Goal: Task Accomplishment & Management: Manage account settings

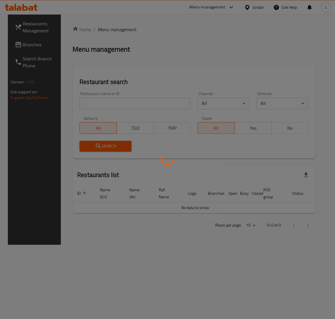
click at [38, 45] on div at bounding box center [167, 159] width 335 height 319
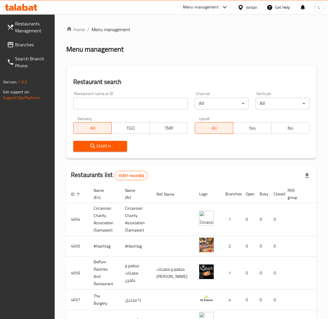
click at [81, 106] on input "search" at bounding box center [130, 104] width 115 height 12
paste input "775468"
type input "775468"
click at [32, 45] on span "Branches" at bounding box center [32, 44] width 35 height 7
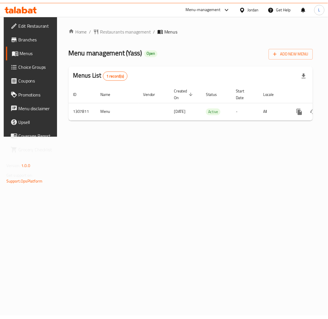
scroll to position [0, 33]
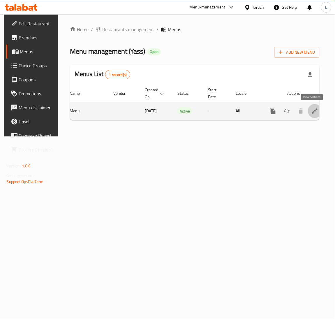
click at [311, 110] on icon "enhanced table" at bounding box center [314, 110] width 7 height 7
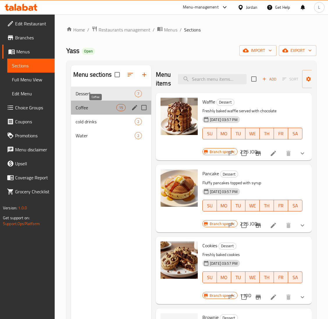
click at [85, 109] on span "Coffee" at bounding box center [96, 107] width 41 height 7
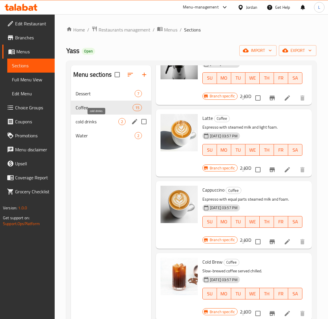
click at [90, 119] on span "cold drinks" at bounding box center [97, 121] width 43 height 7
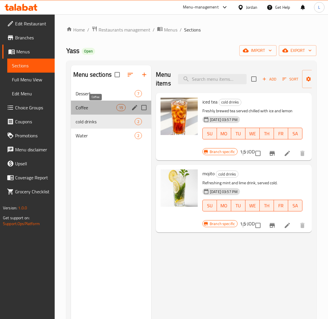
click at [95, 107] on span "Coffee" at bounding box center [96, 107] width 41 height 7
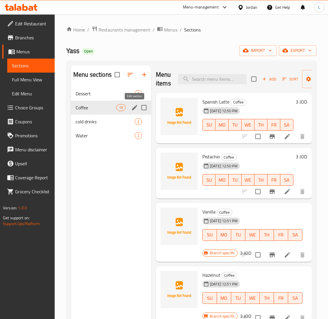
click at [133, 109] on icon "edit" at bounding box center [134, 107] width 5 height 5
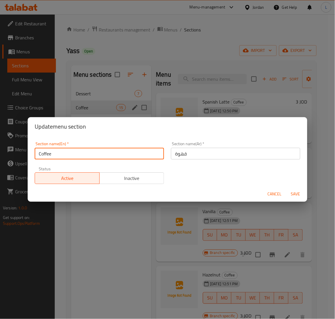
click at [40, 155] on input "Coffee" at bounding box center [99, 154] width 129 height 12
click at [40, 154] on input "Coffee" at bounding box center [99, 154] width 129 height 12
type input "Hot Coffee"
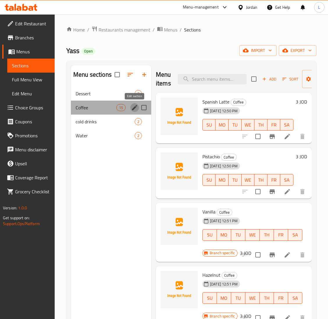
click at [132, 109] on icon "edit" at bounding box center [134, 107] width 7 height 7
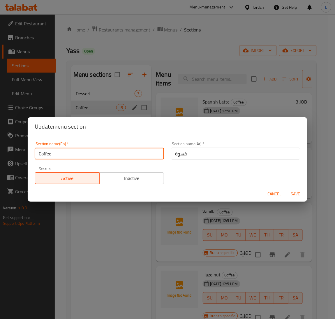
click at [37, 153] on input "Coffee" at bounding box center [99, 154] width 129 height 12
type input "Hot Coffee"
click at [286, 188] on button "Save" at bounding box center [295, 193] width 19 height 11
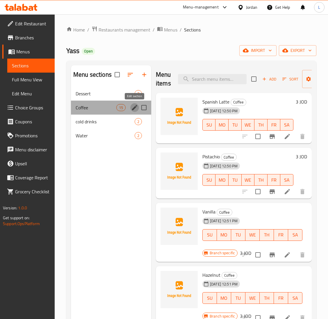
click at [134, 107] on icon "edit" at bounding box center [134, 107] width 7 height 7
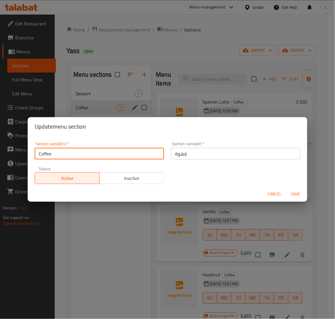
click at [37, 153] on input "Coffee" at bounding box center [99, 154] width 129 height 12
click at [276, 196] on span "Cancel" at bounding box center [275, 193] width 14 height 7
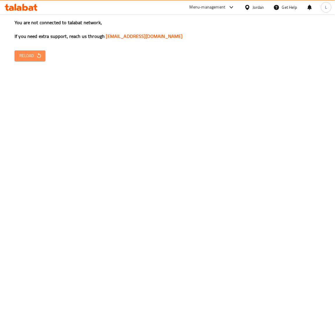
click at [38, 56] on icon "button" at bounding box center [39, 56] width 6 height 6
click at [24, 55] on span "Reload" at bounding box center [30, 55] width 22 height 7
click at [36, 56] on icon "button" at bounding box center [39, 56] width 6 height 6
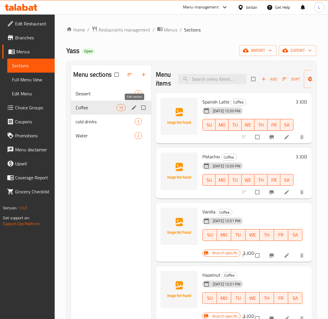
click at [135, 110] on icon "edit" at bounding box center [134, 108] width 6 height 6
click at [133, 107] on icon "edit" at bounding box center [134, 107] width 4 height 4
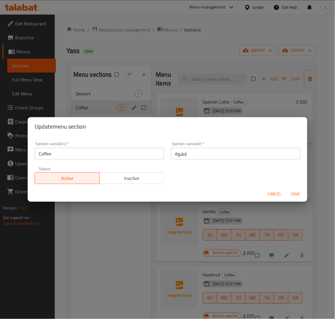
click at [72, 148] on input "Coffee" at bounding box center [99, 154] width 129 height 12
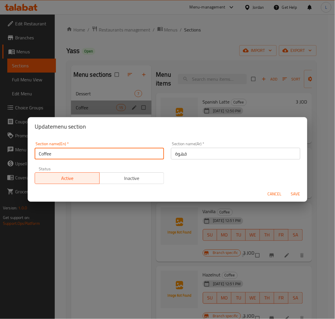
click at [72, 148] on input "Coffee" at bounding box center [99, 154] width 129 height 12
paste input "Hot Coffee"
type input "Hot Coffee"
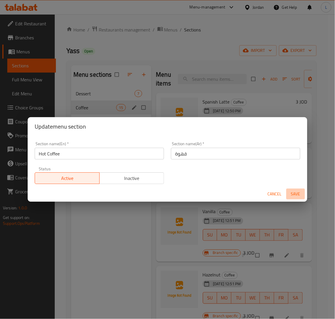
click at [291, 193] on span "Save" at bounding box center [296, 193] width 14 height 7
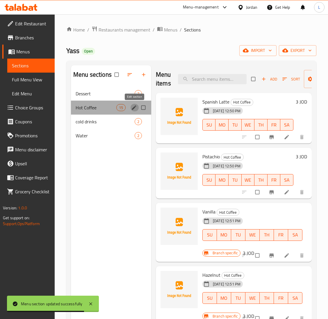
click at [132, 109] on icon "edit" at bounding box center [134, 107] width 4 height 4
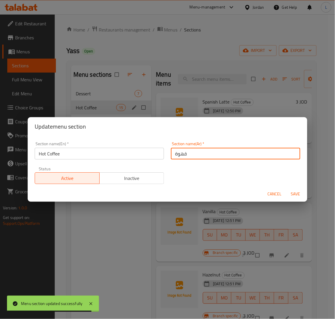
click at [219, 157] on input "قهوة" at bounding box center [235, 154] width 129 height 12
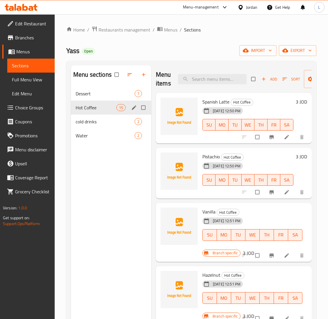
click at [134, 108] on icon "edit" at bounding box center [134, 107] width 4 height 4
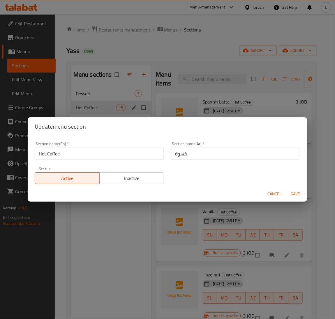
click at [227, 154] on input "قهوة" at bounding box center [235, 154] width 129 height 12
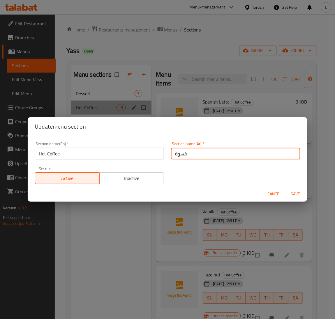
click at [227, 154] on input "قهوة" at bounding box center [235, 154] width 129 height 12
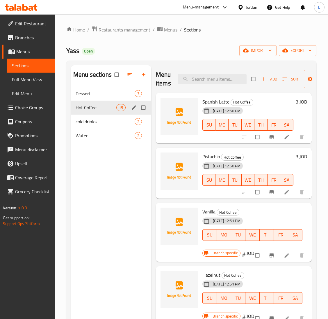
click at [130, 108] on button "edit" at bounding box center [134, 108] width 9 height 8
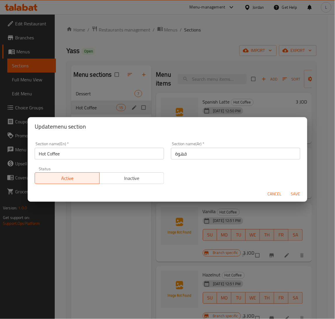
click at [215, 152] on input "قهوة" at bounding box center [235, 154] width 129 height 12
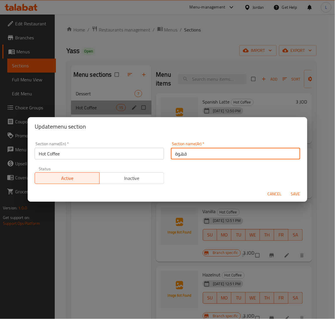
click at [215, 152] on input "قهوة" at bounding box center [235, 154] width 129 height 12
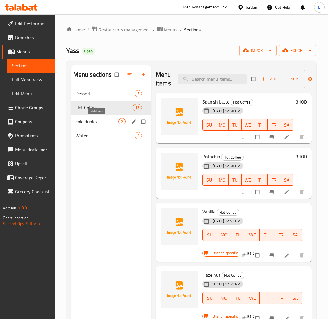
click at [104, 121] on span "cold drinks" at bounding box center [97, 121] width 43 height 7
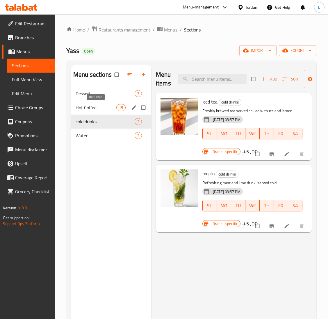
drag, startPoint x: 86, startPoint y: 107, endPoint x: 106, endPoint y: 110, distance: 19.7
click at [86, 107] on span "Hot Coffee" at bounding box center [96, 107] width 41 height 7
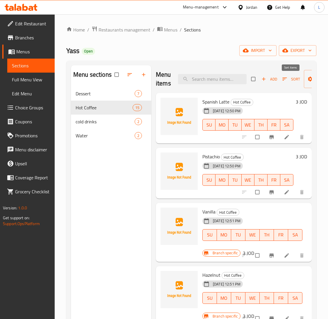
click at [291, 81] on span "Sort" at bounding box center [292, 79] width 18 height 7
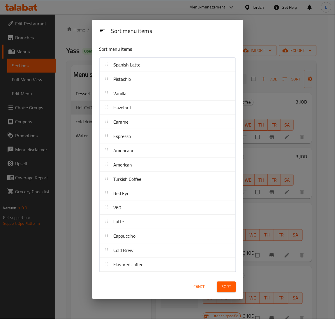
click at [259, 23] on div "Sort menu items Sort menu items Spanish Latte Pistachio Vanilla Hazelnut Carame…" at bounding box center [167, 159] width 335 height 319
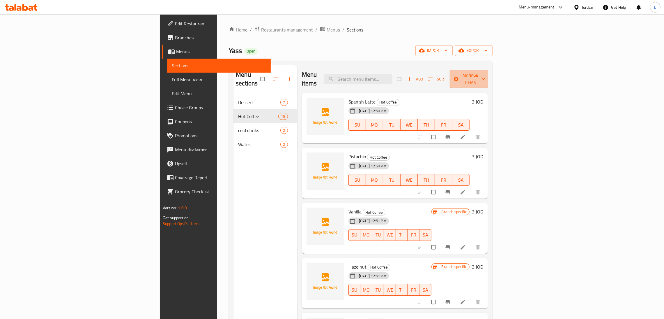
click at [335, 74] on span "Manage items" at bounding box center [471, 79] width 32 height 15
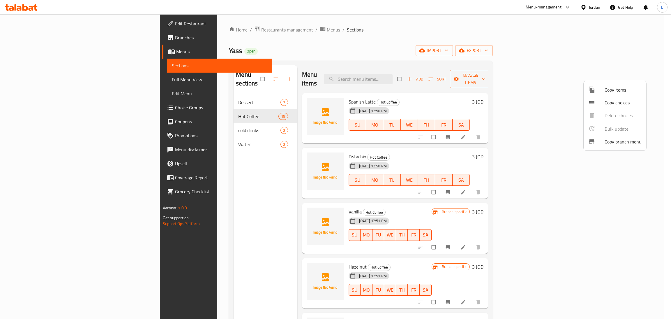
click at [335, 91] on span "Copy items" at bounding box center [622, 89] width 37 height 7
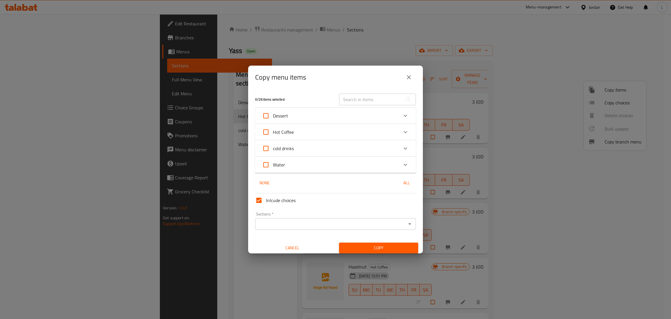
click at [335, 127] on div "Hot Coffee" at bounding box center [330, 132] width 136 height 14
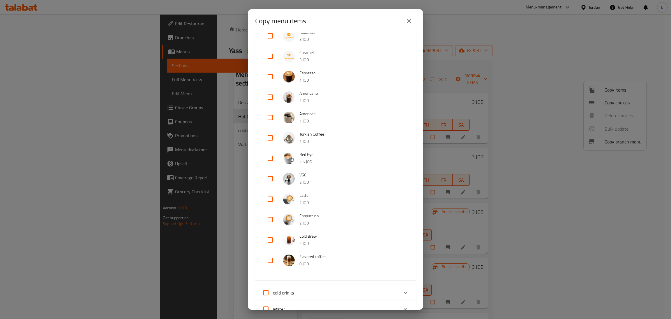
scroll to position [175, 0]
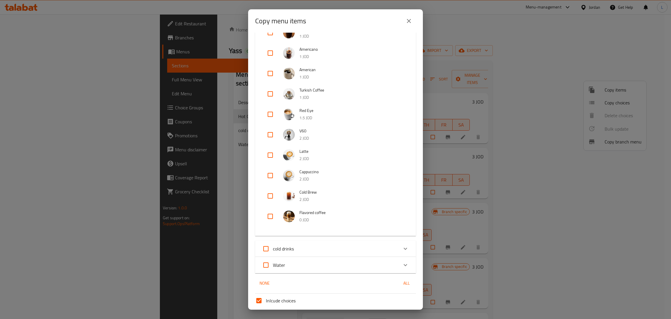
click at [266, 214] on input "checkbox" at bounding box center [270, 216] width 14 height 14
checkbox input "true"
click at [266, 198] on input "checkbox" at bounding box center [270, 196] width 14 height 14
checkbox input "true"
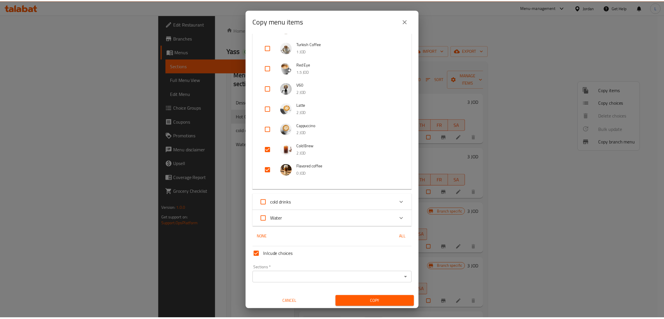
scroll to position [222, 0]
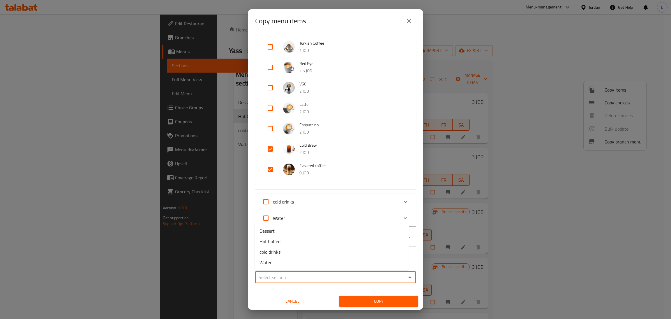
click at [325, 275] on input "Sections   *" at bounding box center [331, 277] width 148 height 8
click at [320, 246] on li "cold drinks" at bounding box center [332, 251] width 154 height 10
type input "cold drinks"
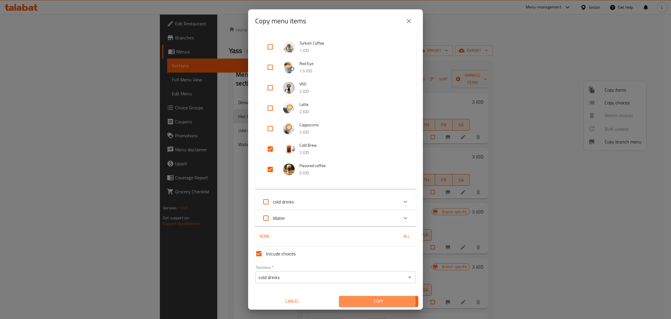
click at [335, 301] on span "Copy" at bounding box center [379, 300] width 70 height 7
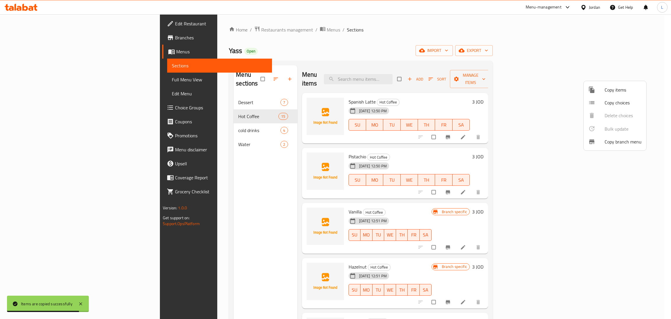
click at [335, 58] on div at bounding box center [335, 159] width 671 height 319
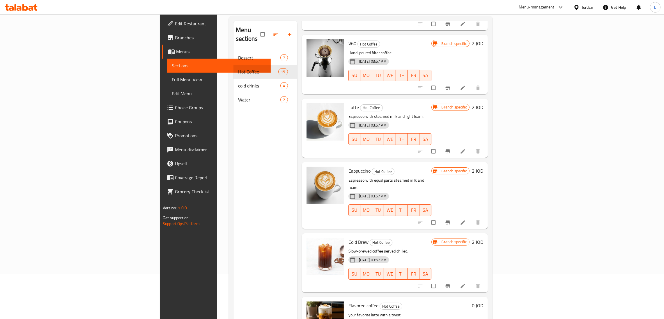
scroll to position [82, 0]
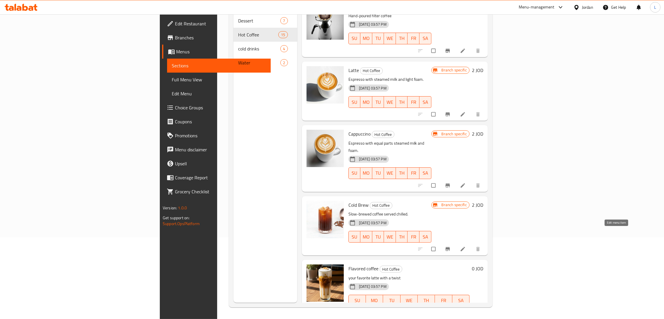
click at [335, 246] on icon at bounding box center [463, 249] width 6 height 6
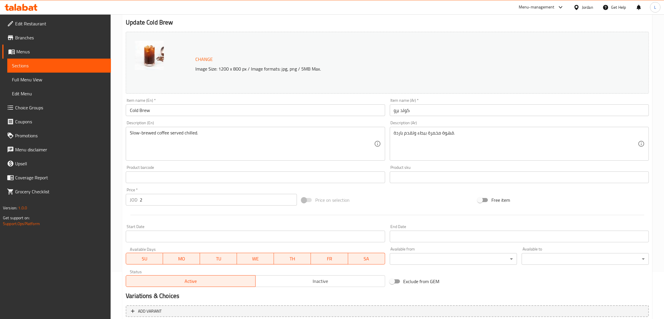
scroll to position [100, 0]
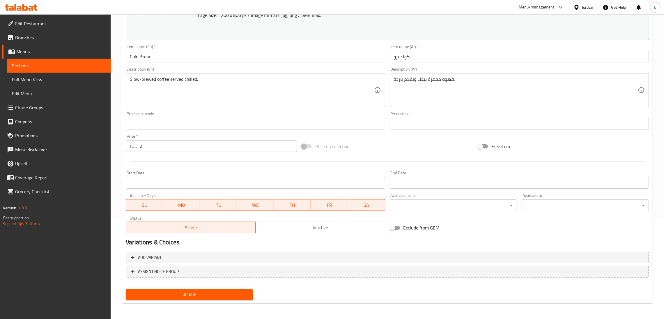
click at [305, 230] on span "Inactive" at bounding box center [320, 227] width 125 height 8
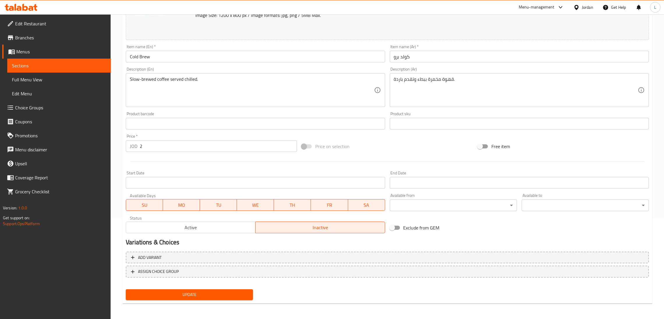
drag, startPoint x: 206, startPoint y: 300, endPoint x: 202, endPoint y: 306, distance: 7.3
click at [202, 306] on div "Home / Restaurants management / Menus / Sections / item / update Hot Coffee sec…" at bounding box center [387, 116] width 530 height 382
click at [201, 302] on div "Update Cold Brew Change Image Size: 1200 x 800 px / Image formats: jpg, png / 5…" at bounding box center [387, 129] width 530 height 347
click at [202, 299] on div "Update" at bounding box center [189, 294] width 132 height 15
click at [204, 294] on span "Update" at bounding box center [189, 294] width 118 height 7
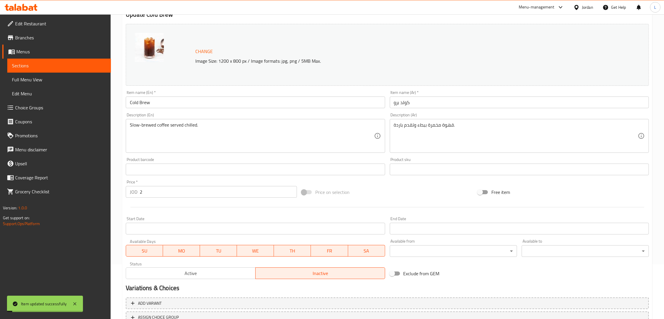
scroll to position [0, 0]
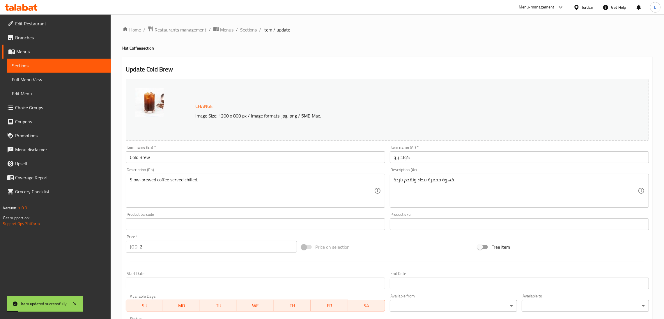
click at [244, 31] on span "Sections" at bounding box center [248, 29] width 17 height 7
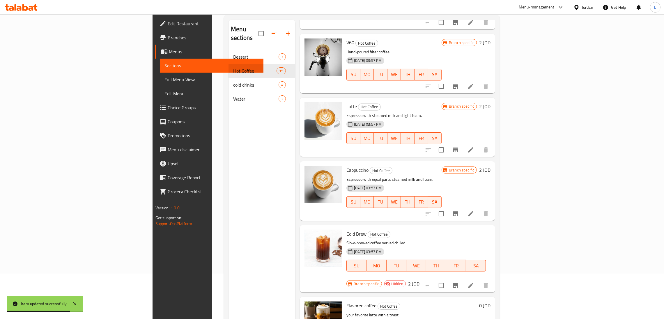
scroll to position [82, 0]
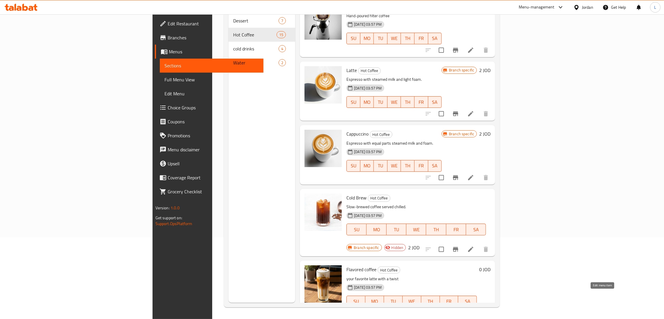
click at [335, 309] on icon at bounding box center [456, 312] width 7 height 7
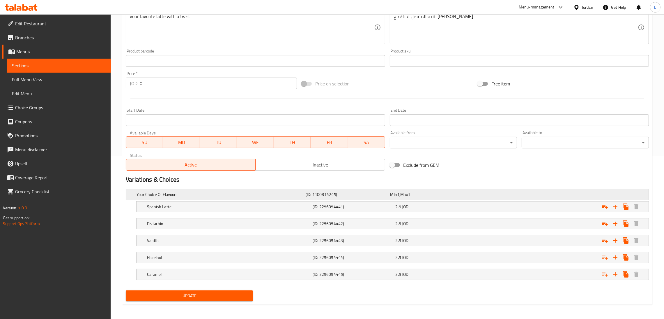
scroll to position [166, 0]
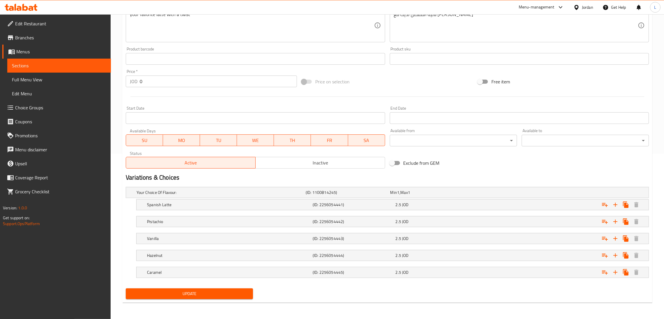
click at [320, 163] on span "Inactive" at bounding box center [320, 162] width 125 height 8
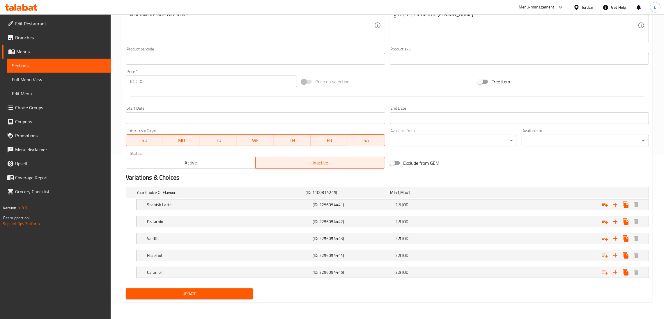
click at [216, 291] on span "Update" at bounding box center [189, 293] width 118 height 7
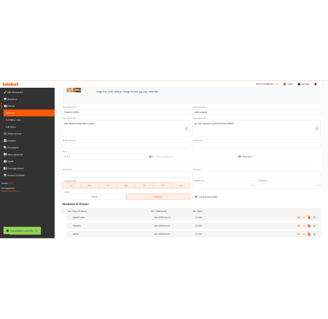
scroll to position [0, 0]
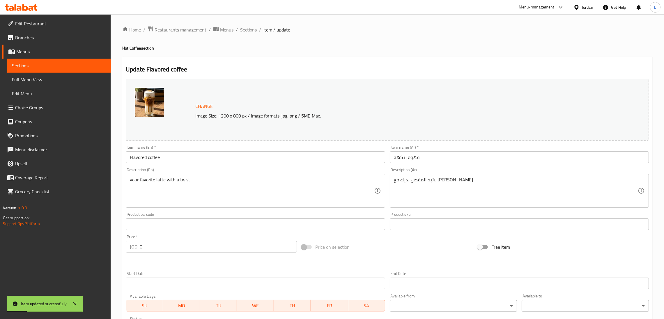
click at [246, 28] on span "Sections" at bounding box center [248, 29] width 17 height 7
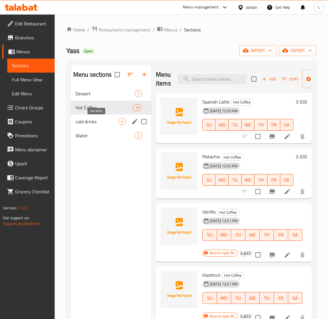
click at [96, 121] on span "cold drinks" at bounding box center [97, 121] width 43 height 7
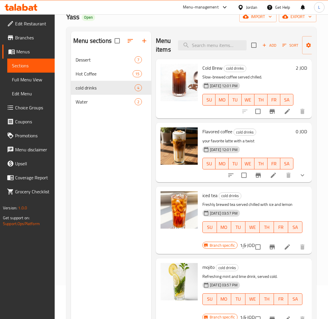
scroll to position [82, 0]
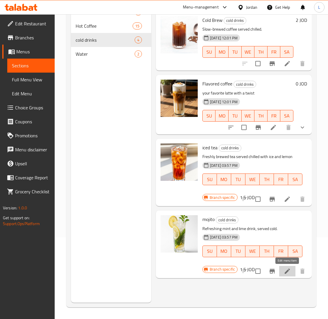
click at [284, 271] on icon at bounding box center [287, 270] width 7 height 7
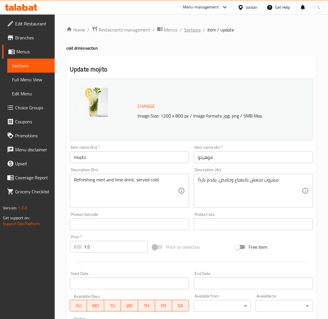
click at [192, 28] on span "Sections" at bounding box center [192, 29] width 17 height 7
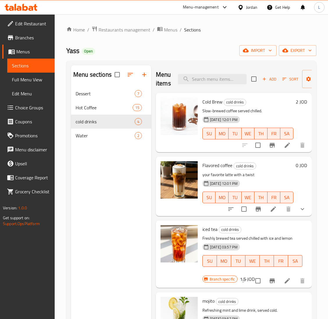
click at [36, 106] on span "Choice Groups" at bounding box center [32, 107] width 35 height 7
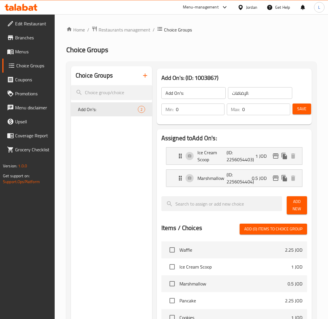
click at [144, 76] on icon "button" at bounding box center [145, 75] width 4 height 4
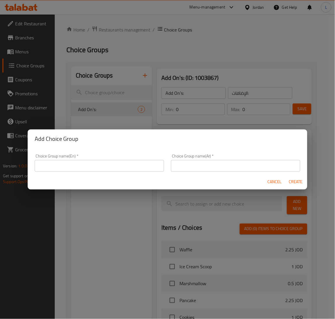
click at [97, 174] on form "Choice Group name(En)   * Choice Group name(En) * Choice Group name(Ar)   * Cho…" at bounding box center [168, 168] width 280 height 41
click at [98, 169] on input "text" at bounding box center [99, 166] width 129 height 12
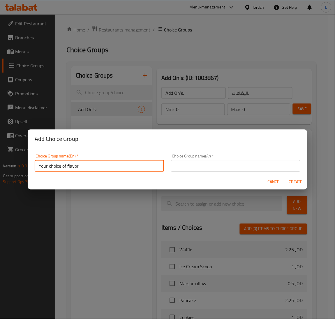
click at [140, 161] on input "Your choice of flavor" at bounding box center [99, 166] width 129 height 12
type input "Your choice of flavor"
drag, startPoint x: 249, startPoint y: 166, endPoint x: 261, endPoint y: 171, distance: 12.9
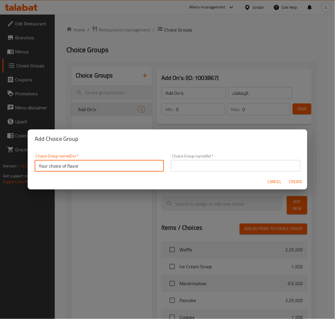
click at [249, 166] on input "text" at bounding box center [235, 166] width 129 height 12
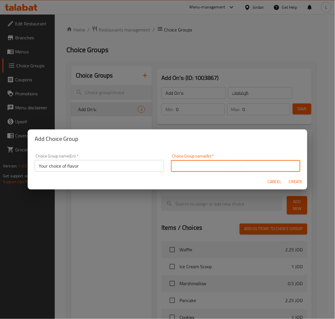
paste input "اختيارك من النكهة"
type input "اختيارك من النكهة"
click at [298, 181] on span "Create" at bounding box center [296, 181] width 14 height 7
type input "Your choice of flavor"
type input "اختيارك من النكهة"
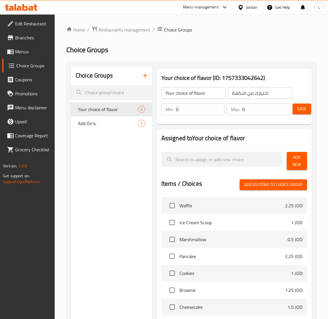
click at [251, 110] on input "0" at bounding box center [267, 109] width 48 height 12
type input "1"
click at [294, 162] on span "Add New" at bounding box center [297, 160] width 11 height 15
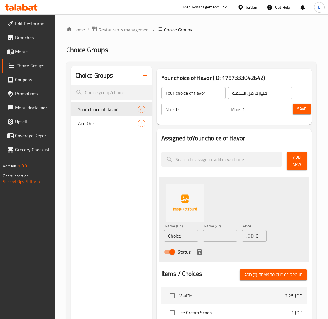
scroll to position [87, 0]
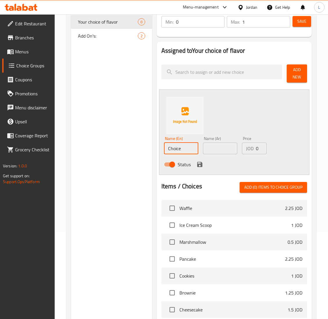
click at [181, 149] on input "Choice" at bounding box center [181, 148] width 34 height 12
click at [213, 150] on input "text" at bounding box center [220, 148] width 34 height 12
paste input "بلو كوراساو"
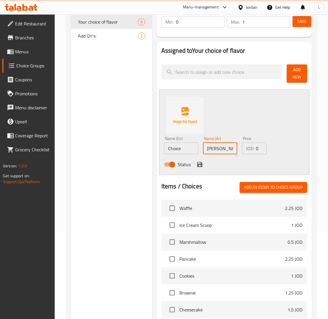
type input "بلو كوراساو"
click at [178, 147] on input "Choice" at bounding box center [181, 148] width 34 height 12
paste input "Blue Curacao"
type input "Blue Curacao"
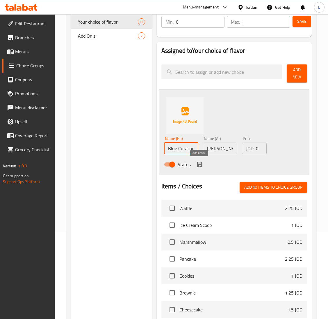
click at [201, 163] on icon "save" at bounding box center [199, 164] width 5 height 5
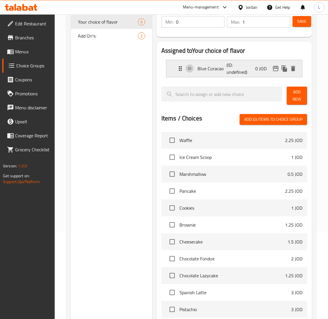
click at [251, 67] on div "Blue Curacao (ID: undefined) 0 JOD" at bounding box center [236, 68] width 119 height 17
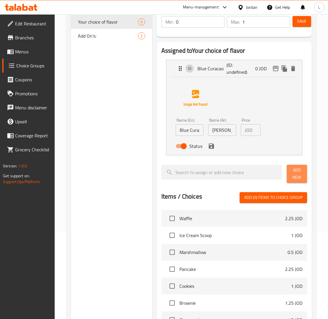
click at [297, 172] on span "Add New" at bounding box center [297, 173] width 11 height 15
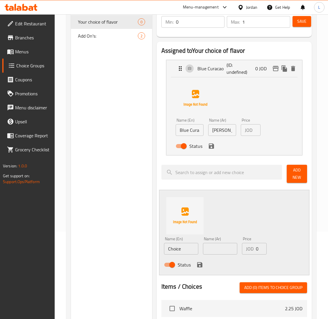
drag, startPoint x: 227, startPoint y: 253, endPoint x: 220, endPoint y: 255, distance: 8.1
click at [227, 253] on input "text" at bounding box center [220, 249] width 34 height 12
paste input "مكس بيري"
type input "مكس بيري"
click at [187, 250] on input "Choice" at bounding box center [181, 249] width 34 height 12
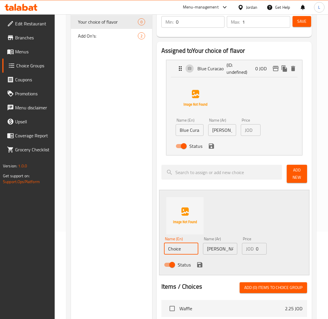
click at [187, 250] on input "Choice" at bounding box center [181, 249] width 34 height 12
paste input "Mix berries"
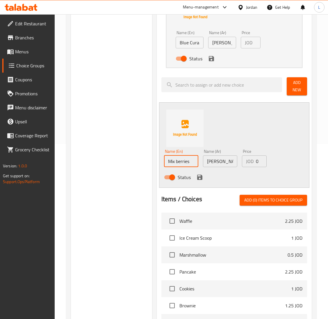
type input "Mix berries"
click at [284, 202] on span "Add (0) items to choice group" at bounding box center [274, 199] width 58 height 7
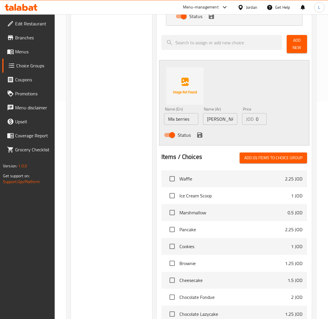
scroll to position [175, 0]
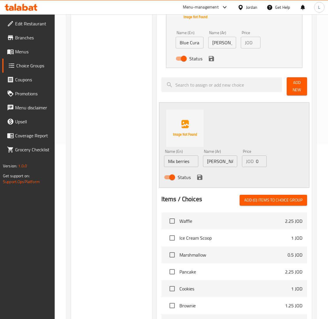
click at [294, 89] on span "Add New" at bounding box center [297, 86] width 11 height 15
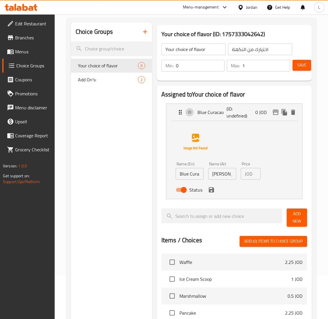
scroll to position [87, 0]
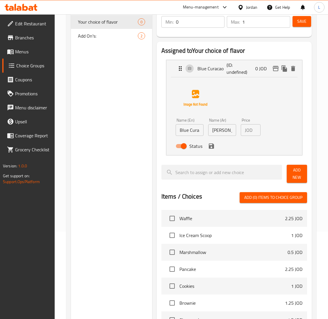
click at [296, 173] on span "Add New" at bounding box center [297, 173] width 11 height 15
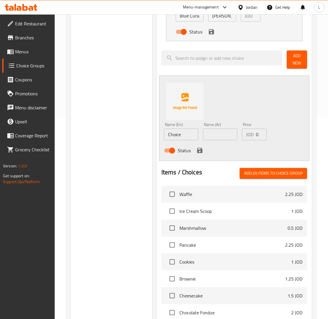
scroll to position [218, 0]
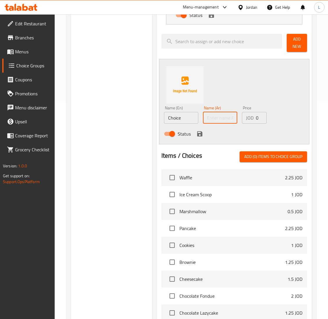
click at [210, 116] on input "text" at bounding box center [220, 118] width 34 height 12
paste input "مكس بيري"
type input "مكس بيري"
click at [175, 121] on input "Choice" at bounding box center [181, 118] width 34 height 12
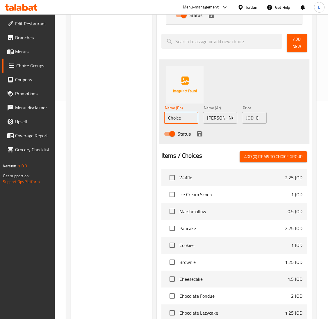
click at [175, 121] on input "Choice" at bounding box center [181, 118] width 34 height 12
paste input "Mix berries"
type input "Mix berries"
drag, startPoint x: 254, startPoint y: 90, endPoint x: 251, endPoint y: 95, distance: 6.3
click at [254, 90] on div "Name (En) Mix berries Name (En) Name (Ar) مكس بيري Name (Ar) Price JOD 0 Price …" at bounding box center [234, 101] width 151 height 85
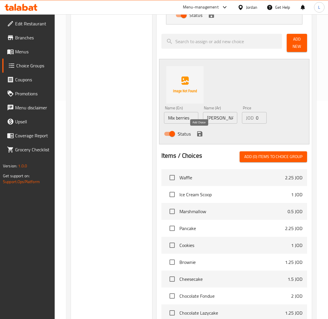
click at [198, 132] on icon "save" at bounding box center [200, 133] width 7 height 7
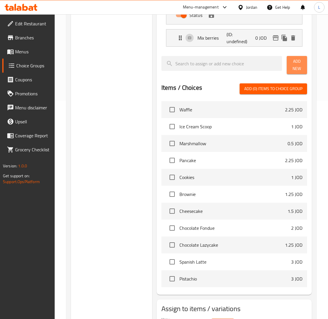
click at [296, 70] on span "Add New" at bounding box center [297, 65] width 11 height 15
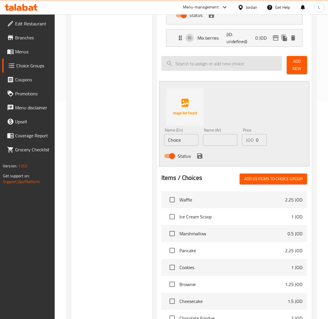
scroll to position [175, 0]
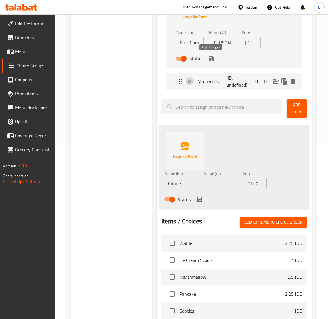
click at [214, 60] on icon "save" at bounding box center [211, 58] width 7 height 7
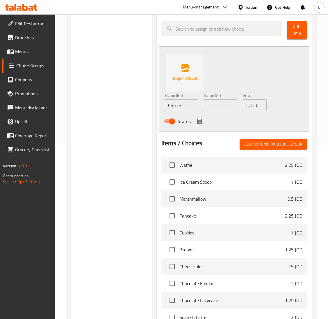
click at [176, 101] on input "Choice" at bounding box center [181, 105] width 34 height 12
paste input "مانجو"
type input "مانجو"
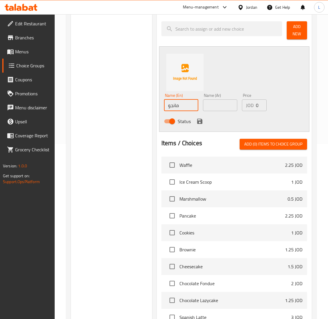
click at [217, 104] on input "text" at bounding box center [220, 105] width 34 height 12
paste input "mango"
click at [209, 107] on input "mango" at bounding box center [220, 105] width 34 height 12
type input "Mango"
click at [199, 119] on icon "save" at bounding box center [199, 121] width 5 height 5
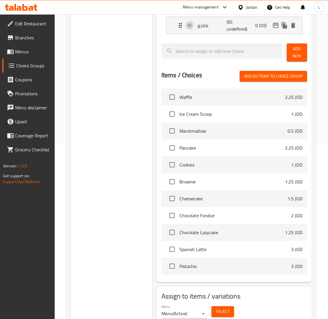
drag, startPoint x: 303, startPoint y: 56, endPoint x: 284, endPoint y: 65, distance: 20.2
click at [301, 56] on span "Add New" at bounding box center [297, 52] width 11 height 15
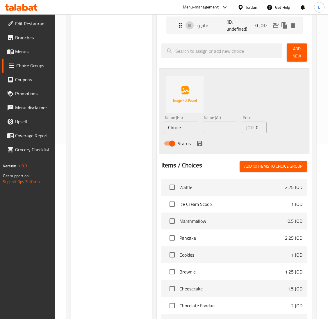
click at [219, 120] on div "Name (Ar) Name (Ar)" at bounding box center [220, 124] width 34 height 18
click at [212, 128] on input "text" at bounding box center [220, 127] width 34 height 12
paste input "باشن فروت"
type input "باشن فروت"
click at [183, 131] on input "Choice" at bounding box center [181, 127] width 34 height 12
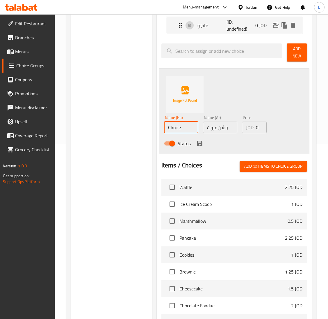
click at [183, 131] on input "Choice" at bounding box center [181, 127] width 34 height 12
paste input "Passion fruit"
type input "Passion fruit"
click at [216, 107] on div "Name (En) Passion fruit Name (En) Name (Ar) باشن فروت Name (Ar) Price JOD 0 Pri…" at bounding box center [234, 110] width 151 height 85
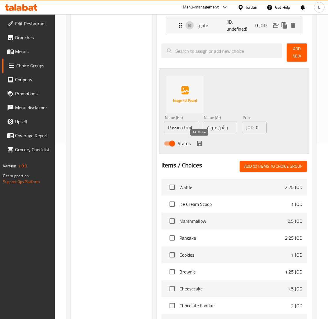
click at [197, 143] on icon "save" at bounding box center [200, 143] width 7 height 7
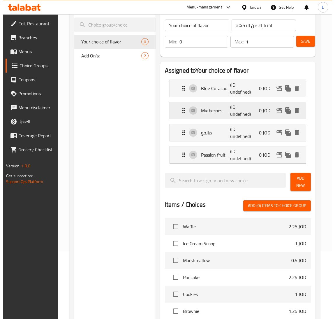
scroll to position [0, 0]
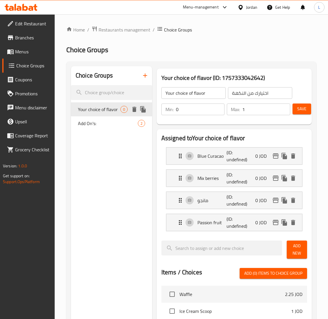
click at [133, 111] on icon "delete" at bounding box center [134, 109] width 4 height 5
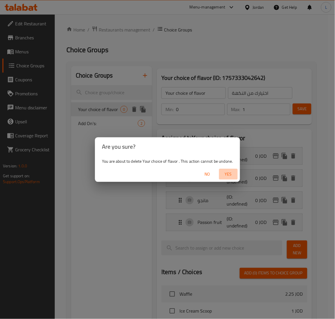
click at [233, 174] on span "Yes" at bounding box center [228, 173] width 14 height 7
type input "Add On's:"
type input "الإضافات:"
type input "0"
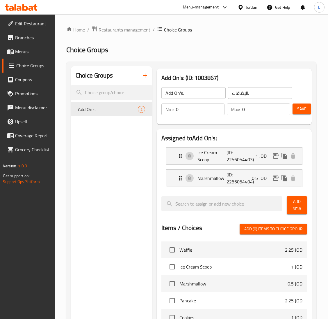
click at [28, 48] on span "Menus" at bounding box center [32, 51] width 35 height 7
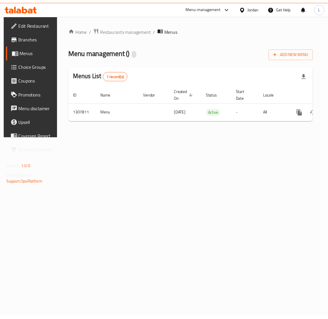
scroll to position [0, 33]
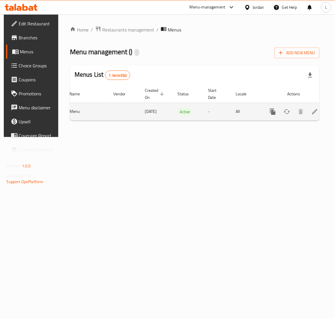
click at [311, 112] on icon "enhanced table" at bounding box center [314, 111] width 7 height 7
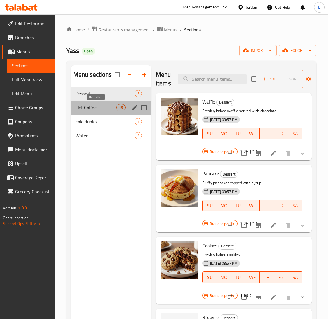
click at [104, 109] on span "Hot Coffee" at bounding box center [96, 107] width 41 height 7
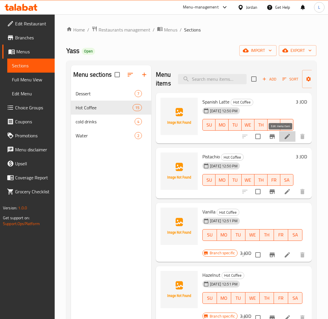
click at [284, 135] on icon at bounding box center [287, 136] width 7 height 7
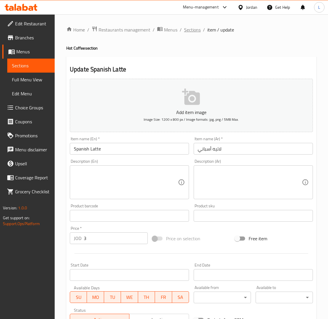
click at [193, 33] on span "Sections" at bounding box center [192, 29] width 17 height 7
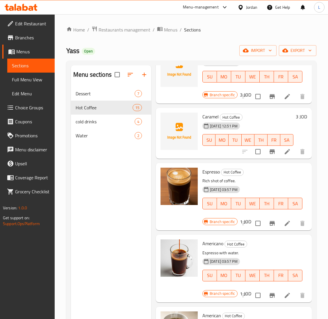
scroll to position [175, 0]
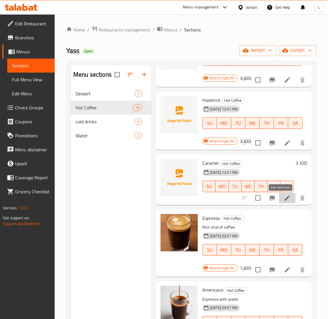
click at [285, 200] on icon at bounding box center [287, 197] width 5 height 5
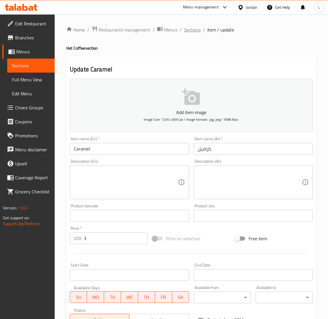
click at [188, 29] on span "Sections" at bounding box center [192, 29] width 17 height 7
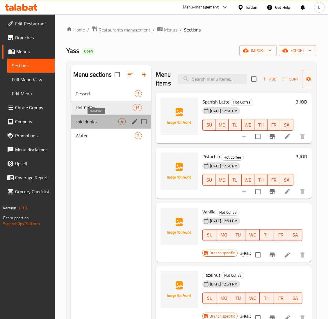
click at [92, 121] on span "cold drinks" at bounding box center [97, 121] width 43 height 7
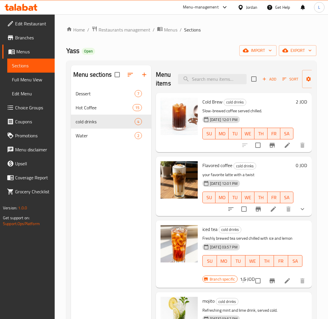
click at [284, 149] on li at bounding box center [288, 145] width 16 height 10
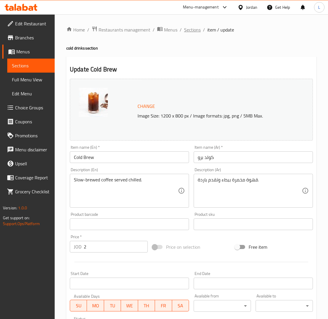
click at [188, 26] on span "Sections" at bounding box center [192, 29] width 17 height 7
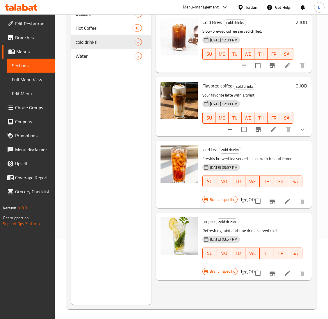
scroll to position [82, 0]
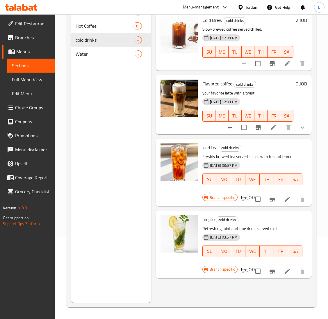
click at [31, 107] on span "Choice Groups" at bounding box center [32, 107] width 35 height 7
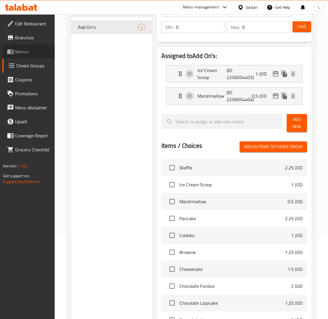
click at [41, 51] on span "Menus" at bounding box center [32, 51] width 35 height 7
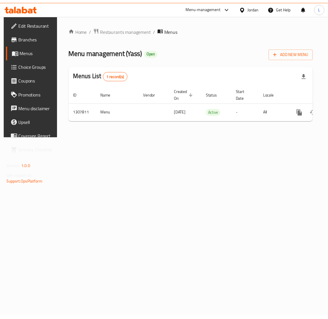
scroll to position [0, 33]
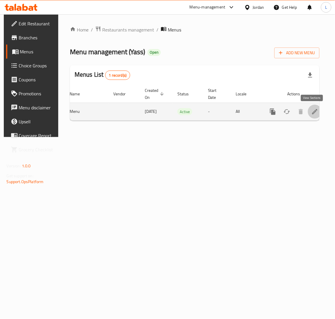
click at [312, 114] on icon "enhanced table" at bounding box center [314, 111] width 7 height 7
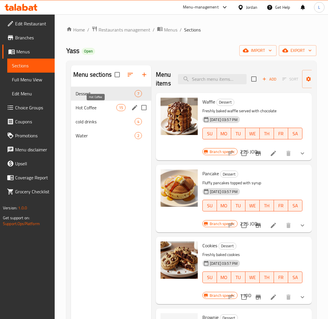
click at [107, 107] on span "Hot Coffee" at bounding box center [96, 107] width 41 height 7
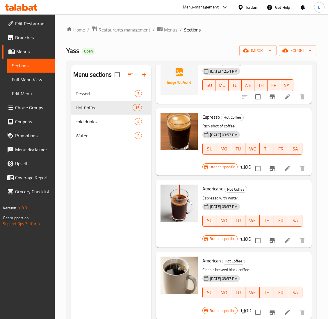
scroll to position [349, 0]
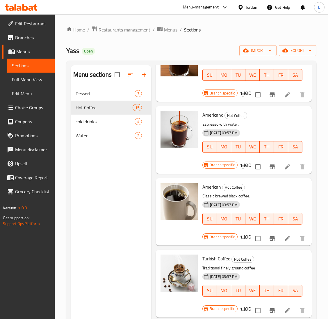
click at [280, 167] on li at bounding box center [288, 166] width 16 height 10
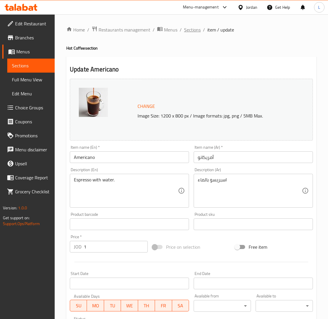
click at [195, 30] on span "Sections" at bounding box center [192, 29] width 17 height 7
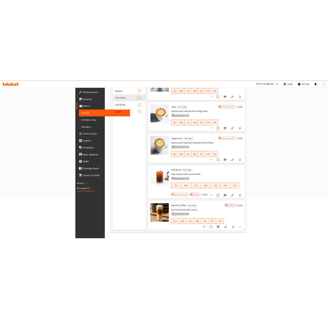
scroll to position [606, 0]
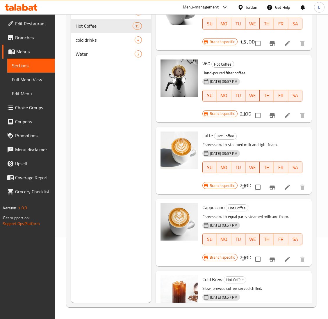
click at [29, 7] on icon at bounding box center [21, 7] width 33 height 7
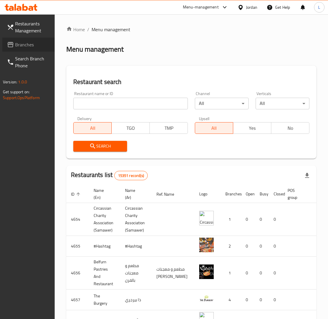
click at [39, 45] on span "Branches" at bounding box center [32, 44] width 35 height 7
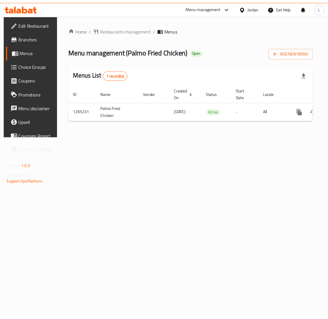
scroll to position [0, 33]
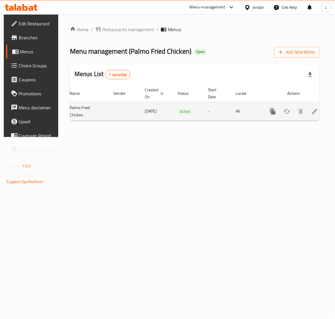
click at [314, 110] on icon "enhanced table" at bounding box center [314, 111] width 5 height 5
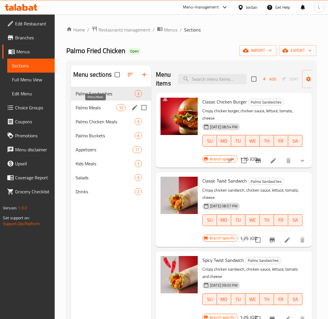
click at [95, 110] on span "Palmo Meals" at bounding box center [96, 107] width 41 height 7
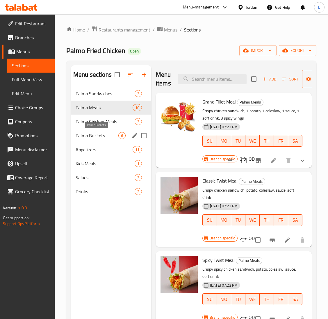
click at [96, 132] on span "Palmo Buckets" at bounding box center [97, 135] width 43 height 7
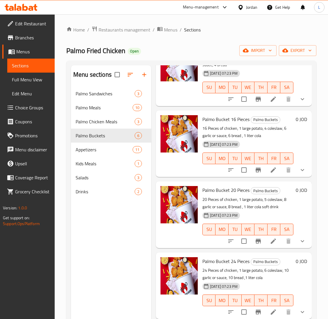
scroll to position [131, 0]
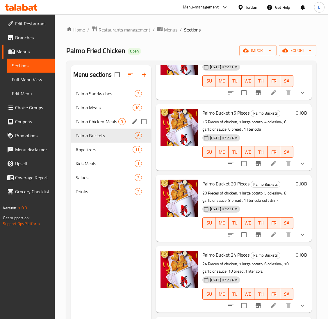
click at [96, 118] on div "Palmo Chicken Meals 3" at bounding box center [111, 121] width 80 height 14
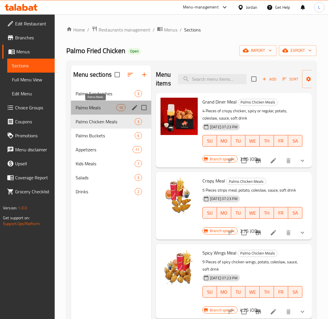
click at [92, 108] on span "Palmo Meals" at bounding box center [96, 107] width 41 height 7
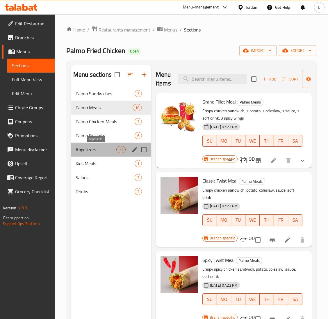
click at [97, 147] on span "Appetizers" at bounding box center [96, 149] width 41 height 7
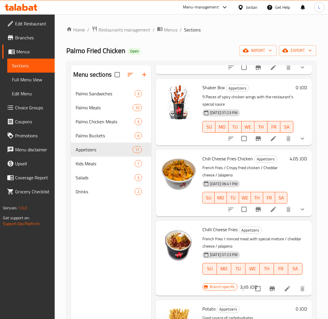
scroll to position [87, 0]
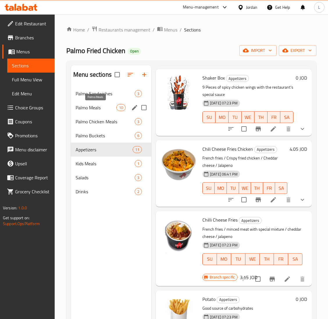
click at [100, 105] on span "Palmo Meals" at bounding box center [96, 107] width 41 height 7
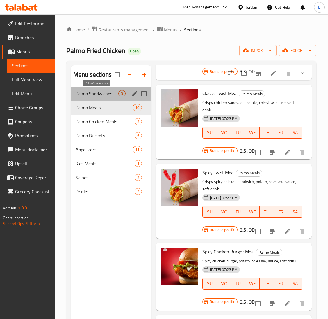
click at [103, 91] on span "Palmo Sandwiches" at bounding box center [97, 93] width 43 height 7
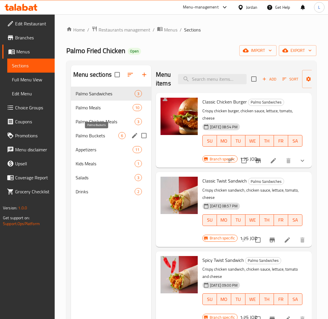
click at [97, 137] on span "Palmo Buckets" at bounding box center [97, 135] width 43 height 7
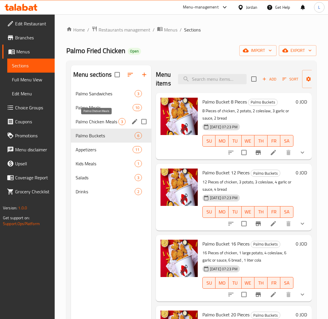
click at [100, 119] on span "Palmo Chicken Meals" at bounding box center [97, 121] width 43 height 7
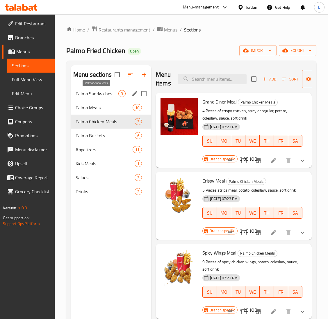
click at [95, 96] on span "Palmo Sandwiches" at bounding box center [97, 93] width 43 height 7
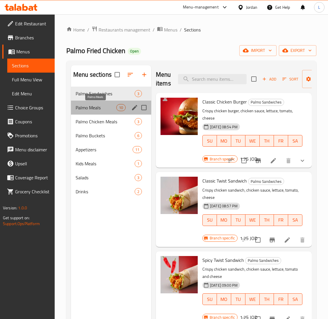
click at [96, 109] on span "Palmo Meals" at bounding box center [96, 107] width 41 height 7
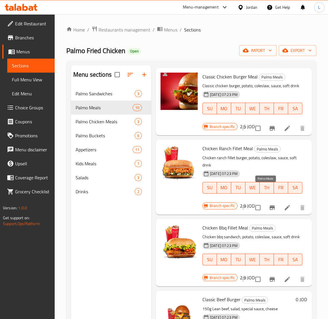
scroll to position [436, 0]
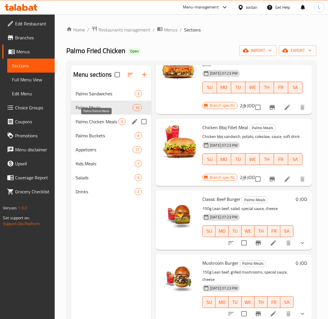
click at [96, 124] on span "Palmo Chicken Meals" at bounding box center [97, 121] width 43 height 7
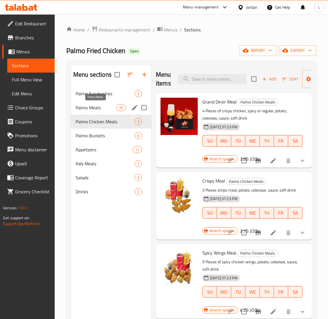
click at [102, 105] on span "Palmo Meals" at bounding box center [96, 107] width 41 height 7
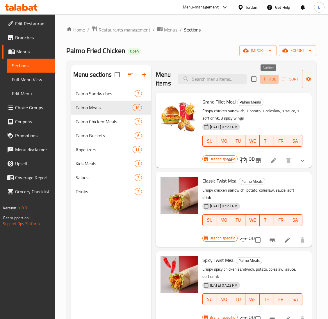
click at [273, 82] on span "Add" at bounding box center [270, 79] width 16 height 7
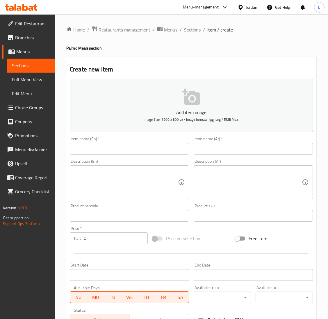
click at [196, 27] on span "Sections" at bounding box center [192, 29] width 17 height 7
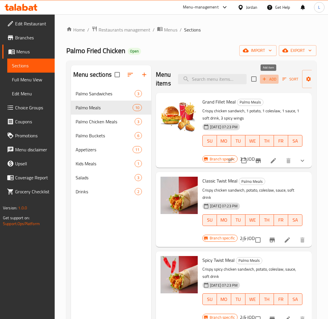
click at [271, 77] on span "Add" at bounding box center [270, 79] width 16 height 7
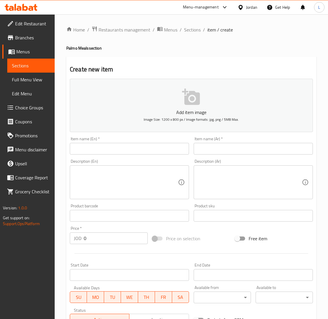
click at [169, 147] on input "text" at bounding box center [129, 149] width 119 height 12
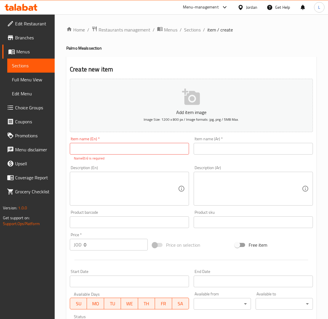
click at [162, 146] on input "text" at bounding box center [129, 149] width 119 height 12
paste input "Orange Rezzo"
type input "Orange Rezzo"
click at [212, 146] on input "text" at bounding box center [253, 149] width 119 height 12
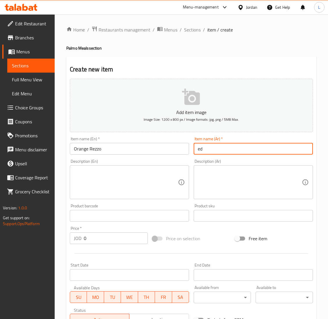
type input "e"
type input "اورانج ريزو"
click at [218, 174] on textarea at bounding box center [250, 182] width 104 height 28
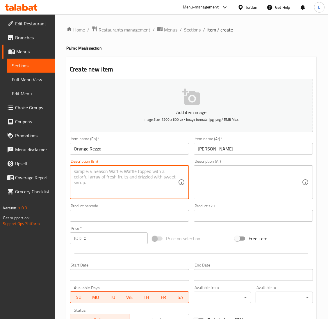
click at [132, 174] on textarea at bounding box center [126, 182] width 104 height 28
paste textarea "rice 300 Gram"
type textarea "rice 300 Gram"
click at [270, 187] on textarea at bounding box center [250, 182] width 104 height 28
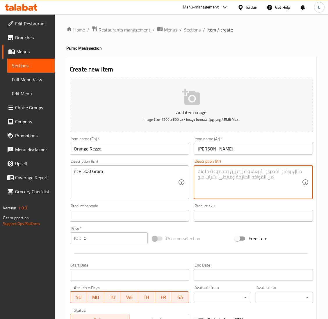
paste textarea "أرز 300 جرام"
type textarea "أرز 300 جرام"
click at [116, 238] on input "0" at bounding box center [116, 238] width 64 height 12
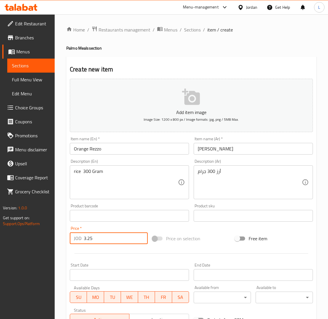
type input "3.25"
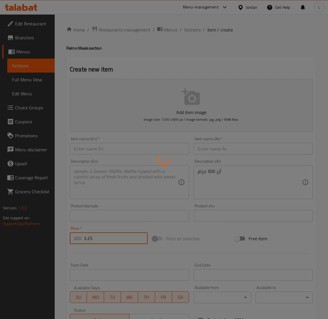
type input "0"
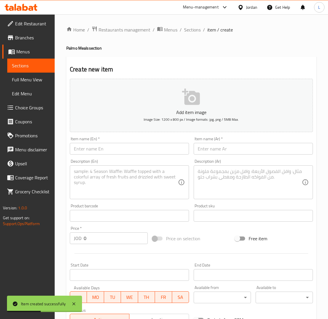
click at [142, 155] on div "Item name (En)   * Item name (En) *" at bounding box center [130, 145] width 124 height 22
click at [147, 150] on input "text" at bounding box center [129, 149] width 119 height 12
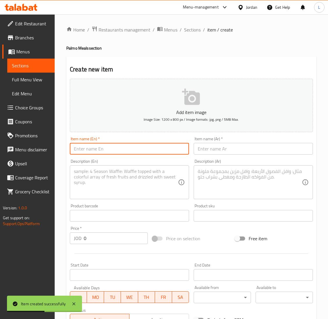
paste input "Classic Rezzo"
type input "Classic Rezzo"
click at [236, 151] on input "text" at bounding box center [253, 149] width 119 height 12
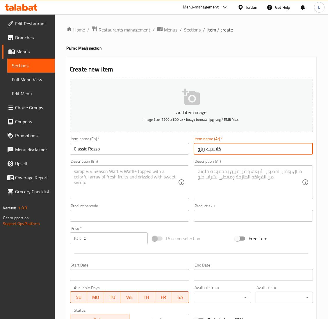
type input "كلاسيك ريزو"
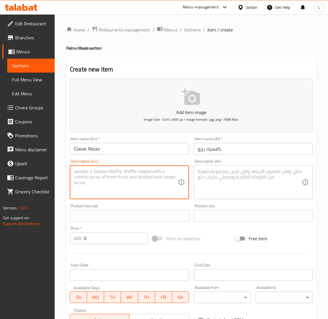
click at [142, 177] on textarea at bounding box center [126, 182] width 104 height 28
paste textarea "rice 300 Gram"
type textarea "rice 300 Gram"
click at [254, 186] on textarea at bounding box center [250, 182] width 104 height 28
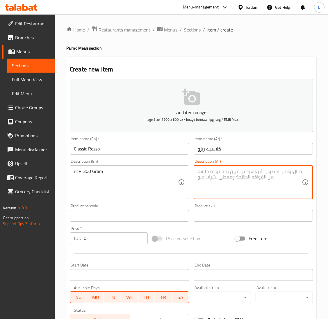
paste textarea "أرز 300 جرام"
type textarea "أرز 300 جرام"
click at [134, 235] on input "0" at bounding box center [116, 238] width 64 height 12
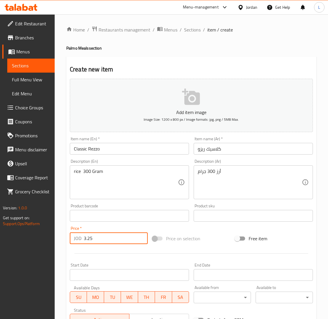
type input "3.25"
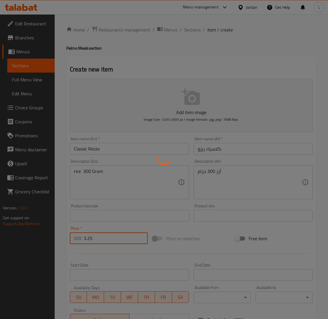
type input "0"
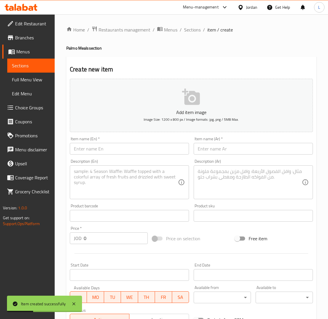
click at [111, 148] on input "text" at bounding box center [129, 149] width 119 height 12
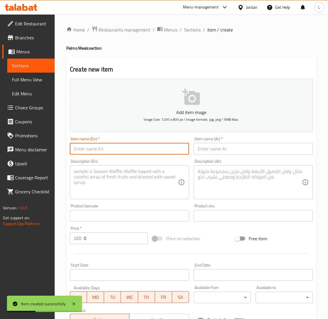
paste input "Cheddar Rezzo"
type input "Cheddar Rezzo"
drag, startPoint x: 254, startPoint y: 145, endPoint x: 249, endPoint y: 136, distance: 10.2
click at [254, 145] on input "text" at bounding box center [253, 149] width 119 height 12
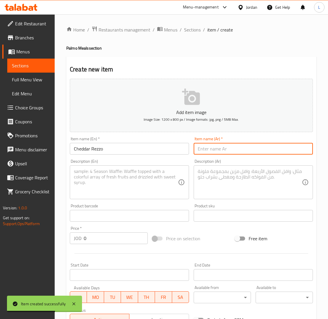
paste input "جبنة شيدر ريزو"
type input "جبنة شيدر ريزو"
click at [118, 190] on textarea at bounding box center [126, 182] width 104 height 28
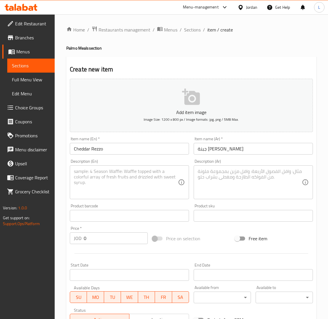
drag, startPoint x: 126, startPoint y: 182, endPoint x: 144, endPoint y: 179, distance: 18.3
click at [126, 182] on textarea at bounding box center [126, 182] width 104 height 28
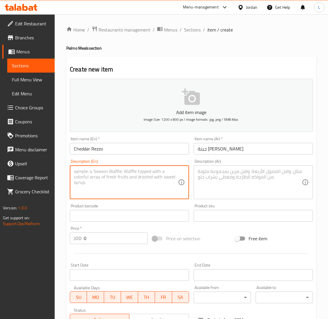
paste textarea "rice 300 Gram"
type textarea "rice 300 Gram"
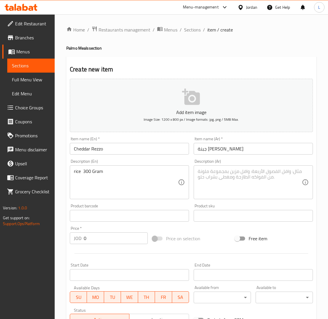
click at [244, 166] on div "Description (Ar)" at bounding box center [253, 182] width 119 height 34
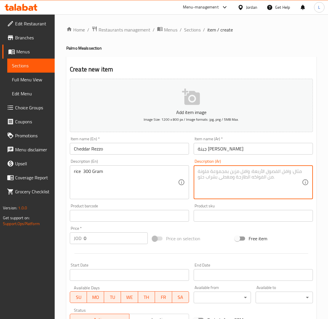
paste textarea "أرز 300 جرام"
type textarea "أرز 300 جرام"
drag, startPoint x: 100, startPoint y: 244, endPoint x: 97, endPoint y: 241, distance: 4.0
click at [100, 244] on div "Price   * JOD 0 Price *" at bounding box center [109, 235] width 83 height 22
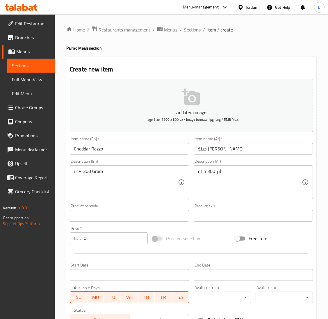
click at [97, 241] on input "0" at bounding box center [116, 238] width 64 height 12
type input "3.25"
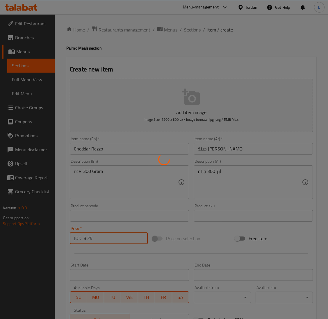
type input "0"
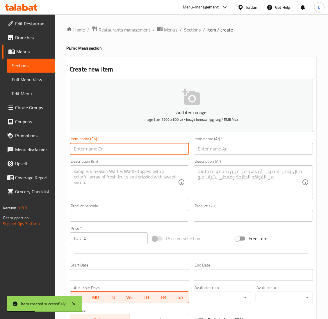
drag, startPoint x: 96, startPoint y: 148, endPoint x: 205, endPoint y: 152, distance: 109.5
click at [96, 148] on input "text" at bounding box center [129, 149] width 119 height 12
paste input "Black Rezzo"
type input "Black Rezzo"
click at [250, 149] on input "text" at bounding box center [253, 149] width 119 height 12
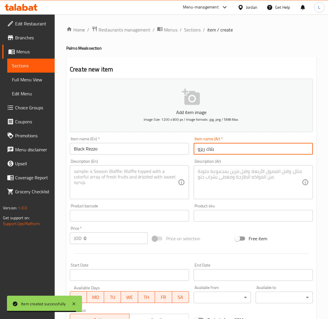
type input "بلاك ريزو"
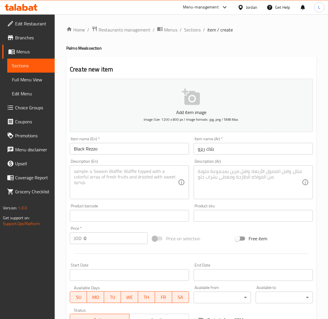
click at [122, 175] on textarea at bounding box center [126, 182] width 104 height 28
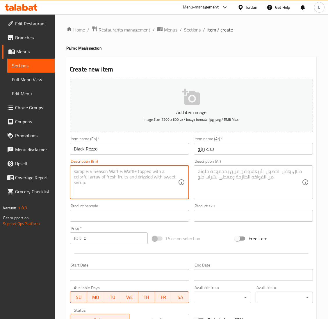
paste textarea "rice 300 Gram"
type textarea "rice 300 Gram"
click at [233, 183] on textarea at bounding box center [250, 182] width 104 height 28
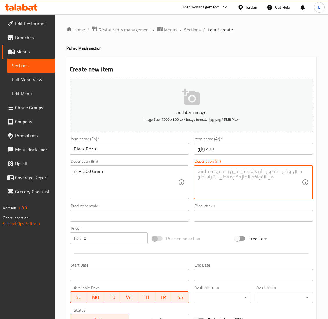
paste textarea "أرز 300 جرام"
type textarea "أرز 300 جرام"
click at [117, 239] on input "0" at bounding box center [116, 238] width 64 height 12
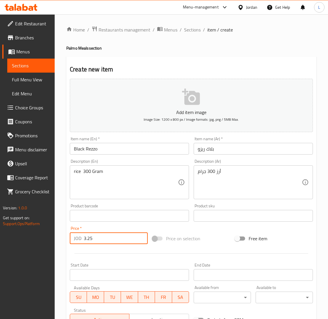
type input "3.25"
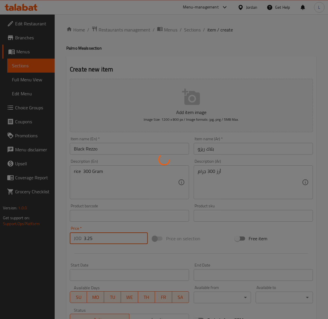
type input "0"
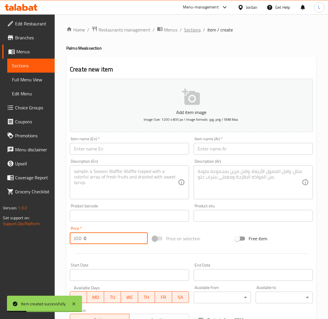
click at [188, 26] on span "Sections" at bounding box center [192, 29] width 17 height 7
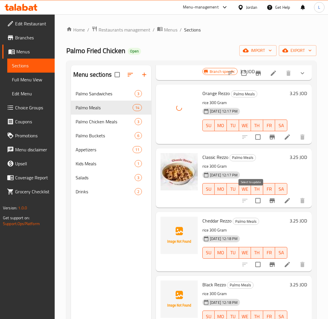
scroll to position [131, 0]
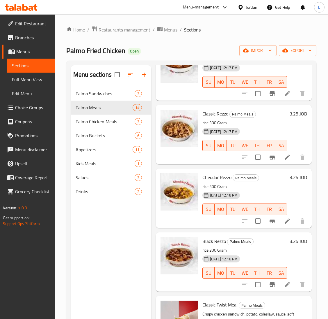
click at [22, 8] on icon at bounding box center [21, 7] width 33 height 7
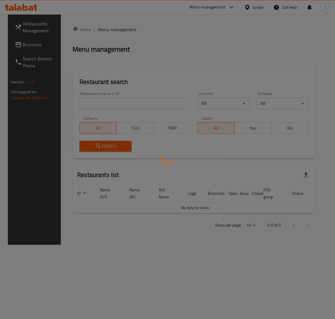
click at [23, 46] on div at bounding box center [167, 159] width 335 height 319
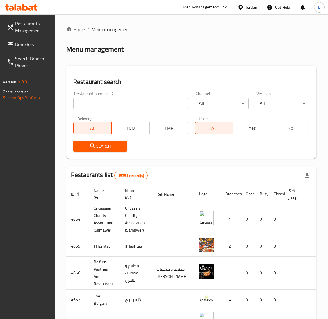
click at [23, 45] on span "Branches" at bounding box center [32, 44] width 35 height 7
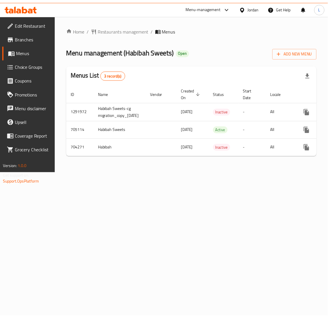
scroll to position [0, 52]
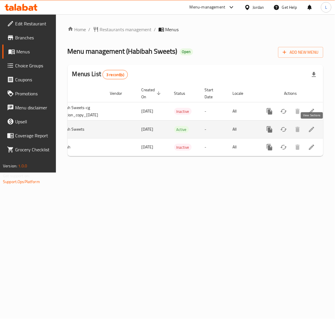
click at [314, 130] on icon "enhanced table" at bounding box center [311, 129] width 7 height 7
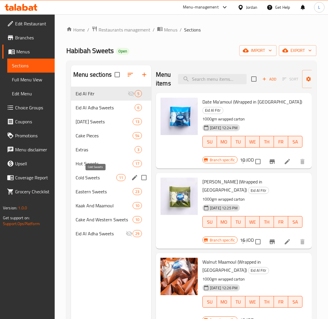
click at [103, 179] on span "Cold Sweets" at bounding box center [96, 177] width 41 height 7
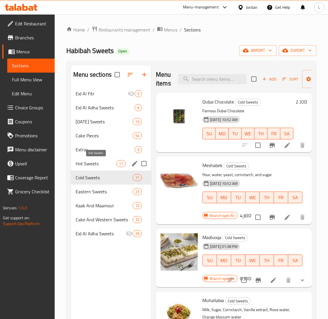
click at [106, 161] on span "Hot Sweets" at bounding box center [96, 163] width 41 height 7
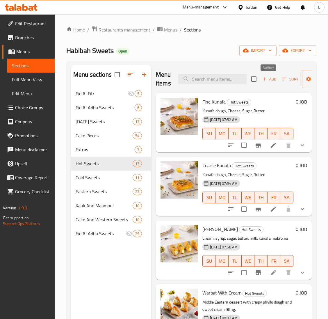
click at [270, 80] on span "Add" at bounding box center [270, 79] width 16 height 7
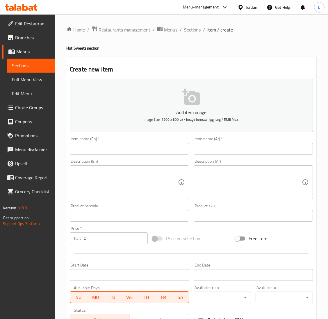
click at [286, 155] on div "Item name (Ar)   * Item name (Ar) *" at bounding box center [254, 145] width 124 height 22
click at [253, 155] on div "Item name (Ar)   * Item name (Ar) *" at bounding box center [254, 145] width 124 height 22
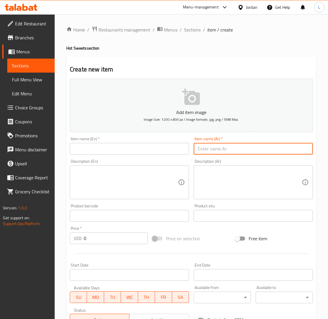
drag, startPoint x: 253, startPoint y: 152, endPoint x: 216, endPoint y: 151, distance: 37.0
click at [253, 152] on input "text" at bounding box center [253, 149] width 119 height 12
paste input "بصمة بالفستق الحلبي"
type input "بصمة بالفستق الحلبي"
click at [137, 145] on input "text" at bounding box center [129, 149] width 119 height 12
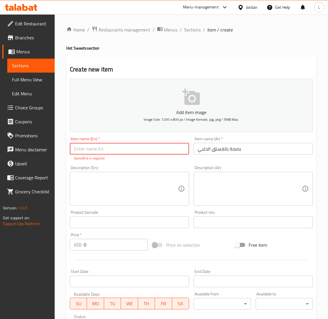
paste input "Pistachio fingerprint"
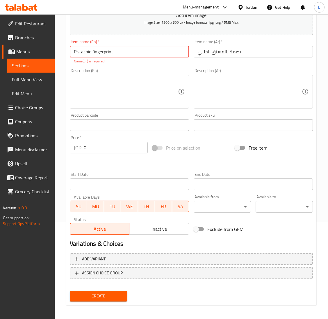
scroll to position [98, 0]
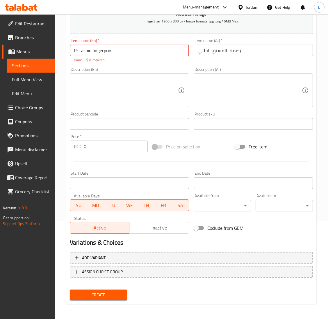
type input "Pistachio fingerprint"
click at [133, 73] on div "Description (En) Description (En)" at bounding box center [129, 87] width 119 height 40
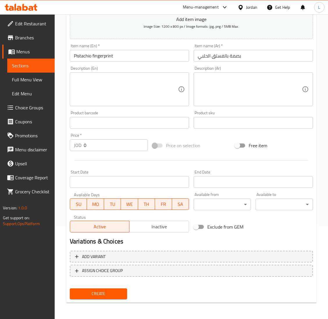
scroll to position [92, 0]
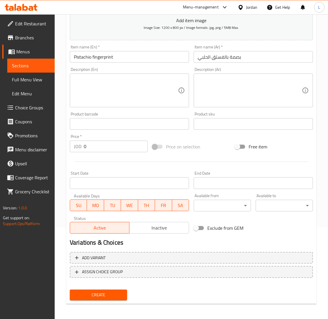
click at [133, 89] on textarea at bounding box center [126, 91] width 104 height 28
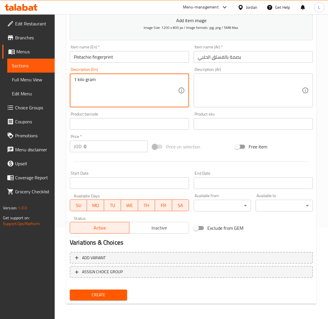
click at [233, 79] on textarea at bounding box center [250, 91] width 104 height 28
click at [97, 79] on textarea "1 kilo gram" at bounding box center [126, 91] width 104 height 28
click at [91, 79] on textarea "1 kilo gram" at bounding box center [126, 91] width 104 height 28
click at [91, 79] on textarea "1 kilo" at bounding box center [126, 91] width 104 height 28
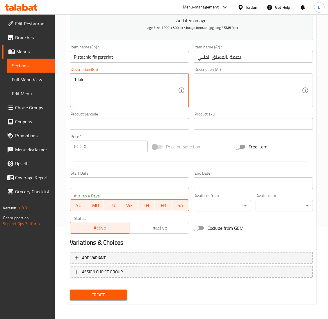
click at [91, 79] on textarea "1 kilo" at bounding box center [126, 91] width 104 height 28
type textarea "1 kilo"
click at [249, 95] on textarea at bounding box center [250, 91] width 104 height 28
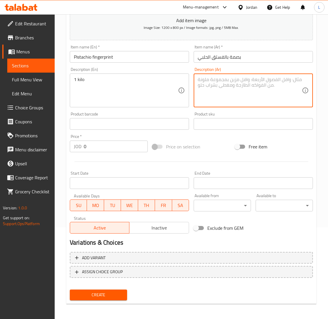
paste textarea "1 كيلو"
type textarea "1 كيلو"
click at [96, 146] on input "0" at bounding box center [116, 146] width 64 height 12
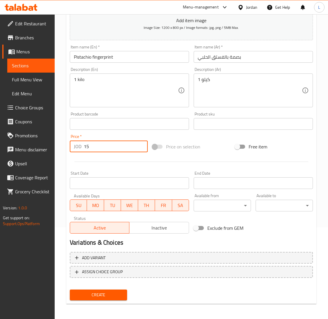
type input "15"
click at [70, 289] on button "Create" at bounding box center [98, 294] width 57 height 11
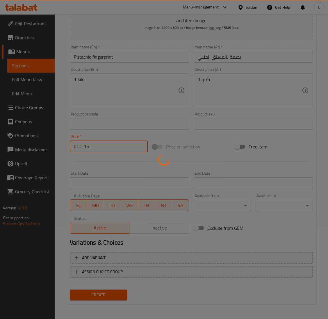
type input "0"
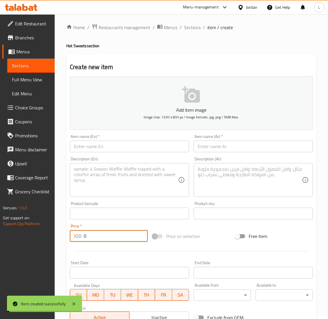
scroll to position [0, 0]
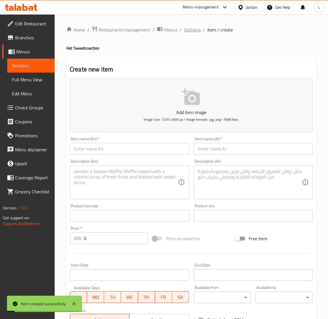
click at [197, 29] on span "Sections" at bounding box center [192, 29] width 17 height 7
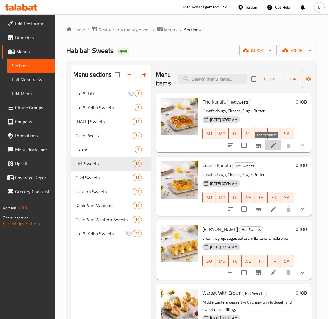
click at [271, 146] on icon at bounding box center [273, 144] width 5 height 5
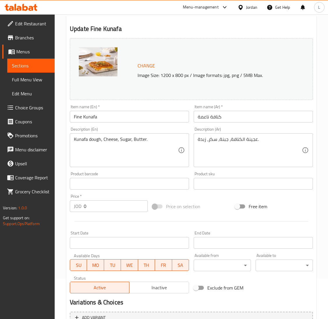
scroll to position [118, 0]
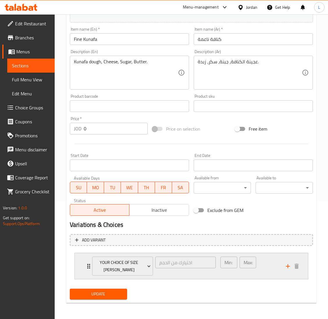
click at [79, 266] on div "Your Choice Of Size Kunafa اختيارك من الحجم ​ Min: 1 ​ Max: 1 ​" at bounding box center [192, 266] width 234 height 26
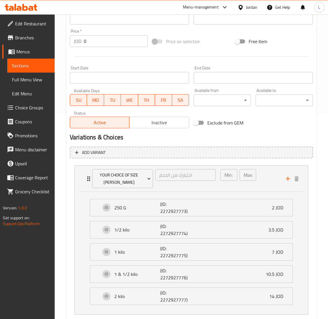
scroll to position [0, 0]
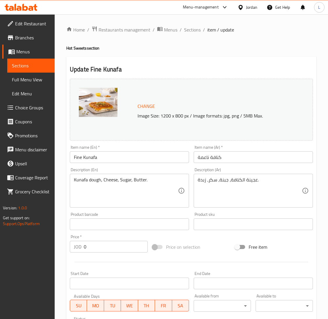
click at [195, 24] on div "Home / Restaurants management / Menus / Sections / item / update Hot Sweets sec…" at bounding box center [192, 286] width 274 height 545
click at [191, 27] on span "Sections" at bounding box center [192, 29] width 17 height 7
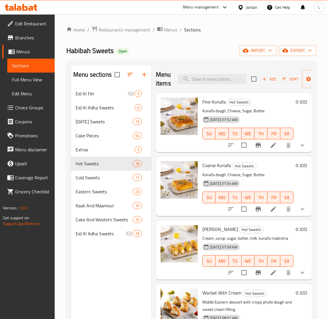
click at [18, 6] on icon at bounding box center [19, 8] width 5 height 5
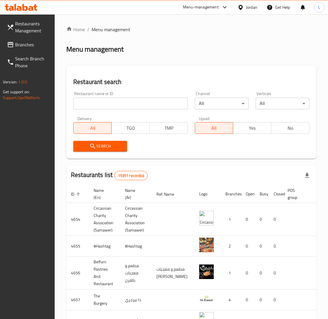
click at [20, 50] on link "Branches" at bounding box center [28, 45] width 52 height 14
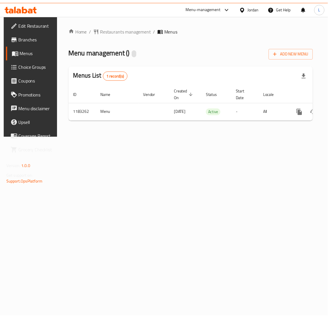
scroll to position [0, 33]
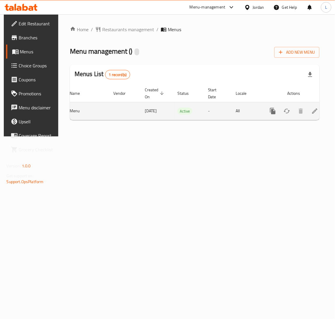
click at [318, 110] on link "enhanced table" at bounding box center [315, 111] width 14 height 14
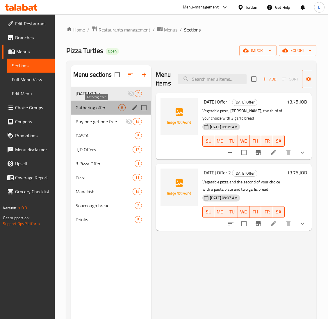
click at [101, 106] on span "Gathering offer" at bounding box center [97, 107] width 43 height 7
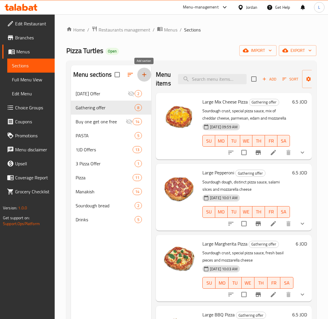
click at [139, 77] on button "button" at bounding box center [144, 75] width 14 height 14
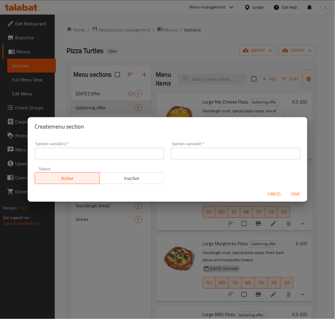
drag, startPoint x: 96, startPoint y: 155, endPoint x: 70, endPoint y: 154, distance: 26.2
click at [96, 155] on input "text" at bounding box center [99, 154] width 129 height 12
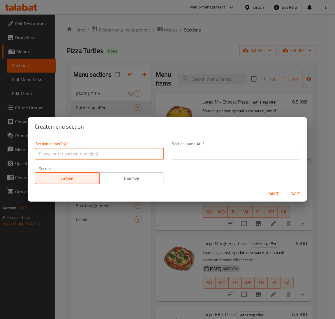
paste input "gathering offer"
click at [41, 155] on input "gathering offer" at bounding box center [99, 154] width 129 height 12
click at [62, 153] on input "Gathering offer" at bounding box center [99, 154] width 129 height 12
type input "Gathering Offer"
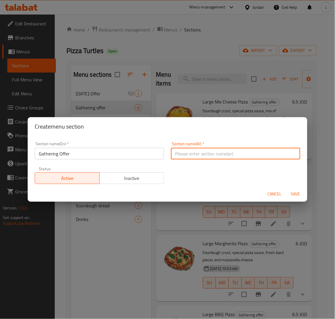
click at [189, 154] on input "text" at bounding box center [235, 154] width 129 height 12
click at [93, 157] on input "Gathering Offer" at bounding box center [99, 154] width 129 height 12
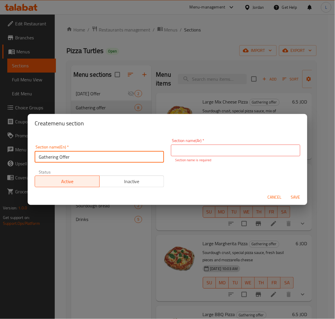
click at [93, 157] on input "Gathering Offer" at bounding box center [99, 157] width 129 height 12
click at [268, 145] on input "text" at bounding box center [235, 150] width 129 height 12
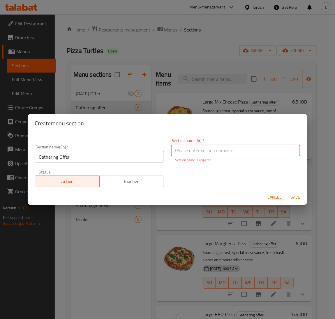
paste input "عرض التجمع"
type input "عرض التجمع"
click at [300, 199] on div "Cancel Save" at bounding box center [168, 196] width 280 height 15
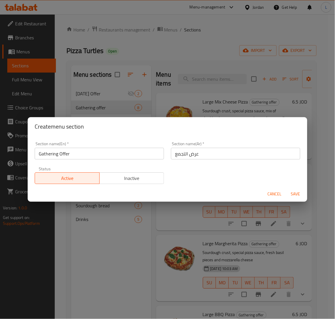
click at [297, 194] on span "Save" at bounding box center [296, 193] width 14 height 7
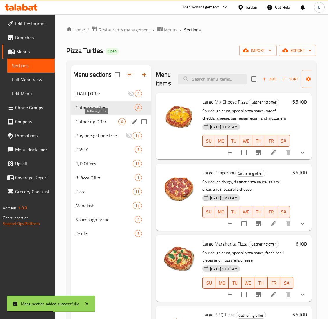
click at [96, 122] on span "Gathering Offer" at bounding box center [97, 121] width 43 height 7
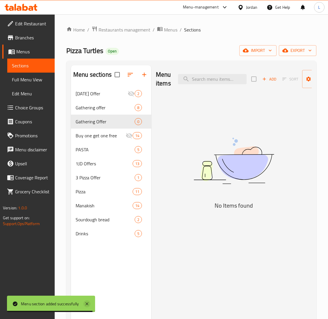
click at [84, 303] on icon at bounding box center [87, 303] width 7 height 7
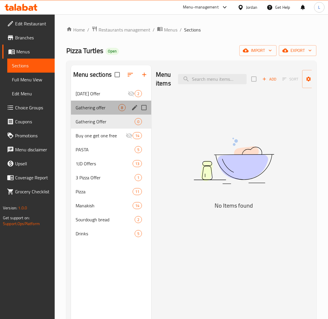
click at [106, 104] on div "Gathering offer 8" at bounding box center [111, 107] width 80 height 14
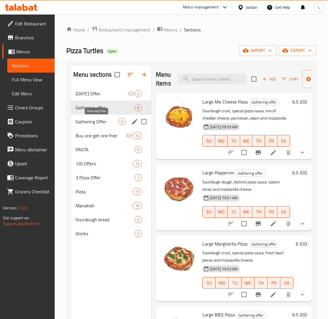
click at [105, 121] on span "Gathering Offer" at bounding box center [97, 121] width 43 height 7
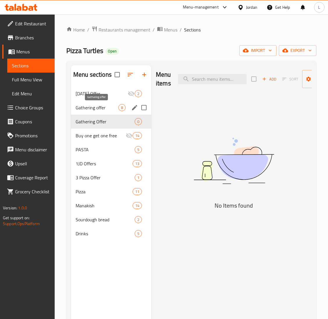
click at [106, 107] on span "Gathering offer" at bounding box center [97, 107] width 43 height 7
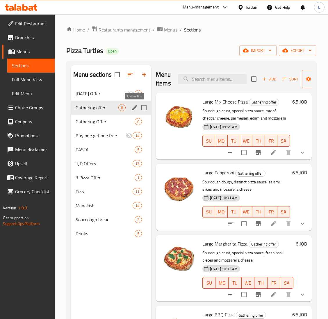
click at [135, 107] on icon "edit" at bounding box center [134, 107] width 5 height 5
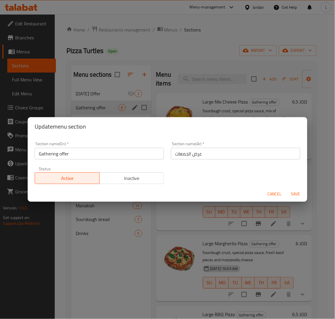
click at [98, 152] on input "Gathering offer" at bounding box center [99, 154] width 129 height 12
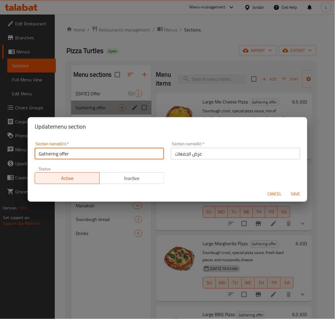
click at [74, 154] on input "Gathering offer" at bounding box center [99, 154] width 129 height 12
click at [74, 153] on input "Gathering offer" at bounding box center [99, 154] width 129 height 12
type input "Offers"
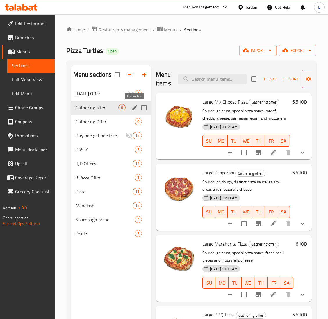
click at [135, 106] on icon "edit" at bounding box center [134, 107] width 5 height 5
click at [137, 110] on icon "edit" at bounding box center [134, 107] width 7 height 7
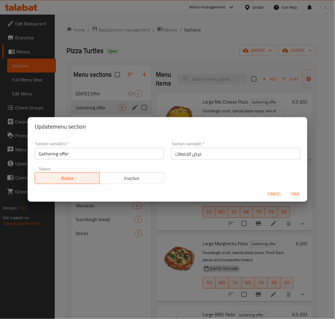
click at [87, 151] on input "Gathering offer" at bounding box center [99, 154] width 129 height 12
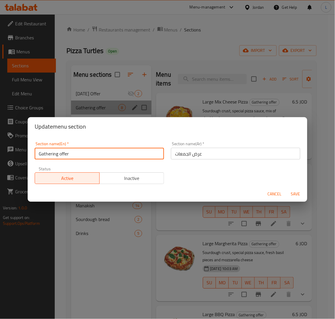
click at [87, 151] on input "Gathering offer" at bounding box center [99, 154] width 129 height 12
drag, startPoint x: 87, startPoint y: 151, endPoint x: 114, endPoint y: 158, distance: 27.9
click at [87, 151] on input "Gathering offer" at bounding box center [99, 154] width 129 height 12
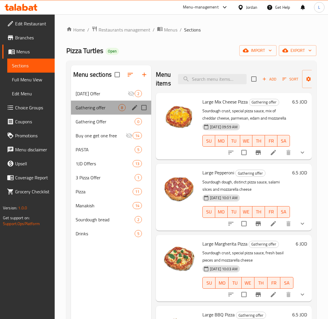
click at [130, 110] on div "Menu sections" at bounding box center [134, 107] width 9 height 9
click at [134, 108] on icon "edit" at bounding box center [134, 107] width 5 height 5
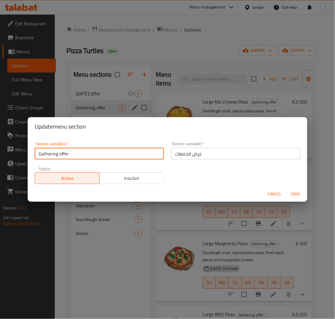
click at [91, 153] on input "Gathering offer" at bounding box center [99, 154] width 129 height 12
drag, startPoint x: 91, startPoint y: 153, endPoint x: 112, endPoint y: 159, distance: 22.0
click at [91, 153] on input "Gathering offer" at bounding box center [99, 154] width 129 height 12
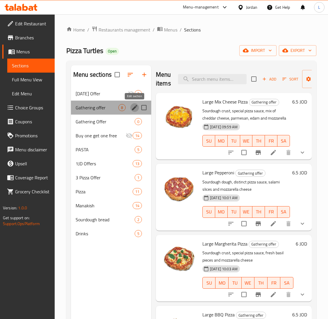
click at [134, 110] on icon "edit" at bounding box center [134, 107] width 7 height 7
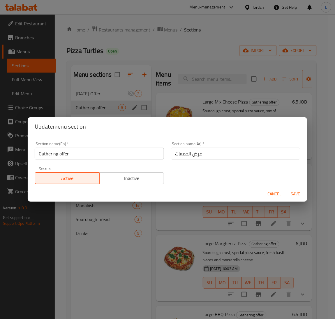
click at [107, 161] on div "Section name(En)   * Gathering offer Section name(En) *" at bounding box center [99, 150] width 136 height 25
click at [107, 158] on input "Gathering offer" at bounding box center [99, 154] width 129 height 12
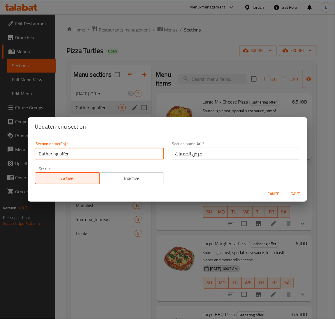
click at [107, 158] on input "Gathering offer" at bounding box center [99, 154] width 129 height 12
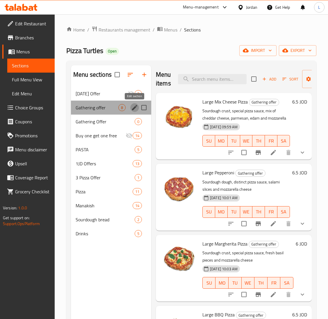
click at [132, 109] on icon "edit" at bounding box center [134, 107] width 7 height 7
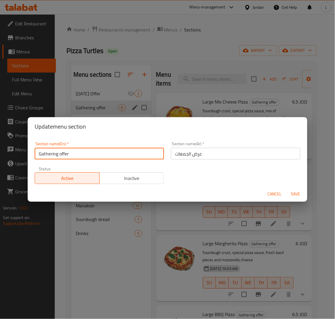
click at [129, 150] on input "Gathering offer" at bounding box center [99, 154] width 129 height 12
drag, startPoint x: 129, startPoint y: 150, endPoint x: 143, endPoint y: 152, distance: 14.1
click at [129, 150] on input "Gathering offer" at bounding box center [99, 154] width 129 height 12
paste input "Offers"
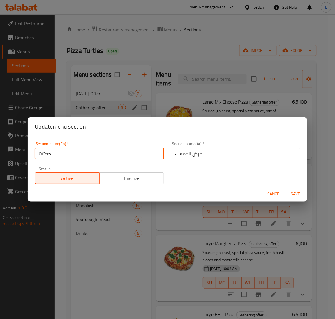
type input "Offers"
click at [300, 193] on span "Save" at bounding box center [296, 193] width 14 height 7
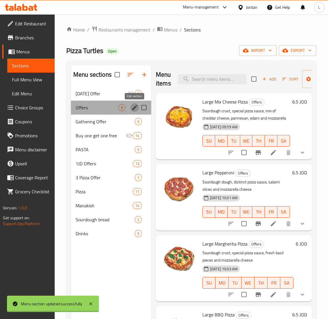
click at [135, 111] on icon "edit" at bounding box center [134, 107] width 7 height 7
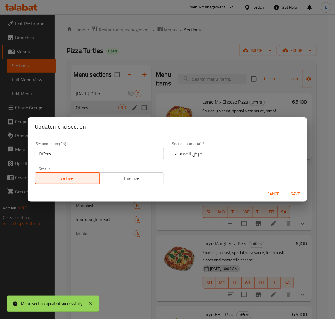
click at [232, 145] on div "Section name(Ar)   * عرض الجمعات Section name(Ar) *" at bounding box center [235, 151] width 129 height 18
click at [235, 151] on input "عرض الجمعات" at bounding box center [235, 154] width 129 height 12
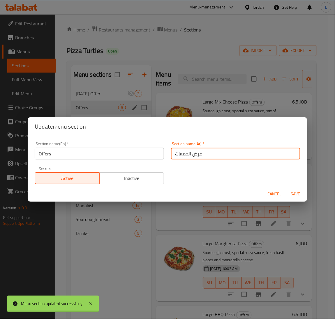
drag, startPoint x: 235, startPoint y: 151, endPoint x: 242, endPoint y: 161, distance: 12.7
click at [235, 152] on input "عرض الجمعات" at bounding box center [235, 154] width 129 height 12
paste input "لعروض"
type input "العروض"
click at [290, 194] on span "Save" at bounding box center [296, 193] width 14 height 7
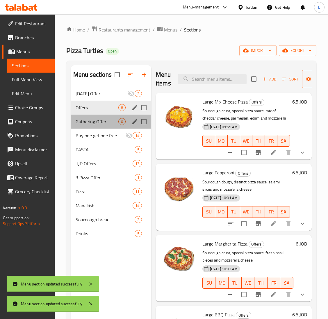
click at [106, 118] on div "Gathering Offer 0" at bounding box center [111, 121] width 80 height 14
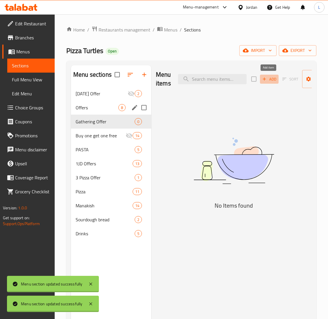
click at [271, 81] on span "Add" at bounding box center [270, 79] width 16 height 7
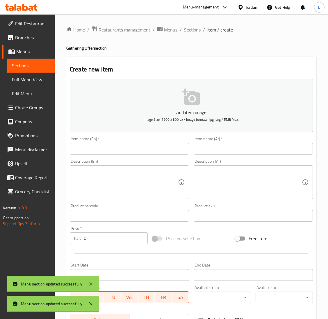
click at [123, 152] on input "text" at bounding box center [129, 149] width 119 height 12
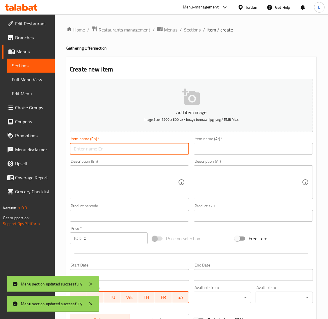
paste input "Pasta Offer"
type input "Pasta Offer"
click at [248, 143] on input "text" at bounding box center [253, 149] width 119 height 12
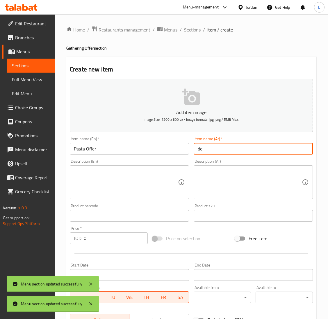
type input "d"
click at [143, 152] on input "Pasta Offer" at bounding box center [129, 149] width 119 height 12
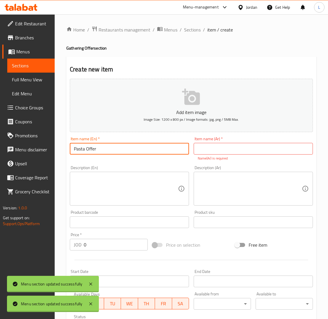
click at [143, 152] on input "Pasta Offer" at bounding box center [129, 149] width 119 height 12
click at [268, 142] on div "Item name (Ar)   * Item name (Ar) * Name(Ar) is required" at bounding box center [253, 149] width 119 height 24
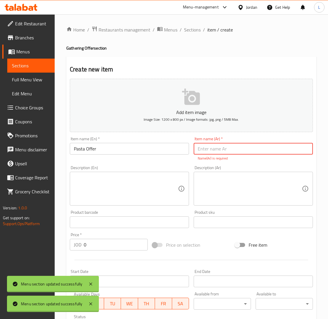
drag, startPoint x: 264, startPoint y: 149, endPoint x: 188, endPoint y: 194, distance: 88.1
click at [264, 149] on input "text" at bounding box center [253, 149] width 119 height 12
paste input "عرض المعكرونة"
type input "عرض المعكرونة"
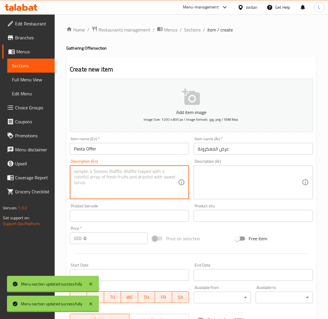
click at [146, 198] on div "Description (En)" at bounding box center [129, 182] width 119 height 34
click at [125, 237] on input "0" at bounding box center [116, 238] width 64 height 12
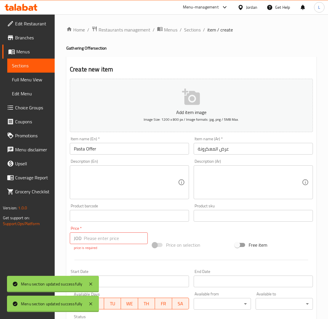
click at [139, 182] on textarea at bounding box center [126, 182] width 104 height 28
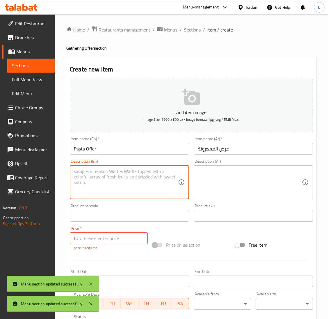
paste textarea "3 Pasta your choices"
type textarea "3 Pasta your choices"
click at [209, 170] on textarea at bounding box center [250, 182] width 104 height 28
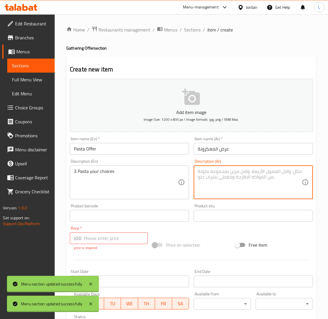
paste textarea "3 معكرونة حسب اختيارك"
type textarea "3 معكرونة حسب اختيارك"
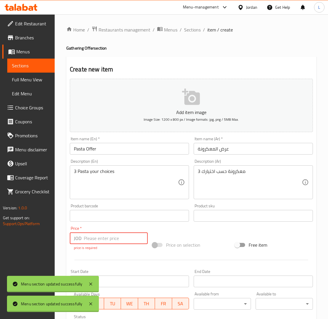
click at [114, 238] on input "number" at bounding box center [116, 238] width 64 height 12
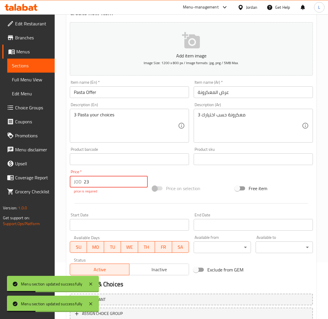
scroll to position [98, 0]
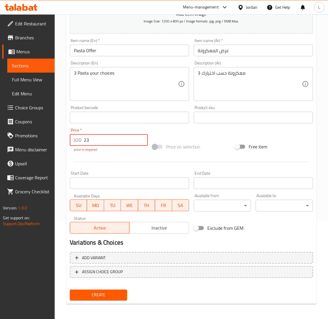
type input "23"
click at [102, 294] on span "Create" at bounding box center [99, 294] width 48 height 7
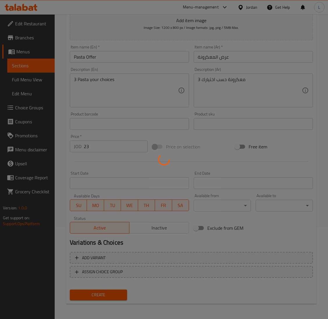
type input "0"
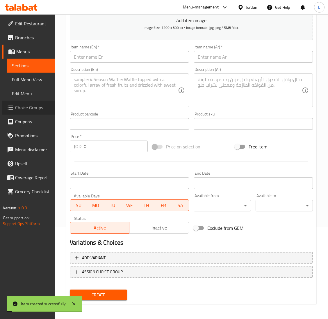
click at [26, 109] on span "Choice Groups" at bounding box center [32, 107] width 35 height 7
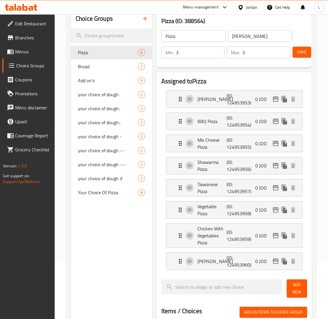
scroll to position [39, 0]
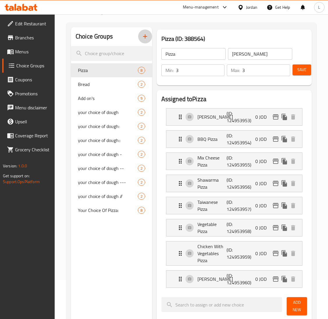
click at [144, 36] on icon "button" at bounding box center [145, 36] width 7 height 7
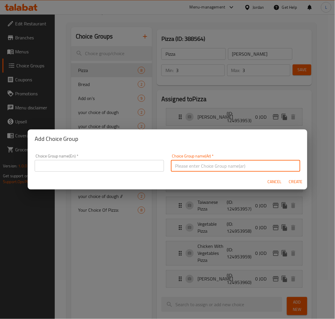
click at [216, 163] on input "text" at bounding box center [235, 166] width 129 height 12
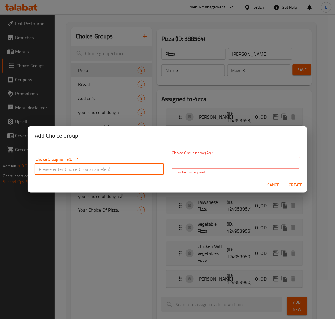
click at [118, 163] on input "text" at bounding box center [99, 169] width 129 height 12
type input "Your choice of pasta"
click at [189, 163] on input "text" at bounding box center [235, 163] width 129 height 12
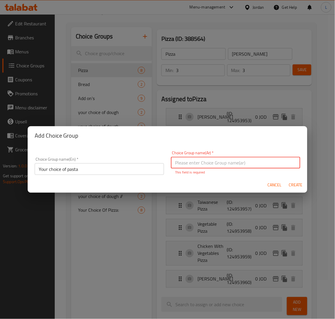
click at [85, 174] on input "Your choice of pasta" at bounding box center [99, 169] width 129 height 12
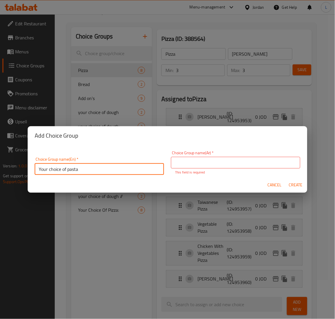
click at [85, 174] on input "Your choice of pasta" at bounding box center [99, 169] width 129 height 12
click at [229, 162] on input "text" at bounding box center [235, 163] width 129 height 12
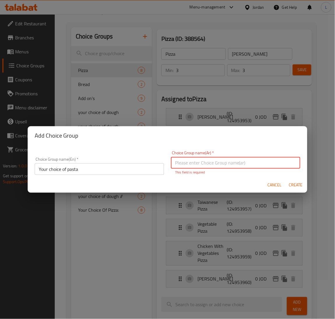
paste input "اختيارك من المعكرونة"
type input "اختيارك من المعكرونة"
click at [293, 184] on span "Create" at bounding box center [296, 184] width 14 height 7
type input "Your choice of pasta"
type input "اختيارك من المعكرونة"
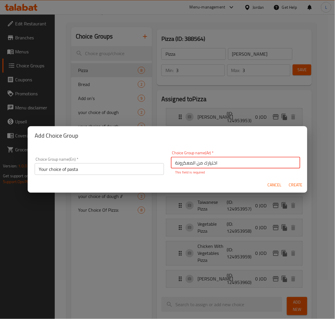
type input "0"
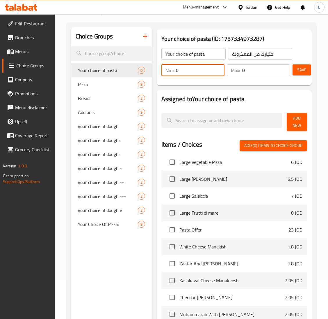
click at [205, 70] on input "0" at bounding box center [200, 70] width 49 height 12
type input "1"
click at [263, 70] on input "0" at bounding box center [267, 70] width 48 height 12
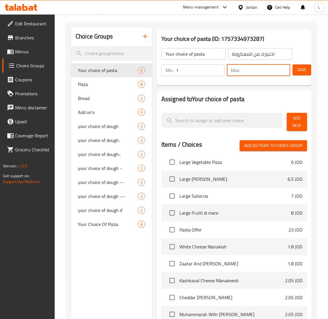
type input "1"
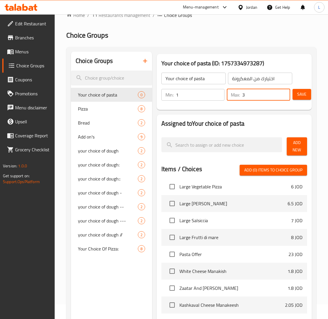
scroll to position [0, 0]
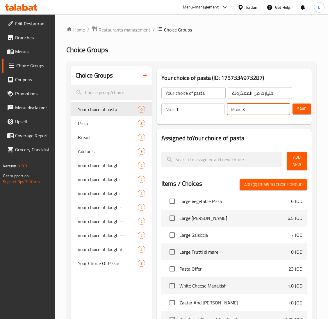
type input "3"
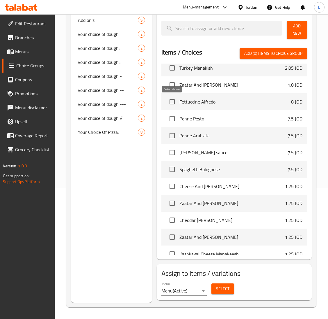
scroll to position [699, 0]
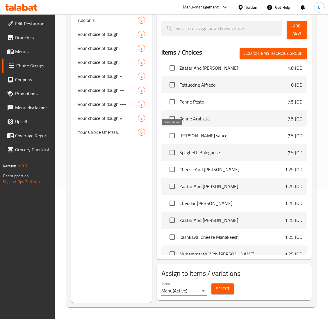
click at [173, 138] on input "checkbox" at bounding box center [172, 135] width 12 height 12
checkbox input "true"
click at [171, 117] on input "checkbox" at bounding box center [172, 118] width 12 height 12
checkbox input "true"
click at [173, 104] on input "checkbox" at bounding box center [172, 102] width 12 height 12
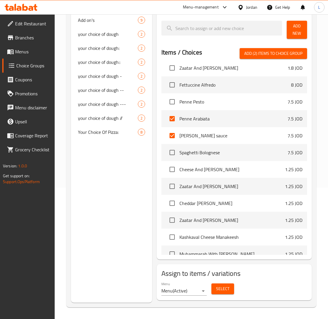
checkbox input "true"
click at [173, 82] on input "checkbox" at bounding box center [172, 85] width 12 height 12
checkbox input "true"
click at [26, 51] on span "Menus" at bounding box center [32, 51] width 35 height 7
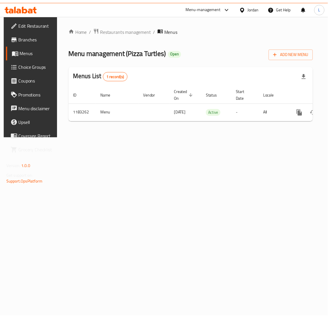
scroll to position [0, 33]
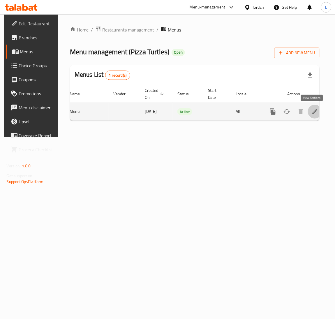
click at [312, 114] on icon "enhanced table" at bounding box center [314, 111] width 7 height 7
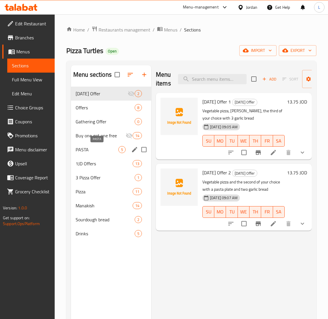
click at [94, 151] on span "PASTA" at bounding box center [97, 149] width 43 height 7
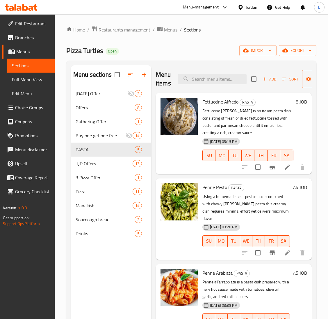
click at [34, 104] on span "Choice Groups" at bounding box center [32, 107] width 35 height 7
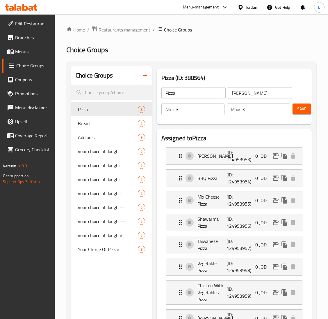
click at [146, 79] on button "button" at bounding box center [145, 75] width 14 height 14
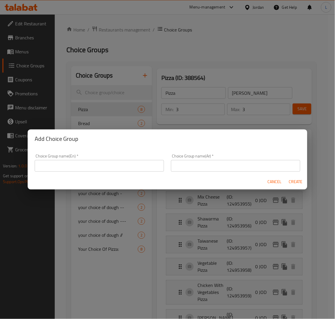
click at [125, 166] on input "text" at bounding box center [99, 166] width 129 height 12
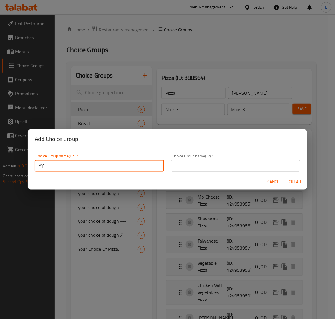
type input "Y"
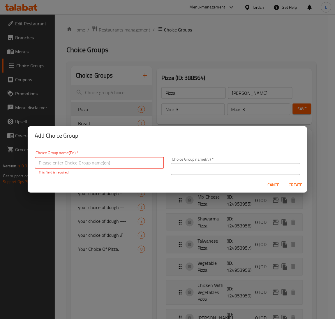
paste input "Your choice of pasta"
type input "Your choice of pasta"
drag, startPoint x: 207, startPoint y: 165, endPoint x: 206, endPoint y: 162, distance: 3.1
click at [207, 165] on input "text" at bounding box center [235, 169] width 129 height 12
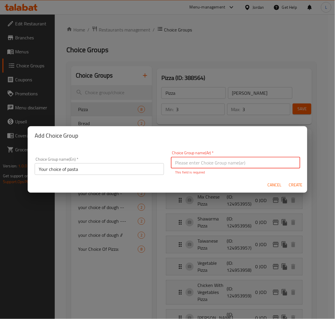
paste input "اختيارك من المعكرونة"
type input "اختيارك من المعكرونة"
click at [293, 186] on button "Create" at bounding box center [295, 184] width 19 height 11
type input "Your choice of pasta"
type input "اختيارك من المعكرونة"
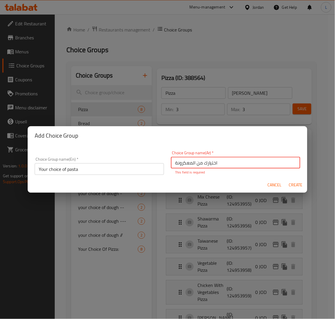
type input "0"
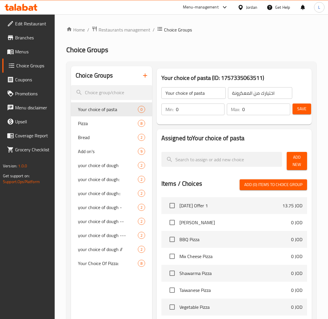
click at [197, 114] on input "0" at bounding box center [200, 109] width 49 height 12
type input "1"
click at [257, 111] on input "0" at bounding box center [267, 109] width 48 height 12
type input "3"
click at [300, 160] on span "Add New" at bounding box center [297, 160] width 11 height 15
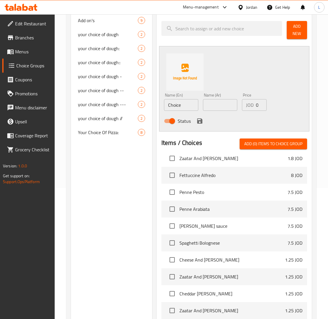
scroll to position [655, 0]
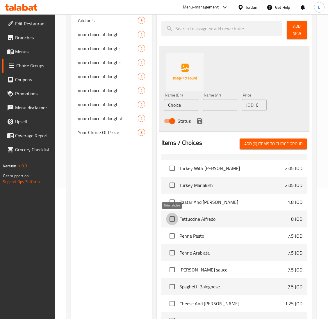
click at [170, 220] on input "checkbox" at bounding box center [172, 219] width 12 height 12
checkbox input "true"
click at [171, 235] on input "checkbox" at bounding box center [172, 235] width 12 height 12
checkbox input "true"
click at [172, 251] on input "checkbox" at bounding box center [172, 252] width 12 height 12
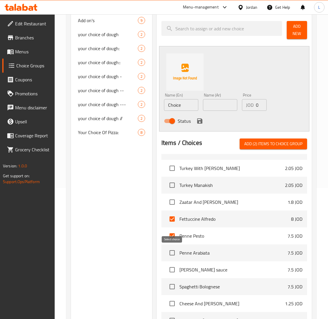
checkbox input "true"
click at [173, 274] on input "checkbox" at bounding box center [172, 269] width 12 height 12
checkbox input "true"
click at [174, 285] on input "checkbox" at bounding box center [172, 286] width 12 height 12
checkbox input "true"
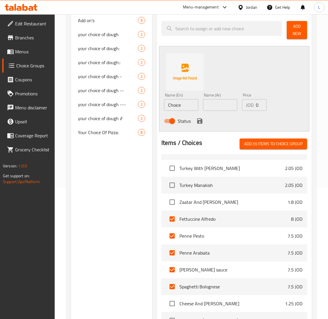
click at [295, 139] on button "Add (5) items to choice group" at bounding box center [274, 143] width 68 height 11
checkbox input "false"
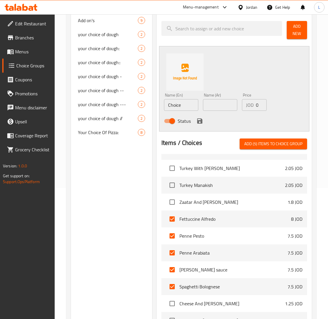
checkbox input "false"
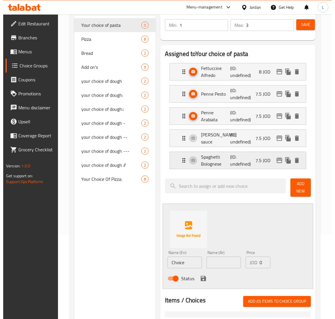
scroll to position [0, 0]
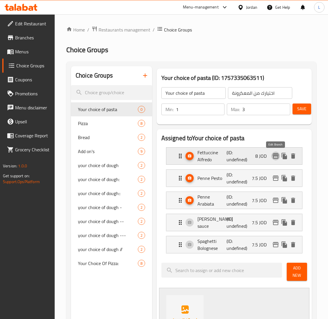
click at [276, 157] on icon "edit" at bounding box center [276, 155] width 7 height 7
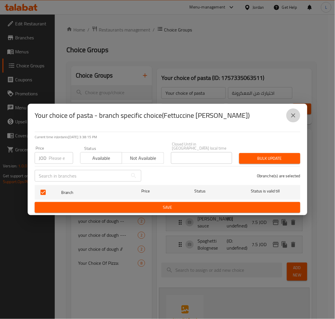
click at [296, 117] on icon "close" at bounding box center [293, 115] width 7 height 7
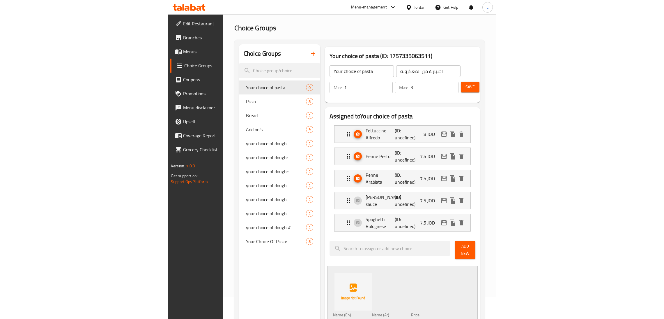
scroll to position [8, 0]
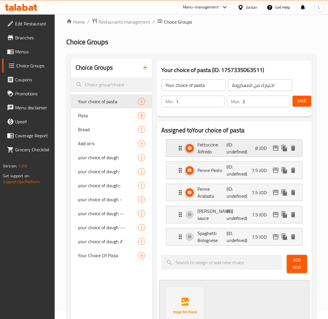
click at [255, 148] on div "Fettuccine Alfredo (ID: undefined) 8 JOD" at bounding box center [236, 147] width 119 height 17
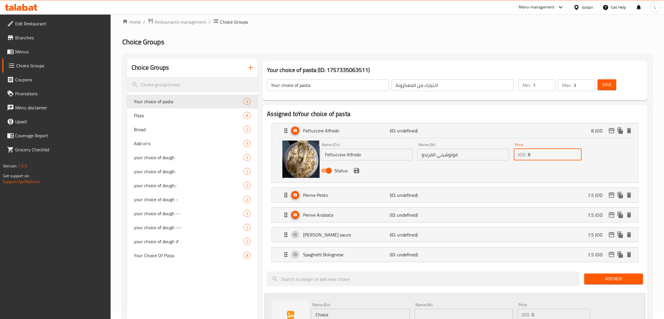
click at [335, 159] on input "8" at bounding box center [555, 154] width 54 height 12
click at [335, 196] on div "Penne Pesto (ID: undefined) 7.5 JOD" at bounding box center [456, 195] width 349 height 15
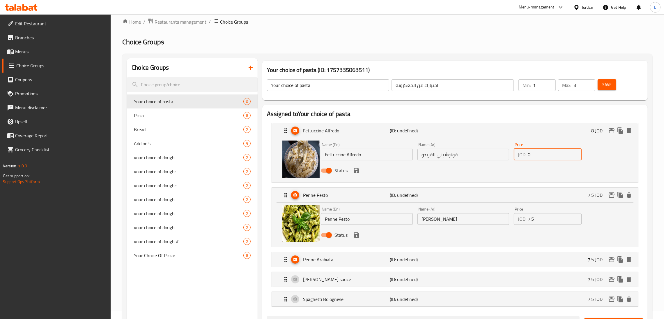
type input "0"
click at [335, 218] on input "7.5" at bounding box center [555, 219] width 54 height 12
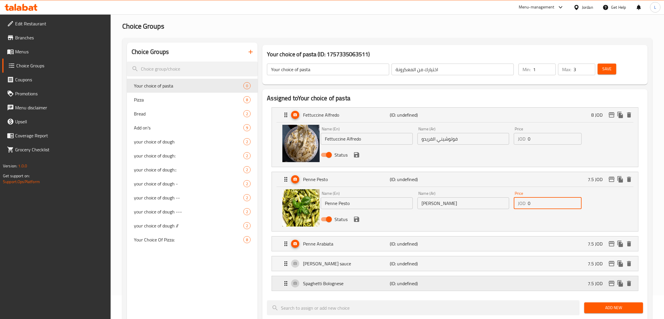
scroll to position [52, 0]
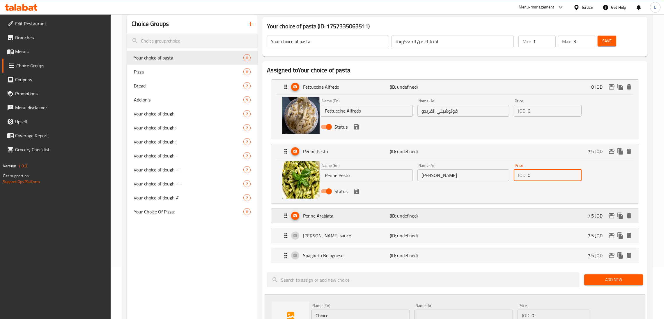
click at [335, 218] on div "Penne Arabiata (ID: undefined) 7.5 JOD" at bounding box center [456, 215] width 349 height 15
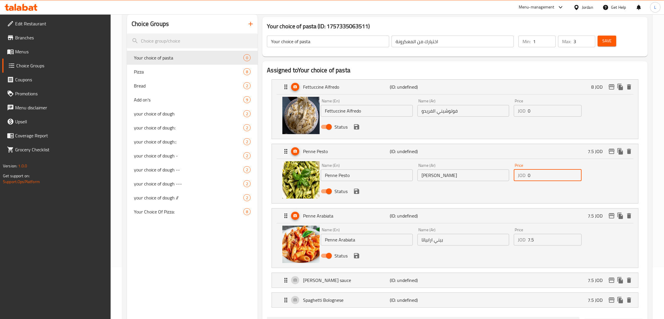
type input "0"
click at [335, 243] on input "7.5" at bounding box center [555, 240] width 54 height 12
click at [335, 284] on div "Rose Penne sauce (ID: undefined) 7.5 JOD" at bounding box center [456, 280] width 349 height 15
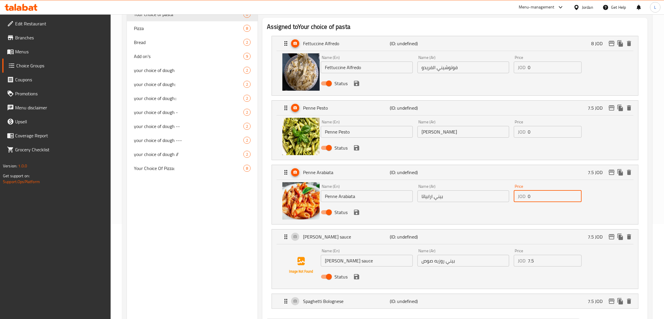
scroll to position [183, 0]
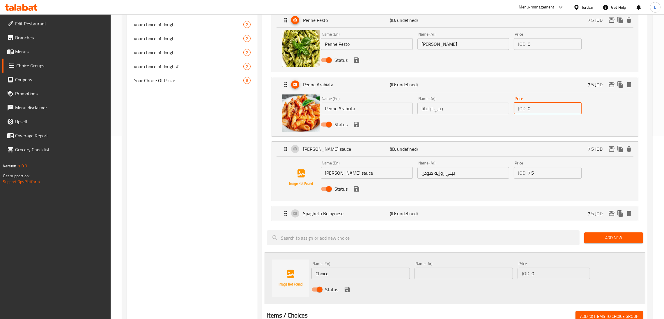
type input "0"
click at [335, 176] on input "7.5" at bounding box center [555, 173] width 54 height 12
click at [335, 211] on div "Spaghetti Bolognese (ID: undefined) 7.5 JOD" at bounding box center [456, 213] width 349 height 15
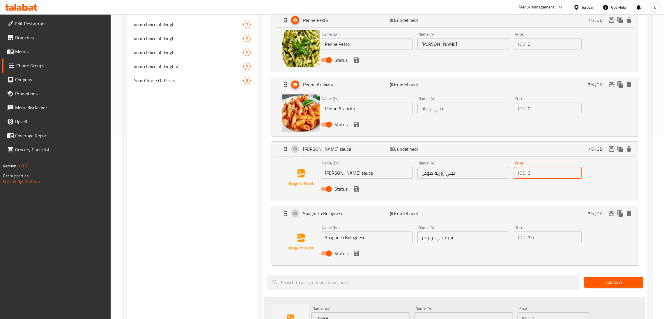
type input "0"
click at [335, 242] on input "7.5" at bounding box center [555, 237] width 54 height 12
click at [335, 255] on icon "save" at bounding box center [356, 252] width 5 height 5
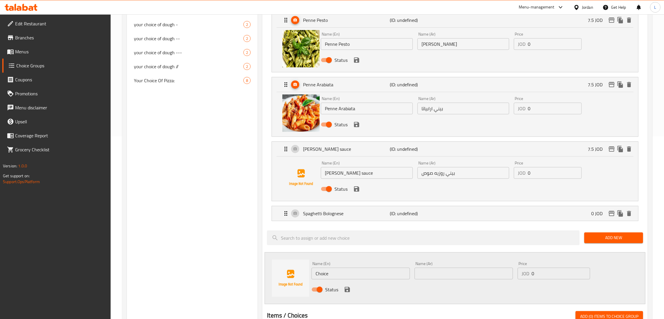
type input "0"
click at [335, 191] on icon "save" at bounding box center [356, 188] width 5 height 5
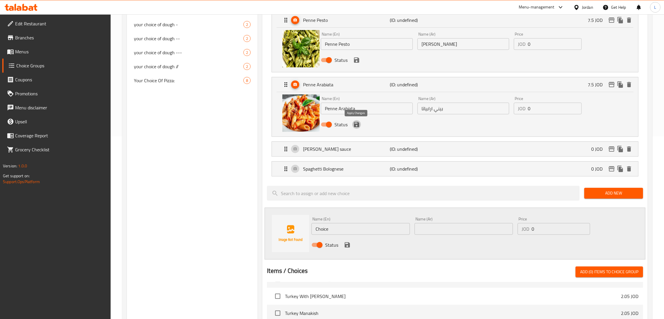
click at [335, 120] on button "save" at bounding box center [356, 124] width 9 height 9
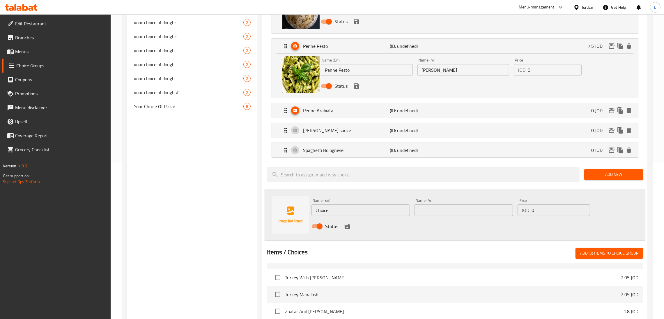
scroll to position [95, 0]
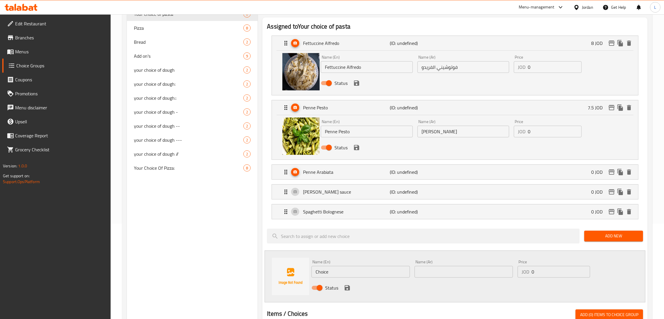
click at [335, 148] on icon "save" at bounding box center [356, 147] width 7 height 7
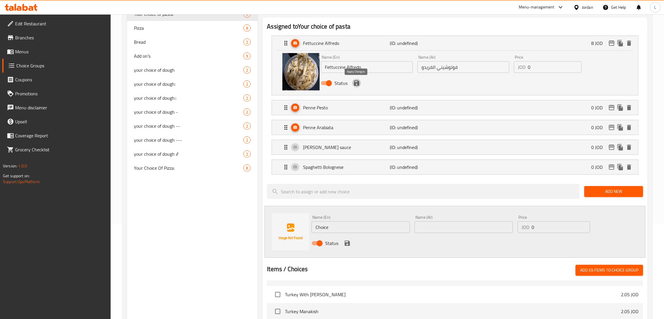
click at [335, 84] on icon "save" at bounding box center [356, 82] width 7 height 7
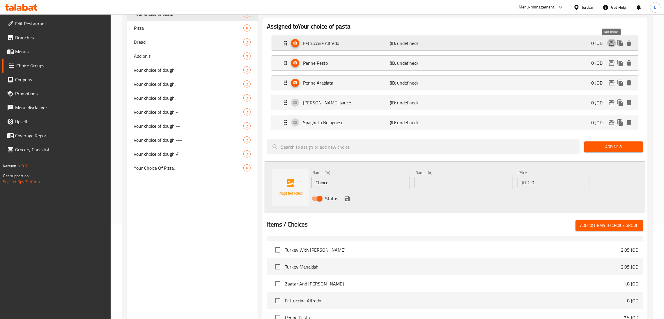
click at [335, 45] on icon "edit" at bounding box center [612, 42] width 6 height 5
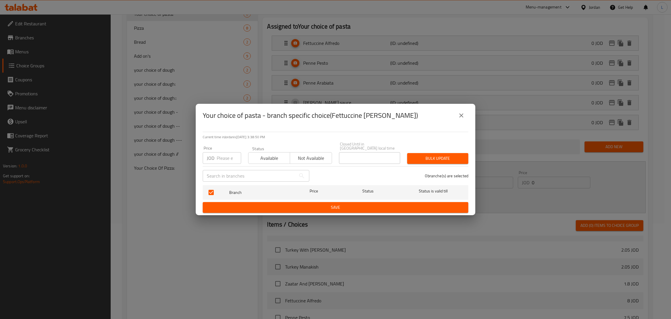
click at [335, 115] on icon "close" at bounding box center [461, 115] width 7 height 7
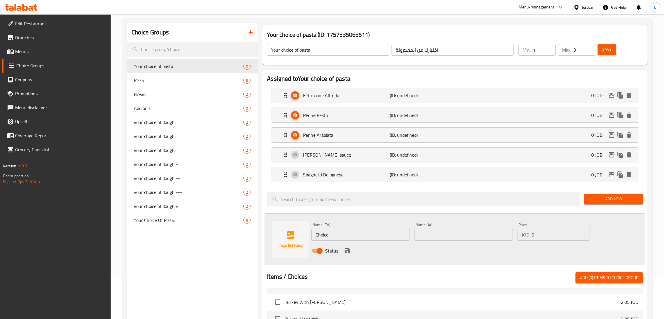
scroll to position [0, 0]
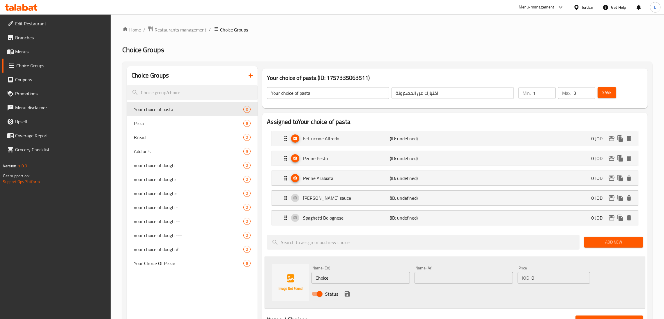
click at [335, 93] on span "Save" at bounding box center [606, 92] width 9 height 7
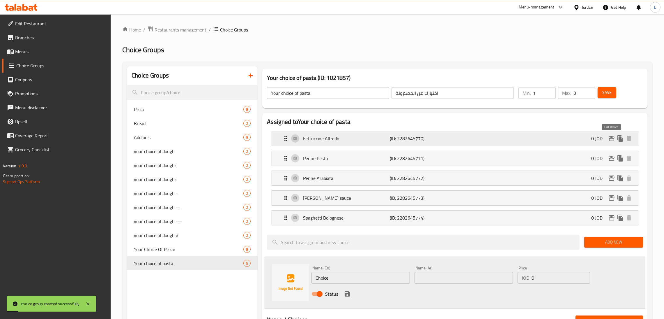
click at [335, 142] on icon "edit" at bounding box center [611, 138] width 7 height 7
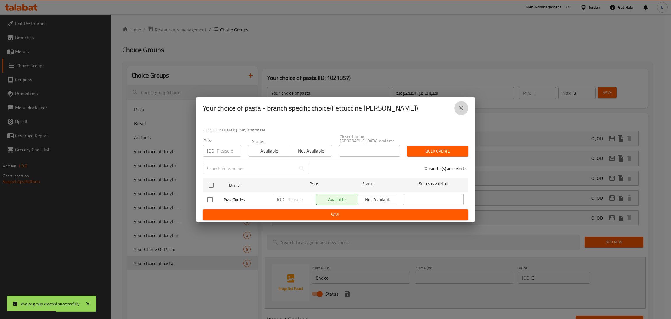
click at [335, 105] on button "close" at bounding box center [461, 108] width 14 height 14
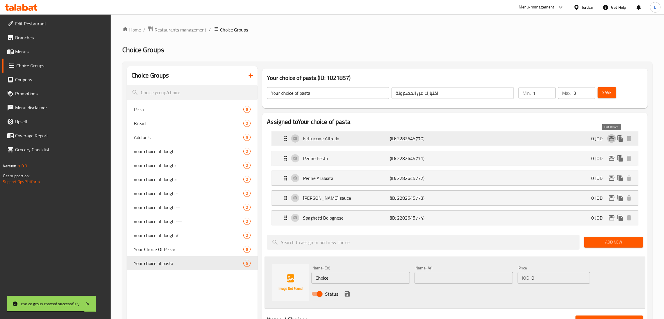
click at [335, 139] on icon "edit" at bounding box center [611, 138] width 7 height 7
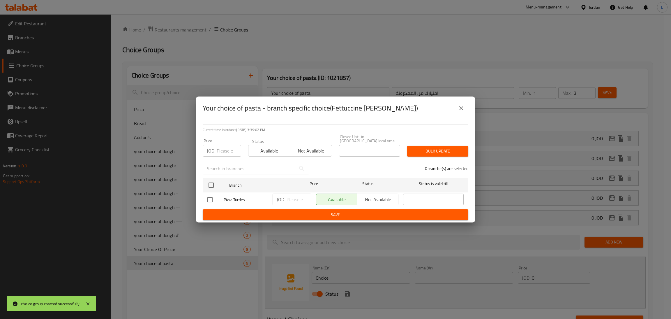
drag, startPoint x: 220, startPoint y: 149, endPoint x: 223, endPoint y: 149, distance: 3.2
click at [220, 149] on input "number" at bounding box center [229, 151] width 24 height 12
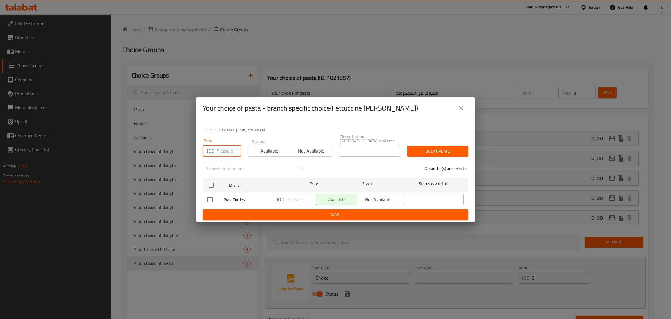
click at [335, 110] on icon "close" at bounding box center [461, 108] width 4 height 4
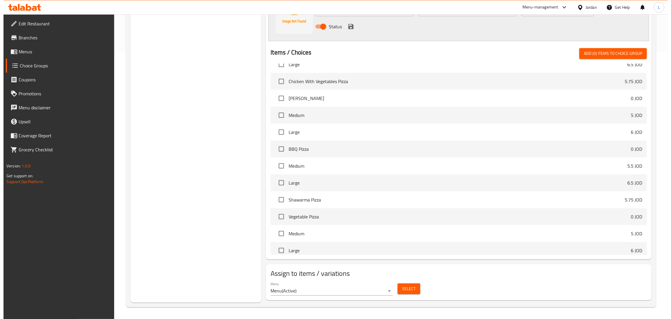
scroll to position [268, 0]
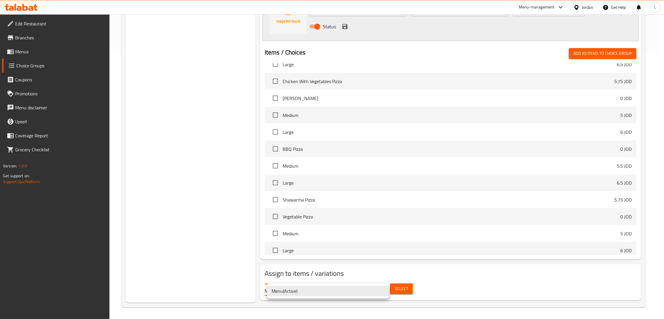
click at [335, 285] on div at bounding box center [335, 159] width 671 height 319
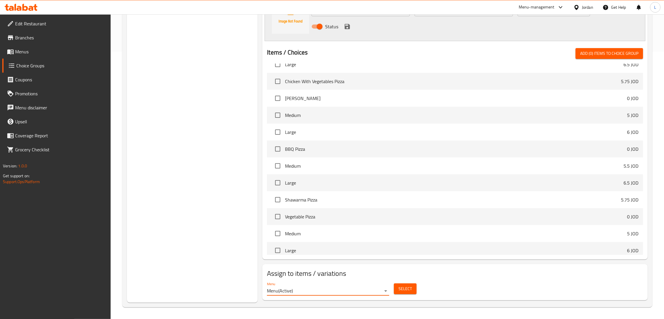
click at [335, 290] on span "Select" at bounding box center [405, 288] width 13 height 7
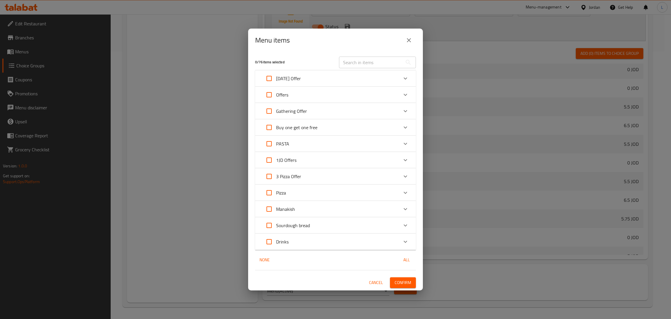
click at [335, 112] on div "Gathering Offer" at bounding box center [330, 111] width 136 height 14
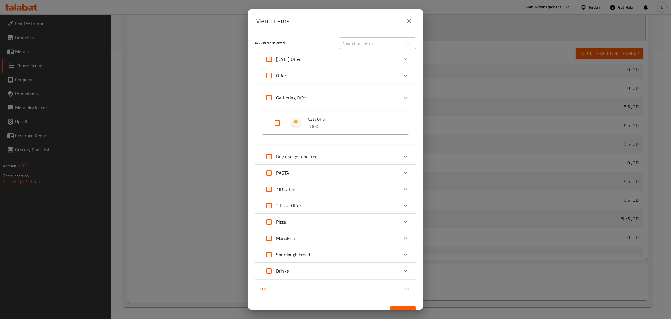
drag, startPoint x: 277, startPoint y: 123, endPoint x: 308, endPoint y: 165, distance: 52.2
click at [276, 123] on input "Expand" at bounding box center [277, 123] width 14 height 14
checkbox input "true"
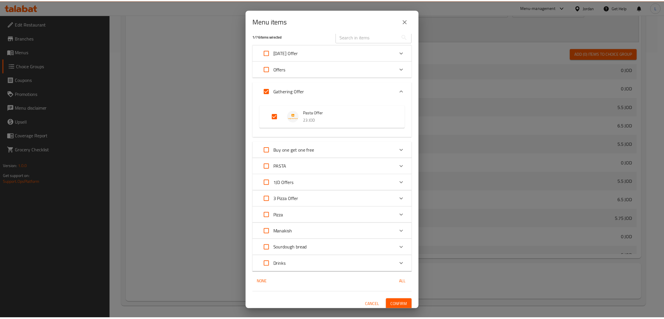
scroll to position [10, 0]
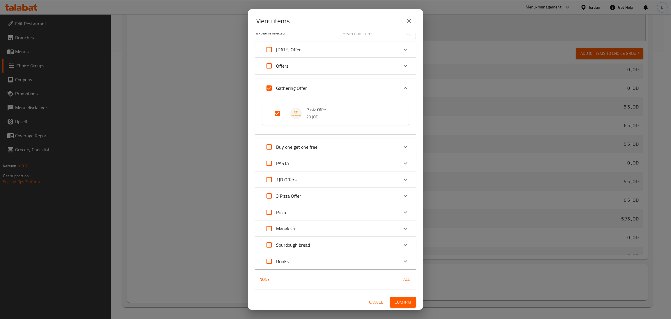
click at [335, 301] on span "Confirm" at bounding box center [403, 301] width 17 height 7
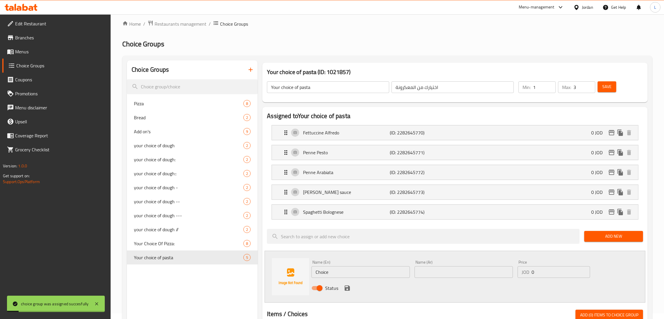
scroll to position [0, 0]
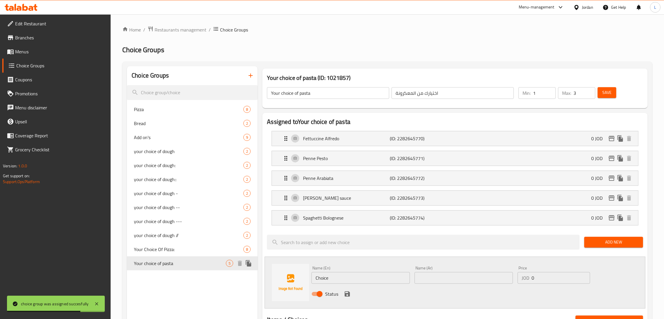
click at [251, 261] on icon "duplicate" at bounding box center [248, 262] width 7 height 7
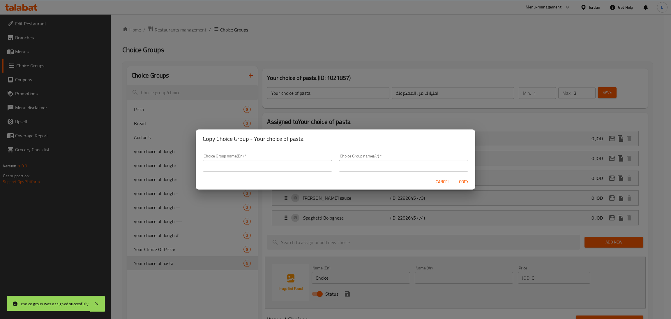
click at [267, 171] on div "Choice Group name(En)   * Choice Group name(En) *" at bounding box center [267, 162] width 136 height 25
click at [266, 164] on input "text" at bounding box center [267, 166] width 129 height 12
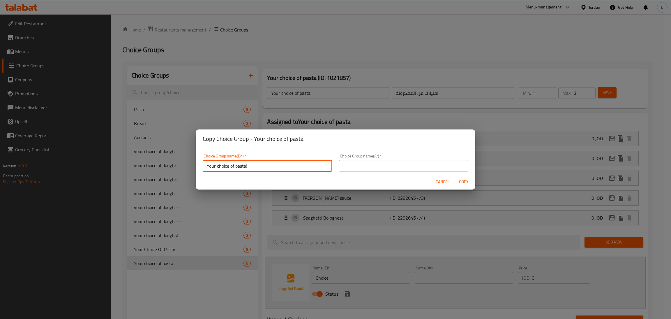
click at [245, 165] on input "Your choice of pasta!" at bounding box center [267, 166] width 129 height 12
type input "Your choice of pasta!"
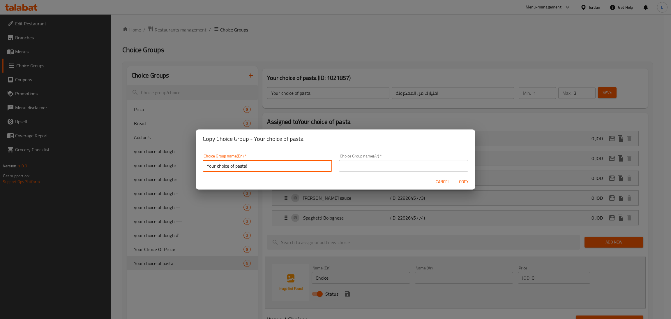
click at [335, 151] on div "Choice Group name(Ar)   * Choice Group name(Ar) *" at bounding box center [403, 162] width 136 height 25
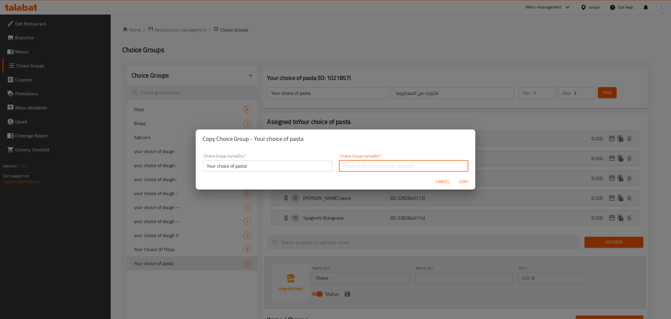
drag, startPoint x: 441, startPoint y: 162, endPoint x: 461, endPoint y: 171, distance: 21.1
click at [335, 162] on input "text" at bounding box center [403, 166] width 129 height 12
paste input "اختيارك من المعكرونة!"
type input "اختيارك من المعكرونة!"
click at [335, 181] on span "Copy" at bounding box center [464, 181] width 14 height 7
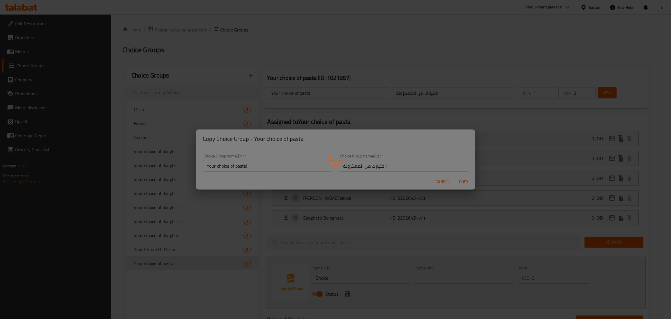
type input "Your choice of pasta!"
type input "اختيارك من المعكرونة!"
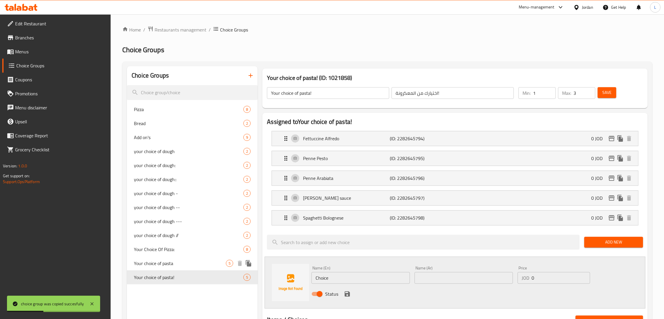
click at [200, 262] on span "Your choice of pasta" at bounding box center [180, 262] width 92 height 7
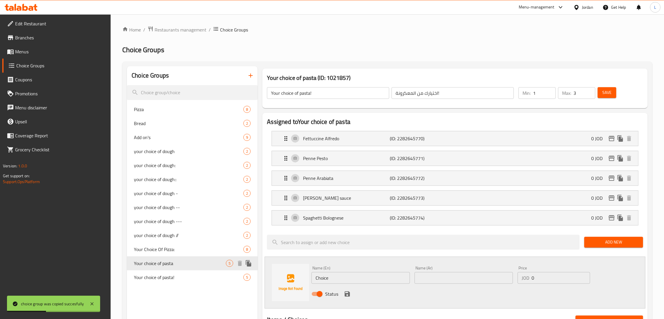
type input "Your choice of pasta"
type input "اختيارك من المعكرونة"
click at [335, 89] on input "3" at bounding box center [585, 93] width 22 height 12
type input "2"
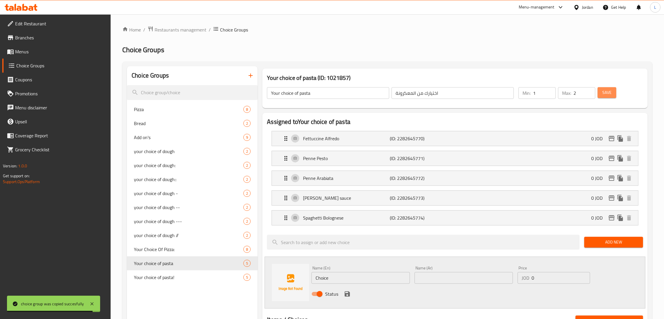
click at [335, 91] on span "Save" at bounding box center [606, 92] width 9 height 7
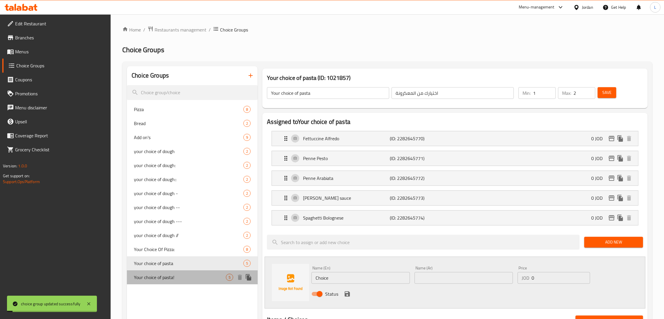
click at [174, 274] on span "Your choice of pasta!" at bounding box center [180, 276] width 92 height 7
type input "Your choice of pasta!"
type input "اختيارك من المعكرونة!"
type input "3"
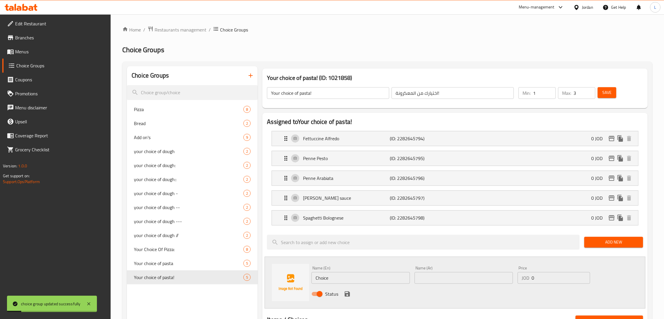
click at [335, 95] on input "3" at bounding box center [585, 93] width 22 height 12
type input "1"
drag, startPoint x: 608, startPoint y: 91, endPoint x: 583, endPoint y: 128, distance: 44.3
click at [335, 91] on span "Save" at bounding box center [606, 92] width 9 height 7
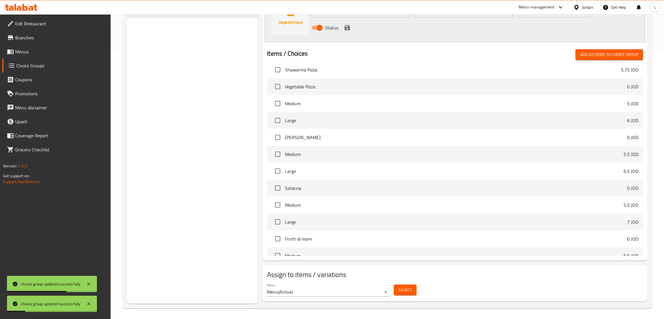
scroll to position [268, 0]
click at [335, 288] on span "Select" at bounding box center [405, 288] width 13 height 7
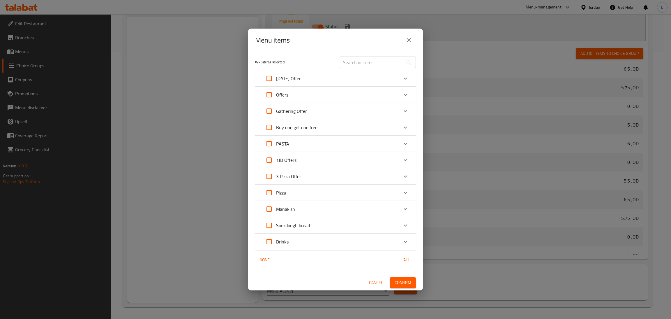
click at [270, 109] on input "Expand" at bounding box center [269, 111] width 14 height 14
checkbox input "true"
click at [324, 112] on div "Gathering Offer" at bounding box center [330, 111] width 136 height 14
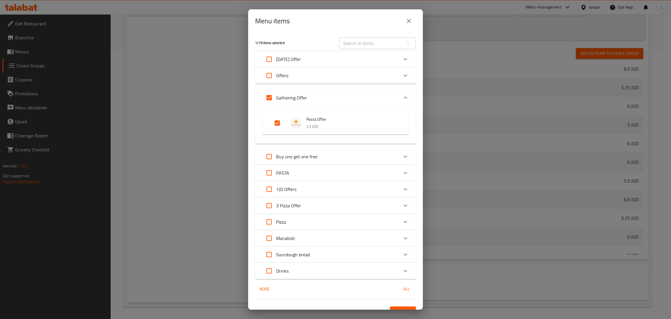
click at [335, 305] on div "1 / 76 items selected ​ Ramadan Offer Ramadan Offer 1 13.75 JOD Ramadan Offer 2…" at bounding box center [335, 171] width 175 height 277
click at [335, 308] on span "Confirm" at bounding box center [403, 311] width 17 height 7
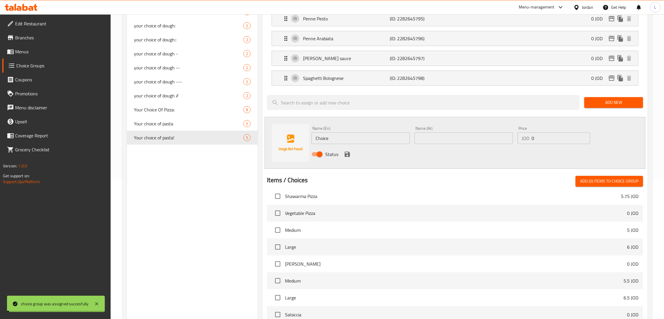
scroll to position [137, 0]
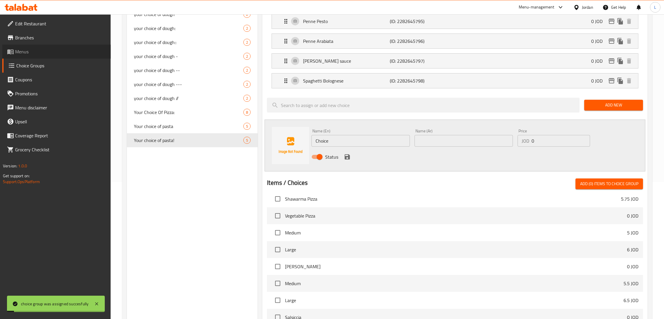
click at [25, 52] on span "Menus" at bounding box center [60, 51] width 91 height 7
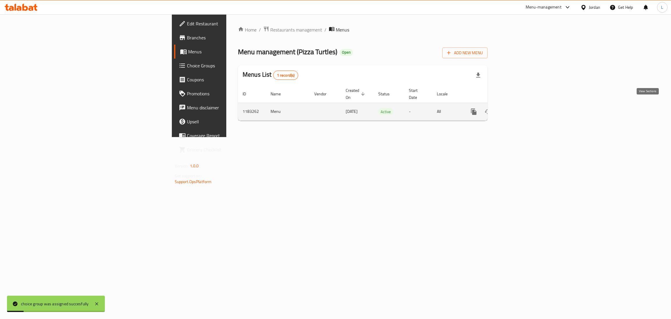
click at [335, 108] on icon "enhanced table" at bounding box center [515, 111] width 7 height 7
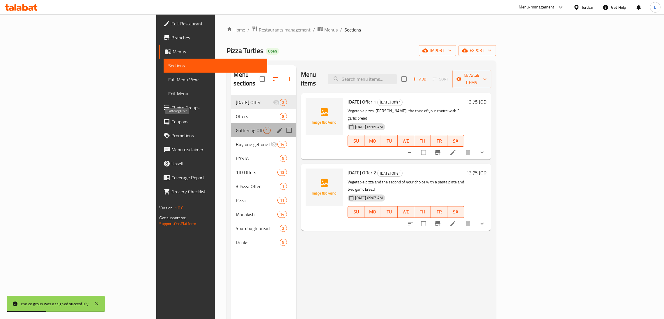
click at [236, 127] on span "Gathering Offer" at bounding box center [249, 130] width 27 height 7
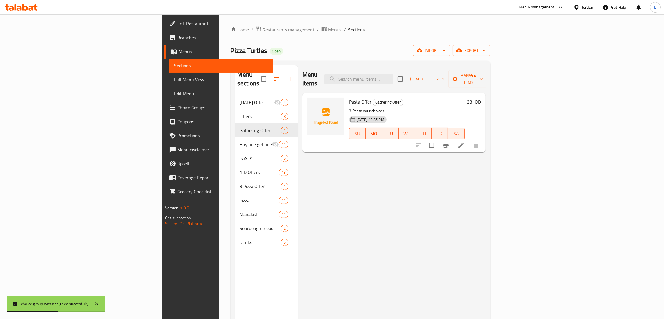
click at [335, 140] on li at bounding box center [461, 145] width 16 height 10
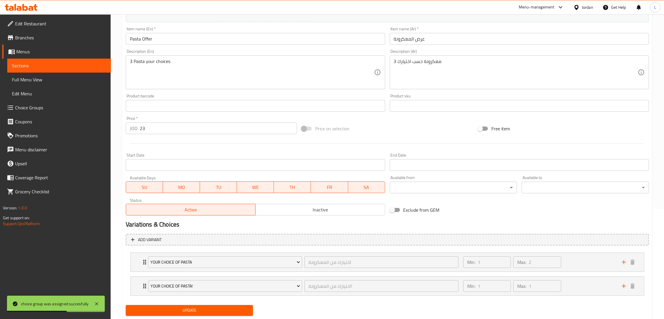
scroll to position [126, 0]
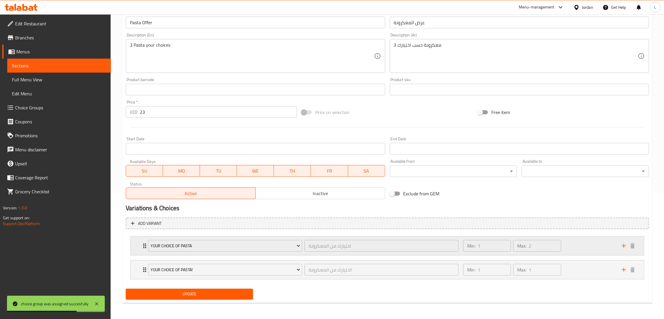
click at [137, 243] on div "Your choice of pasta اختيارك من المعكرونة ​ Min: 1 ​ Max: 2 ​" at bounding box center [387, 245] width 513 height 19
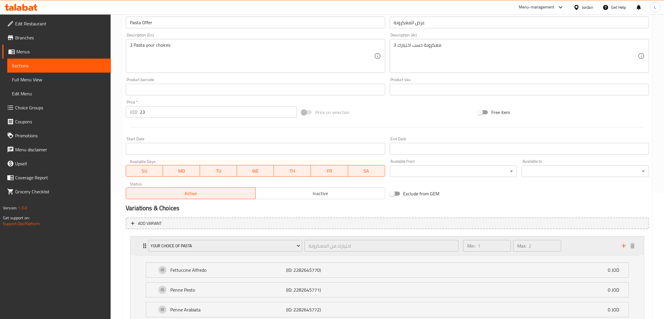
click at [137, 243] on div "Your choice of pasta اختيارك من المعكرونة ​ Min: 1 ​ Max: 2 ​" at bounding box center [387, 245] width 513 height 19
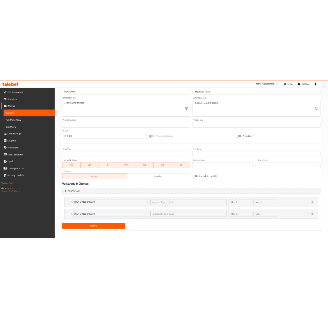
scroll to position [0, 0]
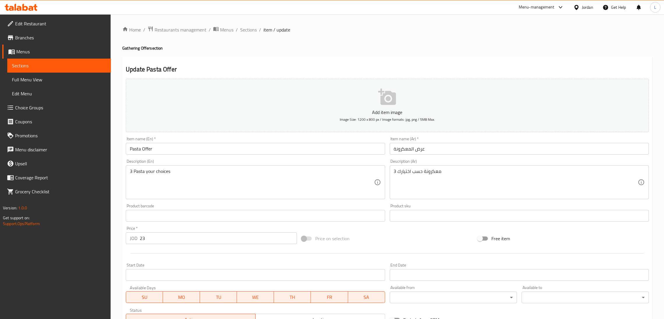
drag, startPoint x: 244, startPoint y: 32, endPoint x: 246, endPoint y: 41, distance: 9.5
click at [244, 32] on span "Sections" at bounding box center [248, 29] width 17 height 7
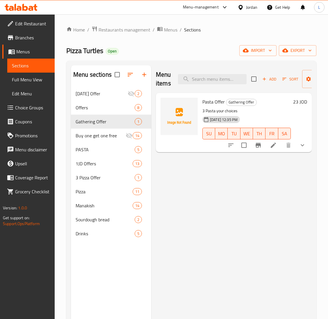
click at [24, 12] on div at bounding box center [21, 7] width 42 height 12
click at [27, 8] on icon at bounding box center [25, 7] width 6 height 7
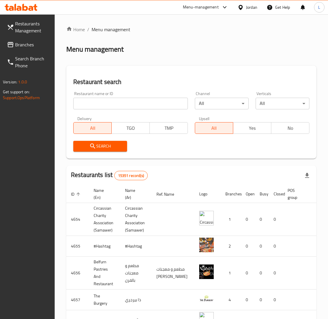
click at [20, 45] on span "Branches" at bounding box center [32, 44] width 35 height 7
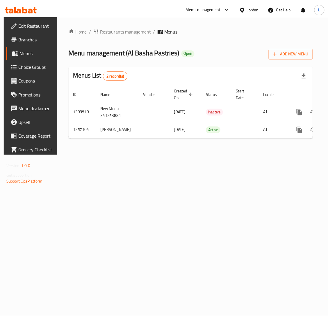
scroll to position [0, 33]
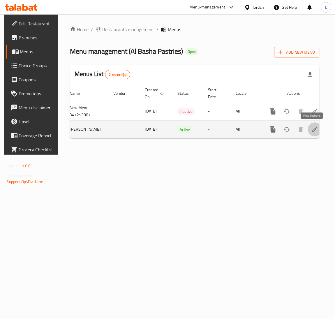
click at [311, 126] on icon "enhanced table" at bounding box center [314, 129] width 7 height 7
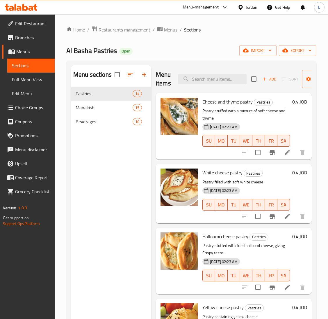
click at [209, 73] on div "Menu items Add Sort Manage items" at bounding box center [234, 79] width 156 height 28
click at [210, 74] on input "search" at bounding box center [212, 79] width 69 height 10
click at [210, 76] on input "search" at bounding box center [212, 79] width 69 height 10
paste input "جبنة بيضاء"
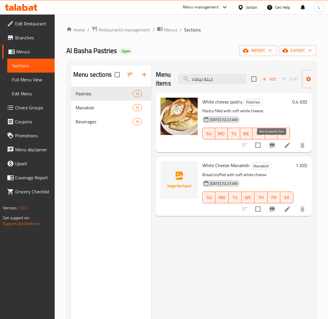
type input "جبنة بيضاء"
click at [270, 143] on icon "Branch-specific-item" at bounding box center [272, 145] width 5 height 5
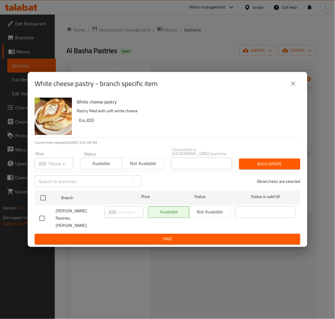
click at [52, 169] on input "number" at bounding box center [61, 164] width 24 height 12
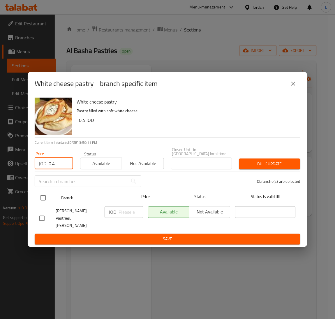
type input "0.4"
click at [45, 201] on input "checkbox" at bounding box center [43, 198] width 12 height 12
checkbox input "true"
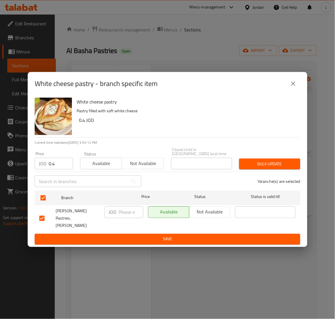
click at [271, 167] on span "Bulk update" at bounding box center [270, 163] width 52 height 7
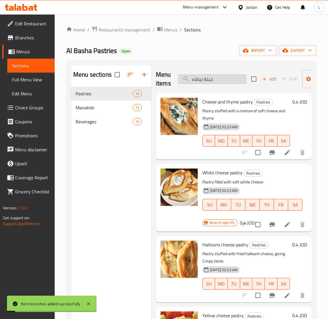
click at [229, 79] on input "جبنة بيضاء" at bounding box center [212, 79] width 69 height 10
paste input "فر"
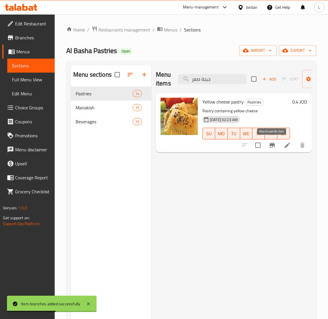
type input "جبنة صفر"
click at [274, 146] on icon "Branch-specific-item" at bounding box center [272, 145] width 7 height 7
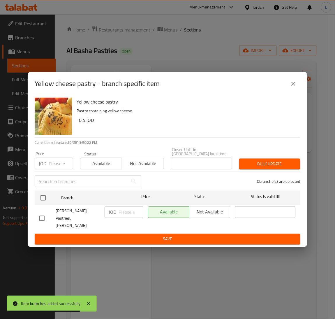
click at [61, 167] on input "number" at bounding box center [61, 164] width 24 height 12
paste input "0.4"
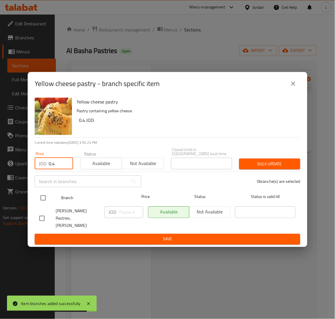
type input "0.4"
click at [44, 198] on input "checkbox" at bounding box center [43, 198] width 12 height 12
checkbox input "true"
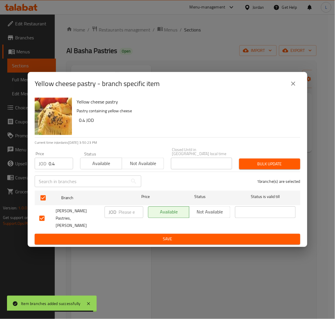
click at [271, 169] on button "Bulk update" at bounding box center [269, 163] width 61 height 11
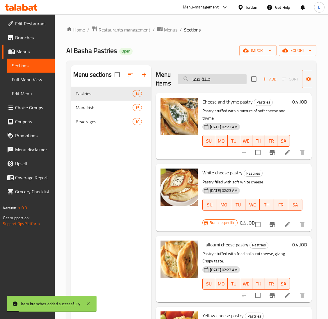
click at [211, 82] on input "جبنة صفر" at bounding box center [212, 79] width 69 height 10
paste input "لوم"
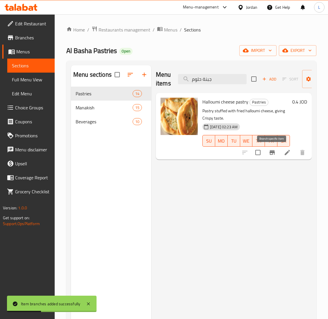
type input "جبنة حلوم"
click at [275, 151] on icon "Branch-specific-item" at bounding box center [272, 152] width 7 height 7
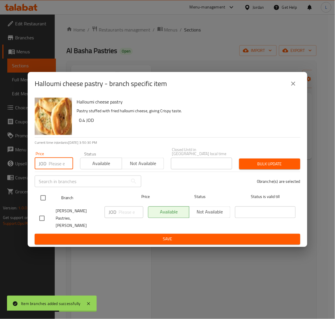
drag, startPoint x: 54, startPoint y: 166, endPoint x: 45, endPoint y: 193, distance: 28.6
click at [54, 166] on input "number" at bounding box center [61, 164] width 24 height 12
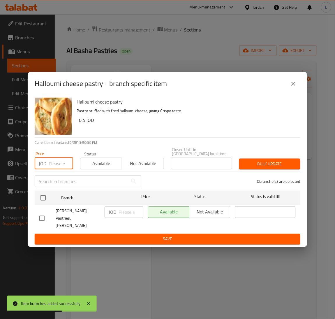
paste input "0.4"
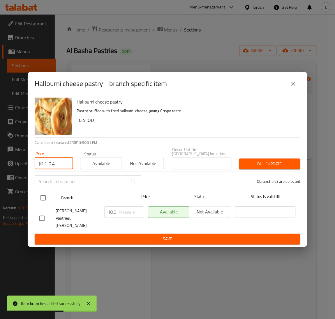
type input "0.4"
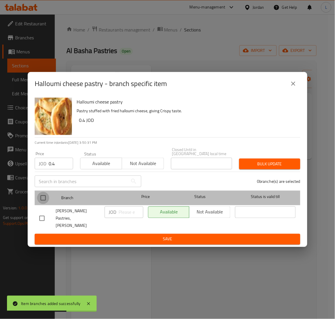
click at [45, 201] on input "checkbox" at bounding box center [43, 198] width 12 height 12
checkbox input "true"
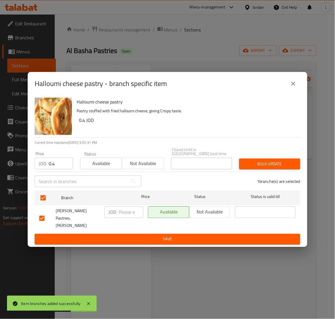
click at [290, 166] on span "Bulk update" at bounding box center [270, 163] width 52 height 7
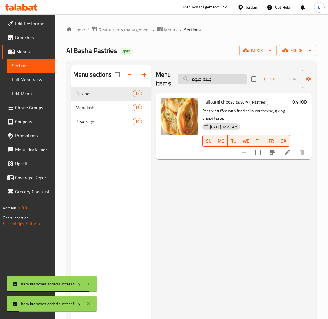
click at [206, 83] on input "جبنة حلوم" at bounding box center [212, 79] width 69 height 10
paste input "وزعتر"
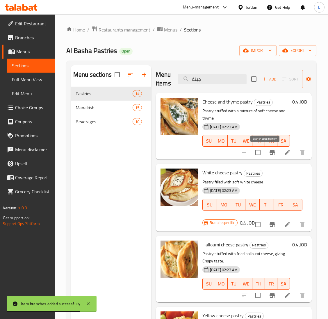
type input "جبنة"
click at [266, 151] on button "Branch-specific-item" at bounding box center [273, 152] width 14 height 14
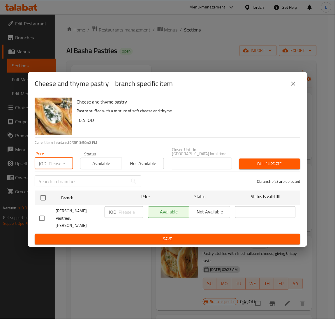
click at [50, 169] on input "number" at bounding box center [61, 164] width 24 height 12
paste input "0.4"
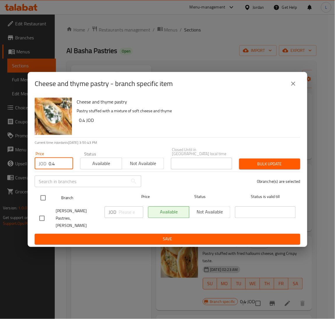
type input "0.4"
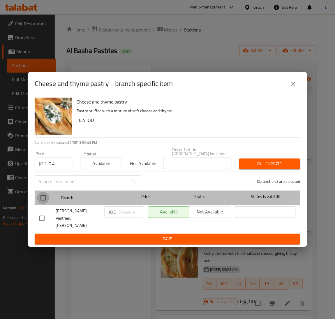
click at [40, 202] on input "checkbox" at bounding box center [43, 198] width 12 height 12
checkbox input "true"
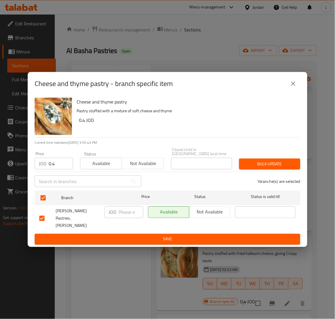
click at [282, 175] on div "1 branche(s) are selected" at bounding box center [224, 181] width 159 height 21
click at [278, 165] on span "Bulk update" at bounding box center [270, 163] width 52 height 7
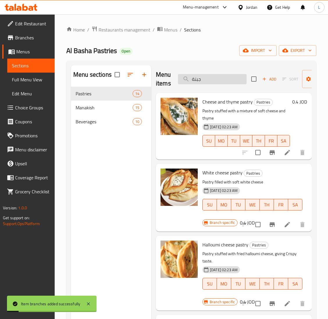
click at [204, 79] on input "جبنة" at bounding box center [212, 79] width 69 height 10
paste input "طاطا"
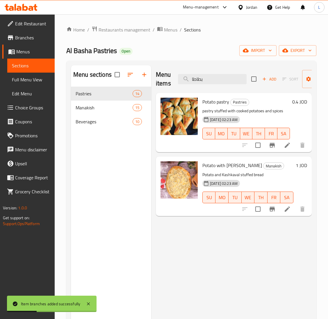
type input "بطاطا"
click at [272, 147] on icon "Branch-specific-item" at bounding box center [272, 145] width 5 height 5
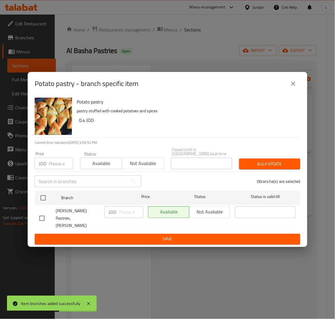
click at [55, 167] on input "number" at bounding box center [61, 164] width 24 height 12
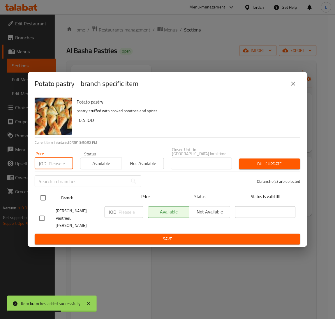
paste input "0.4"
type input "0.4"
click at [43, 200] on input "checkbox" at bounding box center [43, 198] width 12 height 12
checkbox input "true"
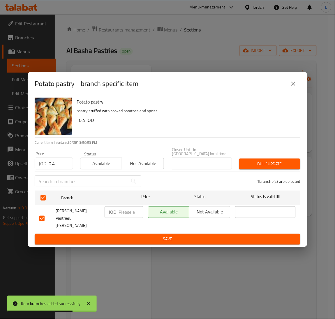
click at [284, 166] on span "Bulk update" at bounding box center [270, 163] width 52 height 7
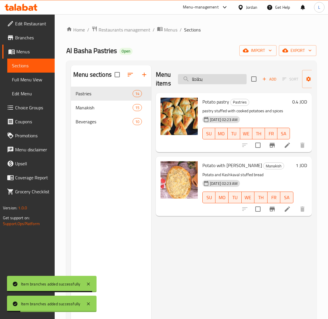
click at [207, 79] on input "بطاطا" at bounding box center [212, 79] width 69 height 10
paste input "مبوسك هندي"
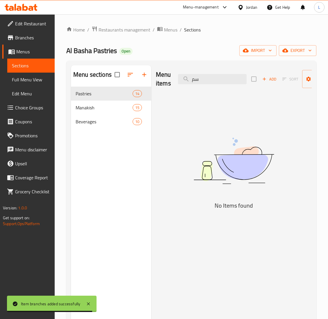
type input "س"
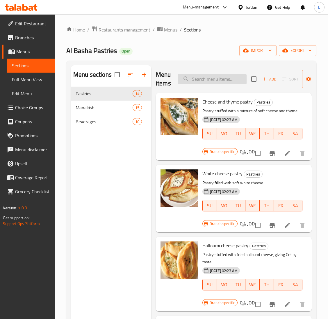
click at [201, 76] on input "search" at bounding box center [212, 79] width 69 height 10
paste input "دجاج مسحّب"
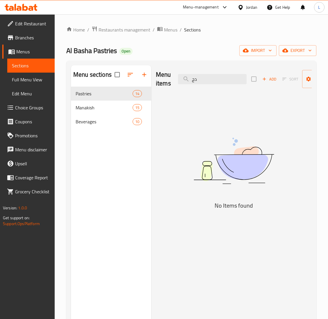
type input "د"
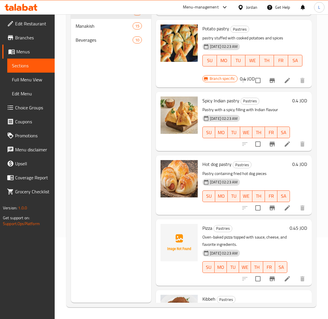
scroll to position [395, 0]
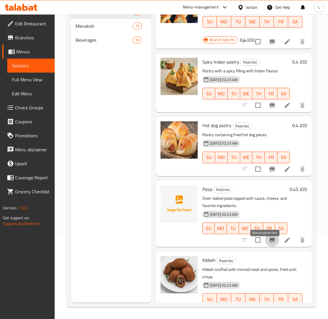
click at [270, 242] on icon "Branch-specific-item" at bounding box center [272, 239] width 5 height 5
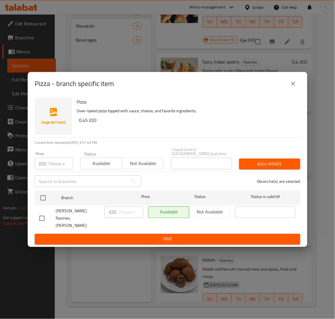
click at [60, 169] on input "number" at bounding box center [61, 164] width 24 height 12
paste input "0.5"
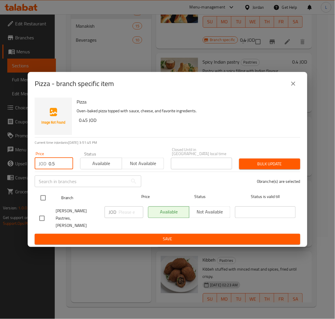
type input "0.5"
click at [43, 199] on input "checkbox" at bounding box center [43, 198] width 12 height 12
checkbox input "true"
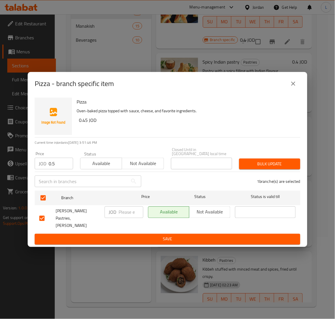
click at [257, 167] on span "Bulk update" at bounding box center [270, 163] width 52 height 7
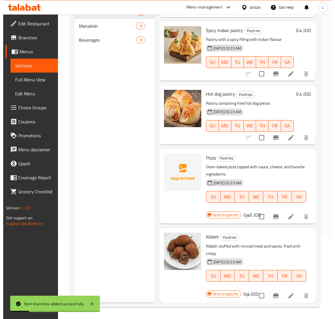
scroll to position [439, 0]
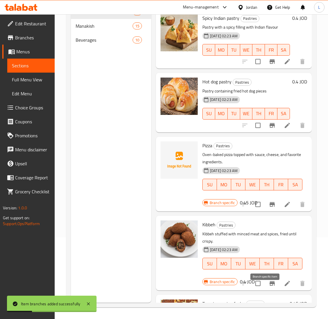
click at [270, 285] on icon "Branch-specific-item" at bounding box center [272, 283] width 5 height 5
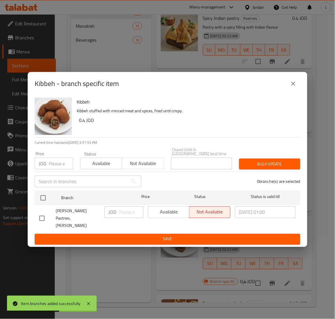
click at [52, 166] on input "number" at bounding box center [61, 164] width 24 height 12
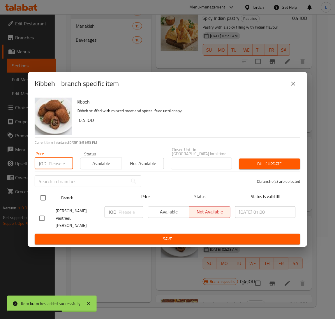
paste input "0.5"
type input "0.5"
click at [41, 203] on input "checkbox" at bounding box center [43, 198] width 12 height 12
checkbox input "true"
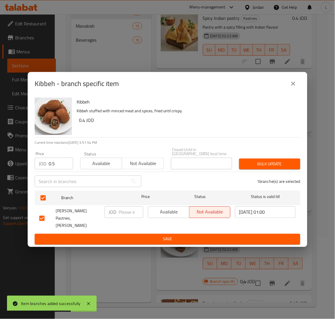
click at [267, 165] on span "Bulk update" at bounding box center [270, 163] width 52 height 7
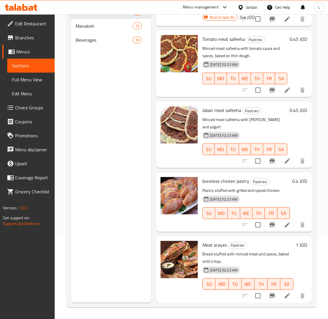
scroll to position [709, 0]
click at [270, 91] on icon "Branch-specific-item" at bounding box center [272, 90] width 5 height 5
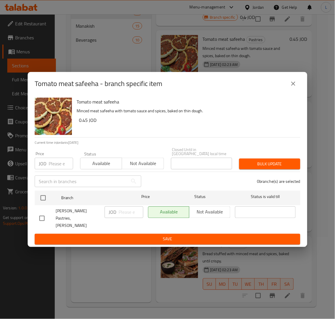
click at [59, 169] on input "number" at bounding box center [61, 164] width 24 height 12
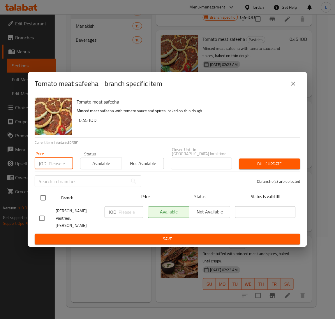
paste input "0.5"
type input "0.5"
drag, startPoint x: 43, startPoint y: 201, endPoint x: 83, endPoint y: 201, distance: 40.2
click at [42, 201] on input "checkbox" at bounding box center [43, 198] width 12 height 12
checkbox input "true"
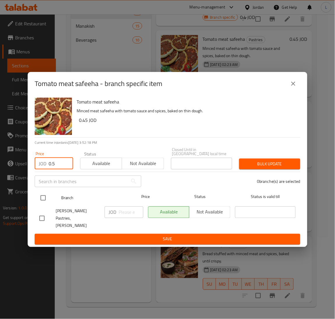
checkbox input "true"
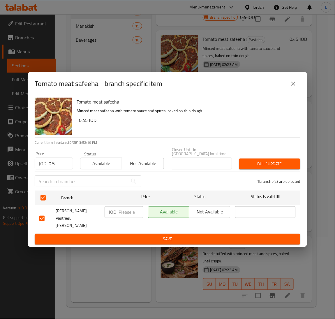
click at [265, 165] on span "Bulk update" at bounding box center [270, 163] width 52 height 7
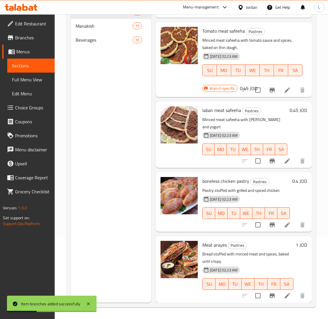
scroll to position [717, 0]
click at [269, 157] on icon "Branch-specific-item" at bounding box center [272, 160] width 7 height 7
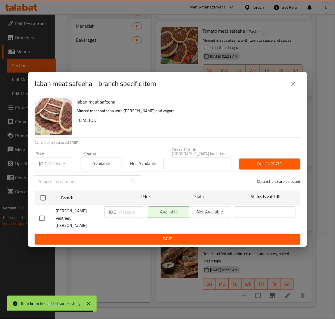
drag, startPoint x: 45, startPoint y: 163, endPoint x: 48, endPoint y: 170, distance: 7.0
click at [45, 165] on p "JOD" at bounding box center [43, 163] width 8 height 7
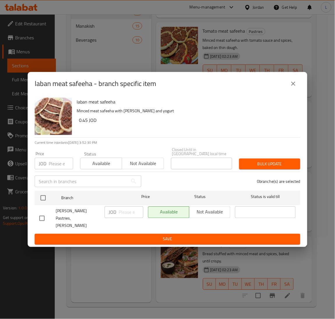
click at [53, 168] on input "number" at bounding box center [61, 164] width 24 height 12
paste input "0.5"
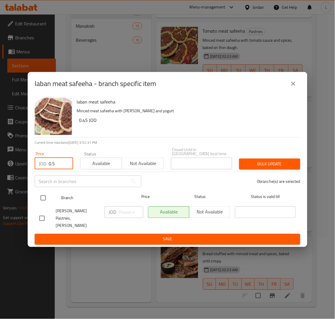
type input "0.5"
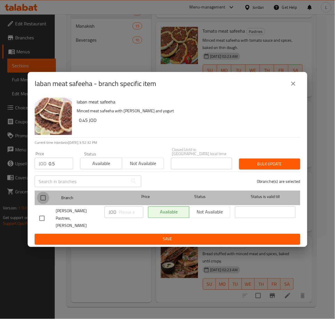
click at [41, 200] on input "checkbox" at bounding box center [43, 198] width 12 height 12
checkbox input "true"
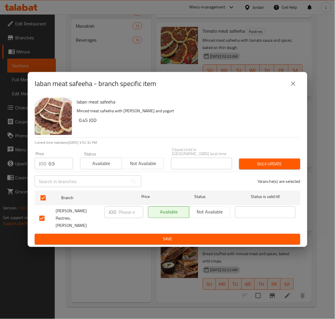
click at [262, 167] on span "Bulk update" at bounding box center [270, 163] width 52 height 7
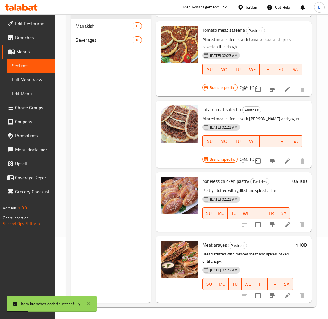
scroll to position [0, 0]
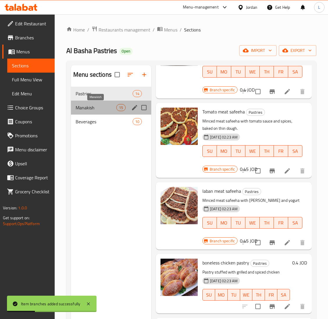
click at [98, 107] on span "Manakish" at bounding box center [96, 107] width 41 height 7
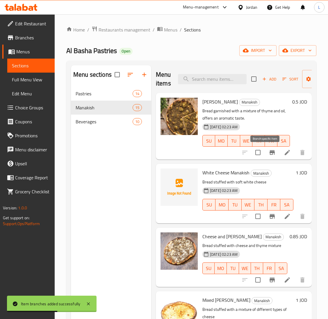
click at [266, 158] on button "Branch-specific-item" at bounding box center [273, 152] width 14 height 14
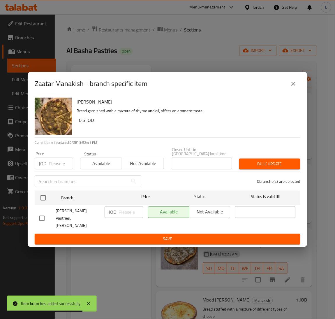
drag, startPoint x: 49, startPoint y: 167, endPoint x: 52, endPoint y: 168, distance: 3.3
click at [51, 166] on input "number" at bounding box center [61, 164] width 24 height 12
paste input "0.6"
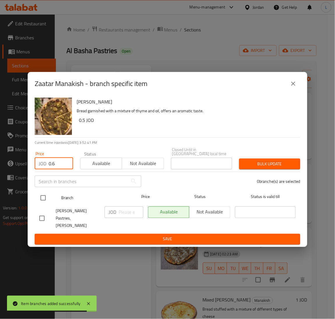
type input "0.6"
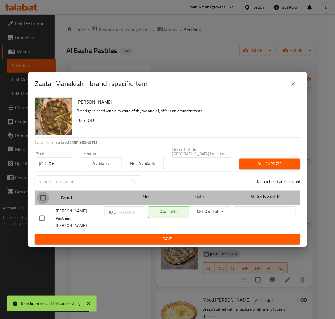
click at [37, 197] on input "checkbox" at bounding box center [43, 198] width 12 height 12
checkbox input "true"
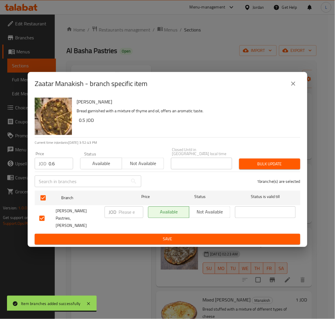
click at [274, 167] on span "Bulk update" at bounding box center [270, 163] width 52 height 7
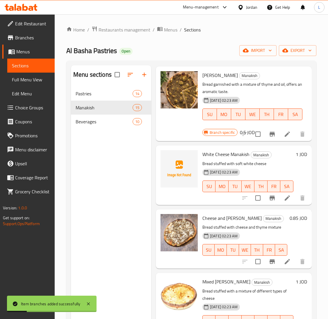
scroll to position [44, 0]
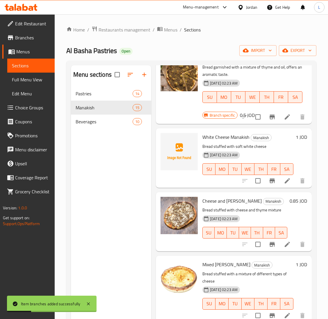
click at [269, 182] on icon "Branch-specific-item" at bounding box center [272, 180] width 7 height 7
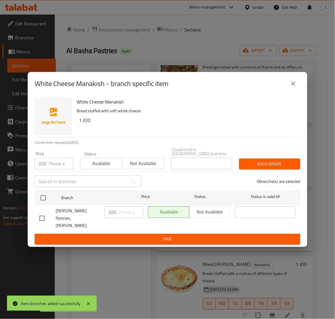
click at [54, 167] on input "number" at bounding box center [61, 164] width 24 height 12
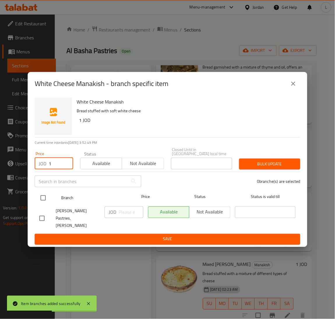
type input "1"
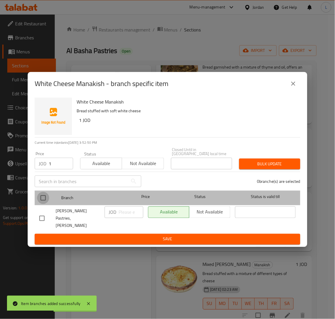
click at [39, 201] on input "checkbox" at bounding box center [43, 198] width 12 height 12
checkbox input "true"
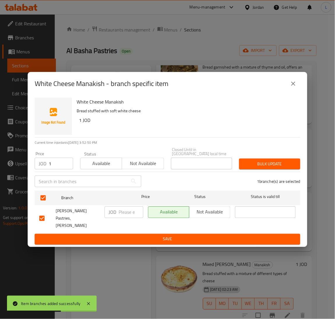
click at [268, 167] on span "Bulk update" at bounding box center [270, 163] width 52 height 7
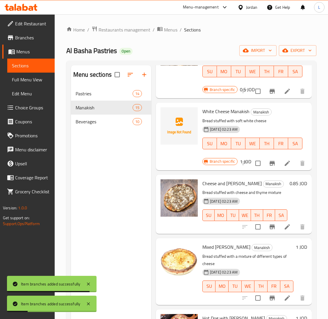
scroll to position [87, 0]
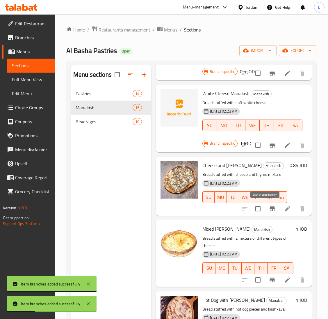
click at [270, 211] on icon "Branch-specific-item" at bounding box center [272, 208] width 5 height 5
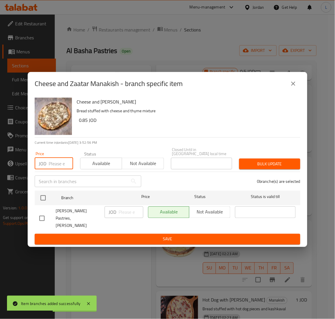
click at [53, 167] on input "number" at bounding box center [61, 164] width 24 height 12
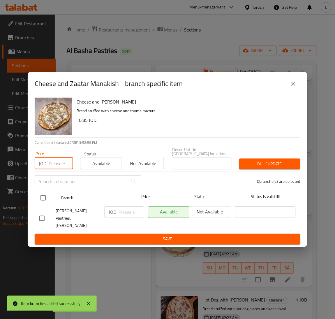
paste input "0.9"
type input "0.9"
click at [39, 201] on input "checkbox" at bounding box center [43, 198] width 12 height 12
checkbox input "true"
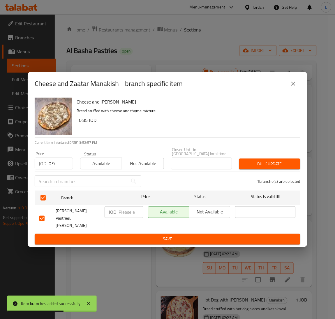
click at [281, 167] on span "Bulk update" at bounding box center [270, 163] width 52 height 7
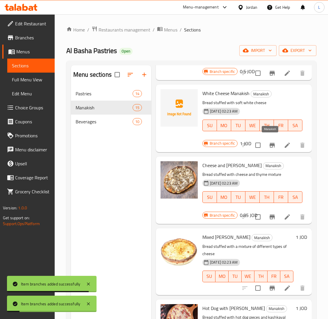
scroll to position [131, 0]
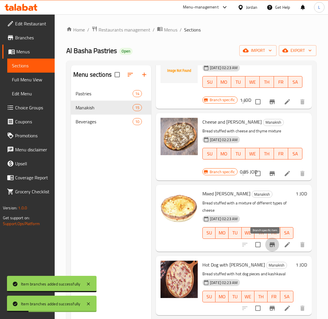
click at [269, 242] on icon "Branch-specific-item" at bounding box center [272, 244] width 7 height 7
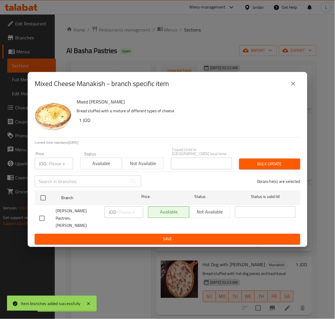
click at [53, 166] on input "number" at bounding box center [61, 164] width 24 height 12
paste input "1.2"
type input "1.2"
click at [41, 192] on ul "Branch Price Status Status is valid till Al Basha Pastries, Tla' Ali JOD ​ Avai…" at bounding box center [168, 211] width 266 height 46
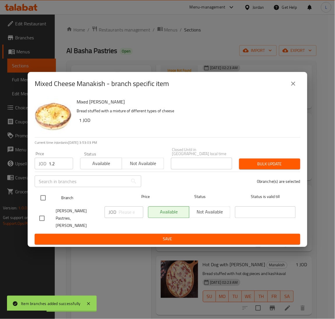
click at [44, 200] on input "checkbox" at bounding box center [43, 198] width 12 height 12
checkbox input "true"
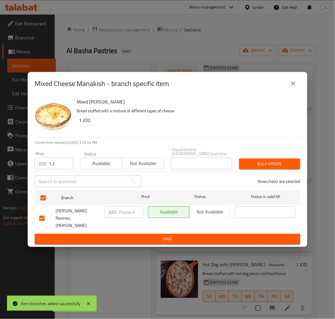
click at [279, 166] on span "Bulk update" at bounding box center [270, 163] width 52 height 7
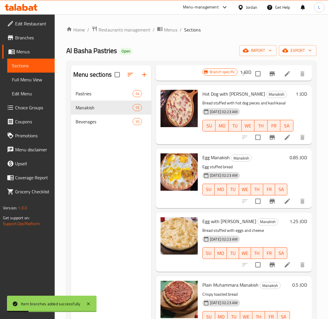
scroll to position [306, 0]
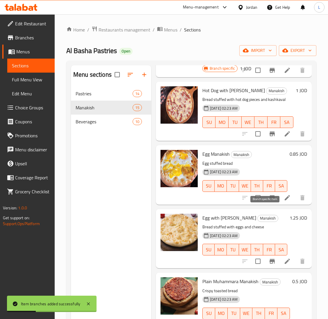
click at [266, 204] on button "Branch-specific-item" at bounding box center [273, 197] width 14 height 14
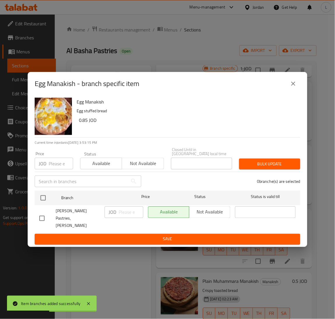
click at [54, 167] on input "number" at bounding box center [61, 164] width 24 height 12
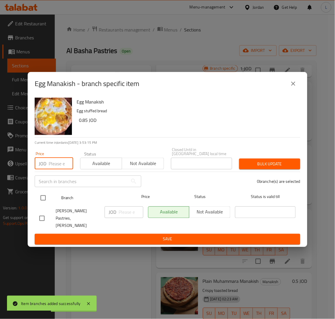
paste input "0.85"
type input "0.85"
click at [40, 197] on input "checkbox" at bounding box center [43, 198] width 12 height 12
checkbox input "true"
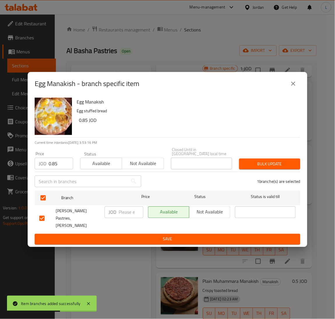
click at [261, 175] on div "1 branche(s) are selected" at bounding box center [224, 181] width 159 height 21
click at [277, 165] on span "Bulk update" at bounding box center [270, 163] width 52 height 7
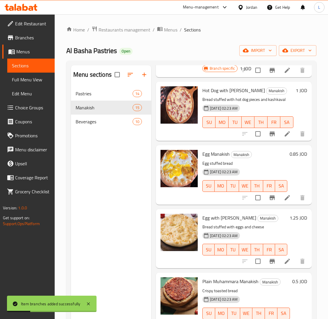
scroll to position [349, 0]
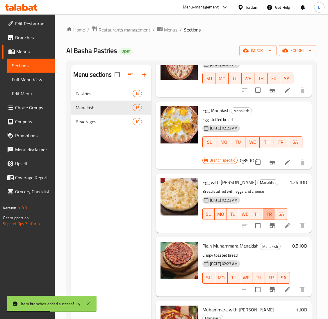
click at [266, 218] on span "FR" at bounding box center [270, 214] width 8 height 8
click at [270, 228] on icon "Branch-specific-item" at bounding box center [272, 225] width 5 height 5
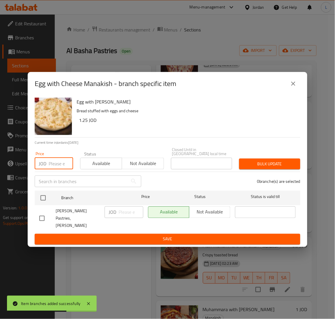
click at [56, 164] on input "number" at bounding box center [61, 164] width 24 height 12
paste input "1.2"
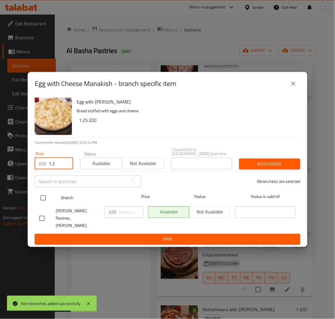
type input "1.2"
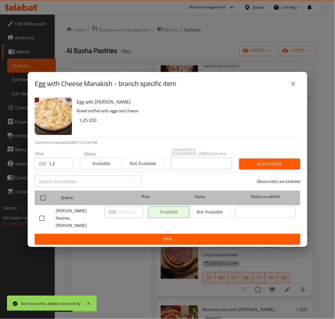
click at [41, 194] on div at bounding box center [48, 197] width 22 height 17
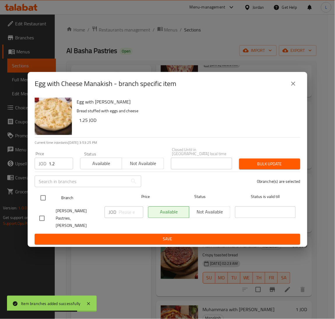
click at [44, 200] on input "checkbox" at bounding box center [43, 198] width 12 height 12
checkbox input "true"
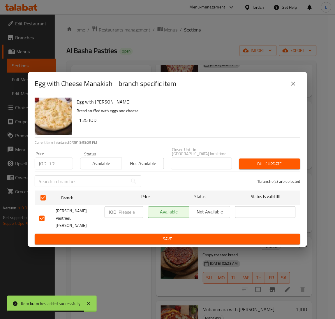
click at [277, 167] on span "Bulk update" at bounding box center [270, 163] width 52 height 7
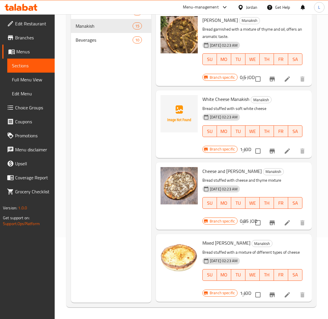
scroll to position [0, 0]
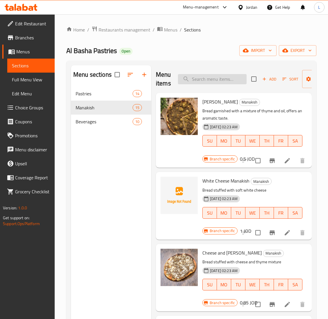
click at [221, 80] on input "search" at bounding box center [212, 79] width 69 height 10
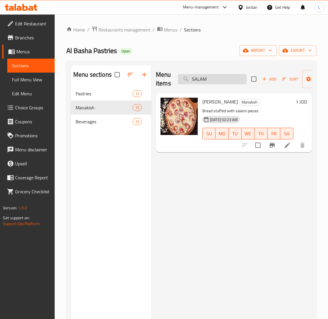
type input "SALAM"
click at [272, 146] on icon "Branch-specific-item" at bounding box center [272, 145] width 7 height 7
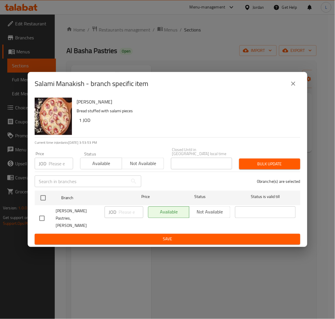
drag, startPoint x: 59, startPoint y: 171, endPoint x: 58, endPoint y: 179, distance: 7.9
click at [59, 169] on input "number" at bounding box center [61, 164] width 24 height 12
paste input "1.2"
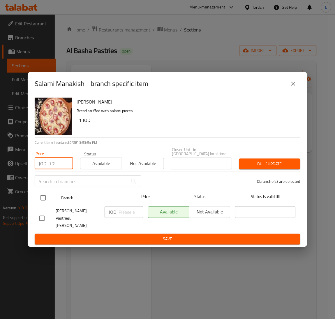
type input "1.2"
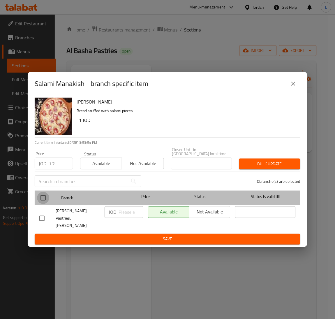
click at [41, 201] on input "checkbox" at bounding box center [43, 198] width 12 height 12
checkbox input "true"
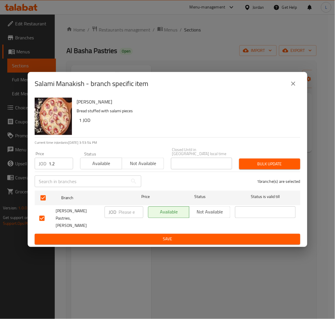
click at [245, 167] on span "Bulk update" at bounding box center [270, 163] width 52 height 7
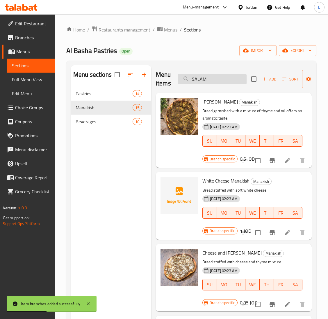
click at [214, 80] on input "SALAM" at bounding box center [212, 79] width 69 height 10
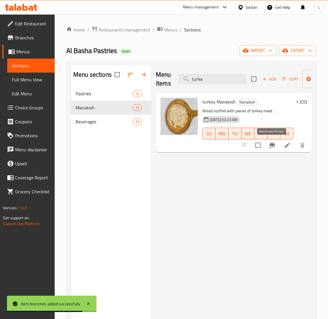
type input "turke"
click at [270, 146] on icon "Branch-specific-item" at bounding box center [272, 145] width 5 height 5
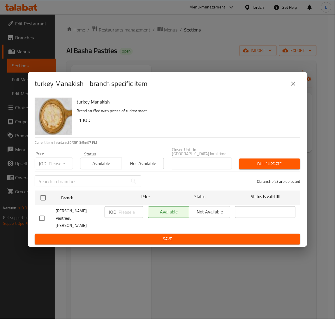
click at [54, 168] on input "number" at bounding box center [61, 164] width 24 height 12
paste input "1.2"
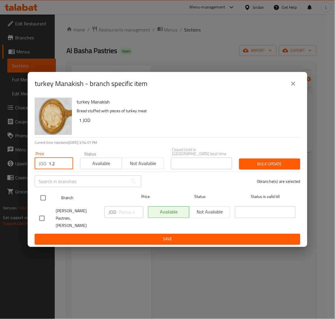
type input "1.2"
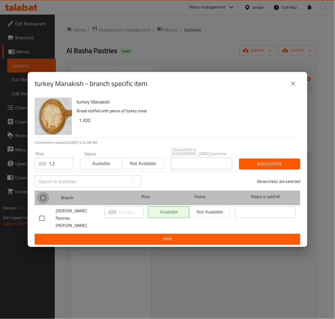
click at [43, 198] on input "checkbox" at bounding box center [43, 198] width 12 height 12
checkbox input "true"
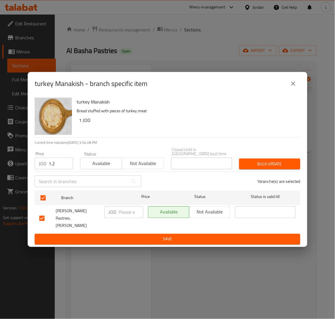
click at [254, 166] on span "Bulk update" at bounding box center [270, 163] width 52 height 7
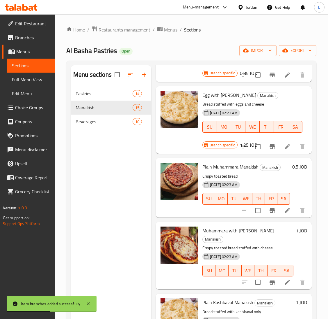
scroll to position [524, 0]
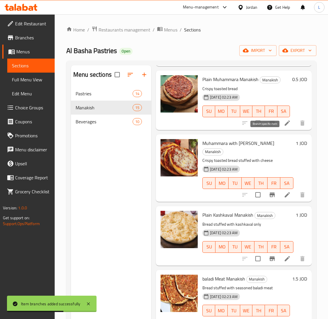
click at [270, 125] on icon "Branch-specific-item" at bounding box center [272, 123] width 5 height 5
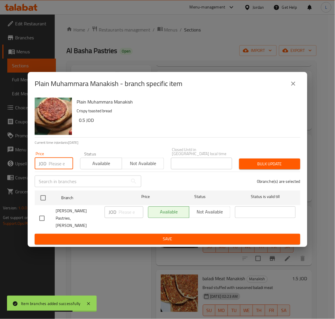
click at [51, 169] on input "number" at bounding box center [61, 164] width 24 height 12
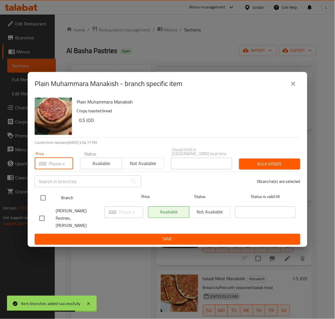
paste input "0.85"
type input "0.85"
drag, startPoint x: 42, startPoint y: 197, endPoint x: 54, endPoint y: 198, distance: 12.2
click at [42, 198] on input "checkbox" at bounding box center [43, 198] width 12 height 12
checkbox input "true"
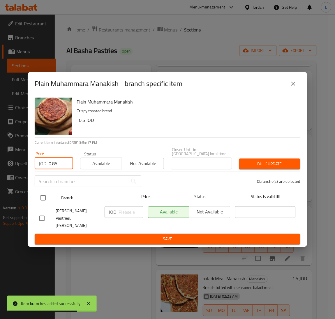
checkbox input "true"
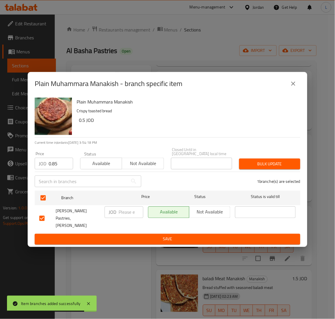
click at [257, 167] on span "Bulk update" at bounding box center [270, 163] width 52 height 7
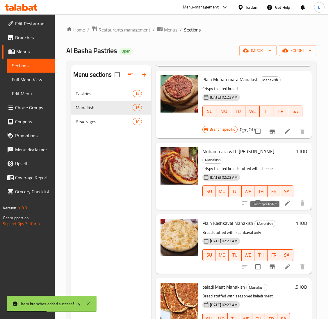
click at [270, 205] on icon "Branch-specific-item" at bounding box center [272, 202] width 5 height 5
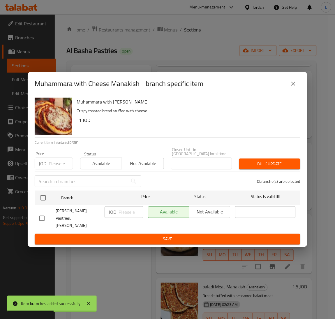
click at [56, 166] on input "number" at bounding box center [61, 164] width 24 height 12
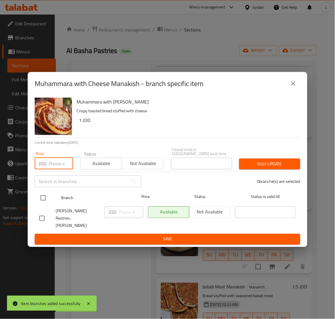
paste input "1.2"
type input "1.2"
click at [42, 198] on input "checkbox" at bounding box center [43, 198] width 12 height 12
checkbox input "true"
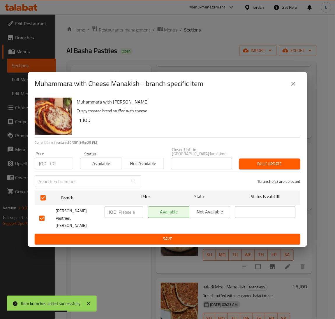
click at [261, 167] on span "Bulk update" at bounding box center [270, 163] width 52 height 7
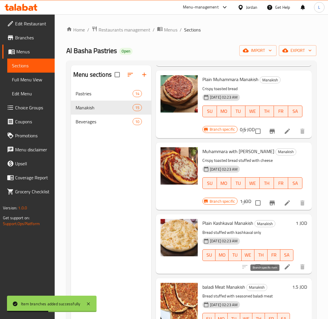
click at [270, 269] on icon "Branch-specific-item" at bounding box center [272, 266] width 5 height 5
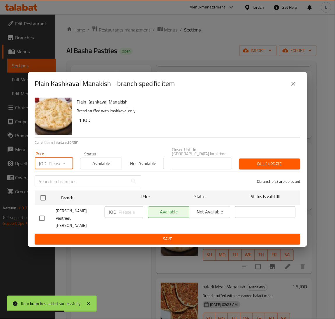
click at [50, 168] on input "number" at bounding box center [61, 164] width 24 height 12
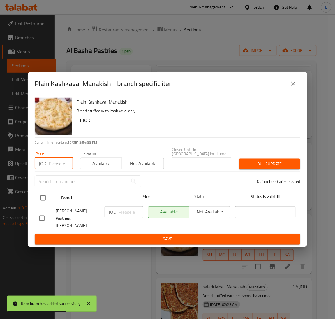
paste input "0.85"
type input "0.85"
click at [43, 201] on input "checkbox" at bounding box center [43, 198] width 12 height 12
checkbox input "true"
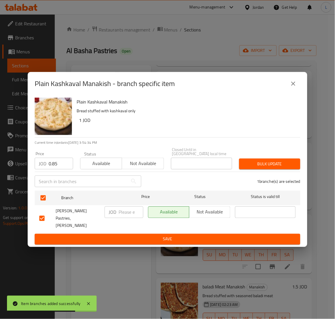
click at [261, 167] on span "Bulk update" at bounding box center [270, 163] width 52 height 7
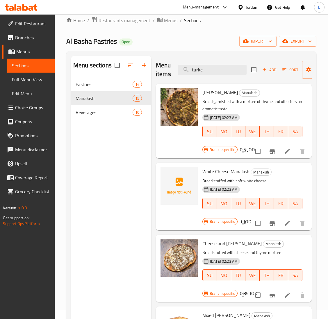
scroll to position [0, 0]
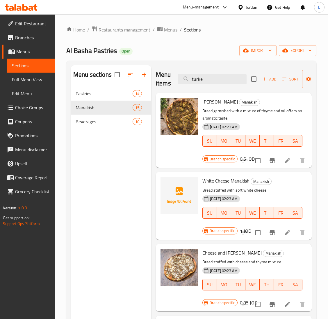
click at [208, 64] on div "Menu sections Pastries 14 Manakish 15 Beverages 10 Menu items turke Add Sort Ma…" at bounding box center [191, 225] width 250 height 328
click at [210, 79] on input "turke" at bounding box center [212, 79] width 69 height 10
paste input "منقوشة كشكوان مع زيتون"
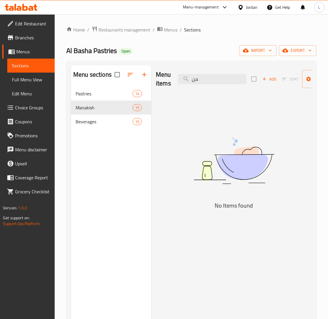
type input "م"
type input "o"
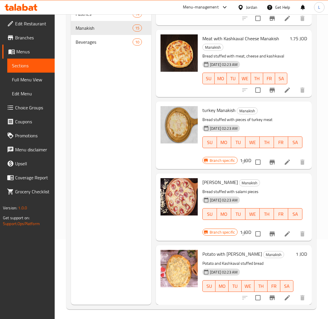
scroll to position [82, 0]
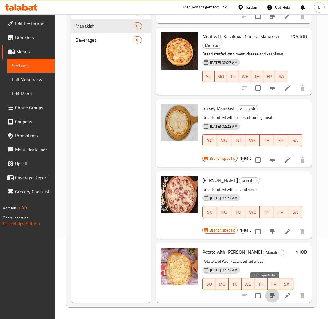
click at [266, 290] on button "Branch-specific-item" at bounding box center [273, 295] width 14 height 14
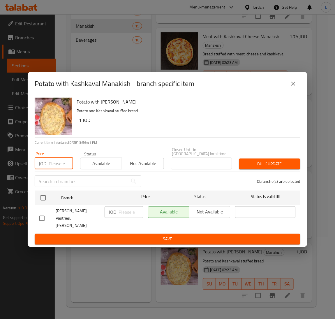
drag, startPoint x: 62, startPoint y: 169, endPoint x: 38, endPoint y: 181, distance: 27.6
click at [61, 169] on input "number" at bounding box center [61, 164] width 24 height 12
paste input "1.2"
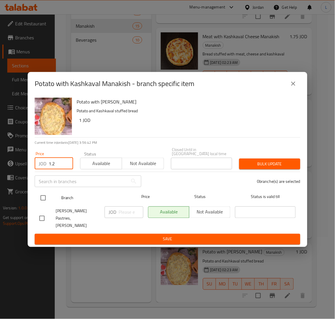
type input "1.2"
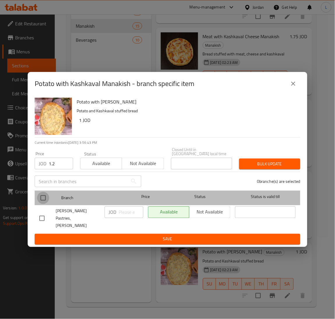
drag, startPoint x: 40, startPoint y: 203, endPoint x: 68, endPoint y: 199, distance: 28.8
click at [40, 203] on input "checkbox" at bounding box center [43, 198] width 12 height 12
checkbox input "true"
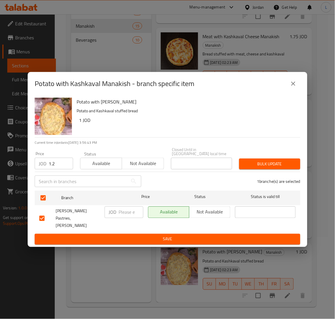
click at [270, 167] on span "Bulk update" at bounding box center [270, 163] width 52 height 7
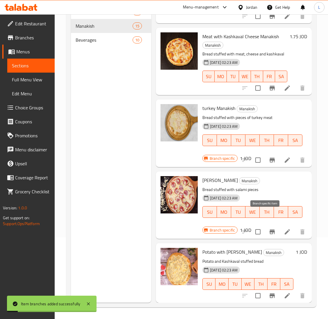
click at [270, 229] on icon "Branch-specific-item" at bounding box center [272, 231] width 5 height 5
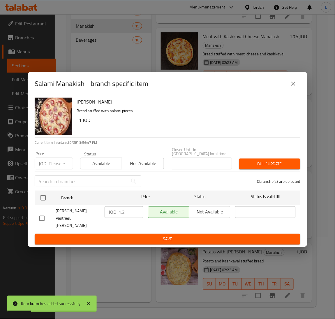
click at [296, 87] on icon "close" at bounding box center [293, 83] width 7 height 7
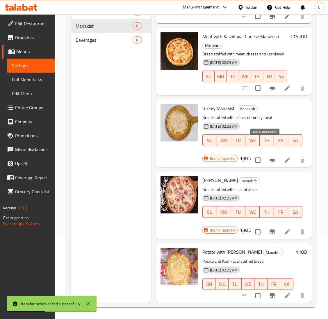
click at [269, 156] on icon "Branch-specific-item" at bounding box center [272, 159] width 7 height 7
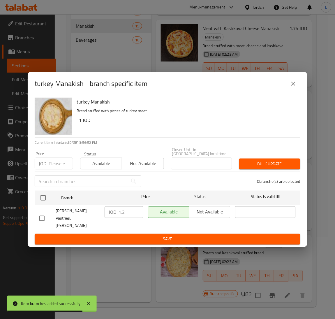
click at [293, 87] on icon "close" at bounding box center [293, 83] width 7 height 7
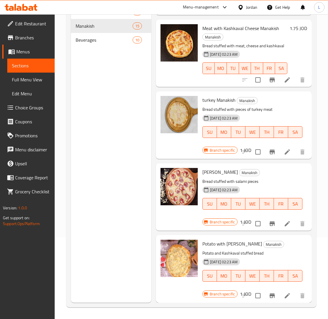
scroll to position [0, 0]
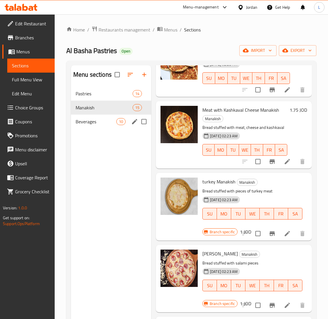
click at [90, 128] on div "Beverages 10" at bounding box center [111, 121] width 80 height 14
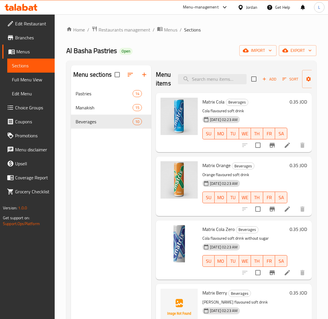
click at [270, 145] on icon "Branch-specific-item" at bounding box center [272, 145] width 5 height 5
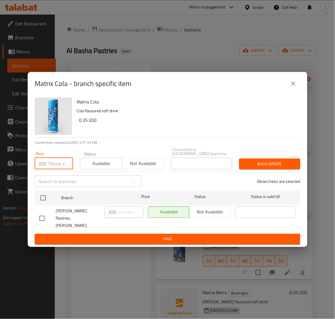
click at [55, 168] on input "number" at bounding box center [61, 164] width 24 height 12
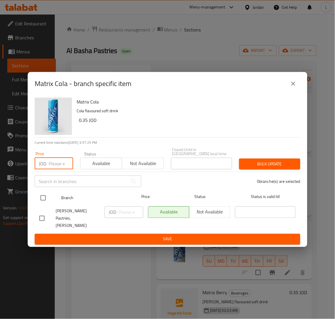
paste input "0.45"
type input "0.45"
click at [43, 199] on input "checkbox" at bounding box center [43, 198] width 12 height 12
checkbox input "true"
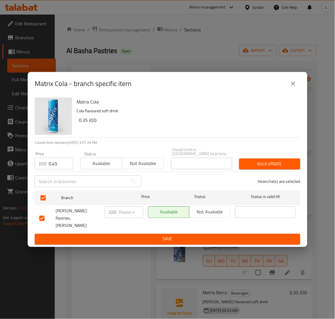
click at [262, 167] on span "Bulk update" at bounding box center [270, 163] width 52 height 7
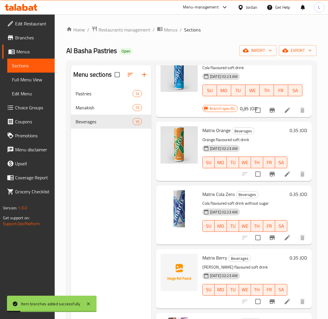
scroll to position [44, 0]
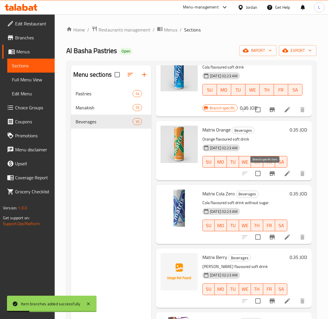
click at [270, 175] on icon "Branch-specific-item" at bounding box center [272, 173] width 5 height 5
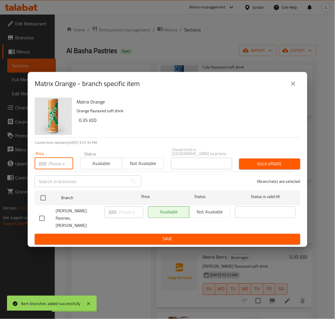
click at [55, 166] on input "number" at bounding box center [61, 164] width 24 height 12
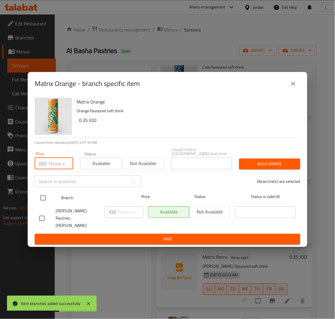
paste input "0.45"
type input "0.45"
click at [45, 198] on input "checkbox" at bounding box center [43, 198] width 12 height 12
checkbox input "true"
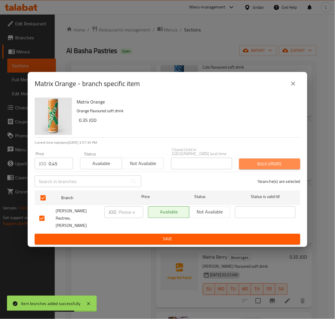
click at [260, 167] on span "Bulk update" at bounding box center [270, 163] width 52 height 7
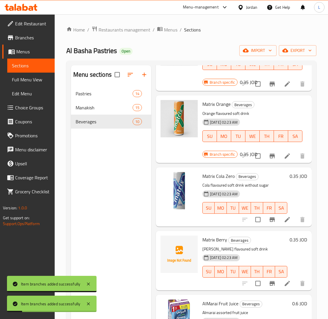
scroll to position [87, 0]
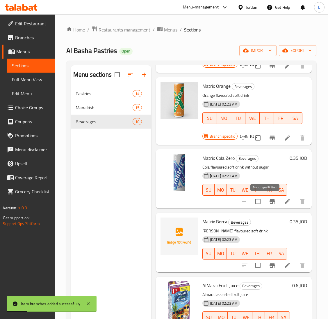
click at [269, 199] on icon "Branch-specific-item" at bounding box center [272, 201] width 7 height 7
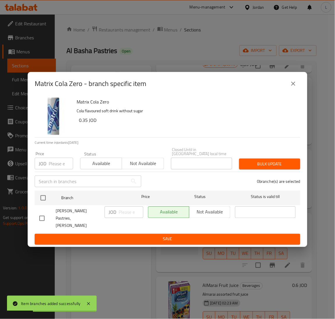
click at [52, 165] on input "number" at bounding box center [61, 164] width 24 height 12
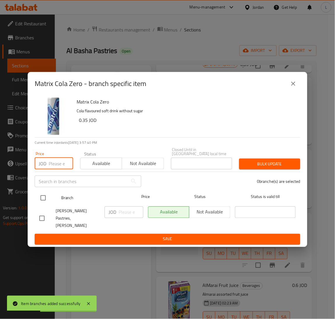
paste input "0.45"
type input "0.45"
click at [41, 203] on input "checkbox" at bounding box center [43, 198] width 12 height 12
checkbox input "true"
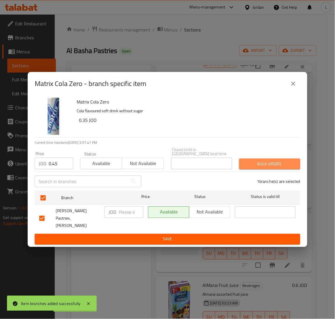
click at [254, 162] on button "Bulk update" at bounding box center [269, 163] width 61 height 11
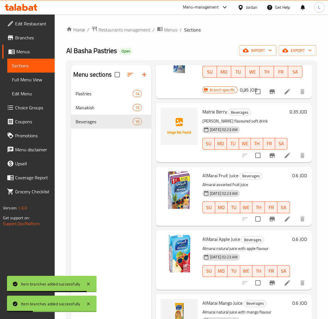
scroll to position [218, 0]
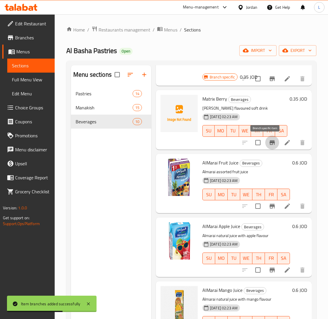
click at [270, 142] on icon "Branch-specific-item" at bounding box center [272, 142] width 5 height 5
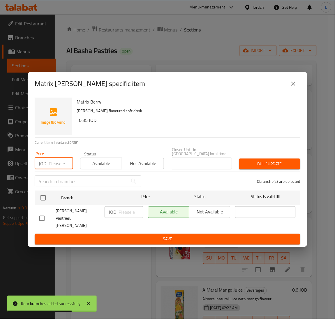
click at [54, 167] on input "number" at bounding box center [61, 164] width 24 height 12
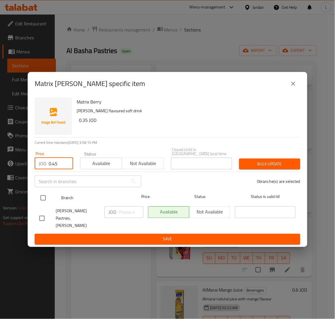
type input "0.45"
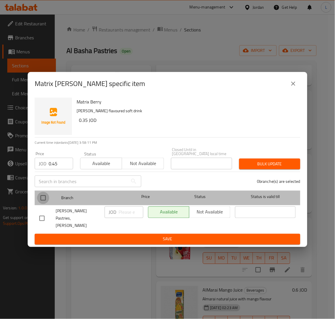
click at [45, 204] on input "checkbox" at bounding box center [43, 198] width 12 height 12
checkbox input "true"
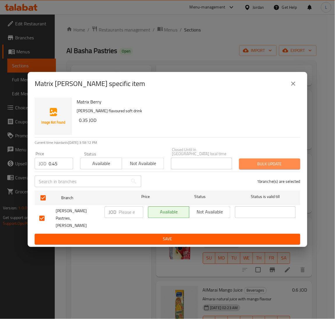
click at [286, 167] on span "Bulk update" at bounding box center [270, 163] width 52 height 7
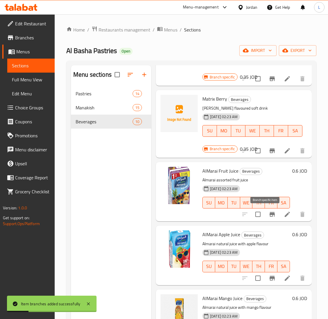
click at [266, 218] on button "Branch-specific-item" at bounding box center [273, 214] width 14 height 14
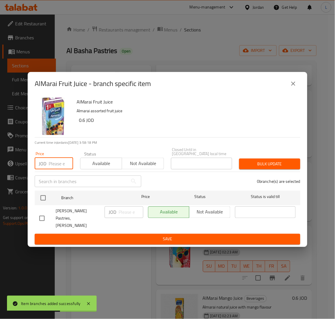
click at [54, 168] on input "number" at bounding box center [61, 164] width 24 height 12
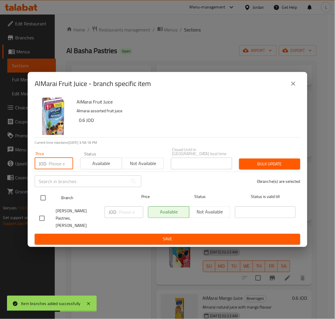
paste input "0.6"
type input "0.6"
click at [43, 204] on input "checkbox" at bounding box center [43, 198] width 12 height 12
checkbox input "true"
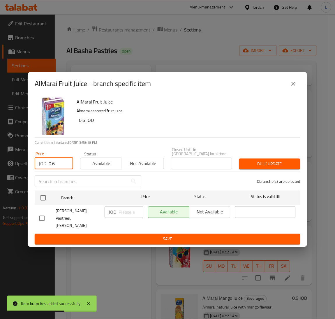
checkbox input "true"
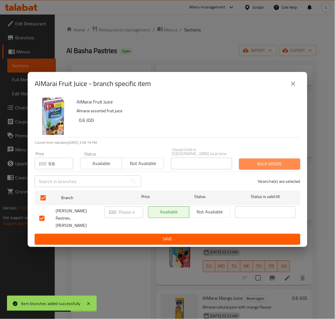
click at [247, 167] on span "Bulk update" at bounding box center [270, 163] width 52 height 7
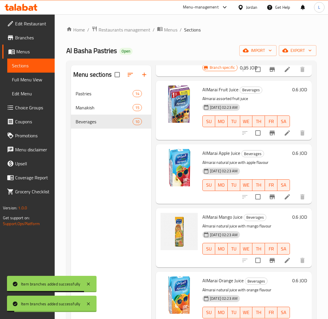
scroll to position [306, 0]
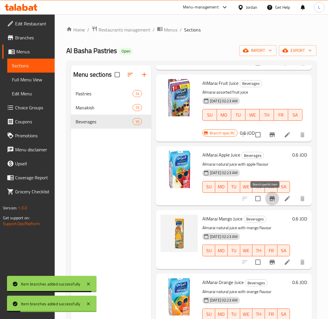
click at [270, 197] on icon "Branch-specific-item" at bounding box center [272, 198] width 5 height 5
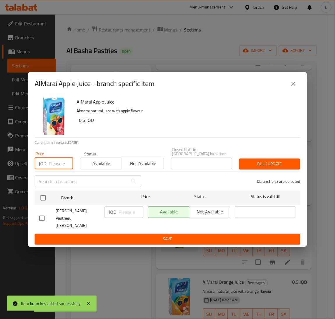
drag, startPoint x: 51, startPoint y: 165, endPoint x: 51, endPoint y: 171, distance: 6.4
click at [51, 165] on input "number" at bounding box center [61, 164] width 24 height 12
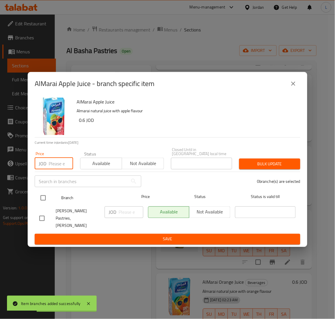
paste input "0.6"
type input "0.6"
drag, startPoint x: 43, startPoint y: 197, endPoint x: 46, endPoint y: 197, distance: 3.3
click at [43, 196] on input "checkbox" at bounding box center [43, 198] width 12 height 12
checkbox input "true"
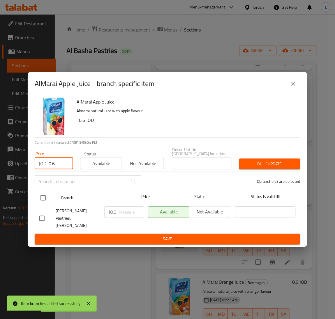
checkbox input "true"
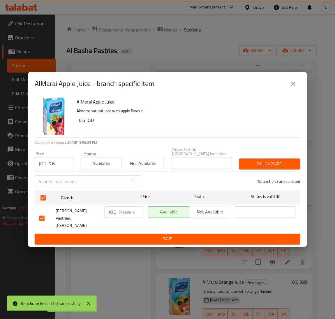
drag, startPoint x: 251, startPoint y: 163, endPoint x: 270, endPoint y: 165, distance: 19.4
click at [252, 163] on button "Bulk update" at bounding box center [269, 163] width 61 height 11
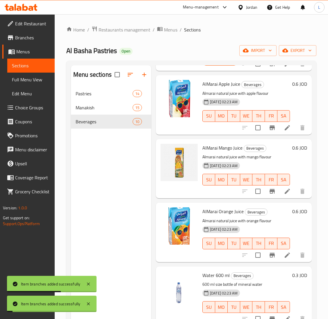
scroll to position [388, 0]
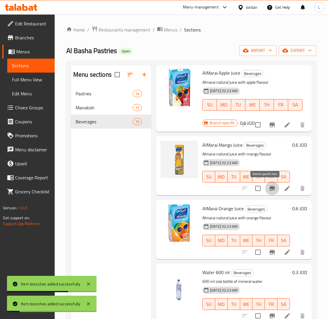
click at [269, 185] on button "Branch-specific-item" at bounding box center [273, 188] width 14 height 14
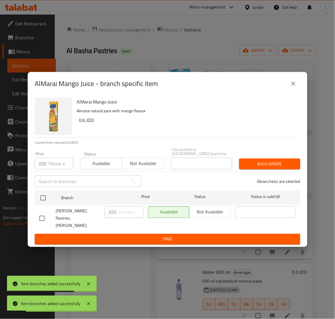
click at [53, 167] on input "number" at bounding box center [61, 164] width 24 height 12
paste input "0.6"
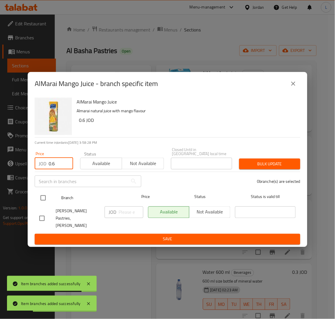
type input "0.6"
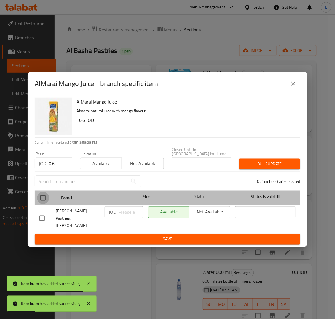
drag, startPoint x: 44, startPoint y: 198, endPoint x: 102, endPoint y: 197, distance: 58.5
click at [44, 197] on input "checkbox" at bounding box center [43, 198] width 12 height 12
checkbox input "true"
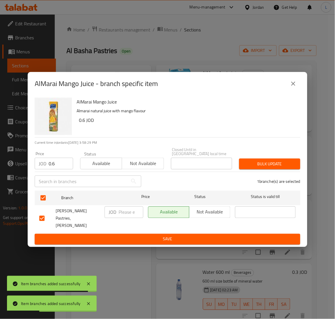
click at [266, 163] on button "Bulk update" at bounding box center [269, 163] width 61 height 11
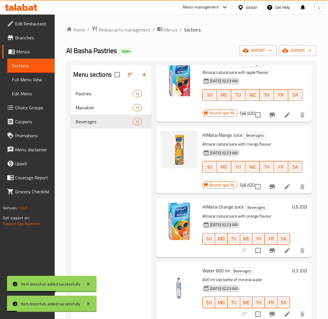
scroll to position [404, 0]
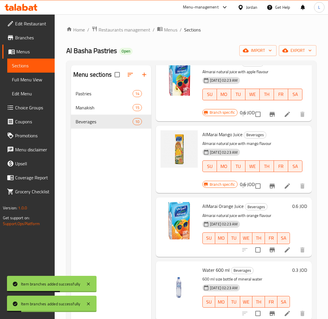
click at [269, 246] on icon "Branch-specific-item" at bounding box center [272, 249] width 7 height 7
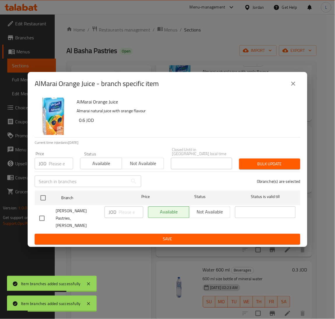
click at [57, 168] on input "number" at bounding box center [61, 164] width 24 height 12
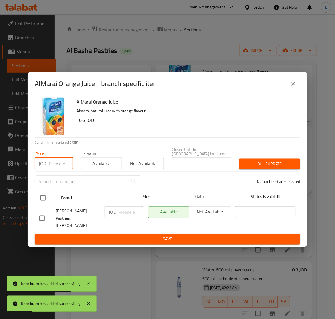
paste input "0.6"
type input "0.6"
click at [45, 201] on input "checkbox" at bounding box center [43, 198] width 12 height 12
checkbox input "true"
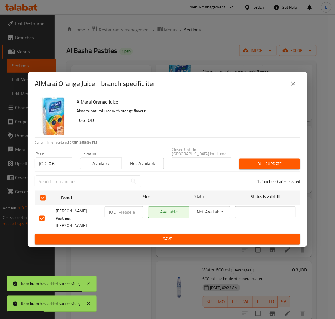
click at [270, 167] on span "Bulk update" at bounding box center [270, 163] width 52 height 7
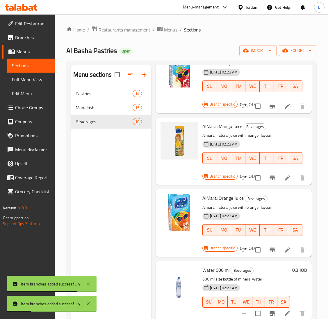
scroll to position [82, 0]
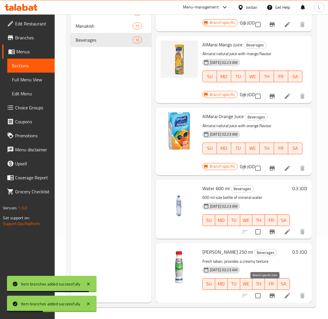
click at [267, 288] on button "Branch-specific-item" at bounding box center [273, 295] width 14 height 14
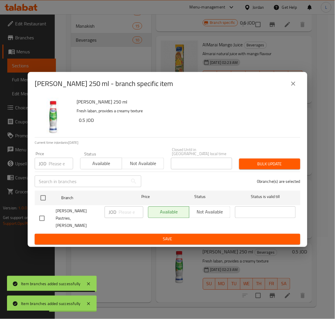
click at [50, 166] on input "number" at bounding box center [61, 164] width 24 height 12
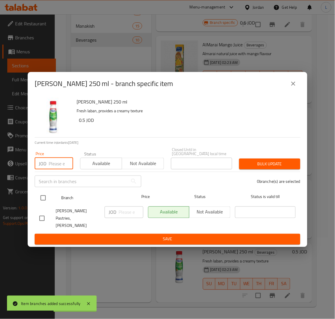
paste input "0.6"
type input "0.6"
click at [43, 200] on input "checkbox" at bounding box center [43, 198] width 12 height 12
checkbox input "true"
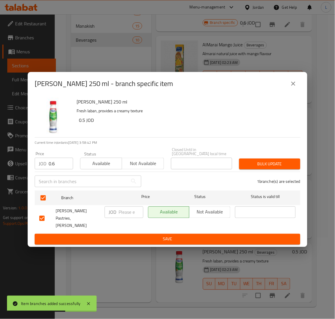
click at [297, 168] on button "Bulk update" at bounding box center [269, 163] width 61 height 11
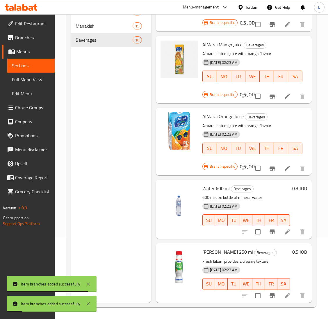
click at [270, 229] on icon "Branch-specific-item" at bounding box center [272, 231] width 5 height 5
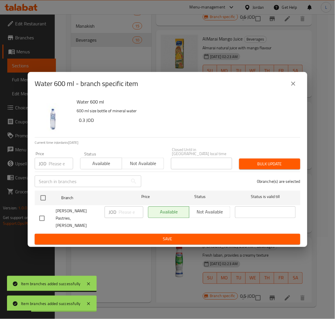
click at [55, 169] on input "number" at bounding box center [61, 164] width 24 height 12
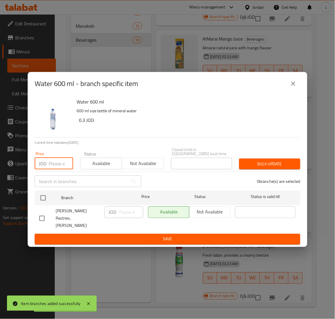
paste input "0.3"
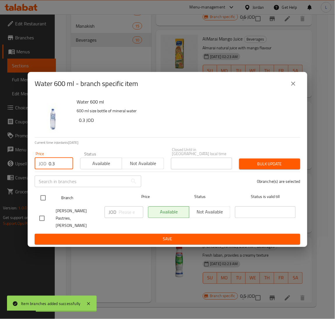
type input "0.3"
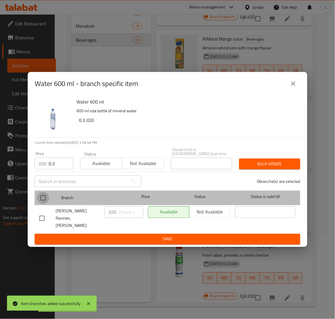
drag, startPoint x: 41, startPoint y: 200, endPoint x: 201, endPoint y: 205, distance: 160.2
click at [41, 201] on input "checkbox" at bounding box center [43, 198] width 12 height 12
checkbox input "true"
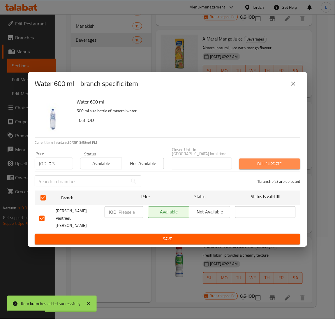
click at [290, 167] on span "Bulk update" at bounding box center [270, 163] width 52 height 7
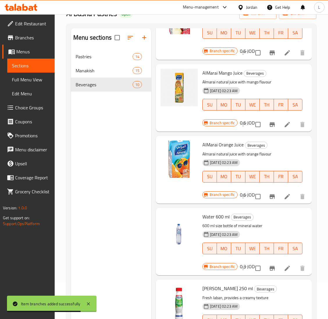
scroll to position [0, 0]
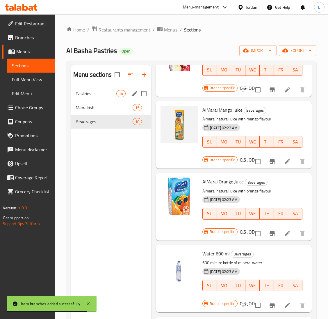
click at [98, 98] on div "Pastries 14" at bounding box center [111, 93] width 80 height 14
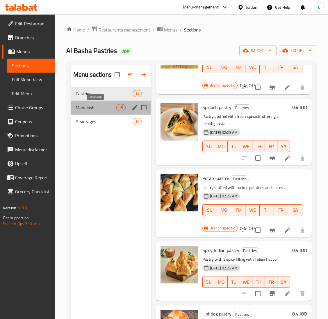
click at [83, 105] on span "Manakish" at bounding box center [96, 107] width 41 height 7
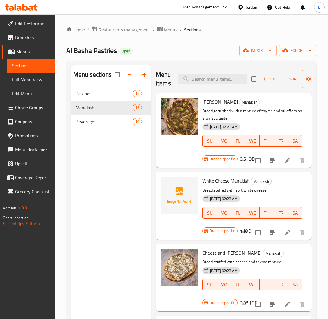
click at [270, 80] on span "Add" at bounding box center [270, 79] width 16 height 7
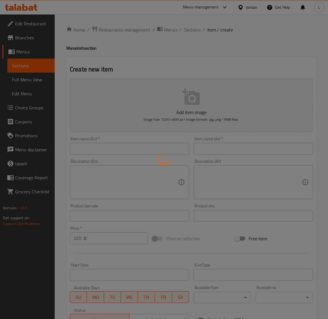
click at [237, 151] on div at bounding box center [164, 159] width 328 height 319
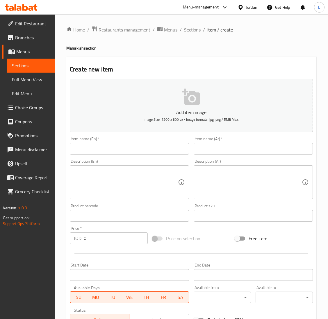
click at [231, 149] on input "text" at bounding box center [253, 149] width 119 height 12
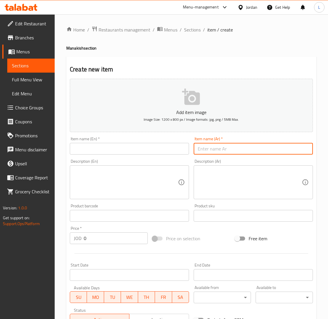
paste input "منقوشة جبنة بيضاء مع بقدونس"
type input "منقوشة جبنة بيضاء مع بقدونس"
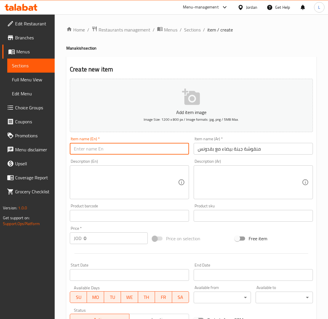
click at [158, 148] on input "text" at bounding box center [129, 149] width 119 height 12
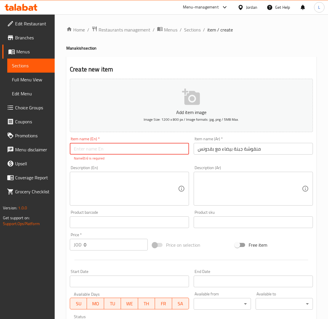
paste input "White cheese manousheh with parsley"
type input "White cheese manousheh with parsley"
click at [123, 192] on textarea at bounding box center [126, 189] width 104 height 28
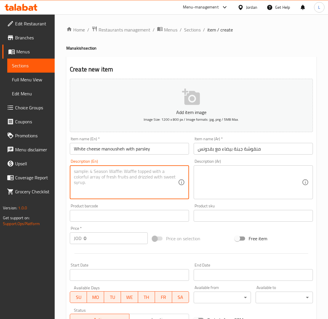
click at [112, 237] on input "0" at bounding box center [116, 238] width 64 height 12
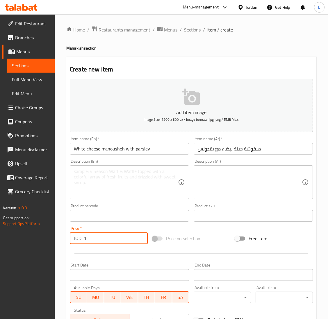
type input "1"
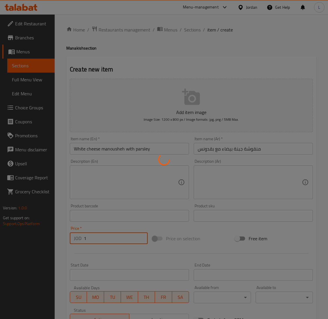
type input "0"
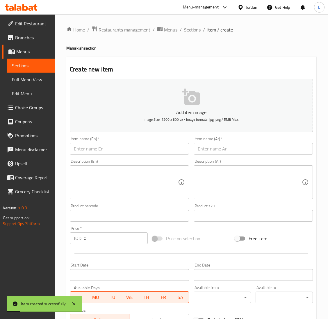
drag, startPoint x: 230, startPoint y: 147, endPoint x: 190, endPoint y: 145, distance: 40.5
click at [230, 147] on input "text" at bounding box center [253, 149] width 119 height 12
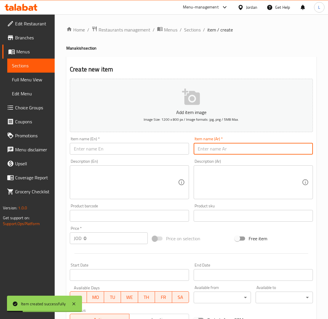
paste input "منقوشة جبنة بيضاء مع زيتون"
type input "منقوشة جبنة بيضاء مع زيتون"
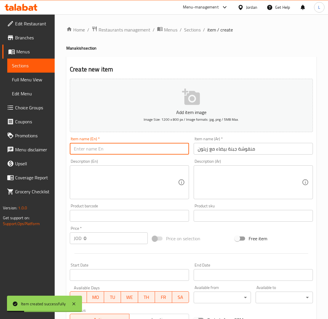
click at [152, 144] on input "text" at bounding box center [129, 149] width 119 height 12
paste input "White cheese manousheh with olives"
type input "White cheese manousheh with olives"
click at [95, 235] on input "0" at bounding box center [116, 238] width 64 height 12
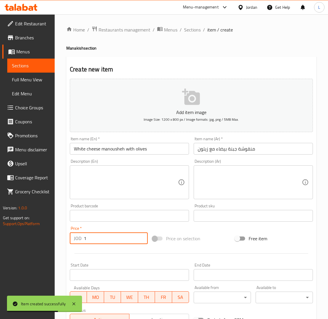
type input "1"
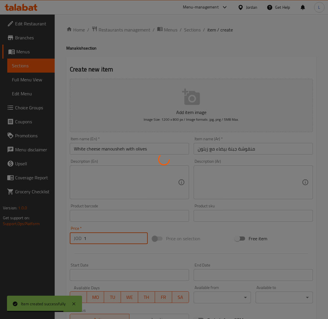
type input "0"
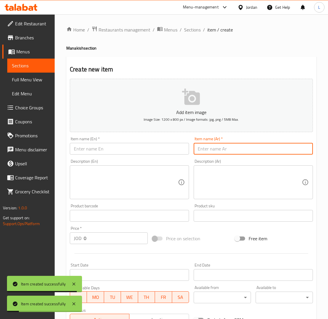
drag, startPoint x: 229, startPoint y: 146, endPoint x: 172, endPoint y: 149, distance: 56.9
click at [229, 146] on input "text" at bounding box center [253, 149] width 119 height 12
paste input "منقوشة لحمة مع دبس وطحينية"
type input "منقوشة لحمة مع دبس وطحينية"
click at [138, 151] on input "text" at bounding box center [129, 149] width 119 height 12
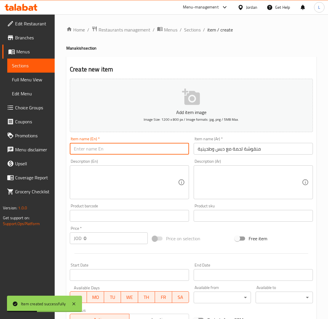
paste input "Meat Manakish with molasses and tahini"
type input "Meat Manakish with molasses and tahini"
click at [102, 237] on input "0" at bounding box center [116, 238] width 64 height 12
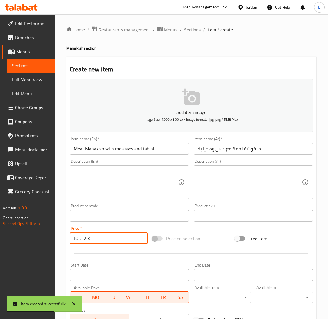
type input "2.3"
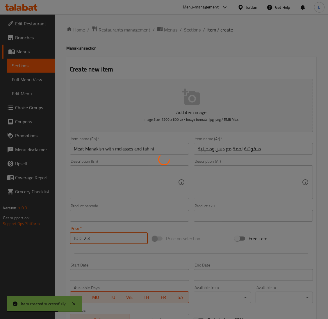
type input "0"
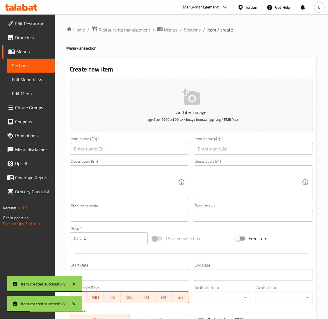
click at [192, 30] on span "Sections" at bounding box center [192, 29] width 17 height 7
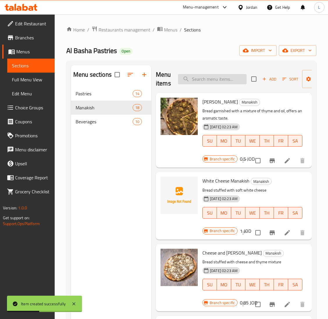
click at [209, 78] on input "search" at bounding box center [212, 79] width 69 height 10
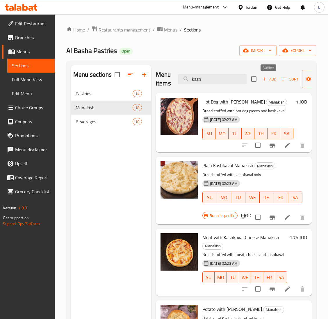
type input "kash"
click at [275, 78] on span "Add" at bounding box center [270, 79] width 16 height 7
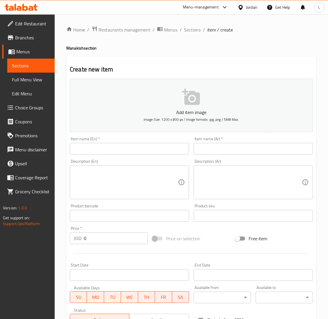
drag, startPoint x: 227, startPoint y: 146, endPoint x: 199, endPoint y: 143, distance: 28.5
click at [227, 146] on input "text" at bounding box center [253, 149] width 119 height 12
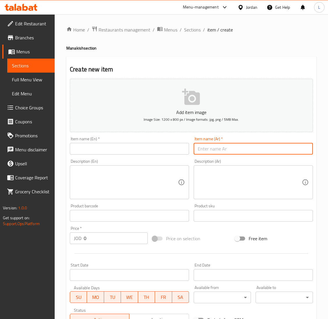
paste input "منقوشة لحمة مع كشكوان"
type input "منقوشة لحمة مع كشكوان"
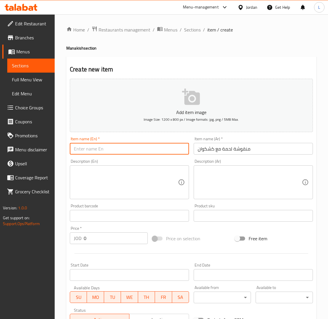
click at [146, 143] on input "text" at bounding box center [129, 149] width 119 height 12
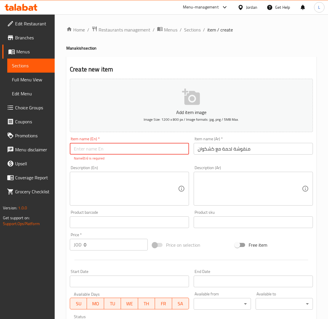
paste input "Meat Manakish with Kashkaval"
type input "Meat Manakish with Kashkaval"
click at [113, 250] on div "Add item image Image Size: 1200 x 800 px / Image formats: jpg, png / 5MB Max. I…" at bounding box center [192, 204] width 248 height 257
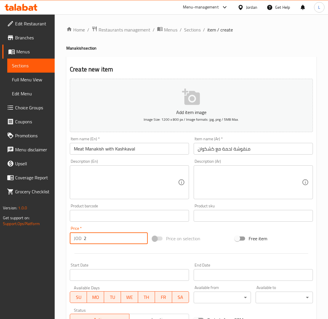
type input "2"
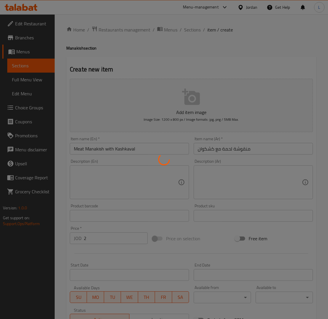
click at [190, 28] on div at bounding box center [164, 159] width 328 height 319
type input "0"
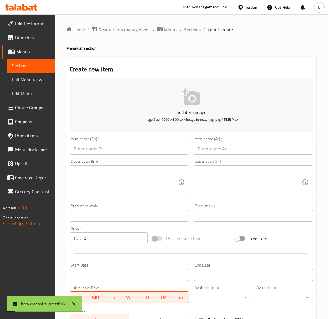
click at [190, 31] on span "Sections" at bounding box center [192, 29] width 17 height 7
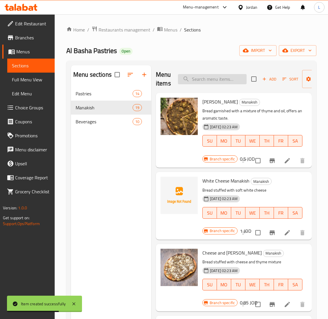
click at [214, 81] on input "search" at bounding box center [212, 79] width 69 height 10
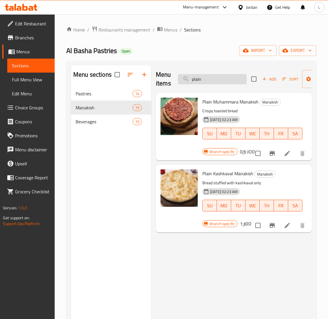
click at [220, 79] on input "plain" at bounding box center [212, 79] width 69 height 10
type input "plain"
click at [264, 78] on icon "button" at bounding box center [264, 78] width 5 height 5
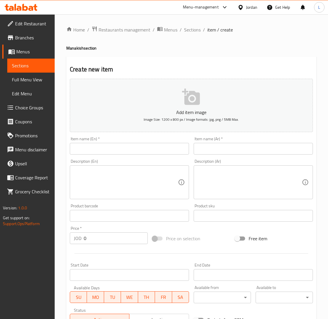
click at [254, 145] on input "text" at bounding box center [253, 149] width 119 height 12
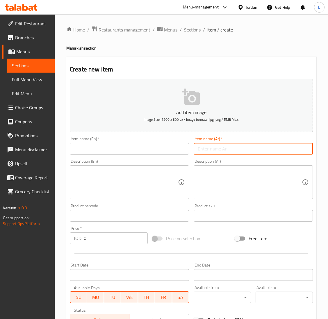
paste input "منقوشة لحمة سادة"
type input "منقوشة لحمة سادة"
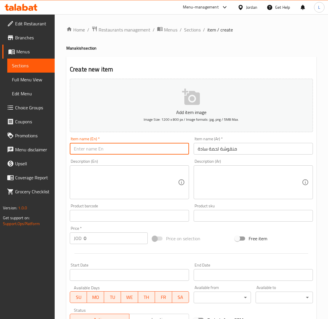
click at [170, 149] on input "text" at bounding box center [129, 149] width 119 height 12
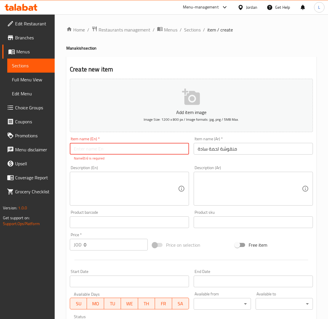
paste input "Plain meat manakish"
type input "Plain meat manakish"
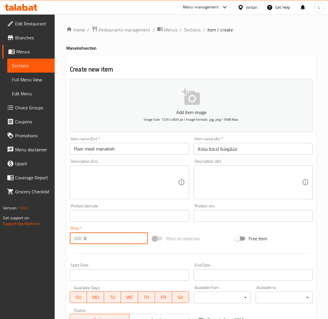
click at [116, 246] on div "Add item image Image Size: 1200 x 800 px / Image formats: jpg, png / 5MB Max. I…" at bounding box center [192, 201] width 248 height 251
type input "1.7"
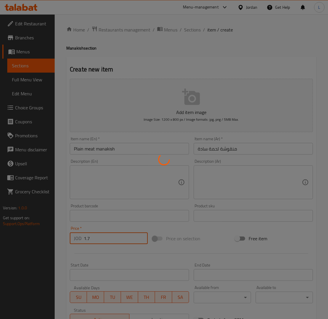
type input "0"
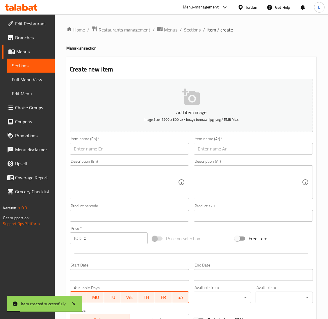
click at [187, 22] on div "Home / Restaurants management / Menus / Sections / item / create Manakish secti…" at bounding box center [192, 212] width 274 height 397
click at [191, 29] on span "Sections" at bounding box center [192, 29] width 17 height 7
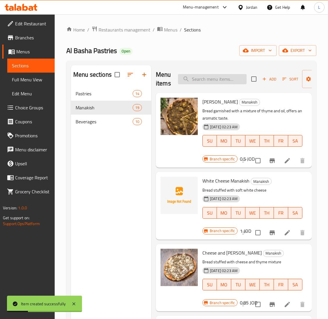
click at [202, 79] on input "search" at bounding box center [212, 79] width 69 height 10
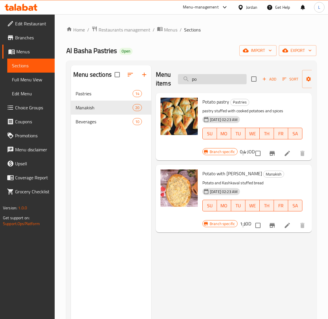
click at [200, 81] on input "po" at bounding box center [212, 79] width 69 height 10
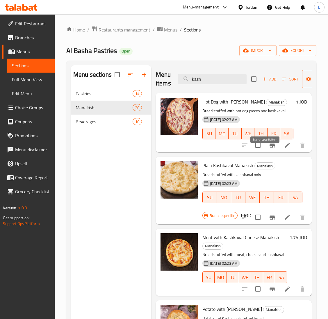
type input "kash"
click at [269, 148] on icon "Branch-specific-item" at bounding box center [272, 145] width 7 height 7
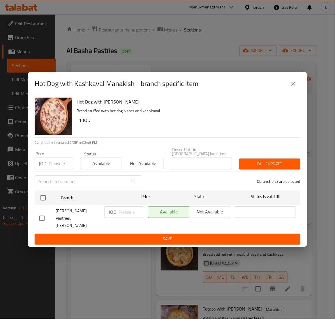
click at [55, 169] on input "number" at bounding box center [61, 164] width 24 height 12
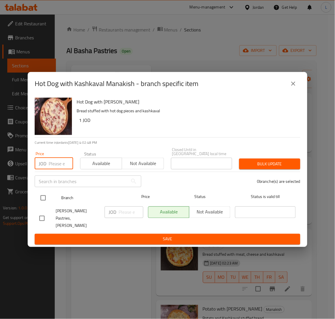
paste input "1.2"
type input "1.2"
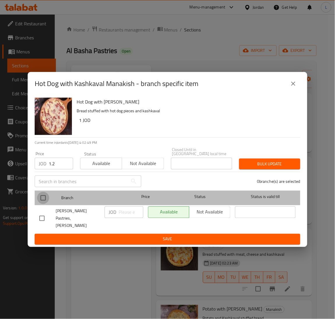
click at [40, 201] on input "checkbox" at bounding box center [43, 198] width 12 height 12
checkbox input "true"
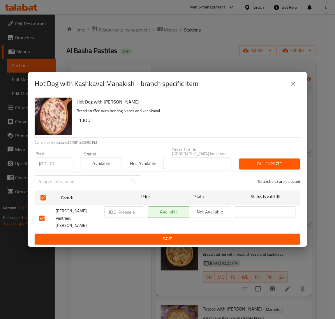
click at [264, 175] on div "1 branche(s) are selected" at bounding box center [224, 181] width 159 height 21
click at [270, 166] on span "Bulk update" at bounding box center [270, 163] width 52 height 7
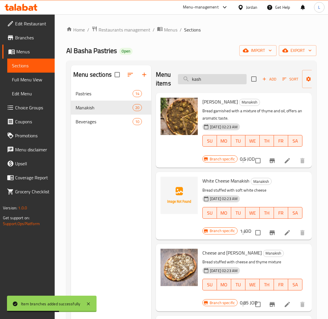
click at [221, 81] on input "kash" at bounding box center [212, 79] width 69 height 10
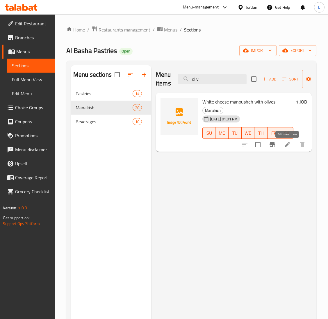
type input "oliv"
click at [289, 142] on icon at bounding box center [287, 144] width 7 height 7
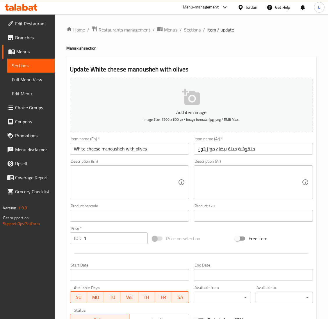
click at [192, 29] on span "Sections" at bounding box center [192, 29] width 17 height 7
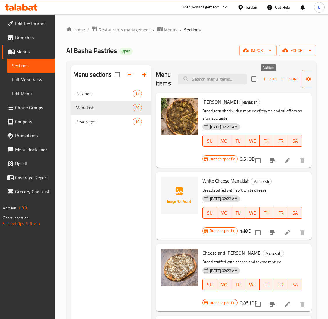
click at [270, 76] on span "Add" at bounding box center [270, 79] width 16 height 7
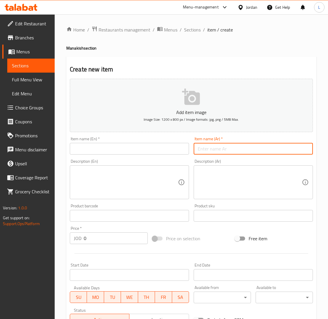
drag, startPoint x: 223, startPoint y: 146, endPoint x: 158, endPoint y: 147, distance: 65.8
click at [223, 145] on input "text" at bounding box center [253, 149] width 119 height 12
drag, startPoint x: 132, startPoint y: 145, endPoint x: 141, endPoint y: 145, distance: 9.0
click at [132, 145] on input "text" at bounding box center [129, 149] width 119 height 12
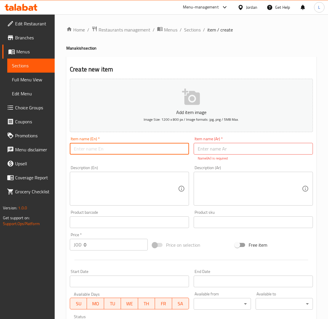
paste input "Kashkaval Manakish with Olives"
type input "Kashkaval Manakish with Olives"
click at [208, 147] on input "text" at bounding box center [253, 149] width 119 height 12
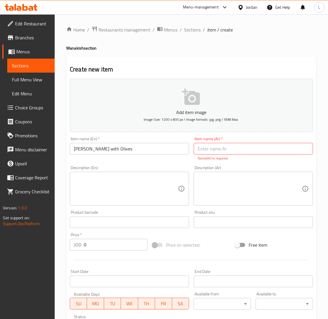
click at [246, 149] on input "text" at bounding box center [253, 149] width 119 height 12
paste input "منقوشة كشكوان مع زيتون"
type input "منقوشة كشكوان مع زيتون"
click at [115, 246] on div "Add item image Image Size: 1200 x 800 px / Image formats: jpg, png / 5MB Max. I…" at bounding box center [192, 204] width 248 height 257
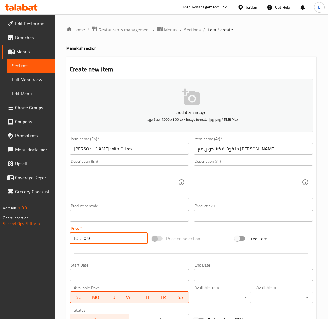
type input "0.9"
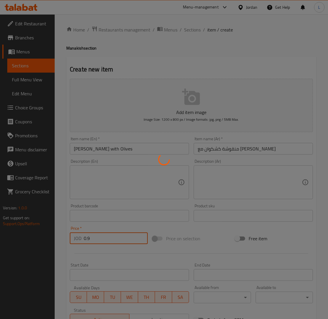
type input "0"
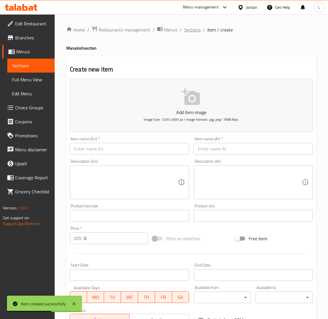
click at [188, 32] on span "Sections" at bounding box center [192, 29] width 17 height 7
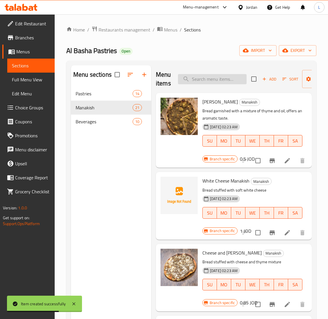
click at [195, 79] on input "search" at bounding box center [212, 79] width 69 height 10
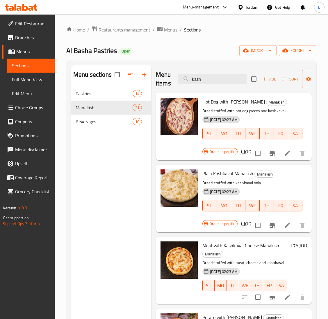
type input "kash"
click at [146, 79] on button "button" at bounding box center [144, 75] width 14 height 14
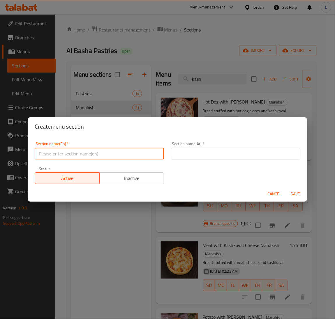
click at [131, 155] on input "text" at bounding box center [99, 154] width 129 height 12
type input "Pizza"
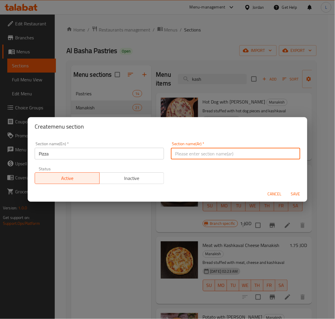
click at [217, 149] on input "text" at bounding box center [235, 154] width 129 height 12
type input "d"
type input "بيتزا"
click at [296, 196] on span "Save" at bounding box center [296, 193] width 14 height 7
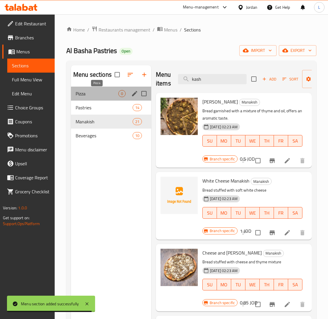
click at [94, 92] on span "Pizza" at bounding box center [97, 93] width 43 height 7
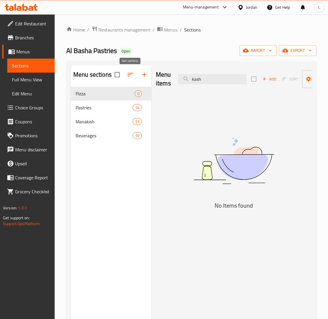
click at [129, 77] on icon "button" at bounding box center [130, 74] width 7 height 7
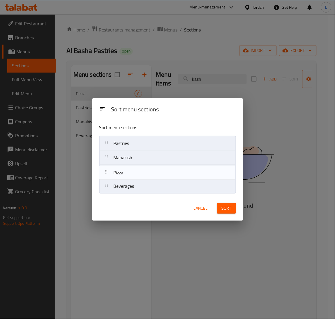
drag, startPoint x: 137, startPoint y: 141, endPoint x: 135, endPoint y: 174, distance: 32.4
click at [135, 174] on nav "Pizza Pastries Manakish Beverages" at bounding box center [167, 165] width 137 height 58
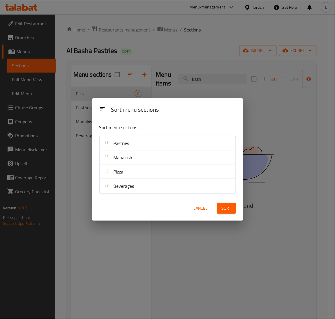
click at [226, 211] on span "Sort" at bounding box center [227, 207] width 10 height 7
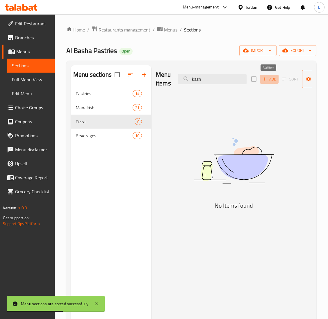
click at [265, 83] on button "Add" at bounding box center [269, 79] width 19 height 9
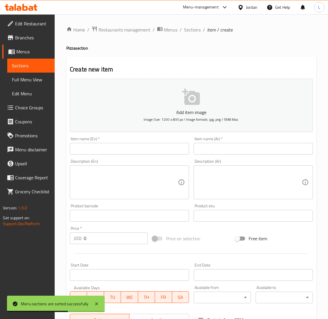
click at [273, 148] on input "text" at bounding box center [253, 149] width 119 height 12
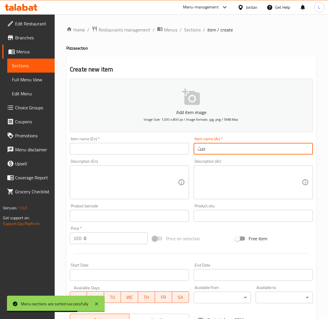
type input "ص"
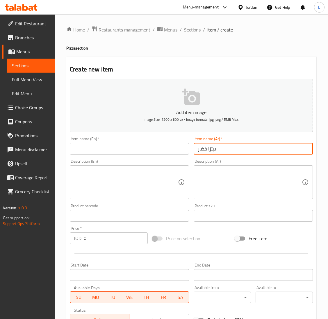
click at [208, 152] on input "بيتزا خضار" at bounding box center [253, 149] width 119 height 12
type input "بيتزا خضار"
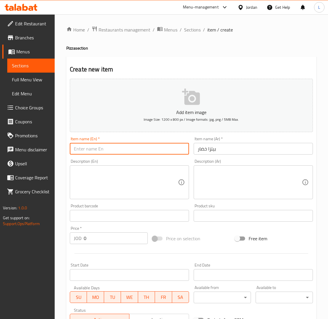
click at [138, 148] on input "text" at bounding box center [129, 149] width 119 height 12
paste input "Vegetable pizza"
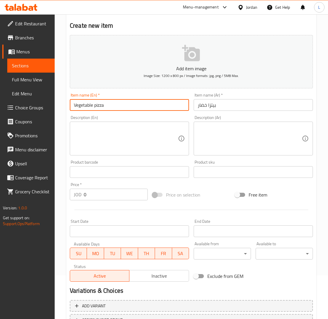
scroll to position [92, 0]
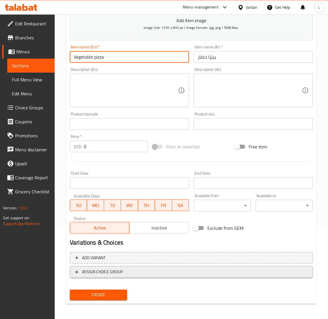
type input "Vegetable pizza"
click at [163, 268] on span "ASSIGN CHOICE GROUP" at bounding box center [191, 271] width 233 height 7
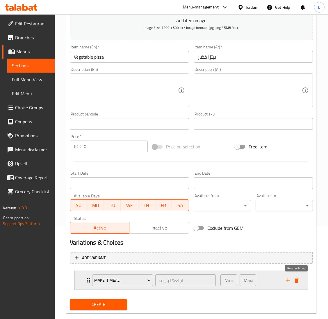
click at [298, 278] on icon "delete" at bounding box center [296, 279] width 7 height 7
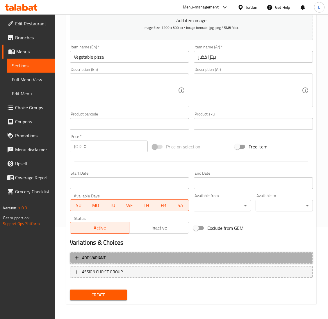
click at [219, 258] on span "Add variant" at bounding box center [191, 257] width 233 height 7
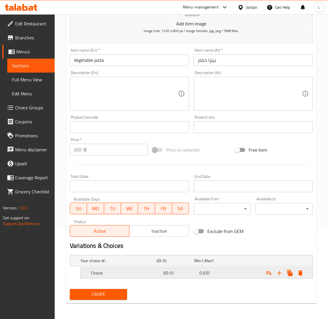
click at [165, 273] on h5 "(ID: 0)" at bounding box center [181, 273] width 34 height 6
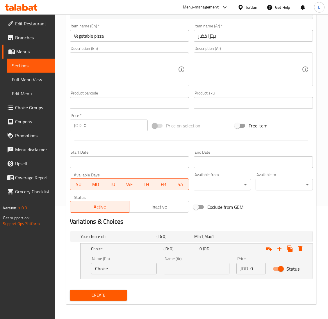
scroll to position [113, 0]
click at [119, 270] on input "Choice" at bounding box center [124, 268] width 66 height 12
type input "ي"
click at [188, 268] on input "text" at bounding box center [197, 268] width 66 height 12
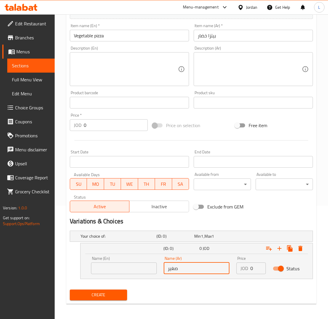
type input "صغير"
click at [101, 264] on input "text" at bounding box center [124, 268] width 66 height 12
type input "س"
type input "Small"
click at [251, 267] on input "0" at bounding box center [258, 268] width 15 height 12
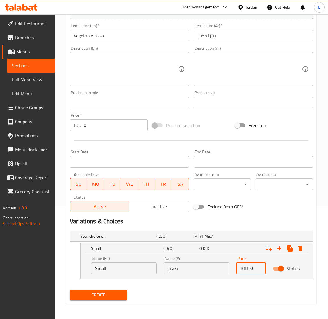
click at [251, 267] on input "0" at bounding box center [258, 268] width 15 height 12
type input "1.8"
click at [280, 250] on icon "Expand" at bounding box center [279, 248] width 7 height 7
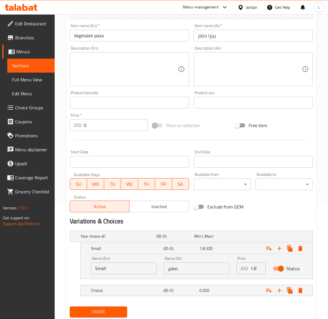
scroll to position [131, 0]
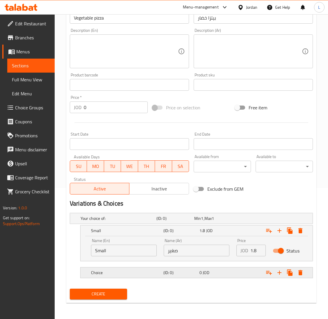
click at [228, 271] on div "0 JOD" at bounding box center [217, 272] width 34 height 6
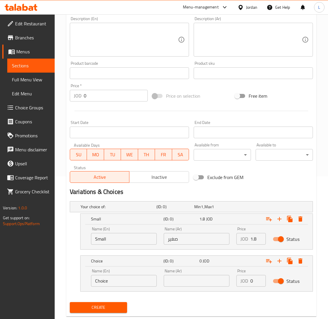
scroll to position [156, 0]
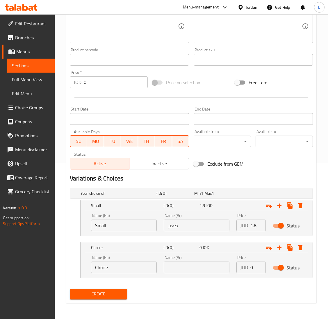
click at [203, 264] on input "text" at bounding box center [197, 267] width 66 height 12
type input "s"
click at [139, 264] on input "Choice" at bounding box center [124, 267] width 66 height 12
type input "Medium"
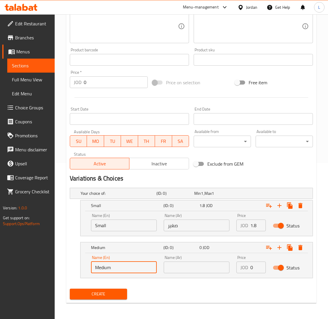
click at [198, 271] on input "text" at bounding box center [197, 267] width 66 height 12
type input "وسط"
click at [251, 266] on input "0" at bounding box center [258, 267] width 15 height 12
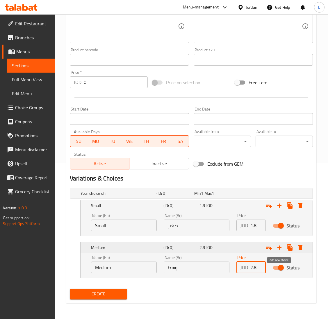
type input "2.8"
drag, startPoint x: 280, startPoint y: 248, endPoint x: 275, endPoint y: 248, distance: 5.5
click at [280, 247] on icon "Expand" at bounding box center [279, 247] width 7 height 7
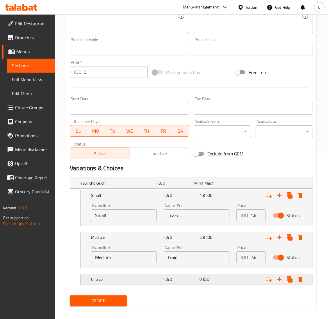
scroll to position [173, 0]
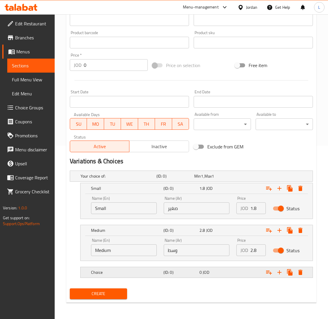
click at [228, 273] on div "0 JOD" at bounding box center [217, 272] width 34 height 6
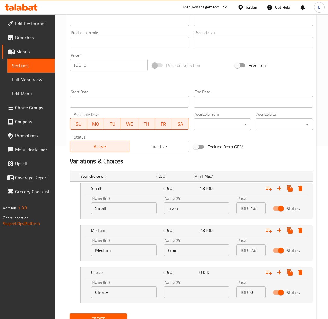
click at [183, 292] on input "text" at bounding box center [197, 292] width 66 height 12
type input "x"
click at [134, 289] on input "Choice" at bounding box center [124, 292] width 66 height 12
type input "Large"
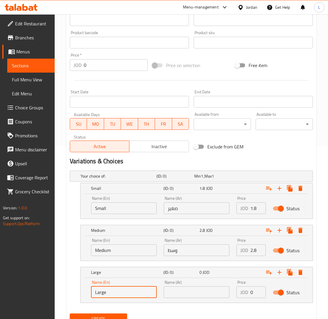
click at [198, 292] on input "text" at bounding box center [197, 292] width 66 height 12
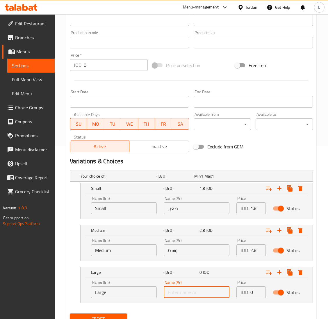
type input "كبير"
click at [253, 291] on input "0" at bounding box center [258, 292] width 15 height 12
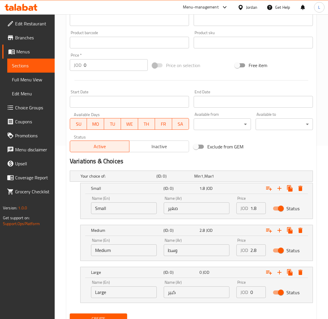
click at [249, 287] on div "JOD 0 Price" at bounding box center [251, 292] width 29 height 12
click at [249, 288] on div "JOD 0 Price" at bounding box center [251, 292] width 29 height 12
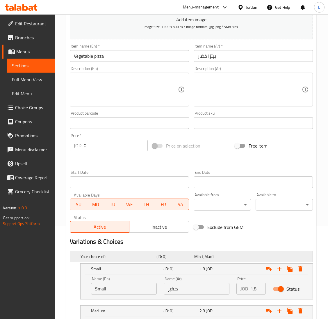
scroll to position [175, 0]
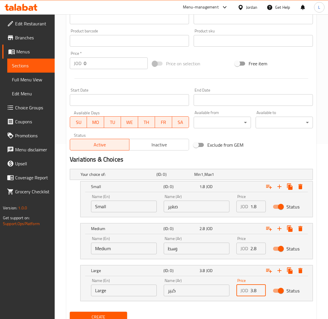
type input "3.8"
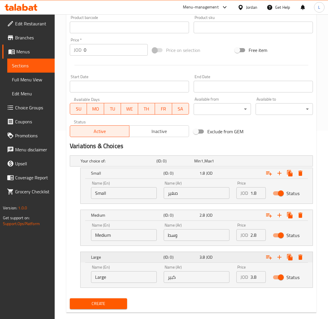
scroll to position [198, 0]
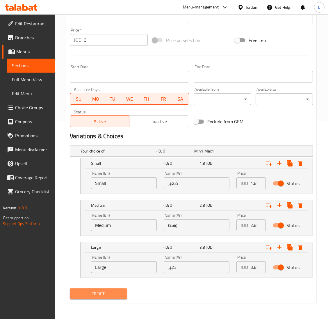
click at [114, 292] on span "Create" at bounding box center [99, 293] width 48 height 7
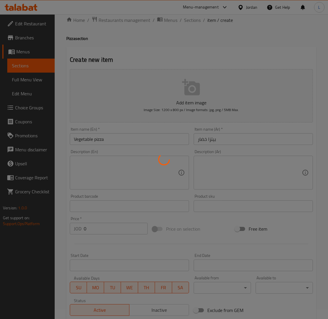
scroll to position [0, 0]
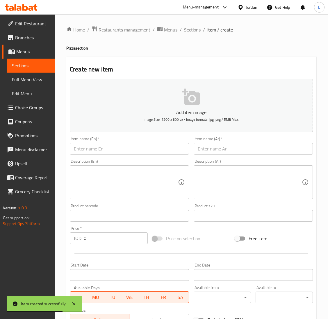
drag, startPoint x: 234, startPoint y: 149, endPoint x: 226, endPoint y: 151, distance: 8.3
click at [234, 149] on input "text" at bounding box center [253, 149] width 119 height 12
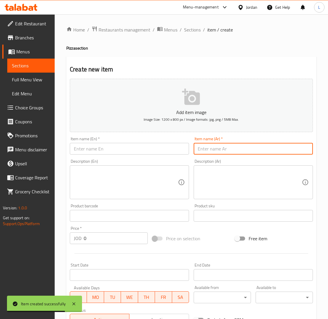
paste input "بيتزا بيبيروني"
type input "بيتزا بيبيروني"
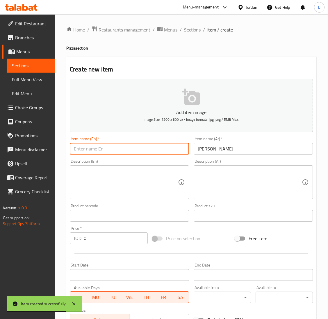
drag, startPoint x: 170, startPoint y: 151, endPoint x: 168, endPoint y: 133, distance: 17.3
click at [170, 151] on input "text" at bounding box center [129, 149] width 119 height 12
paste input "Pepperoni pizza"
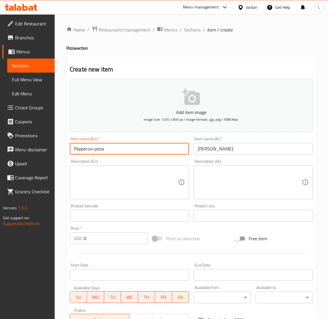
type input "Pepperoni pizza"
click at [132, 234] on input "0" at bounding box center [116, 238] width 64 height 12
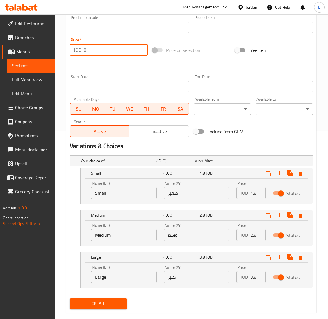
scroll to position [198, 0]
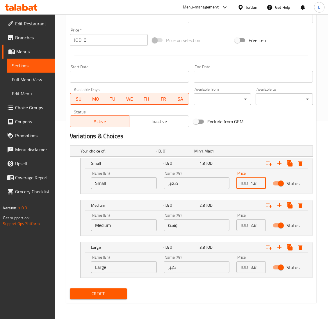
click at [253, 184] on input "1.8" at bounding box center [258, 183] width 15 height 12
type input "2.25"
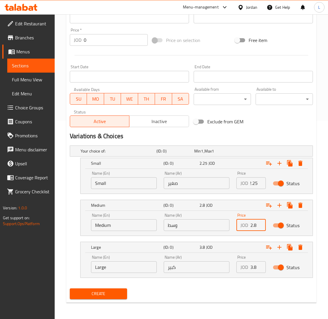
scroll to position [0, 0]
click at [253, 223] on input "2.8" at bounding box center [258, 225] width 15 height 12
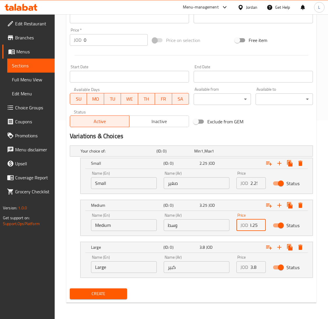
type input "3.25"
click at [253, 264] on input "3.8" at bounding box center [258, 267] width 15 height 12
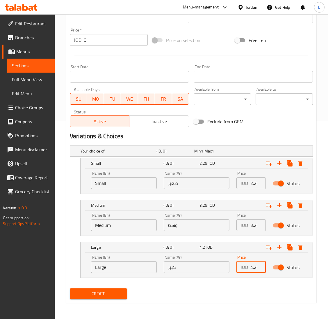
scroll to position [0, 1]
type input "4.25"
click at [106, 293] on span "Create" at bounding box center [99, 293] width 48 height 7
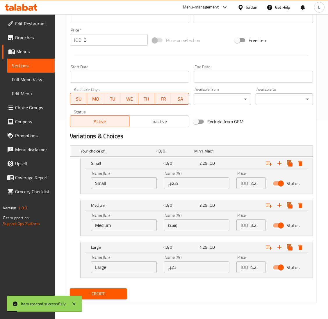
scroll to position [23, 0]
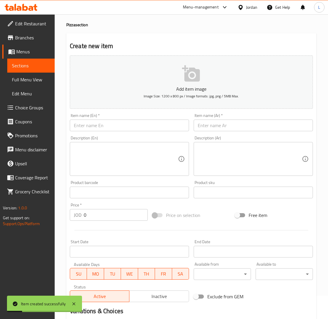
drag, startPoint x: 246, startPoint y: 129, endPoint x: 227, endPoint y: 131, distance: 19.3
click at [246, 129] on input "text" at bounding box center [253, 125] width 119 height 12
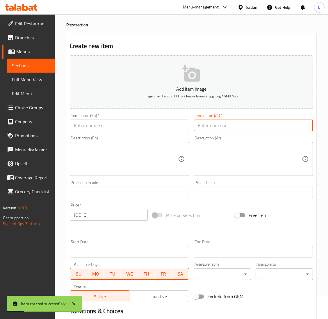
paste input "بيتزا فاهيتا"
type input "بيتزا فاهيتا"
click at [167, 127] on input "text" at bounding box center [129, 125] width 119 height 12
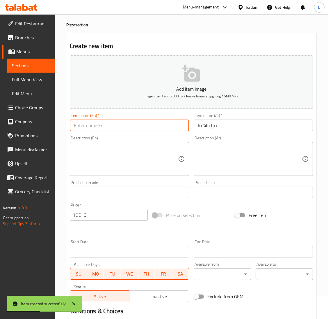
paste input "Fajita pizza"
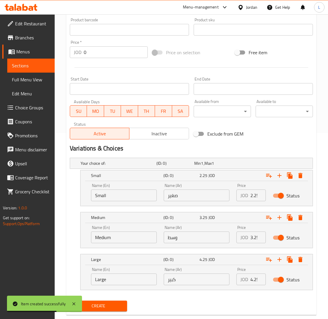
scroll to position [198, 0]
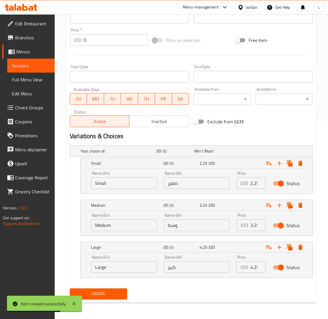
type input "Fajita pizza"
click at [251, 182] on input "2.25" at bounding box center [258, 183] width 15 height 12
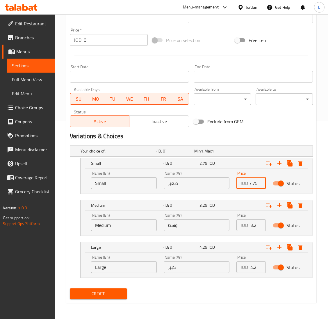
type input "2.75"
click at [254, 224] on input "3.25" at bounding box center [258, 225] width 15 height 12
click at [254, 224] on input "0" at bounding box center [258, 225] width 15 height 12
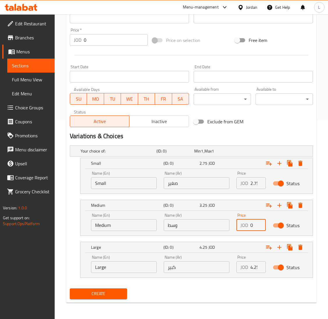
paste input "3.75"
type input "3.75"
click at [252, 266] on input "4.25" at bounding box center [258, 267] width 15 height 12
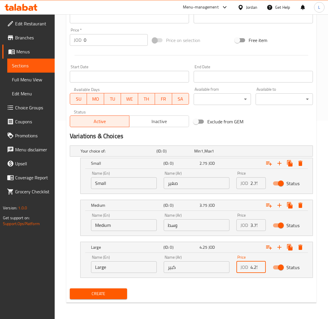
click at [252, 266] on input "4.25" at bounding box center [258, 267] width 15 height 12
click at [252, 266] on input "0" at bounding box center [258, 267] width 15 height 12
paste input "5.25"
type input "5.25"
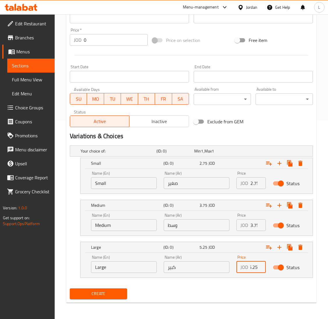
click at [109, 292] on span "Create" at bounding box center [99, 293] width 48 height 7
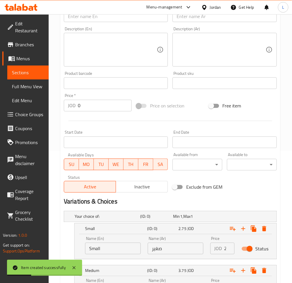
scroll to position [82, 0]
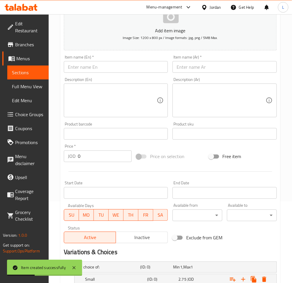
click at [190, 67] on input "text" at bounding box center [224, 67] width 104 height 12
paste input "بيتزا باربيكيو"
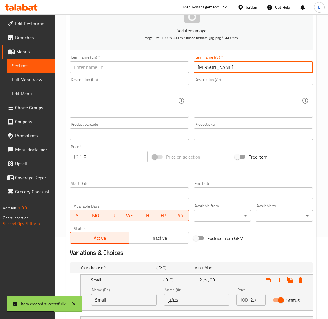
type input "بيتزا باربيكيو"
drag, startPoint x: 160, startPoint y: 69, endPoint x: 162, endPoint y: 71, distance: 3.3
click at [160, 69] on input "text" at bounding box center [129, 67] width 119 height 12
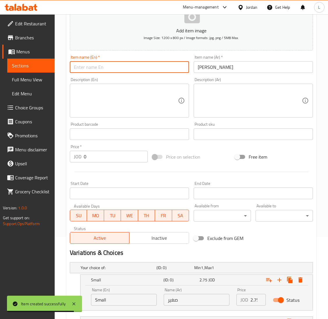
paste input "BBQ pizza"
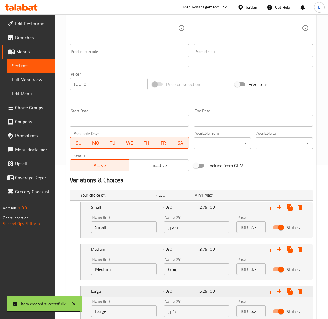
scroll to position [198, 0]
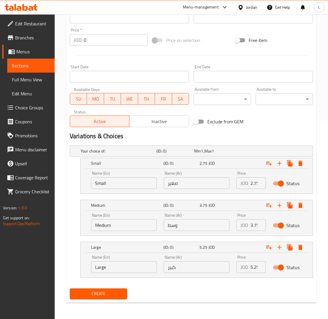
type input "BBQ pizza"
click at [251, 183] on input "2.75" at bounding box center [258, 183] width 15 height 12
click at [251, 184] on input "2.75" at bounding box center [258, 183] width 15 height 12
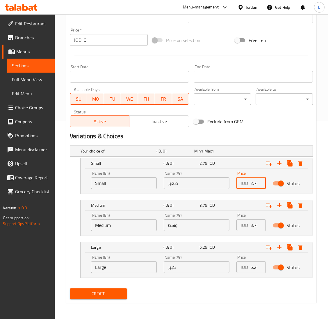
click at [251, 184] on input "2.75" at bounding box center [258, 183] width 15 height 12
click at [251, 184] on input "0" at bounding box center [258, 183] width 15 height 12
paste input "2.75"
type input "2.75"
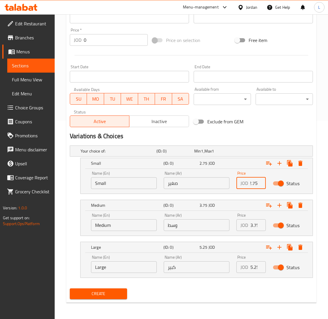
scroll to position [0, 0]
click at [254, 222] on input "3.75" at bounding box center [258, 225] width 15 height 12
click at [254, 222] on input "0" at bounding box center [258, 225] width 15 height 12
paste input "3.75"
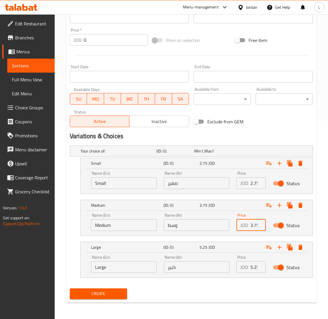
scroll to position [0, 1]
type input "3.75"
click at [251, 264] on input "5.25" at bounding box center [258, 267] width 15 height 12
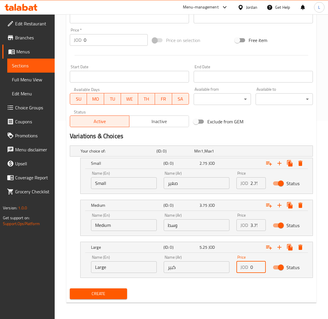
click at [251, 264] on input "0" at bounding box center [258, 267] width 15 height 12
paste input "5.25"
type input "5.25"
click at [120, 293] on span "Create" at bounding box center [99, 293] width 48 height 7
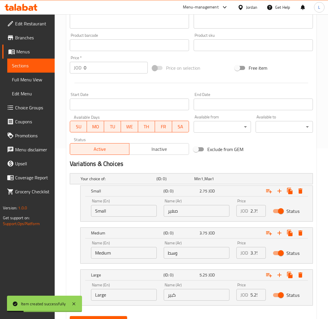
scroll to position [67, 0]
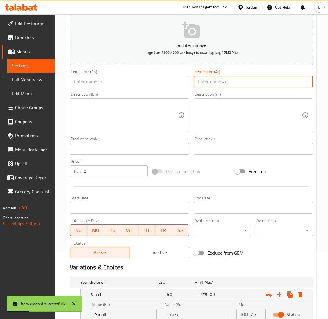
click at [220, 77] on input "text" at bounding box center [253, 82] width 119 height 12
paste input "بيتزا زنجر"
type input "بيتزا زنجر"
drag, startPoint x: 163, startPoint y: 82, endPoint x: 164, endPoint y: 66, distance: 16.3
click at [163, 82] on input "text" at bounding box center [129, 82] width 119 height 12
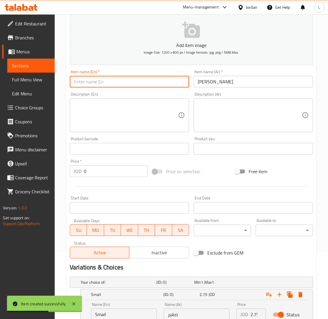
paste input "Zinger pizza"
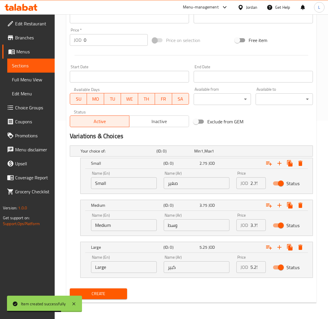
type input "Zinger pizza"
click at [251, 182] on input "2.75" at bounding box center [258, 183] width 15 height 12
click at [254, 184] on input "2.75" at bounding box center [258, 183] width 15 height 12
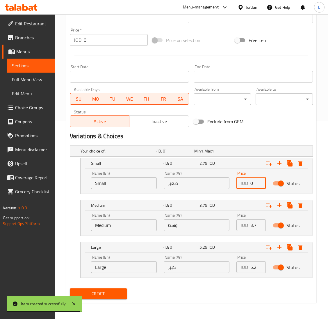
click at [253, 184] on input "0" at bounding box center [258, 183] width 15 height 12
paste input "2.75"
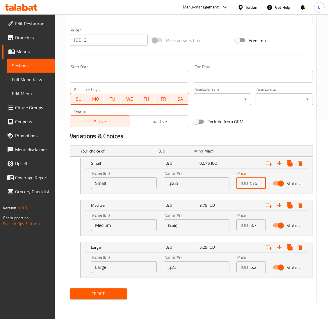
type input "02.75"
click at [252, 223] on input "3.75" at bounding box center [258, 225] width 15 height 12
click at [252, 223] on input "0" at bounding box center [258, 225] width 15 height 12
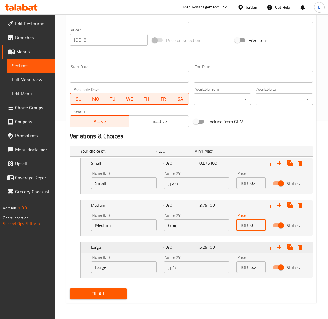
paste input "3.75"
type input "3.75"
click at [253, 266] on input "5.25" at bounding box center [258, 267] width 15 height 12
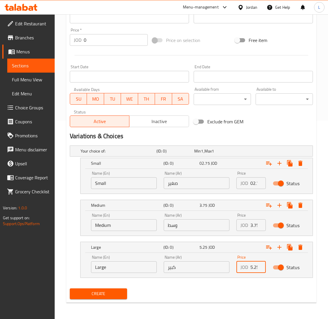
click at [253, 266] on input "5.25" at bounding box center [258, 267] width 15 height 12
click at [252, 266] on input "0" at bounding box center [258, 267] width 15 height 12
paste input "5.25"
type input "5.25"
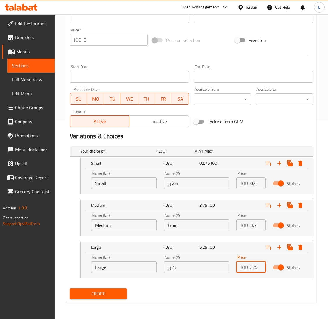
click at [104, 294] on span "Create" at bounding box center [99, 293] width 48 height 7
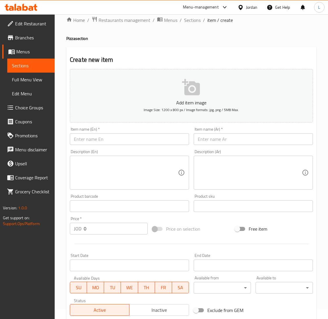
scroll to position [0, 0]
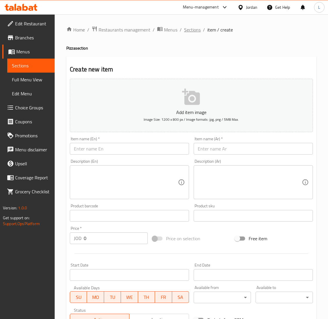
click at [186, 29] on span "Sections" at bounding box center [192, 29] width 17 height 7
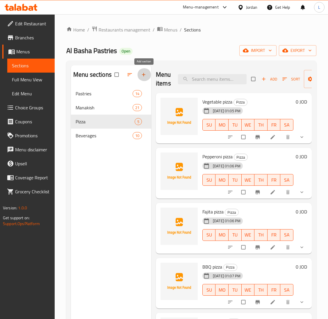
click at [144, 78] on button "button" at bounding box center [144, 74] width 14 height 13
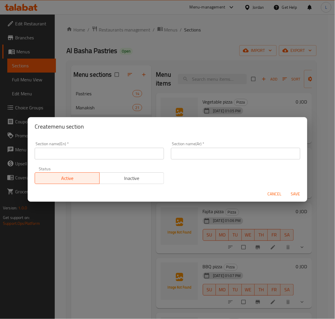
click at [97, 151] on input "text" at bounding box center [99, 154] width 129 height 12
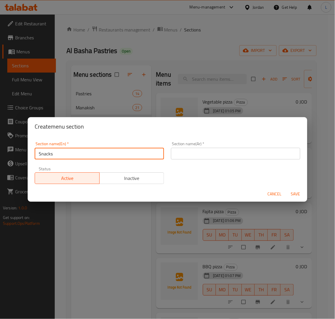
click at [100, 148] on input "Snacks" at bounding box center [99, 154] width 129 height 12
type input "Snacks"
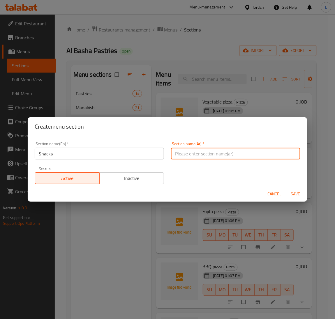
click at [254, 151] on input "text" at bounding box center [235, 154] width 129 height 12
type input "سناكات"
click at [296, 196] on span "Save" at bounding box center [296, 193] width 14 height 7
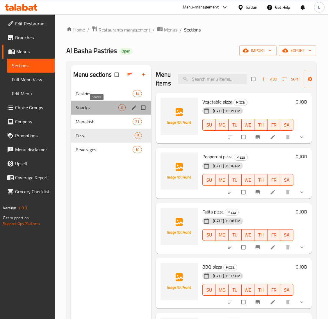
click at [96, 110] on span "Snacks" at bounding box center [97, 107] width 43 height 7
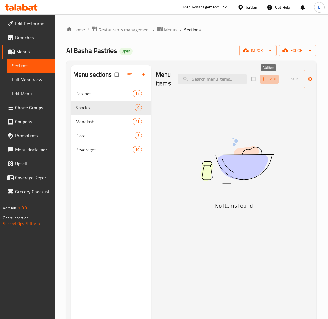
click at [272, 80] on span "Add" at bounding box center [270, 79] width 16 height 7
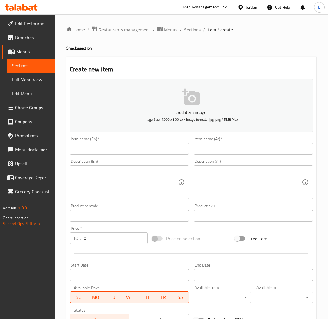
drag, startPoint x: 261, startPoint y: 142, endPoint x: 261, endPoint y: 147, distance: 5.2
click at [261, 142] on div "Item name (Ar)   * Item name (Ar) *" at bounding box center [253, 146] width 119 height 18
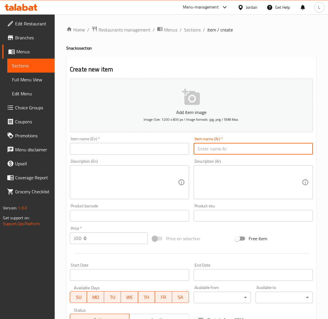
click at [261, 153] on input "text" at bounding box center [253, 149] width 119 height 12
paste input "ساندويش"
click at [259, 148] on input "ساندويش" at bounding box center [253, 149] width 119 height 12
paste input "كرسبي"
click at [259, 149] on input "ساندويش كرسبي" at bounding box center [253, 149] width 119 height 12
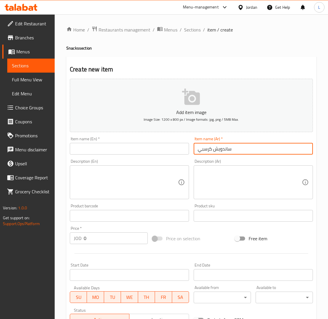
click at [259, 149] on input "ساندويش كرسبي" at bounding box center [253, 149] width 119 height 12
type input "ساندويش كرسبي"
click at [94, 152] on input "text" at bounding box center [129, 149] width 119 height 12
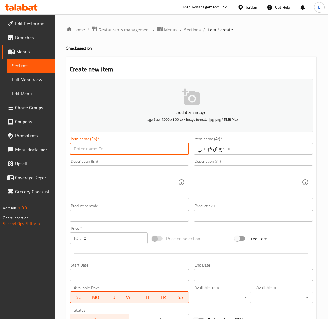
paste input "Crispy sandwich"
type input "Crispy sandwich"
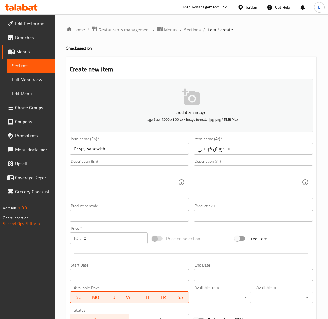
click at [201, 176] on textarea at bounding box center [250, 182] width 104 height 28
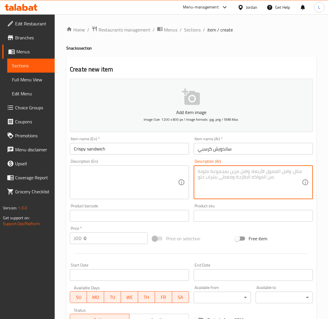
paste textarea "دجاج كرسبي - خس - بندورة - [GEOGRAPHIC_DATA]- [GEOGRAPHIC_DATA] - [GEOGRAPHIC_D…"
type textarea "دجاج كرسبي - خس - بندورة - [GEOGRAPHIC_DATA]- [GEOGRAPHIC_DATA] - [GEOGRAPHIC_D…"
click at [146, 180] on textarea at bounding box center [126, 182] width 104 height 28
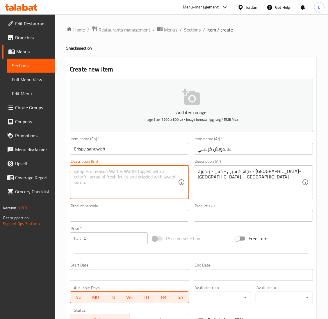
paste textarea "Crispy chicken - lettuce - tomato - turkey - cheese - sauce"
type textarea "Crispy chicken - lettuce - tomato - turkey - cheese - sauce"
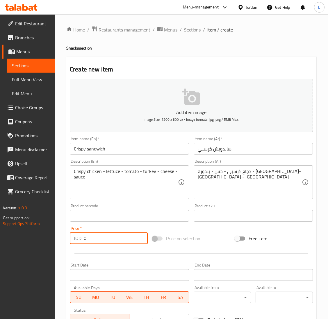
click at [106, 239] on input "0" at bounding box center [116, 238] width 64 height 12
type input "2.25"
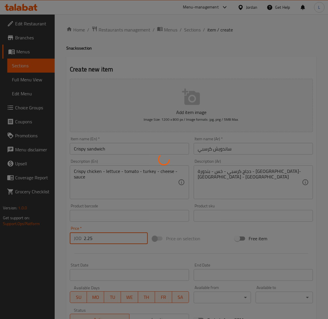
type input "0"
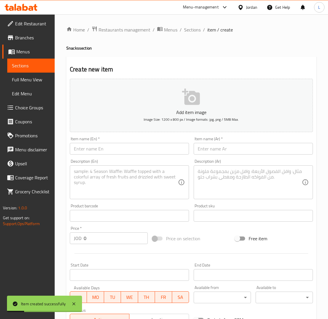
click at [237, 152] on input "text" at bounding box center [253, 149] width 119 height 12
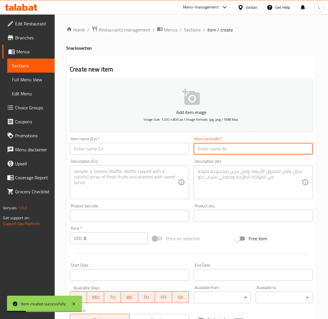
paste input "كريسبي بوفالو"
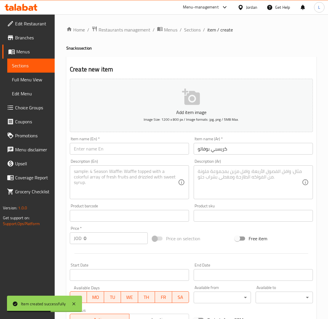
click at [234, 145] on input "كريسبي بوفالو" at bounding box center [253, 149] width 119 height 12
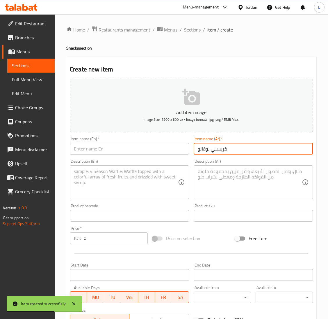
paste input "ساندويش"
click at [207, 152] on input "كريسبي ب[PERSON_NAME]" at bounding box center [253, 149] width 119 height 12
click at [208, 151] on input "كريسبي ب[PERSON_NAME]" at bounding box center [253, 149] width 119 height 12
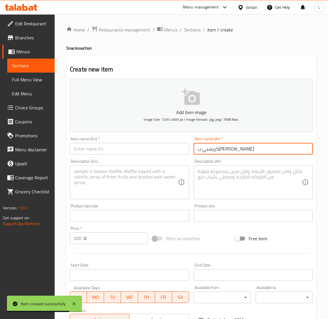
click at [208, 151] on input "كريسبي ب[PERSON_NAME]" at bounding box center [253, 149] width 119 height 12
type input "كريسبي ب[PERSON_NAME]"
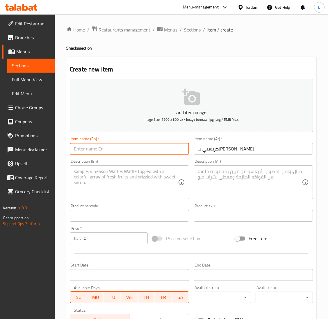
drag, startPoint x: 113, startPoint y: 145, endPoint x: 115, endPoint y: 153, distance: 8.4
click at [113, 145] on input "text" at bounding box center [129, 149] width 119 height 12
paste input "Crispy Buffalo Sandwich"
type input "Crispy Buffalo Sandwich"
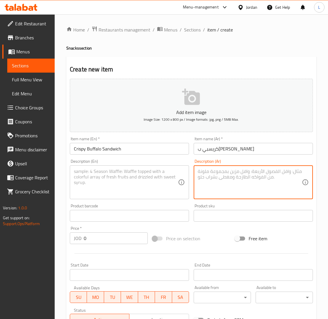
click at [241, 188] on textarea at bounding box center [250, 182] width 104 height 28
paste textarea "كريسبي - بوفالو - خس - بندورة - مخلل - جبنة - [GEOGRAPHIC_DATA][GEOGRAPHIC_DATA]"
type textarea "كريسبي - بوفالو - خس - بندورة - مخلل - جبنة - [GEOGRAPHIC_DATA][GEOGRAPHIC_DATA]"
click at [113, 182] on textarea at bounding box center [126, 182] width 104 height 28
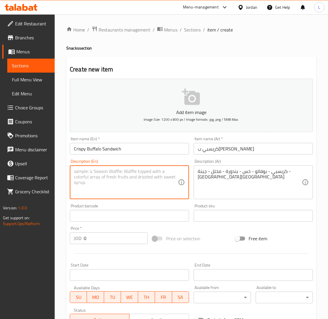
paste textarea "Crispy - Buffalo - Lettuce - Tomato - Pickles - Cheese - Sauce - Jalapeno"
type textarea "Crispy - Buffalo - Lettuce - Tomato - Pickles - Cheese - Sauce - Jalapeno"
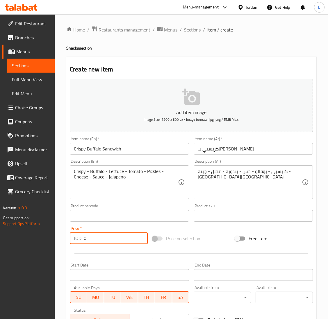
click at [101, 233] on input "0" at bounding box center [116, 238] width 64 height 12
type input "2.25"
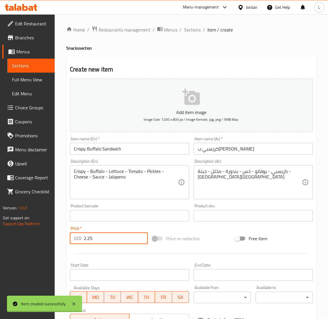
type input "0"
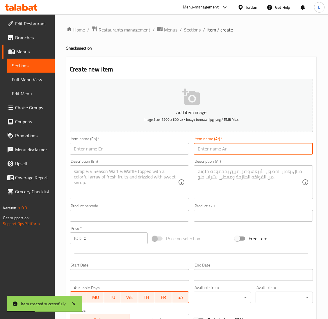
click at [234, 147] on input "text" at bounding box center [253, 149] width 119 height 12
paste input "ساندويش"
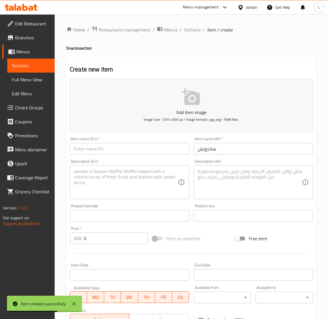
click at [238, 152] on input "ساندويش" at bounding box center [253, 149] width 119 height 12
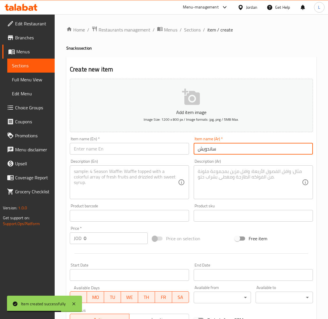
paste input "فاهيتا"
type input "ساندويش فاهيتا"
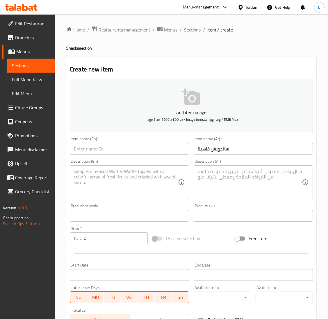
click at [225, 176] on textarea at bounding box center [250, 182] width 104 height 28
paste textarea "دجاج -مايونيز - - خس -جبنة- فلفل حلو - بصل"
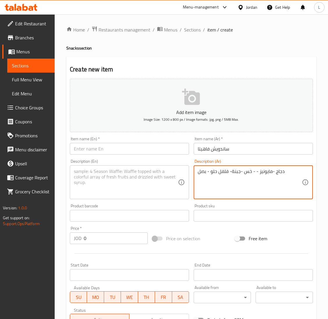
type textarea "دجاج -مايونيز - - خس -جبنة- فلفل حلو - بصل"
click at [209, 150] on input "ساندويش فاهيتا" at bounding box center [253, 149] width 119 height 12
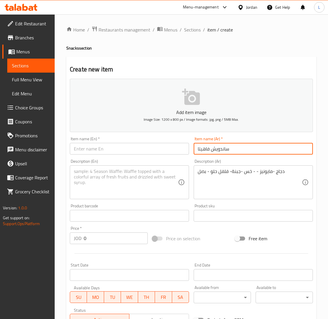
click at [209, 150] on input "ساندويش فاهيتا" at bounding box center [253, 149] width 119 height 12
click at [98, 155] on div "Item name (En)   * Item name (En) *" at bounding box center [130, 145] width 124 height 22
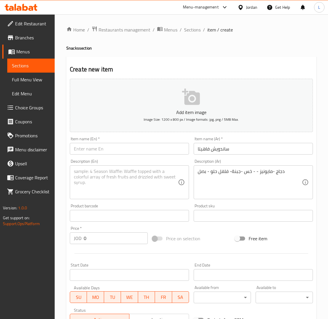
click at [100, 149] on input "text" at bounding box center [129, 149] width 119 height 12
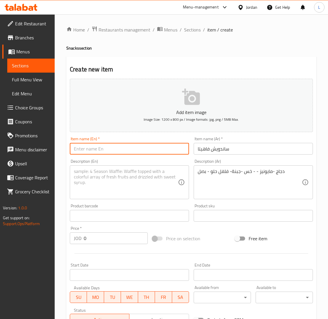
paste input "Fajita sandwich"
type input "Fajita sandwich"
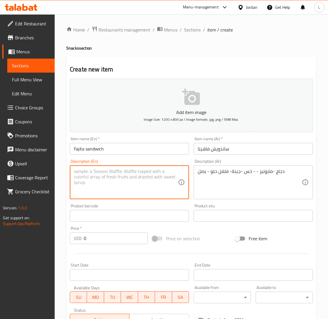
click at [96, 184] on textarea at bounding box center [126, 182] width 104 height 28
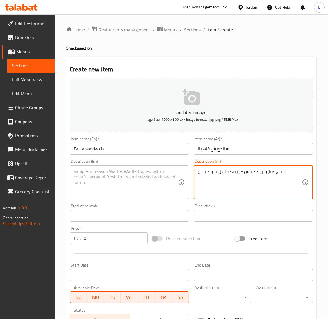
click at [256, 175] on textarea "دجاج -مايونيز - - خس -جبنة- فلفل حلو - بصل" at bounding box center [250, 182] width 104 height 28
click at [125, 185] on textarea at bounding box center [126, 182] width 104 height 28
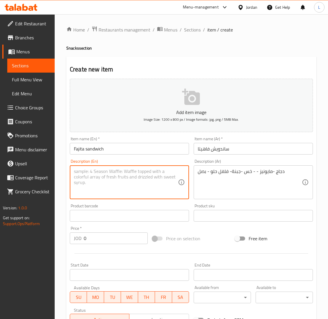
paste textarea "Chicken - mayonnaise - lettuce - cheese - sweet pepper - onion"
type textarea "Chicken - mayonnaise - lettuce - cheese - sweet pepper - onion"
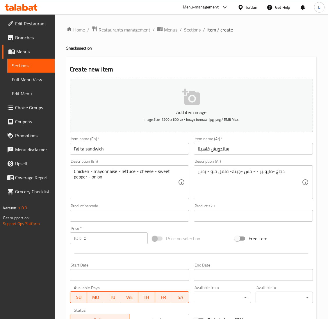
click at [113, 236] on input "0" at bounding box center [116, 238] width 64 height 12
paste input "2.25"
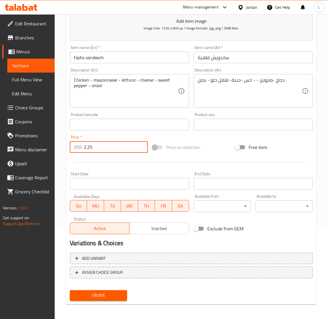
scroll to position [92, 0]
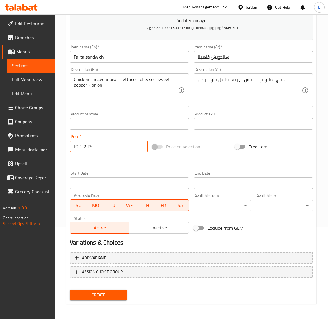
type input "2.25"
click at [120, 291] on span "Create" at bounding box center [99, 294] width 48 height 7
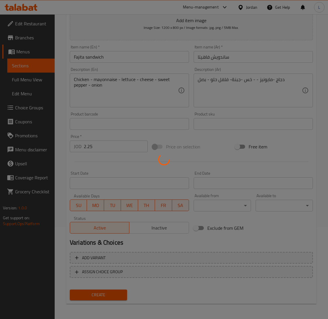
type input "0"
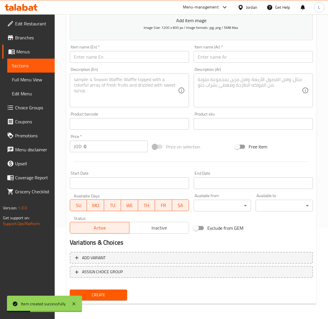
click at [265, 51] on input "text" at bounding box center [253, 57] width 119 height 12
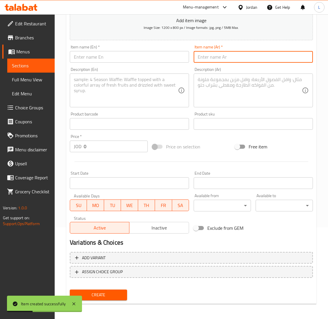
paste input "ساندويش"
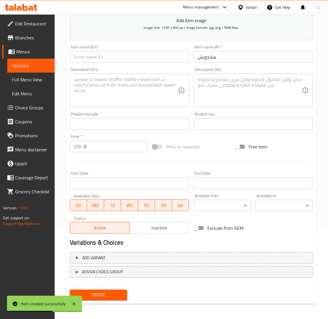
click at [273, 61] on input "ساندويش" at bounding box center [253, 57] width 119 height 12
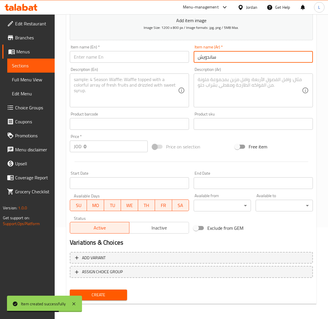
paste input "باربكيو دجاج"
click at [236, 57] on input "ساندويش باربكيو دجاج" at bounding box center [253, 57] width 119 height 12
type input "ساندويش باربكيو دجاج"
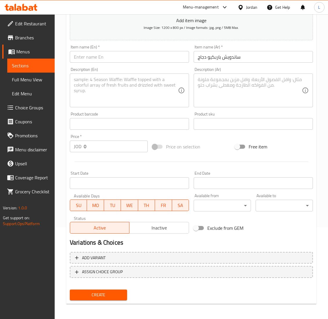
click at [91, 63] on div "Item name (En)   * Item name (En) *" at bounding box center [130, 54] width 124 height 22
click at [95, 58] on input "text" at bounding box center [129, 57] width 119 height 12
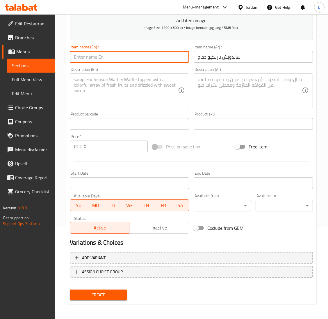
paste input "BBQ chicken sandwich"
type input "BBQ chicken sandwich"
click at [85, 97] on textarea at bounding box center [126, 91] width 104 height 28
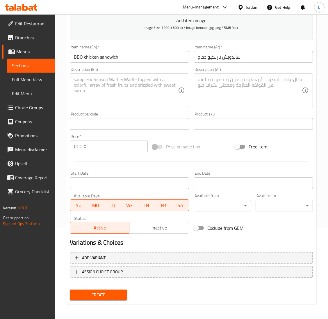
click at [237, 94] on textarea at bounding box center [250, 91] width 104 height 28
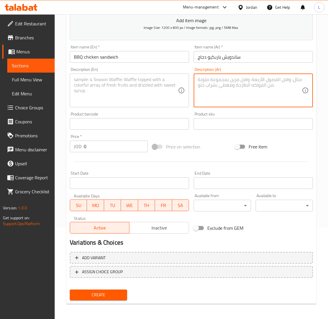
paste textarea "دجاج - باربكيو - جبنة-بصل فلفل حلو"
type textarea "دجاج - باربكيو - جبنة-بصل فلفل حلو"
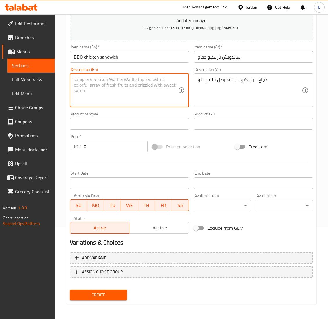
click at [140, 79] on textarea at bounding box center [126, 91] width 104 height 28
paste textarea "Chicken - Barbecue - Cheese - Onion - Sweet Pepper"
type textarea "Chicken - Barbecue - Cheese - Onion - Sweet Pepper"
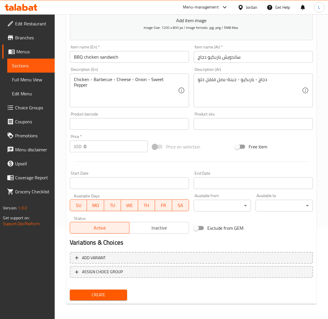
click at [116, 151] on input "0" at bounding box center [116, 146] width 64 height 12
paste input "number"
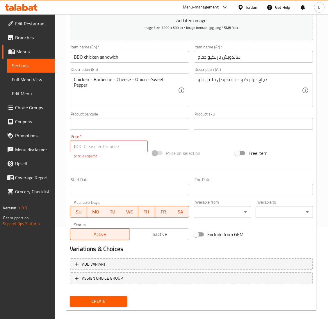
click at [95, 154] on p "price is required" at bounding box center [109, 155] width 70 height 5
click at [97, 147] on input "number" at bounding box center [116, 146] width 64 height 12
paste input "2.5"
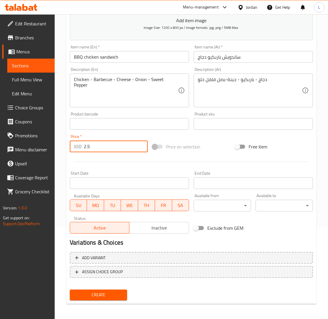
type input "2.5"
click at [96, 291] on span "Create" at bounding box center [99, 294] width 48 height 7
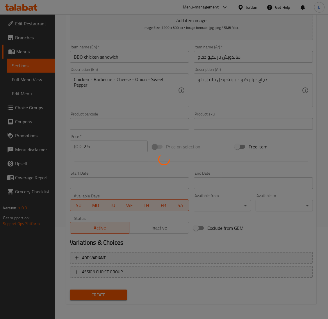
type input "0"
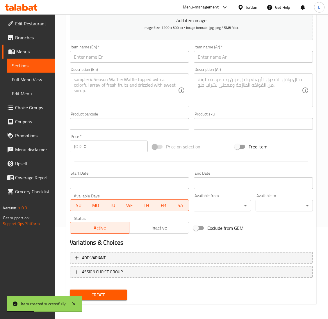
click at [244, 56] on input "text" at bounding box center [253, 57] width 119 height 12
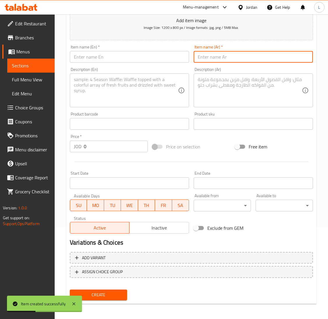
paste input "ساندويش"
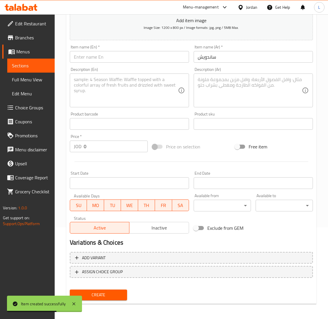
click at [261, 61] on input "ساندويش" at bounding box center [253, 57] width 119 height 12
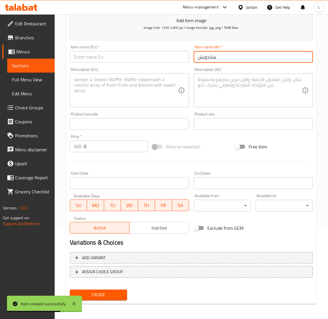
paste input "إيطالي دجاج"
click at [207, 54] on input "ساندويش إيطالي دجاج" at bounding box center [253, 57] width 119 height 12
type input "ساندويش إيطالي دجاج"
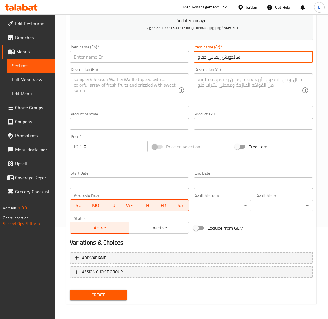
click at [121, 60] on input "text" at bounding box center [129, 57] width 119 height 12
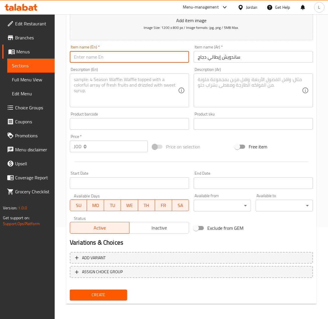
paste input "Italian chicken sandwich"
type input "Italian chicken sandwich"
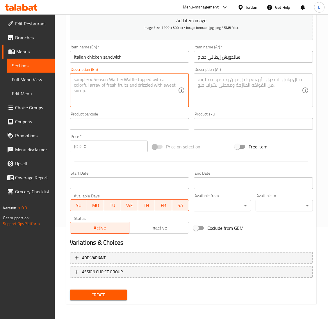
drag, startPoint x: 95, startPoint y: 84, endPoint x: 113, endPoint y: 84, distance: 17.5
click at [95, 84] on textarea at bounding box center [126, 91] width 104 height 28
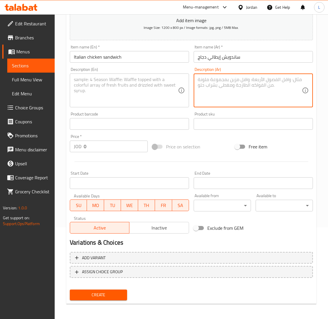
click at [275, 93] on textarea at bounding box center [250, 91] width 104 height 28
paste textarea "دجاج - فطر - كريما - صوص-جبنة شيدر-جبنة موزريلا"
type textarea "دجاج - فطر - كريما - صوص-جبنة شيدر-جبنة موزريلا"
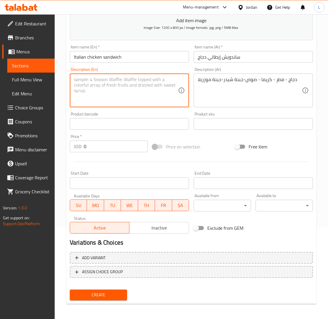
click at [137, 86] on textarea at bounding box center [126, 91] width 104 height 28
paste textarea "Chicken - Mushroom - Cream - Sauce - Cheddar Cheese - Mozzarella Cheese"
type textarea "Chicken - Mushroom - Cream - Sauce - Cheddar Cheese - Mozzarella Cheese"
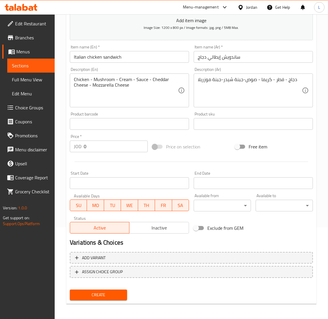
click at [89, 148] on input "0" at bounding box center [116, 146] width 64 height 12
paste input "2.75"
type input "2.75"
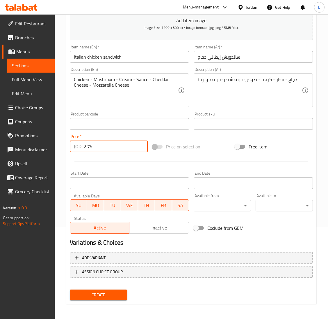
click at [103, 292] on span "Create" at bounding box center [99, 294] width 48 height 7
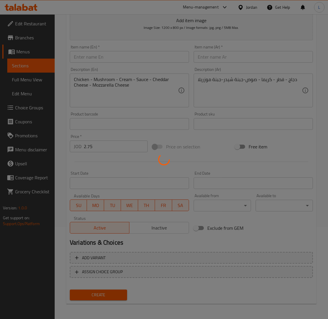
type input "0"
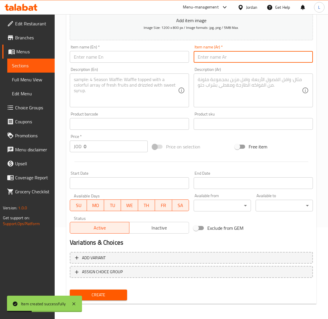
click at [235, 59] on input "text" at bounding box center [253, 57] width 119 height 12
paste input "ساندويش"
click at [242, 61] on input "ساندويش" at bounding box center [253, 57] width 119 height 12
paste input "ارماني دجاج"
click at [211, 60] on input "ساندويش ارماني دجاج" at bounding box center [253, 57] width 119 height 12
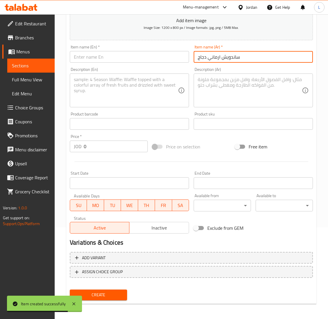
click at [211, 60] on input "ساندويش ارماني دجاج" at bounding box center [253, 57] width 119 height 12
type input "ساندويش ارماني دجاج"
drag, startPoint x: 107, startPoint y: 61, endPoint x: 107, endPoint y: 73, distance: 12.2
click at [107, 61] on input "text" at bounding box center [129, 57] width 119 height 12
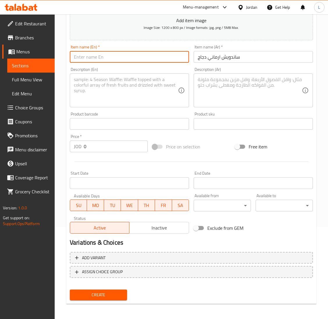
paste input "Armani Chicken Sandwich"
type input "Armani Chicken Sandwich"
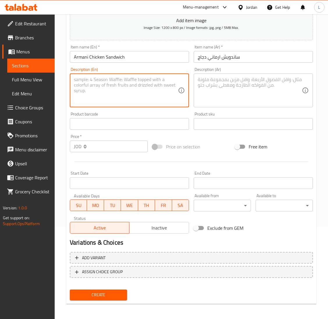
click at [99, 84] on textarea at bounding box center [126, 91] width 104 height 28
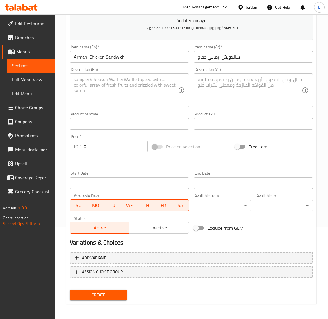
click at [208, 86] on textarea at bounding box center [250, 91] width 104 height 28
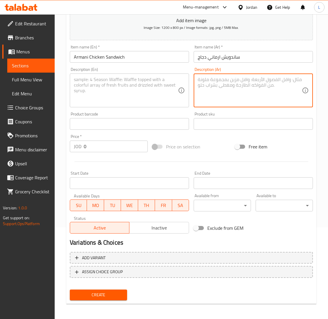
paste textarea "دجاج-فلفل حلو -بصل -ذرة- زيتون- -فطر- نقانق-خس-مايونيز-جبنة-باربكيو صوص"
type textarea "دجاج-فلفل حلو -بصل -ذرة- زيتون- -فطر- نقانق-خس-مايونيز-جبنة-باربكيو صوص"
click at [148, 86] on textarea at bounding box center [126, 91] width 104 height 28
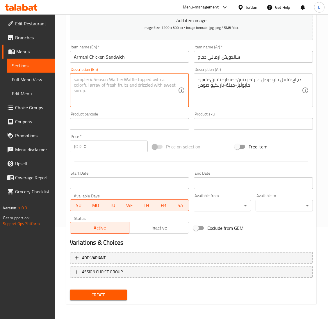
paste textarea "Chicken - Sweet pepper - Onion - Corn - Olives - Mushroom - Sausage - Lettuce -…"
type textarea "Chicken - Sweet pepper - Onion - Corn - Olives - Mushroom - Sausage - Lettuce -…"
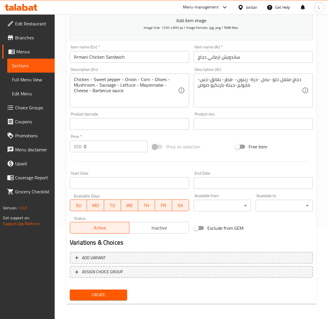
click at [110, 146] on input "0" at bounding box center [116, 146] width 64 height 12
paste input "2.5"
type input "2.5"
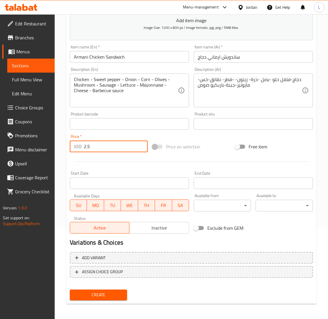
drag, startPoint x: 109, startPoint y: 294, endPoint x: 165, endPoint y: 290, distance: 56.0
click at [109, 294] on span "Create" at bounding box center [99, 294] width 48 height 7
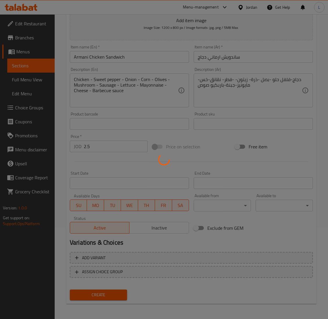
type input "0"
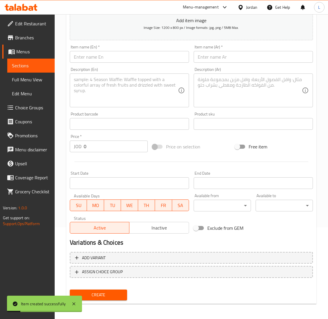
click at [270, 59] on input "text" at bounding box center [253, 57] width 119 height 12
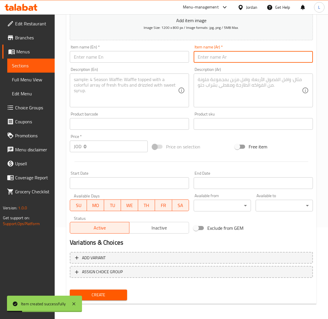
paste input "ساندويش"
click at [254, 58] on input "ساندويش" at bounding box center [253, 57] width 119 height 12
paste input "دجاج مكسيكي"
click at [229, 56] on input "ساندويش دجاج مكسيكي" at bounding box center [253, 57] width 119 height 12
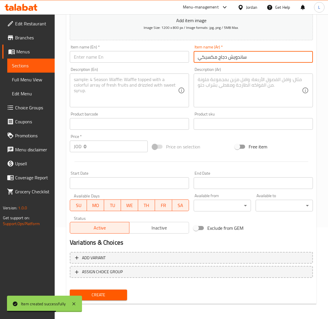
click at [229, 56] on input "ساندويش دجاج مكسيكي" at bounding box center [253, 57] width 119 height 12
type input "ساندويش دجاج مكسيكي"
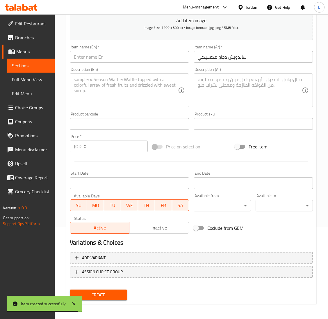
click at [119, 76] on div "Description (En)" at bounding box center [129, 90] width 119 height 34
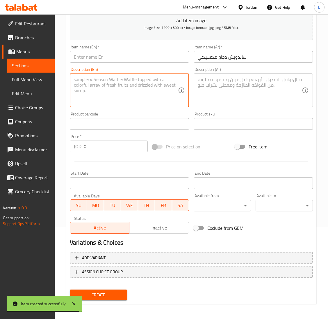
click at [123, 58] on input "text" at bounding box center [129, 57] width 119 height 12
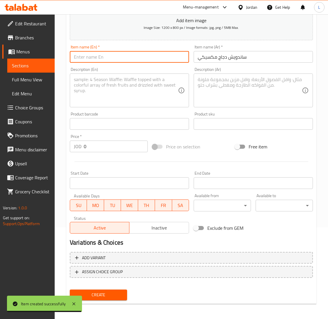
paste input "Mexican chicken sandwich"
type input "Mexican chicken sandwich"
click at [88, 93] on textarea at bounding box center [126, 91] width 104 height 28
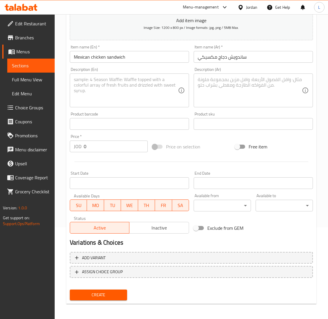
click at [234, 89] on textarea at bounding box center [250, 91] width 104 height 28
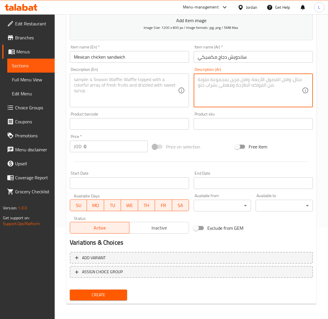
paste textarea "دجاج - مايونيز-خس-جبنة-جبنة-[GEOGRAPHIC_DATA]-زيتون -هالبينو"
type textarea "دجاج - مايونيز-خس-جبنة-جبنة-[GEOGRAPHIC_DATA]-زيتون -هالبينو"
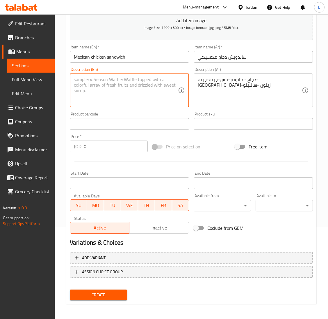
click at [137, 80] on textarea at bounding box center [126, 91] width 104 height 28
paste textarea "Chicken - Mayonnaise - Lettuce - Cheese - Cheese - Corn - Olives - Jalapenos"
type textarea "Chicken - Mayonnaise - Lettuce - Cheese - Cheese - Corn - Olives - Jalapenos"
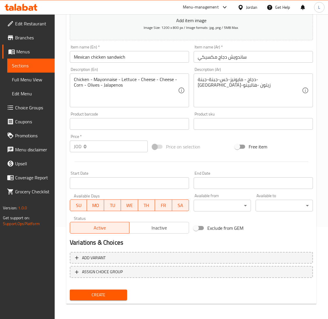
click at [106, 147] on input "0" at bounding box center [116, 146] width 64 height 12
click at [106, 146] on input "0" at bounding box center [116, 146] width 64 height 12
paste input "2.5"
click at [105, 146] on input "02.5" at bounding box center [116, 146] width 64 height 12
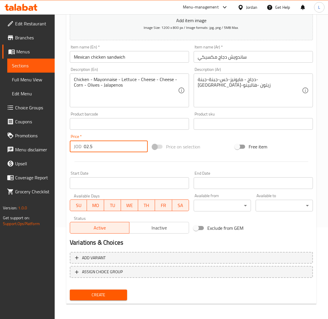
click at [105, 146] on input "02.5" at bounding box center [116, 146] width 64 height 12
paste input "number"
type input "2.5"
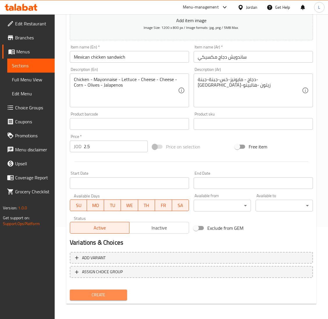
click at [105, 293] on span "Create" at bounding box center [99, 294] width 48 height 7
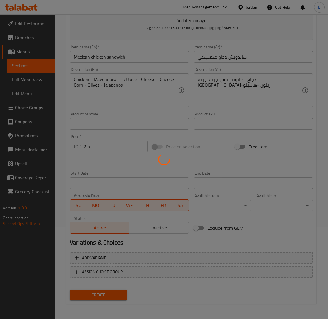
type input "0"
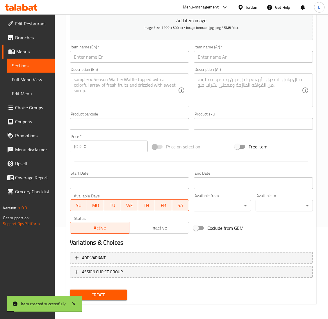
click at [246, 56] on input "text" at bounding box center [253, 57] width 119 height 12
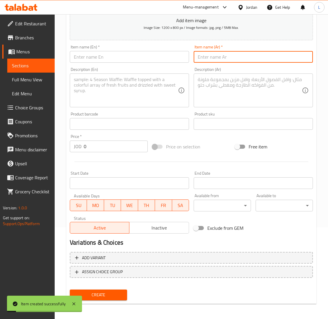
paste input "ساندويش"
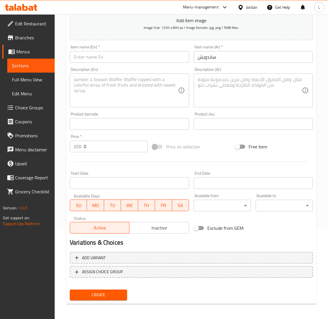
click at [240, 56] on input "ساندويش" at bounding box center [253, 57] width 119 height 12
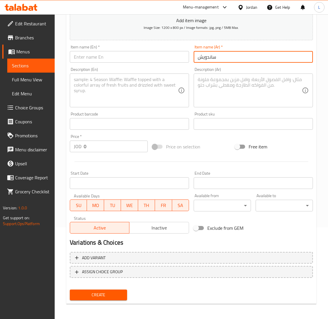
paste input "همر"
type input "ساندويش همر"
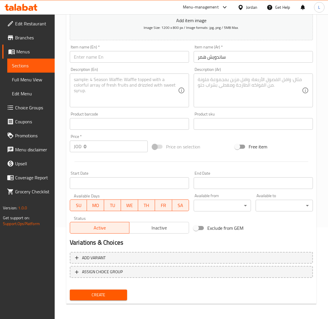
click at [243, 93] on textarea at bounding box center [250, 91] width 104 height 28
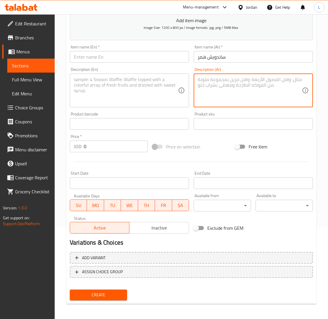
paste textarea "دجاج - مايونيز-خس-جبنة-جبنة-[GEOGRAPHIC_DATA]-زيتون"
type textarea "دجاج - مايونيز-خس-جبنة-جبنة-[GEOGRAPHIC_DATA]-زيتون"
click at [202, 51] on input "ساندويش همر" at bounding box center [253, 57] width 119 height 12
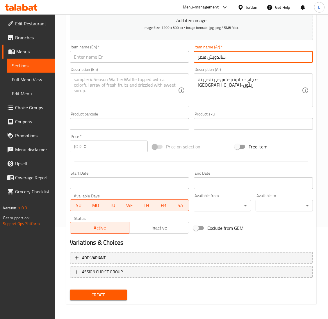
click at [202, 51] on input "ساندويش همر" at bounding box center [253, 57] width 119 height 12
paste input "Ham sandwich"
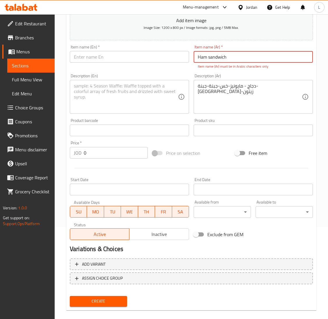
click at [214, 58] on input "Ham sandwich" at bounding box center [253, 57] width 119 height 12
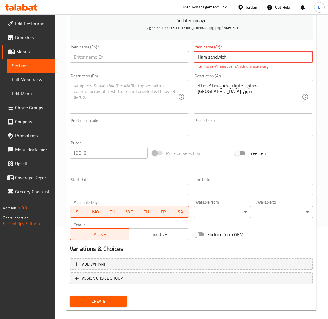
type input "ساندويش همر"
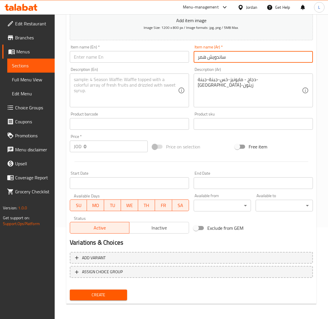
click at [151, 59] on input "text" at bounding box center [129, 57] width 119 height 12
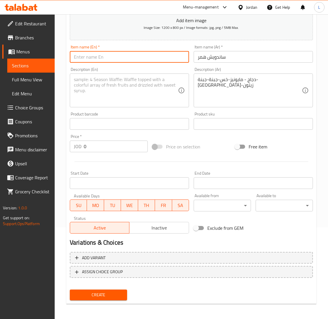
paste input "Ham sandwich"
click at [82, 58] on input "Ham sandwich" at bounding box center [129, 57] width 119 height 12
type input "Hamr sandwich"
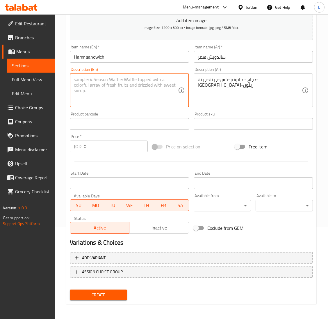
click at [128, 83] on textarea at bounding box center [126, 91] width 104 height 28
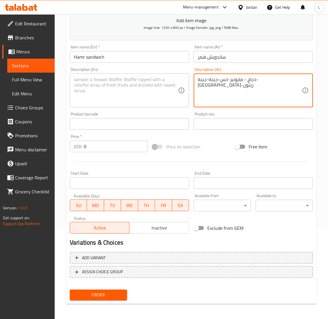
click at [227, 80] on textarea "دجاج - مايونيز-خس-جبنة-جبنة-[GEOGRAPHIC_DATA]-زيتون" at bounding box center [250, 91] width 104 height 28
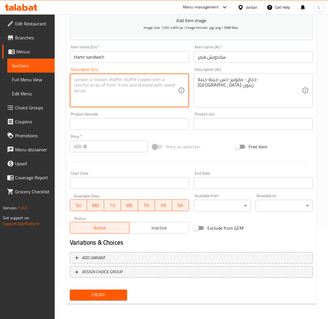
click at [114, 84] on textarea at bounding box center [126, 91] width 104 height 28
paste textarea "Chicken - Mayonnaise - Lettuce - Cheese - Cheese - Corn - Olives"
type textarea "Chicken - Mayonnaise - Lettuce - Cheese - Cheese - Corn - Olives"
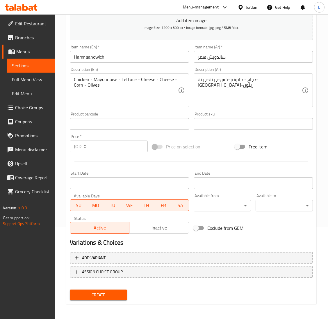
click at [105, 152] on div "Price   * JOD 0 Price *" at bounding box center [109, 143] width 83 height 22
click at [114, 150] on input "0" at bounding box center [116, 146] width 64 height 12
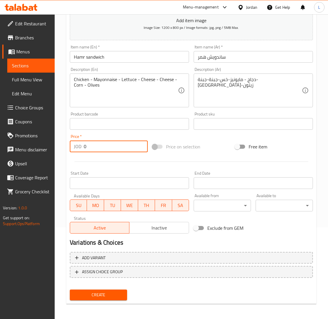
click at [114, 150] on input "0" at bounding box center [116, 146] width 64 height 12
paste input "2.5"
type input "2.5"
click at [114, 293] on span "Create" at bounding box center [99, 294] width 48 height 7
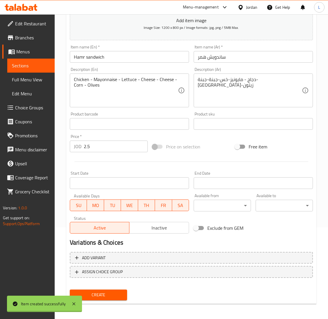
type input "0"
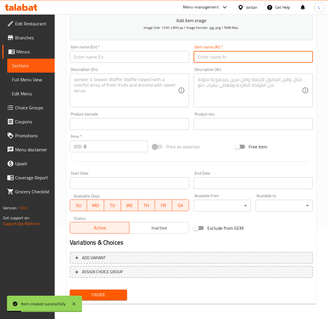
click at [240, 57] on input "text" at bounding box center [253, 57] width 119 height 12
paste input "ساندويش"
click at [262, 59] on input "ساندويش" at bounding box center [253, 57] width 119 height 12
paste input "زنجر"
type input "ساندويش زنجر"
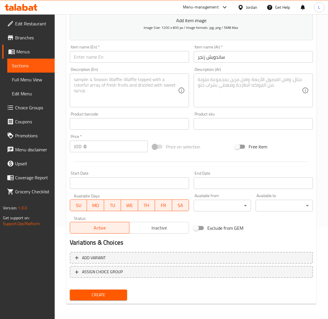
click at [227, 82] on textarea at bounding box center [250, 91] width 104 height 28
click at [223, 57] on input "ساندويش زنجر" at bounding box center [253, 57] width 119 height 12
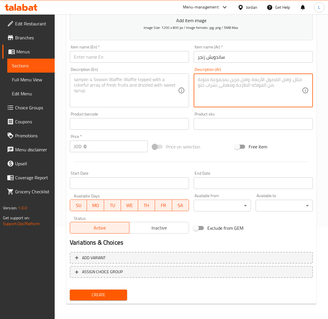
click at [229, 85] on textarea at bounding box center [250, 91] width 104 height 28
paste textarea "زنجر - خس-مايونيز-جبنة-تيركي"
type textarea "زنجر - خس-مايونيز-جبنة-تيركي"
click at [207, 62] on input "ساندويش زنجر" at bounding box center [253, 57] width 119 height 12
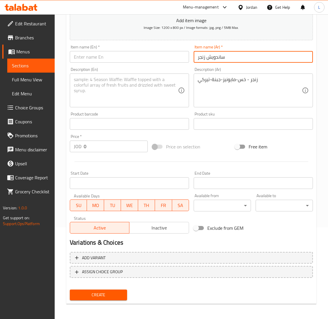
click at [207, 62] on input "ساندويش زنجر" at bounding box center [253, 57] width 119 height 12
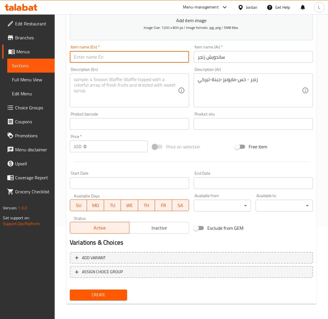
drag, startPoint x: 111, startPoint y: 58, endPoint x: 109, endPoint y: 67, distance: 9.2
click at [111, 58] on input "text" at bounding box center [129, 57] width 119 height 12
paste input "Zinger sandwich"
type input "Zinger sandwich"
drag, startPoint x: 88, startPoint y: 88, endPoint x: 116, endPoint y: 91, distance: 29.0
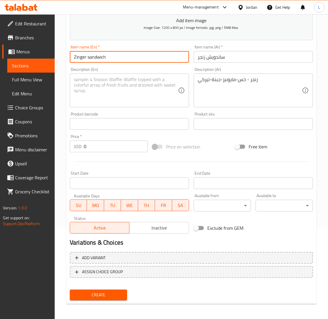
click at [87, 88] on textarea at bounding box center [126, 91] width 104 height 28
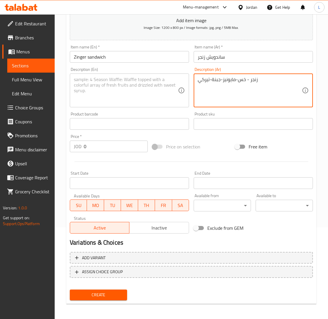
click at [230, 84] on textarea "زنجر - خس-مايونيز-جبنة-تيركي" at bounding box center [250, 91] width 104 height 28
click at [103, 89] on textarea at bounding box center [126, 91] width 104 height 28
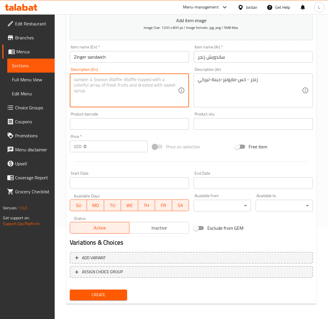
paste textarea "Zinger - Lettuce - Mayonnaise - Cheese - [GEOGRAPHIC_DATA]"
type textarea "Zinger - Lettuce - Mayonnaise - Cheese - [GEOGRAPHIC_DATA]"
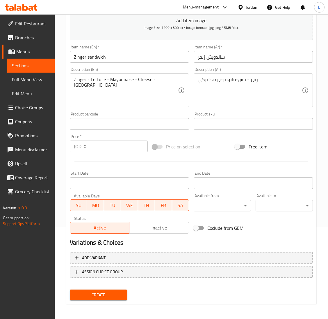
click at [107, 148] on input "0" at bounding box center [116, 146] width 64 height 12
paste input "2.25"
type input "2.25"
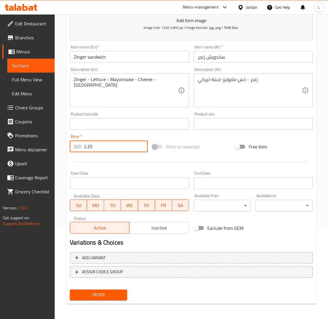
click at [111, 291] on span "Create" at bounding box center [99, 294] width 48 height 7
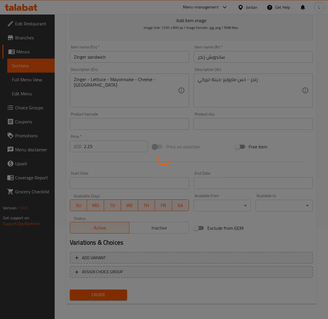
type input "0"
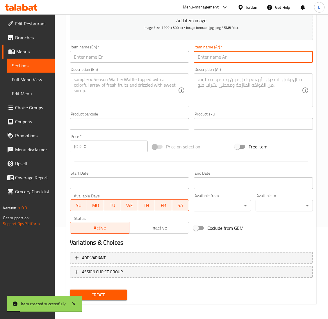
drag, startPoint x: 244, startPoint y: 58, endPoint x: 238, endPoint y: 58, distance: 5.6
click at [244, 58] on input "text" at bounding box center [253, 57] width 119 height 12
paste input "ساندويش"
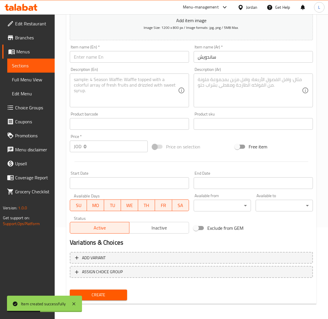
click at [258, 57] on input "ساندويش" at bounding box center [253, 57] width 119 height 12
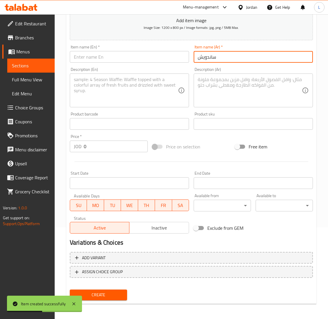
paste input "زنجر بالكريمة"
click at [218, 54] on input "ساندويش زنجر بالكريمة" at bounding box center [253, 57] width 119 height 12
type input "ساندويش زنجر بالكريمة"
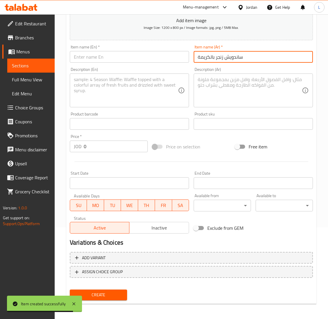
click at [124, 58] on input "text" at bounding box center [129, 57] width 119 height 12
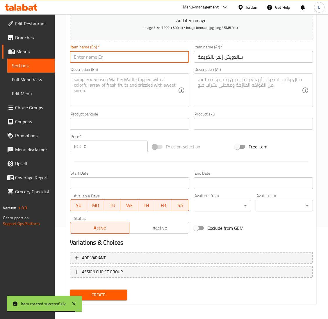
paste input "Zinger sandwich with cream"
type input "Zinger sandwich with cream"
drag, startPoint x: 92, startPoint y: 83, endPoint x: 141, endPoint y: 95, distance: 50.0
click at [92, 83] on textarea at bounding box center [126, 91] width 104 height 28
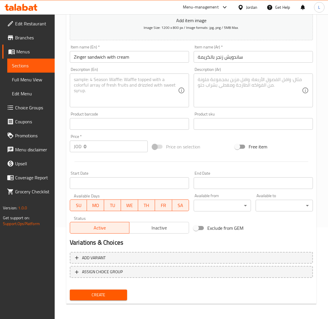
click at [233, 86] on textarea at bounding box center [250, 91] width 104 height 28
paste textarea "زنجر - خس-مايونيز-جبنةشيدر-موزاريلا-[GEOGRAPHIC_DATA]"
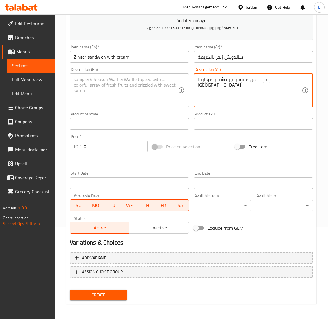
type textarea "زنجر - خس-مايونيز-جبنةشيدر-موزاريلا-[GEOGRAPHIC_DATA]"
click at [132, 89] on textarea at bounding box center [126, 91] width 104 height 28
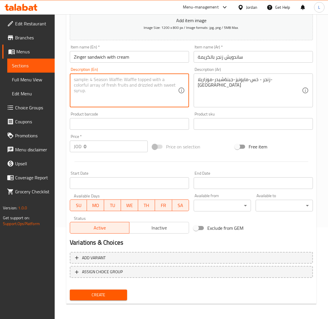
paste textarea "Zinger - lettuce - mayonnaise - cheddar cheese - mozzarella - cream"
type textarea "Zinger - lettuce - mayonnaise - cheddar cheese - mozzarella - cream"
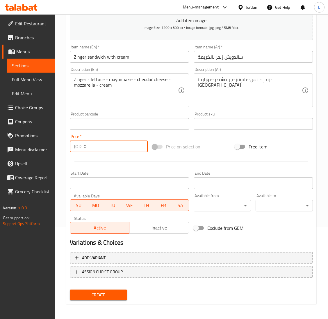
click at [119, 144] on input "0" at bounding box center [116, 146] width 64 height 12
click at [112, 146] on input "0" at bounding box center [116, 146] width 64 height 12
paste input "2.5"
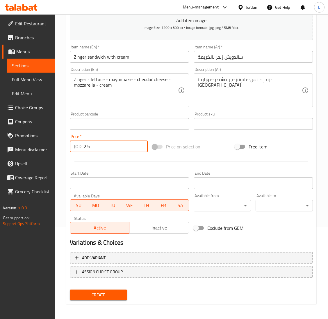
type input "2.5"
click at [106, 297] on span "Create" at bounding box center [99, 294] width 48 height 7
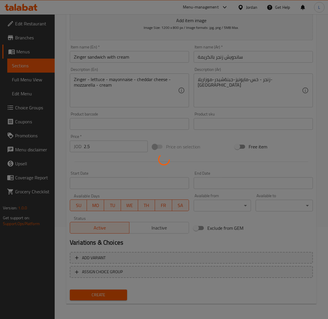
type input "0"
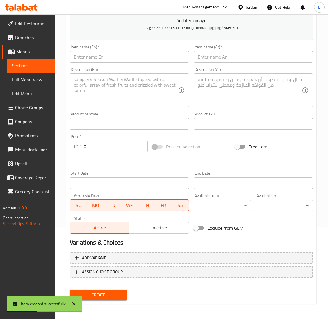
click at [221, 61] on input "text" at bounding box center [253, 57] width 119 height 12
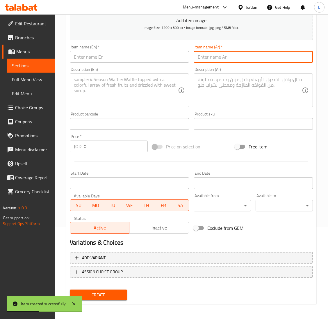
paste input "ساندويش"
click at [256, 59] on input "ساندويش" at bounding box center [253, 57] width 119 height 12
paste input "كوردون بلو"
click at [208, 56] on input "ساندويش كوردون بلو" at bounding box center [253, 57] width 119 height 12
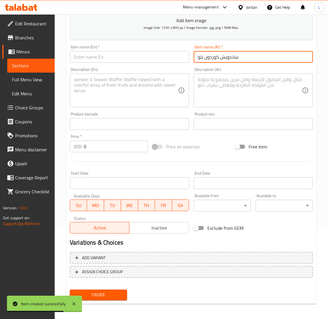
drag, startPoint x: 208, startPoint y: 56, endPoint x: 312, endPoint y: 102, distance: 113.6
click at [209, 56] on input "ساندويش كوردون بلو" at bounding box center [253, 57] width 119 height 12
type input "ساندويش كوردون بلو"
click at [127, 59] on input "text" at bounding box center [129, 57] width 119 height 12
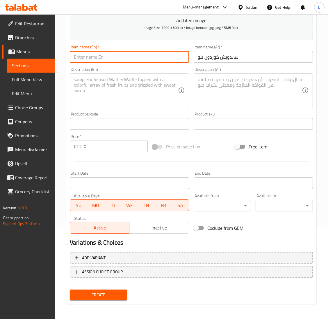
paste input "Cordon Bleu Sandwich"
type input "Cordon Bleu Sandwich"
drag, startPoint x: 79, startPoint y: 84, endPoint x: 130, endPoint y: 98, distance: 52.4
click at [79, 84] on textarea at bounding box center [126, 91] width 104 height 28
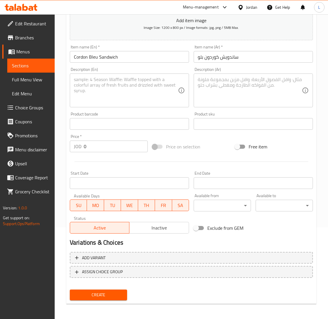
click at [250, 93] on textarea at bounding box center [250, 91] width 104 height 28
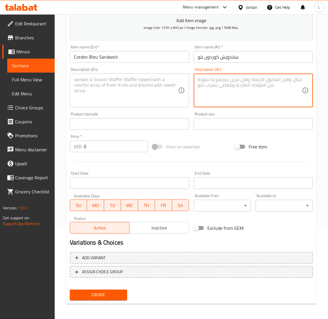
paste textarea "دجاج كوردن-مايونيز-جبنة شيدر"
type textarea "دجاج كوردن-مايونيز-جبنة شيدر"
click at [130, 79] on textarea at bounding box center [126, 91] width 104 height 28
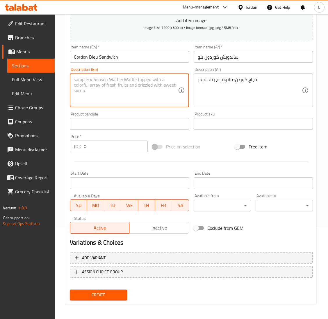
paste textarea "Chicken Cordon Bleu, Mayonnaise, Cheddar Cheese"
type textarea "Chicken Cordon Bleu, Mayonnaise, Cheddar Cheese"
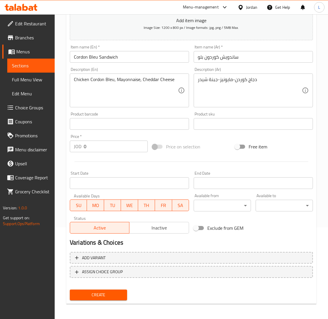
click at [104, 151] on input "0" at bounding box center [116, 146] width 64 height 12
paste input "2.5"
type input "2.5"
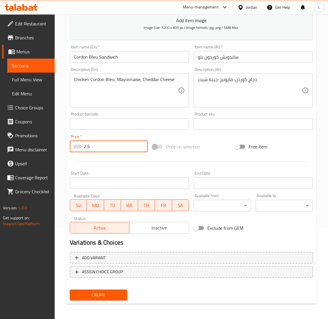
click at [101, 291] on span "Create" at bounding box center [99, 294] width 48 height 7
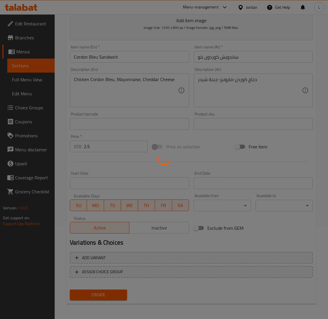
type input "0"
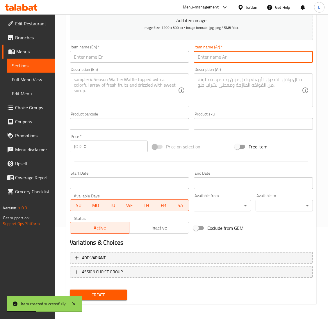
click at [247, 57] on input "text" at bounding box center [253, 57] width 119 height 12
paste input "ساندويش"
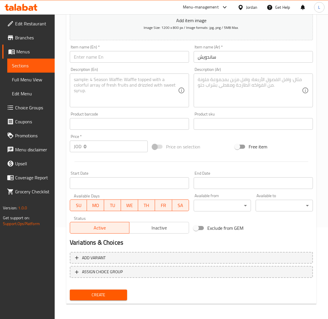
click at [228, 60] on input "ساندويش" at bounding box center [253, 57] width 119 height 12
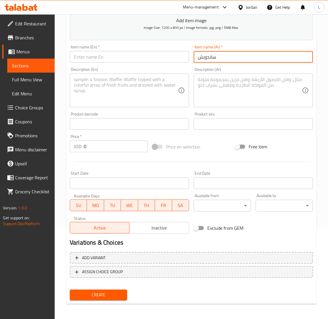
click at [228, 60] on input "ساندويش" at bounding box center [253, 57] width 119 height 12
paste input "اورما دجاج"
type input "شاورما دجاج"
drag, startPoint x: 123, startPoint y: 59, endPoint x: 121, endPoint y: 61, distance: 3.6
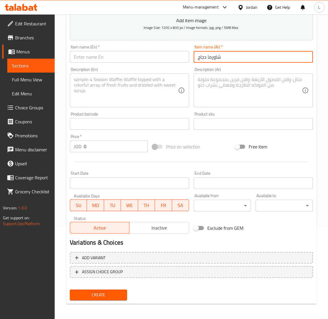
click at [123, 59] on input "text" at bounding box center [129, 57] width 119 height 12
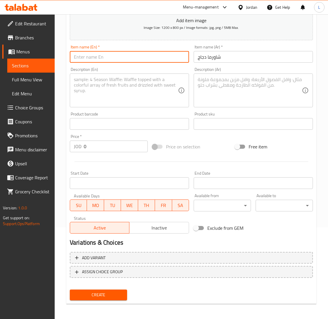
paste input "Chicken shawarma"
type input "Chicken shawarma"
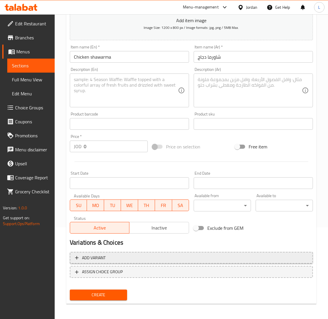
click at [146, 258] on span "Add variant" at bounding box center [191, 257] width 233 height 7
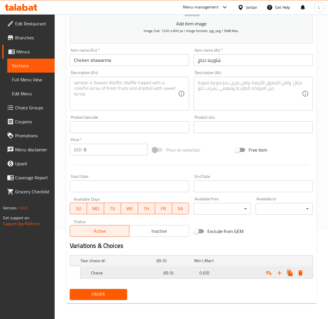
click at [137, 270] on h5 "Choice" at bounding box center [126, 273] width 70 height 6
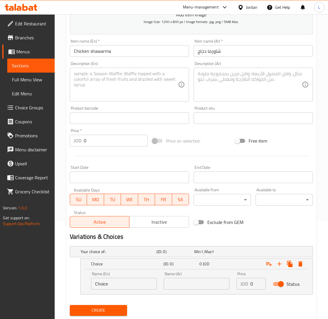
scroll to position [113, 0]
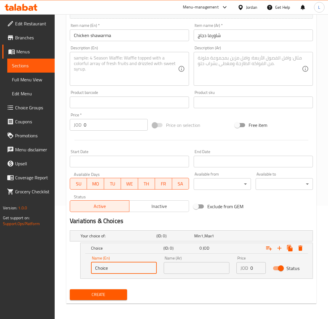
click at [131, 268] on input "Choice" at bounding box center [124, 268] width 66 height 12
type input "Sandwich"
click at [216, 264] on input "text" at bounding box center [197, 268] width 66 height 12
drag, startPoint x: 200, startPoint y: 268, endPoint x: 227, endPoint y: 270, distance: 26.7
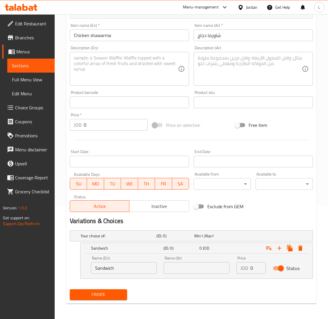
click at [200, 268] on input "text" at bounding box center [197, 268] width 66 height 12
paste input "ساندويش"
type input "ساندويش"
click at [279, 249] on icon "Expand" at bounding box center [279, 247] width 7 height 7
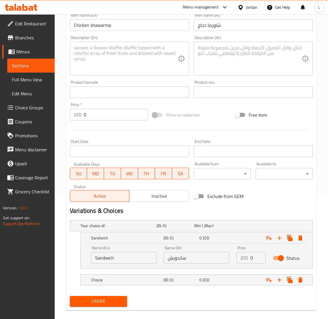
scroll to position [131, 0]
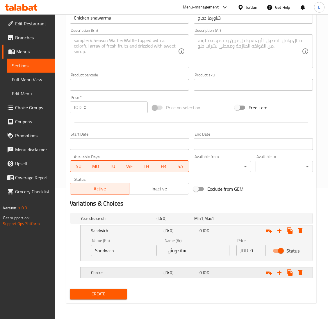
click at [196, 273] on h5 "(ID: 0)" at bounding box center [181, 272] width 34 height 6
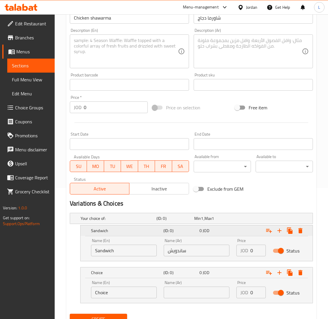
scroll to position [156, 0]
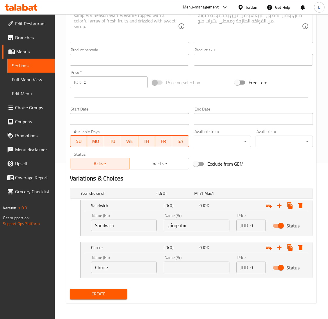
click at [189, 264] on input "text" at bounding box center [197, 267] width 66 height 12
paste input "وجبة عادي"
type input "وجبة عادي"
click at [130, 265] on input "Choice" at bounding box center [124, 267] width 66 height 12
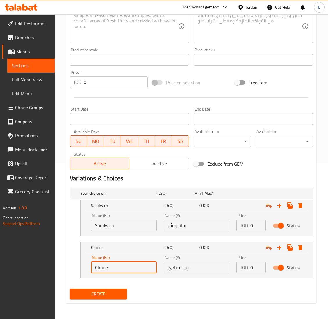
click at [130, 265] on input "Choice" at bounding box center [124, 267] width 66 height 12
paste input "Plain meal"
type input "Plain meal"
click at [254, 221] on input "0" at bounding box center [258, 225] width 15 height 12
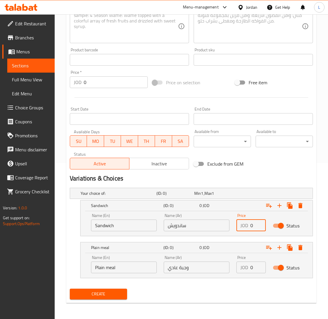
click at [254, 221] on input "0" at bounding box center [258, 225] width 15 height 12
paste input "1.75"
type input "1.75"
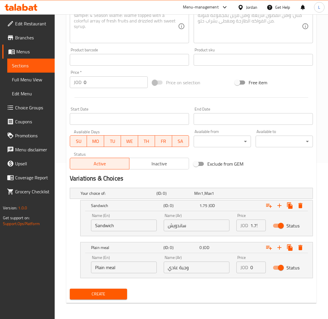
click at [252, 268] on input "0" at bounding box center [258, 267] width 15 height 12
paste input "2.75"
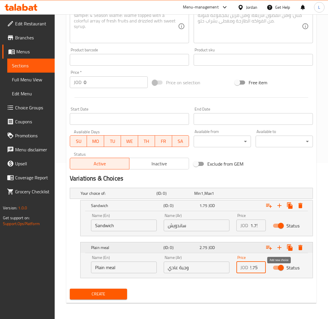
type input "2.75"
drag, startPoint x: 282, startPoint y: 247, endPoint x: 298, endPoint y: 243, distance: 16.0
click at [283, 246] on icon "Expand" at bounding box center [279, 247] width 7 height 7
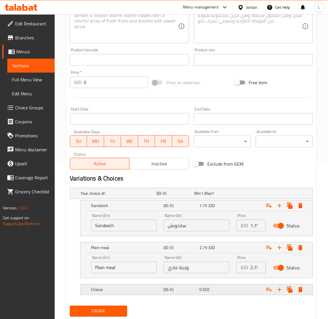
click at [200, 290] on span "0" at bounding box center [201, 289] width 2 height 8
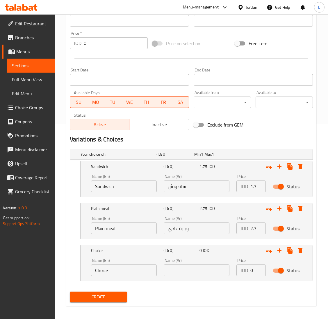
scroll to position [198, 0]
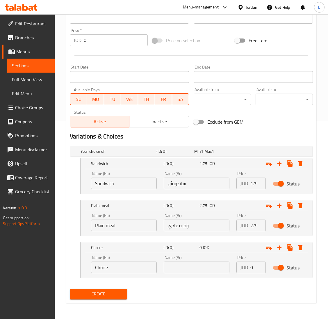
drag, startPoint x: 198, startPoint y: 268, endPoint x: 156, endPoint y: 267, distance: 41.9
click at [198, 268] on input "text" at bounding box center [197, 267] width 66 height 12
paste input "وجبة سوبر"
type input "وجبة سوبر"
click at [123, 271] on input "Choice" at bounding box center [124, 267] width 66 height 12
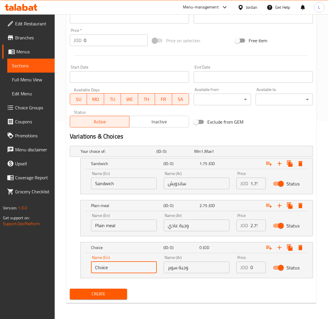
click at [122, 263] on input "Choice" at bounding box center [124, 267] width 66 height 12
click at [118, 263] on input "Choice" at bounding box center [124, 267] width 66 height 12
click at [118, 264] on input "Choice" at bounding box center [124, 267] width 66 height 12
paste input "Super meal"
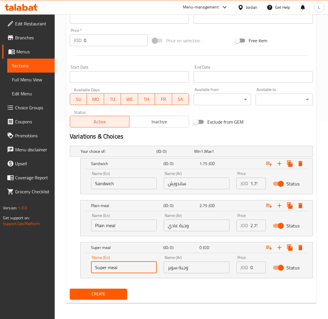
type input "Super meal"
click at [252, 266] on input "0" at bounding box center [258, 267] width 15 height 12
click at [254, 268] on input "0" at bounding box center [258, 267] width 15 height 12
click at [254, 267] on input "0" at bounding box center [258, 267] width 15 height 12
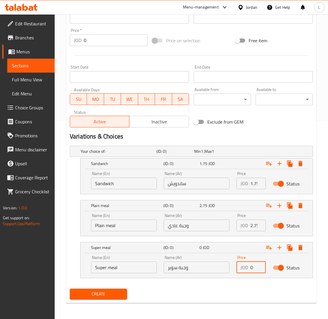
paste input "3.5"
type input "3.5"
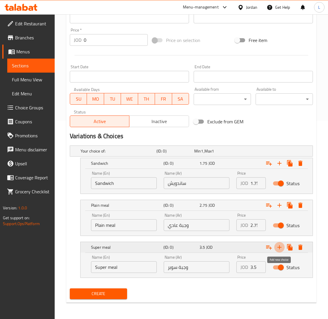
click at [281, 243] on button "Expand" at bounding box center [280, 247] width 10 height 10
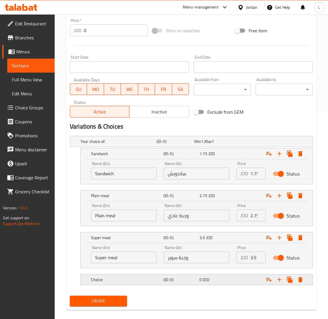
scroll to position [215, 0]
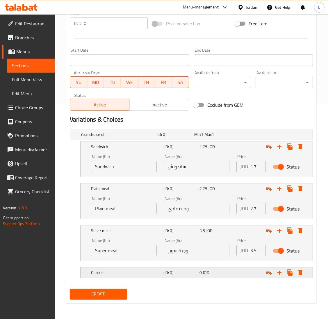
click at [183, 273] on h5 "(ID: 0)" at bounding box center [181, 272] width 34 height 6
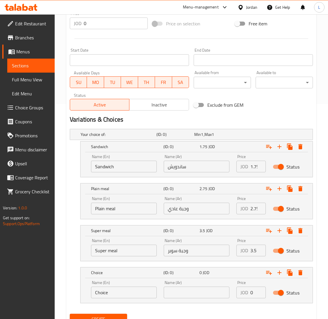
click at [187, 291] on input "text" at bounding box center [197, 292] width 66 height 12
paste input "وجبة دبل"
type input "وجبة دبل"
click at [132, 292] on input "Choice" at bounding box center [124, 292] width 66 height 12
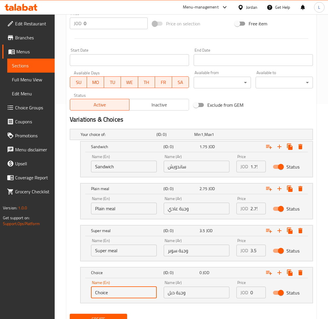
click at [132, 292] on input "Choice" at bounding box center [124, 292] width 66 height 12
paste input "Double meal"
type input "Double meal"
click at [255, 291] on input "0" at bounding box center [258, 292] width 15 height 12
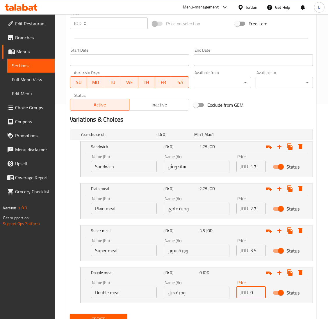
click at [255, 291] on input "0" at bounding box center [258, 292] width 15 height 12
click at [251, 290] on input "0" at bounding box center [258, 292] width 15 height 12
paste input "4.5"
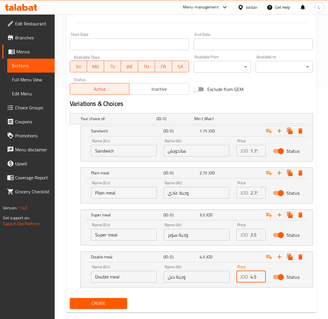
scroll to position [240, 0]
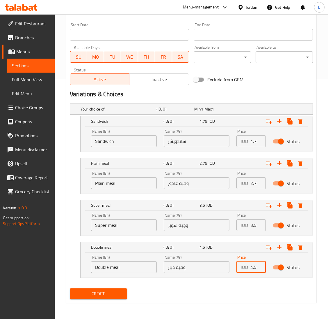
type input "4.5"
click at [118, 290] on span "Create" at bounding box center [99, 293] width 48 height 7
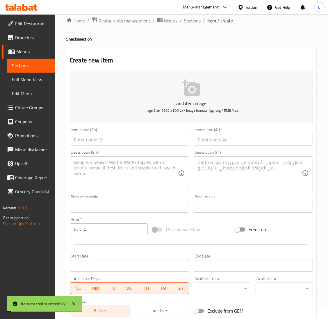
scroll to position [0, 0]
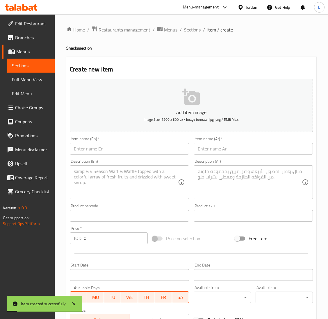
click at [192, 29] on span "Sections" at bounding box center [192, 29] width 17 height 7
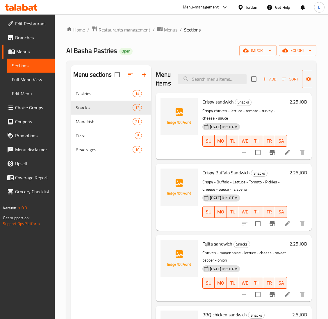
click at [270, 79] on span "Add" at bounding box center [270, 79] width 16 height 7
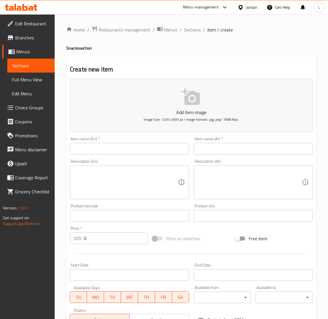
click at [246, 148] on input "text" at bounding box center [253, 149] width 119 height 12
paste input "ساندويش"
click at [260, 149] on input "ساندويش" at bounding box center [253, 149] width 119 height 12
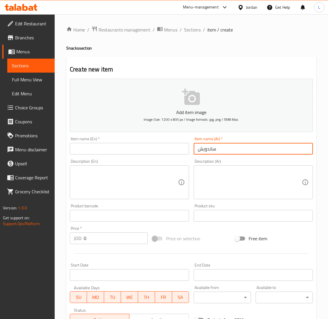
paste input "شورما فرنسي"
click at [210, 147] on input "ساندويش شورما فرنسي" at bounding box center [253, 149] width 119 height 12
click at [222, 150] on input "ساندويش شورما فرنسي" at bounding box center [253, 149] width 119 height 12
click at [238, 151] on input "ساندويش شاورما فرنسي" at bounding box center [253, 149] width 119 height 12
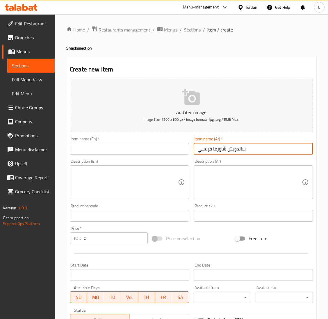
click at [238, 151] on input "ساندويش شاورما فرنسي" at bounding box center [253, 149] width 119 height 12
type input "ساندويش شاورما فرنسي"
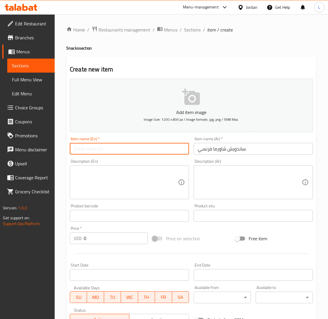
drag, startPoint x: 110, startPoint y: 153, endPoint x: 109, endPoint y: 158, distance: 4.2
click at [110, 153] on input "text" at bounding box center [129, 149] width 119 height 12
paste input "French shawarma sandwich"
type input "French shawarma sandwich"
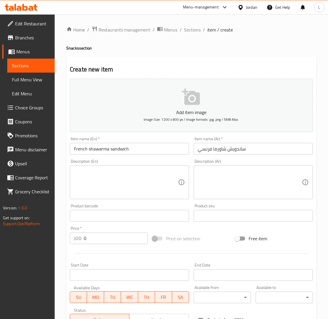
click at [106, 232] on input "0" at bounding box center [116, 238] width 64 height 12
paste input "2.25"
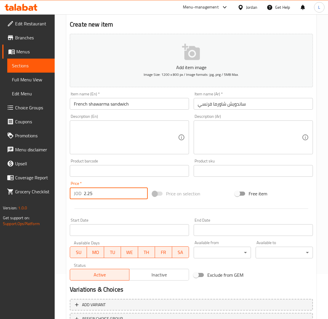
scroll to position [92, 0]
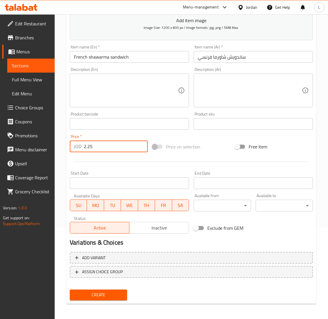
type input "2.25"
click at [116, 297] on button "Create" at bounding box center [98, 294] width 57 height 11
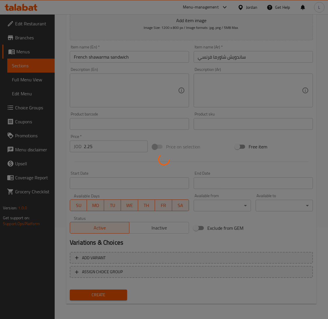
type input "0"
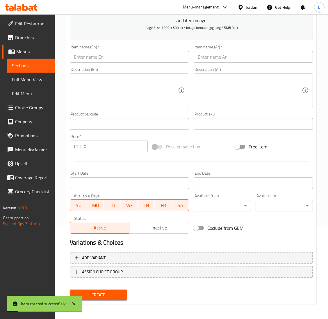
click at [254, 49] on div "Item name (Ar)   * Item name (Ar) *" at bounding box center [253, 54] width 119 height 18
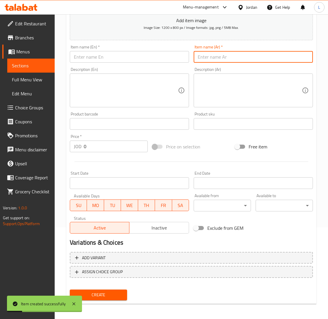
drag, startPoint x: 207, startPoint y: 62, endPoint x: 192, endPoint y: 61, distance: 15.5
click at [207, 62] on input "text" at bounding box center [253, 57] width 119 height 12
paste input "ساندويش"
drag, startPoint x: 163, startPoint y: 60, endPoint x: 158, endPoint y: 42, distance: 18.9
click at [163, 60] on input "text" at bounding box center [129, 57] width 119 height 12
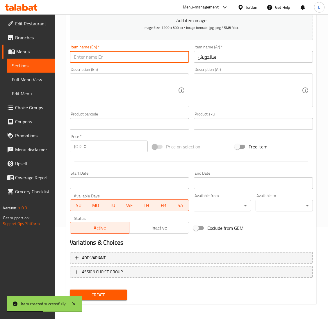
click at [199, 54] on input "ساندويش" at bounding box center [253, 57] width 119 height 12
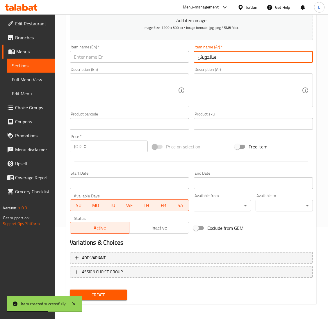
click at [231, 56] on input "ساندويش" at bounding box center [253, 57] width 119 height 12
paste input "هوت دوغ"
click at [209, 58] on input "ساندويش هوت دوغ" at bounding box center [253, 57] width 119 height 12
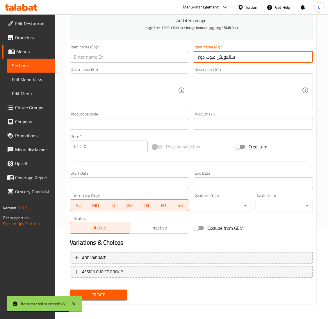
type input "ساندويش هوت دوغ"
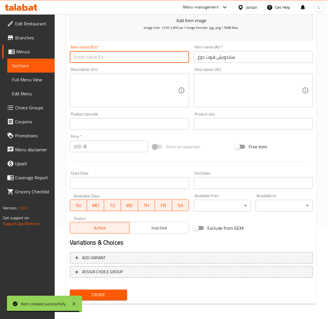
click at [102, 59] on input "text" at bounding box center [129, 57] width 119 height 12
paste input "hot dog sandwich"
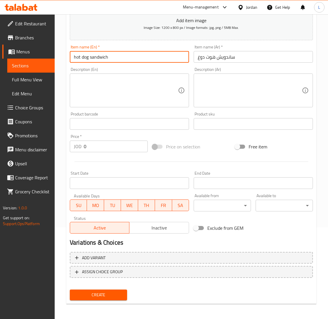
click at [76, 58] on input "hot dog sandwich" at bounding box center [129, 57] width 119 height 12
type input "Hot dog sandwich"
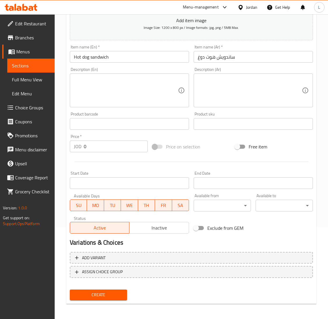
click at [99, 148] on input "0" at bounding box center [116, 146] width 64 height 12
paste input "1.75"
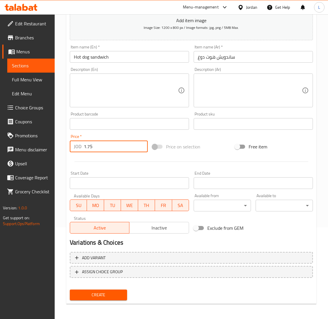
type input "1.75"
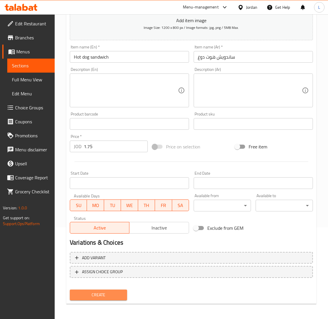
click at [104, 293] on span "Create" at bounding box center [99, 294] width 48 height 7
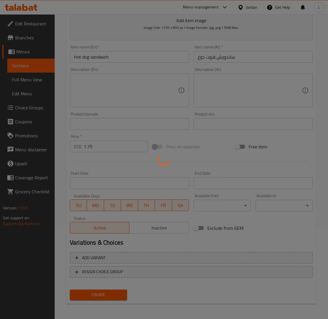
type input "0"
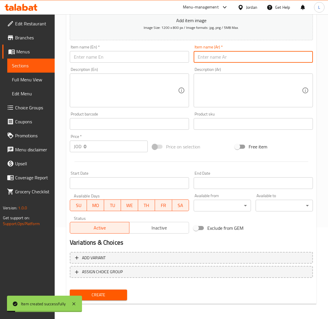
drag, startPoint x: 240, startPoint y: 58, endPoint x: 225, endPoint y: 59, distance: 15.2
click at [240, 58] on input "text" at bounding box center [253, 57] width 119 height 12
paste input "ساندويش"
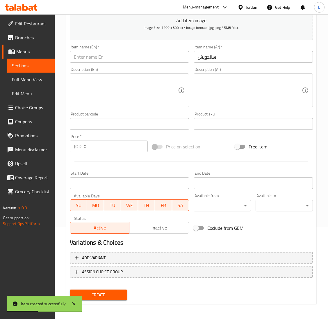
click at [261, 53] on input "ساندويش" at bounding box center [253, 57] width 119 height 12
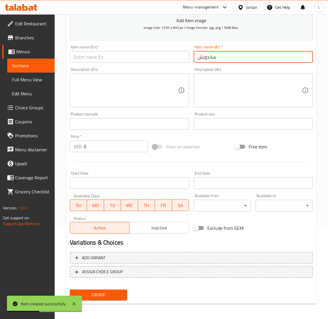
paste input "تركي مع جبنة"
click at [214, 54] on input "ساندويش تركي مع جبنة" at bounding box center [253, 57] width 119 height 12
drag, startPoint x: 214, startPoint y: 54, endPoint x: 333, endPoint y: 300, distance: 273.1
click at [214, 55] on input "ساندويش تركي مع جبنة" at bounding box center [253, 57] width 119 height 12
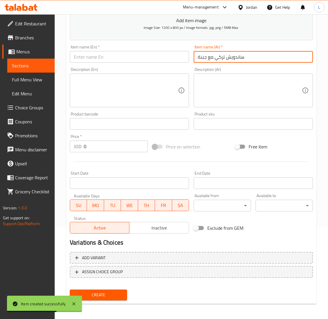
type input "ساندويش تركي مع جبنة"
drag, startPoint x: 103, startPoint y: 58, endPoint x: 103, endPoint y: 61, distance: 3.5
click at [103, 58] on input "text" at bounding box center [129, 57] width 119 height 12
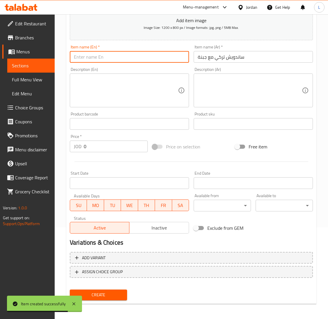
paste input "Turkish sandwich with cheese"
type input "Turkish sandwich with cheese"
drag, startPoint x: 95, startPoint y: 91, endPoint x: 109, endPoint y: 93, distance: 13.8
click at [95, 91] on textarea at bounding box center [126, 91] width 104 height 28
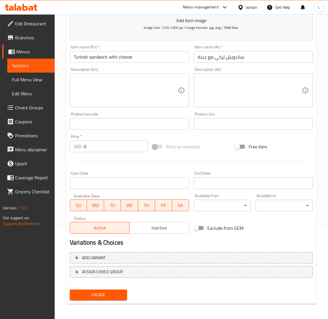
click at [126, 148] on input "0" at bounding box center [116, 146] width 64 height 12
paste input "1.75"
type input "1.75"
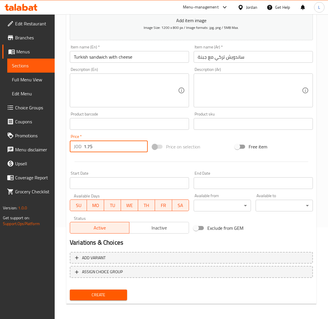
click at [97, 292] on span "Create" at bounding box center [99, 294] width 48 height 7
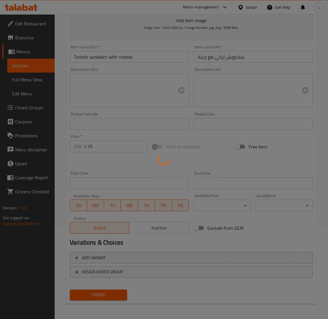
type input "0"
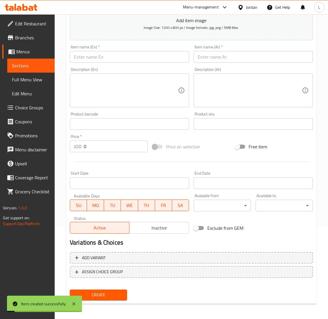
click at [212, 55] on input "text" at bounding box center [253, 57] width 119 height 12
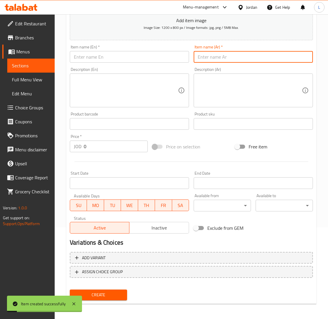
paste input "ساندويش"
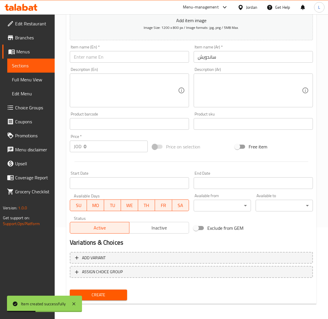
click at [242, 56] on input "ساندويش" at bounding box center [253, 57] width 119 height 12
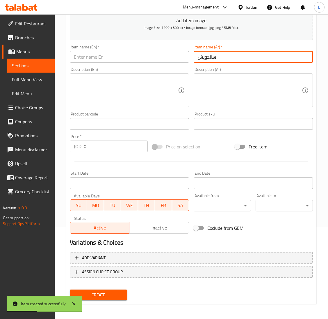
paste input "فعفوط"
click at [206, 57] on input "ساندويش فعفوط" at bounding box center [253, 57] width 119 height 12
type input "ساندويش فعفوط"
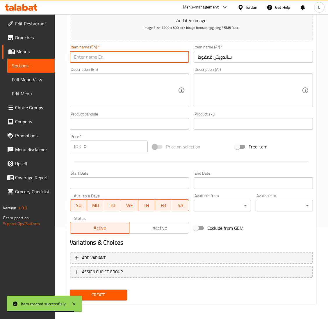
click at [96, 55] on input "text" at bounding box center [129, 57] width 119 height 12
paste input "Faffout sandwich"
type input "Faffout sandwich"
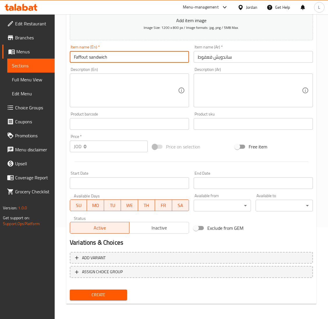
click at [104, 142] on input "0" at bounding box center [116, 146] width 64 height 12
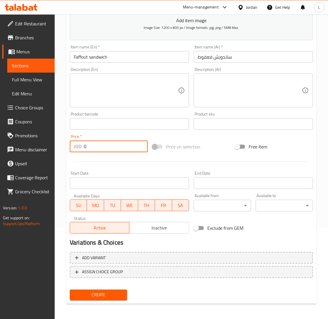
click at [104, 142] on input "0" at bounding box center [116, 146] width 64 height 12
paste input "1.75"
type input "1.75"
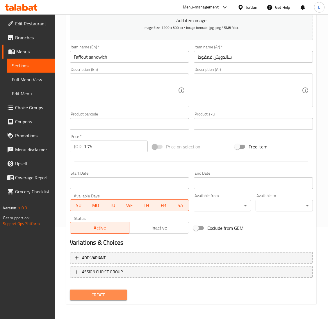
click at [97, 291] on span "Create" at bounding box center [99, 294] width 48 height 7
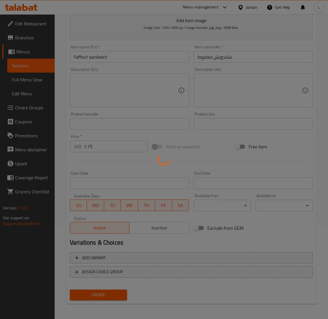
type input "0"
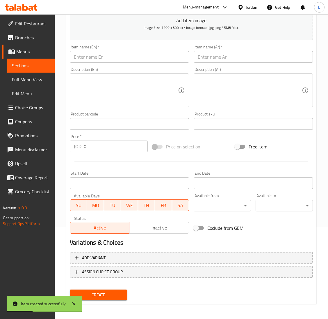
drag, startPoint x: 221, startPoint y: 55, endPoint x: 231, endPoint y: 62, distance: 12.5
click at [221, 55] on input "text" at bounding box center [253, 57] width 119 height 12
drag, startPoint x: 231, startPoint y: 57, endPoint x: 176, endPoint y: 61, distance: 55.5
click at [231, 57] on input "text" at bounding box center [253, 57] width 119 height 12
paste input "بطاطا"
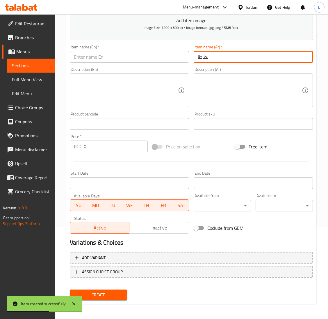
type input "بطاطا"
click at [137, 61] on input "text" at bounding box center [129, 57] width 119 height 12
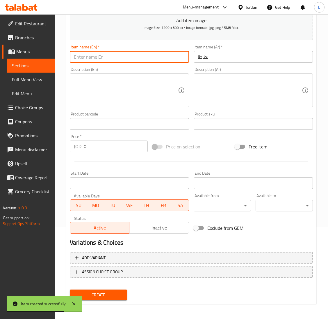
paste input "potato"
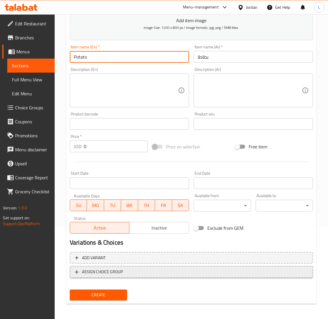
type input "Potato"
click at [173, 271] on span "ASSIGN CHOICE GROUP" at bounding box center [191, 271] width 233 height 7
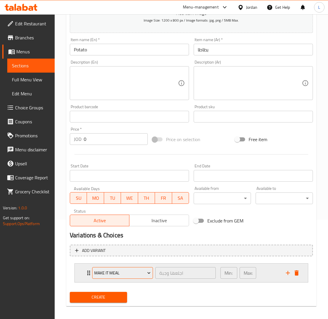
scroll to position [102, 0]
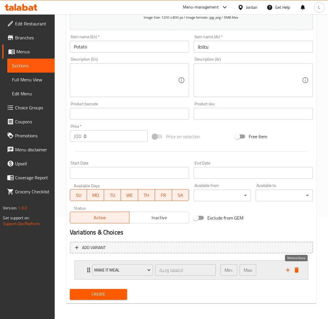
click at [297, 267] on icon "delete" at bounding box center [297, 269] width 4 height 5
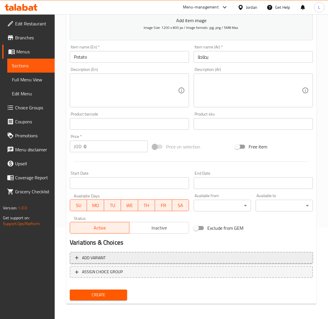
click at [178, 260] on span "Add variant" at bounding box center [191, 257] width 233 height 7
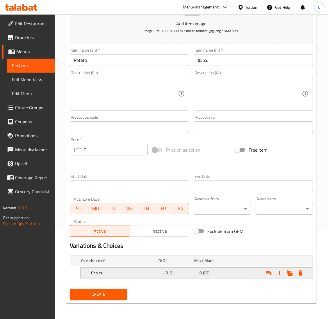
click at [181, 266] on div "Choice (ID: 0) 0 JOD" at bounding box center [198, 272] width 217 height 13
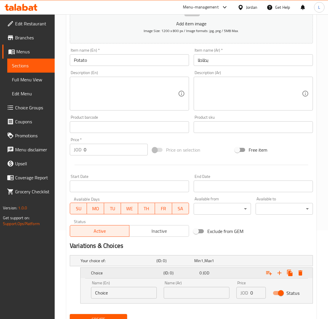
scroll to position [114, 0]
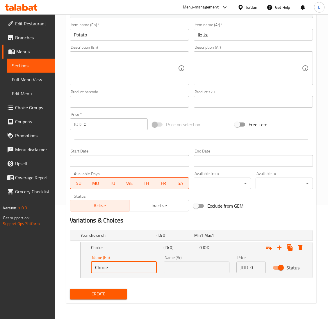
click at [125, 268] on input "Choice" at bounding box center [124, 267] width 66 height 12
type input "Small"
click at [280, 246] on icon "Expand" at bounding box center [280, 247] width 4 height 4
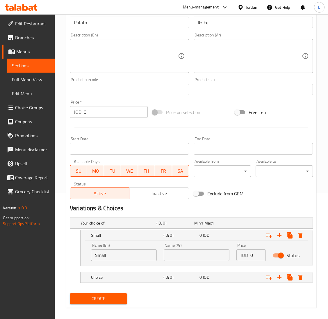
scroll to position [131, 0]
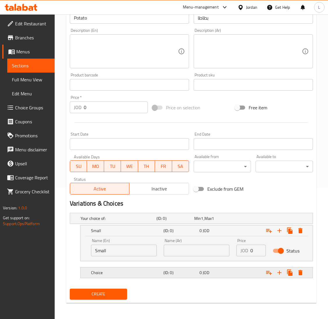
click at [138, 273] on h5 "Choice" at bounding box center [126, 272] width 70 height 6
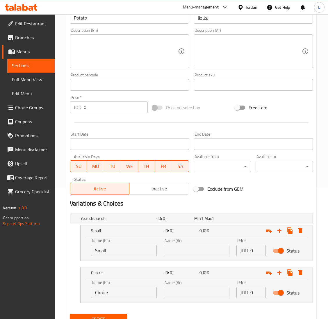
click at [121, 293] on input "Choice" at bounding box center [124, 292] width 66 height 12
type input "Medium"
drag, startPoint x: 199, startPoint y: 252, endPoint x: 191, endPoint y: 280, distance: 29.3
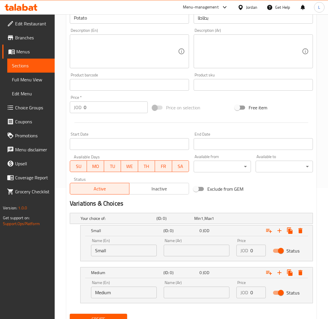
click at [198, 252] on input "text" at bounding box center [197, 250] width 66 height 12
paste input "صغير"
type input "صغير"
drag, startPoint x: 190, startPoint y: 286, endPoint x: 211, endPoint y: 290, distance: 21.6
click at [190, 286] on input "text" at bounding box center [197, 292] width 66 height 12
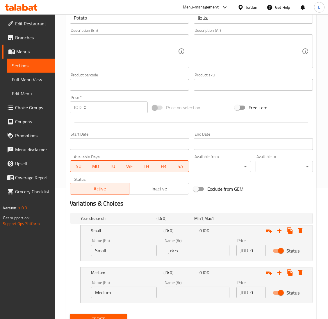
drag, startPoint x: 195, startPoint y: 293, endPoint x: 214, endPoint y: 296, distance: 19.6
click at [195, 292] on input "text" at bounding box center [197, 292] width 66 height 12
paste
type input "وسط"
click at [282, 272] on icon "Expand" at bounding box center [280, 272] width 4 height 4
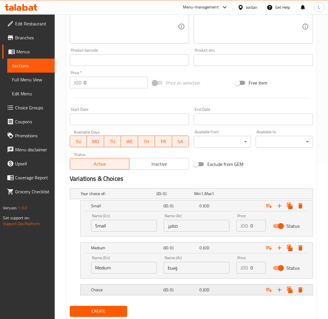
scroll to position [173, 0]
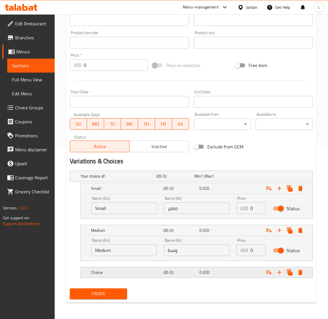
click at [187, 271] on h5 "(ID: 0)" at bounding box center [181, 272] width 34 height 6
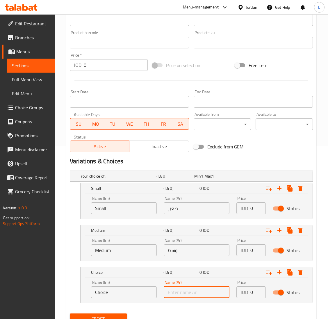
click at [183, 294] on input "text" at bounding box center [197, 292] width 66 height 12
type input "كبير"
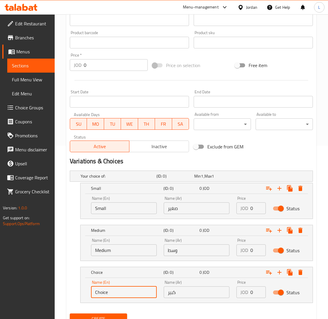
click at [117, 290] on input "Choice" at bounding box center [124, 292] width 66 height 12
type input "Large"
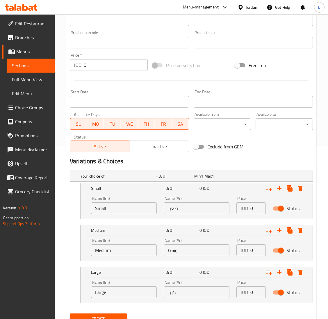
click at [252, 207] on input "0" at bounding box center [258, 208] width 15 height 12
type input "1"
click at [252, 249] on input "0" at bounding box center [258, 250] width 15 height 12
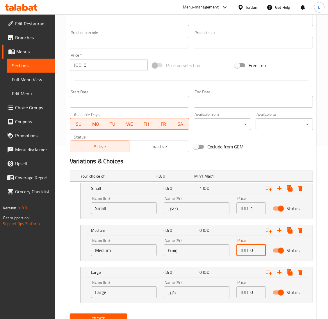
click at [252, 248] on input "0" at bounding box center [258, 250] width 15 height 12
type input "1.5"
click at [251, 288] on input "0" at bounding box center [258, 292] width 15 height 12
click at [251, 289] on input "0" at bounding box center [258, 292] width 15 height 12
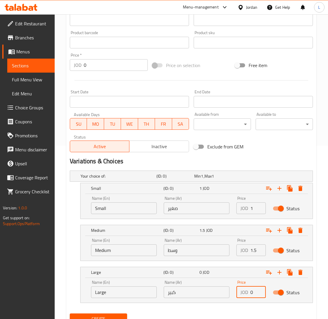
click at [252, 288] on input "0" at bounding box center [258, 292] width 15 height 12
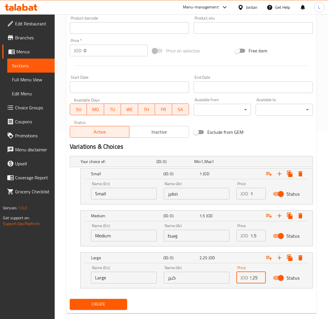
scroll to position [198, 0]
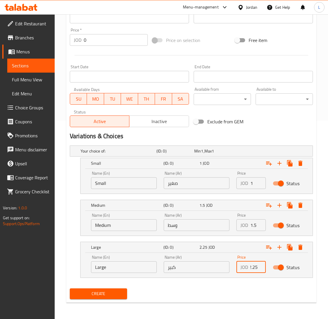
type input "2.25"
click at [102, 295] on span "Create" at bounding box center [99, 293] width 48 height 7
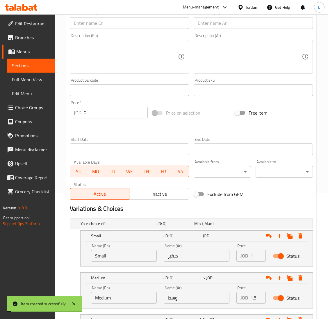
scroll to position [0, 0]
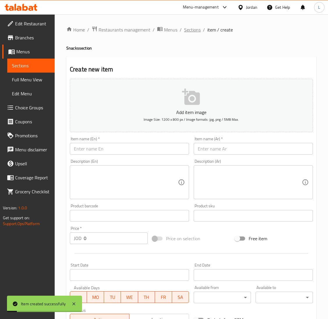
click at [197, 29] on span "Sections" at bounding box center [192, 29] width 17 height 7
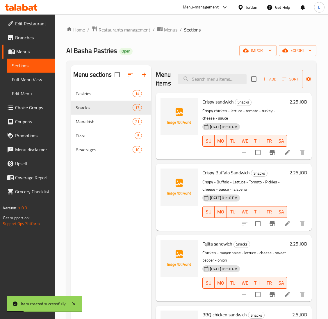
click at [270, 76] on span "Add" at bounding box center [270, 79] width 16 height 7
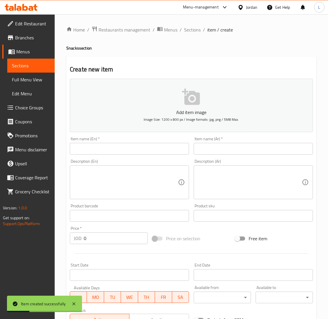
click at [247, 142] on div "Item name (Ar)   * Item name (Ar) *" at bounding box center [253, 146] width 119 height 18
click at [237, 151] on input "text" at bounding box center [253, 149] width 119 height 12
click at [228, 152] on input "ساندويش" at bounding box center [253, 149] width 119 height 12
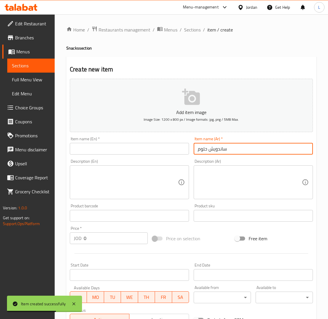
click at [216, 149] on input "ساندويش حلوم" at bounding box center [253, 149] width 119 height 12
type input "ساندويش حلوم"
click at [122, 146] on input "text" at bounding box center [129, 149] width 119 height 12
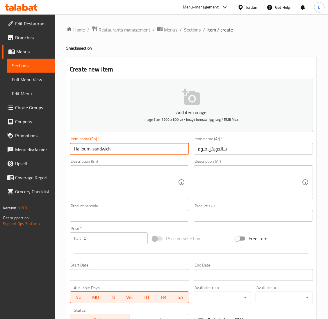
type input "Halloumi sandwich"
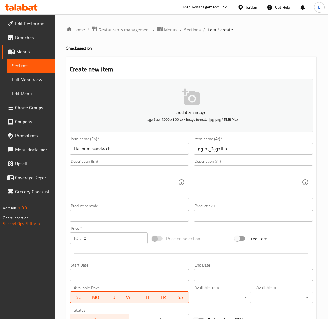
click at [105, 239] on input "0" at bounding box center [116, 238] width 64 height 12
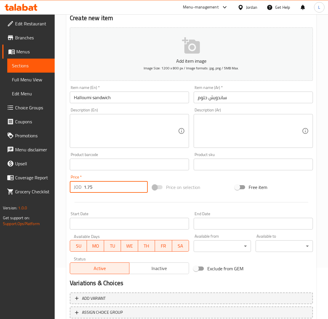
scroll to position [92, 0]
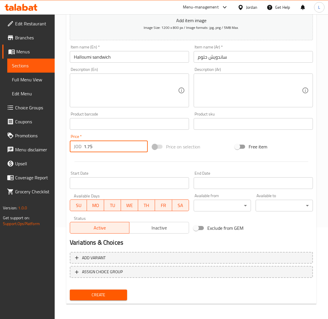
type input "1.75"
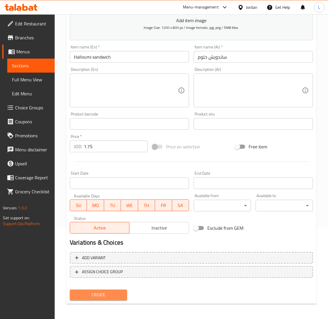
click at [106, 293] on span "Create" at bounding box center [99, 294] width 48 height 7
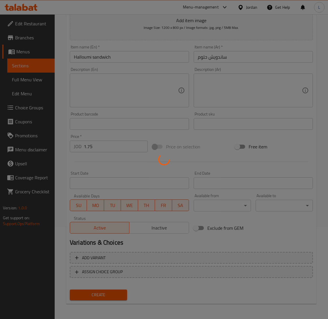
type input "0"
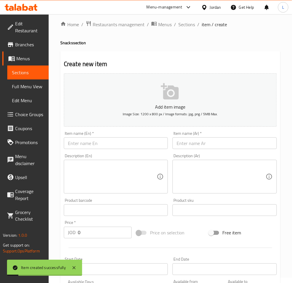
scroll to position [4, 0]
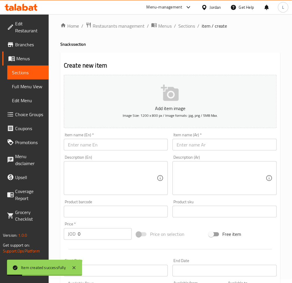
click at [217, 144] on input "text" at bounding box center [224, 145] width 104 height 12
click at [218, 145] on input "ساندويش" at bounding box center [224, 145] width 104 height 12
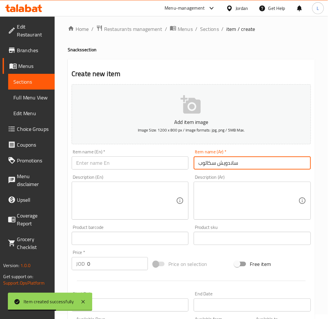
scroll to position [4, 0]
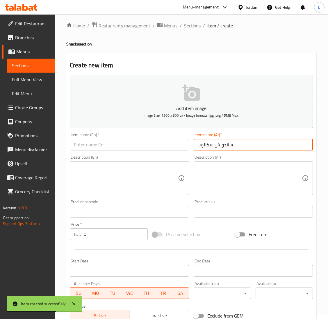
click at [231, 142] on input "ساندويش سكالوب" at bounding box center [253, 145] width 119 height 12
type input "ساندويش سكالوب"
click at [133, 147] on input "text" at bounding box center [129, 145] width 119 height 12
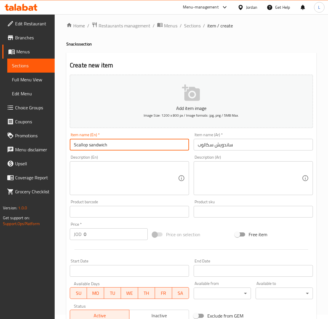
type input "Scallop sandwich"
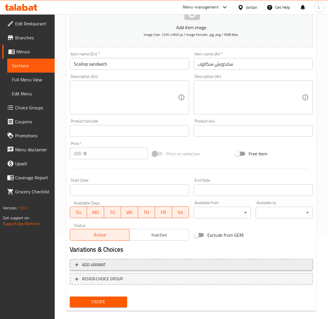
scroll to position [92, 0]
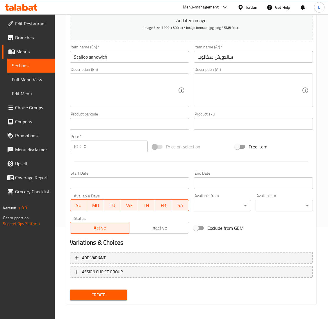
click at [113, 149] on input "0" at bounding box center [116, 146] width 64 height 12
type input "1.75"
click at [116, 293] on span "Create" at bounding box center [99, 294] width 48 height 7
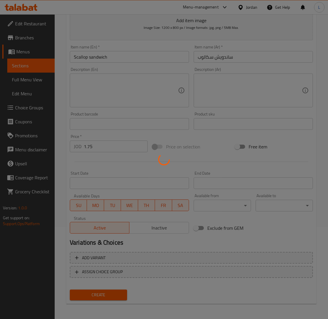
type input "0"
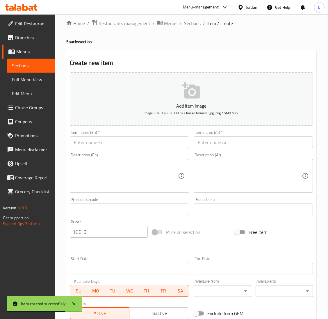
scroll to position [0, 0]
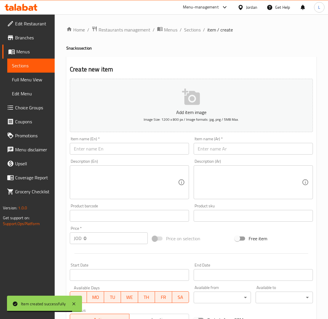
click at [194, 34] on div "Home / Restaurants management / Menus / Sections / item / create Snacks section…" at bounding box center [191, 213] width 250 height 374
click at [193, 32] on span "Sections" at bounding box center [192, 29] width 17 height 7
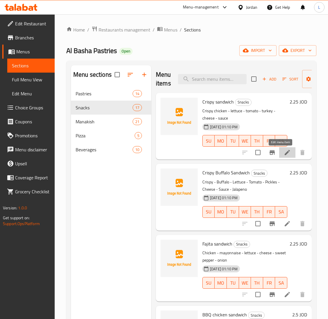
click at [284, 151] on icon at bounding box center [287, 152] width 7 height 7
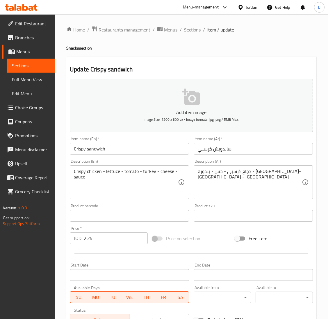
click at [194, 30] on span "Sections" at bounding box center [192, 29] width 17 height 7
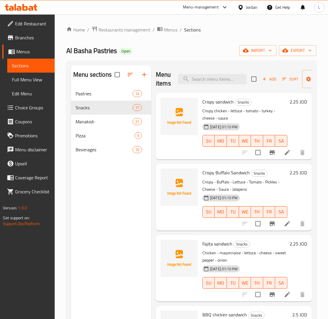
click at [34, 108] on span "Choice Groups" at bounding box center [32, 107] width 35 height 7
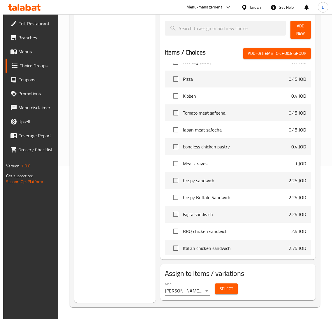
scroll to position [218, 0]
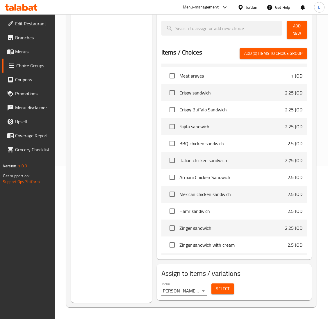
click at [218, 292] on span "Select" at bounding box center [222, 288] width 13 height 7
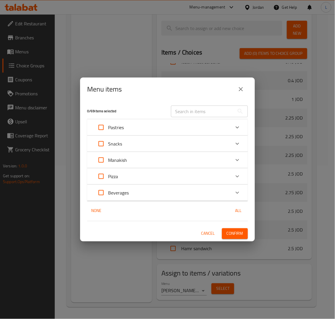
click at [178, 140] on div "Snacks" at bounding box center [162, 144] width 136 height 14
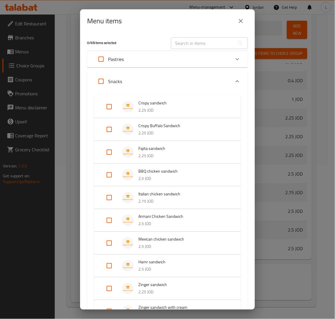
click at [111, 110] on input "Expand" at bounding box center [109, 107] width 14 height 14
checkbox input "true"
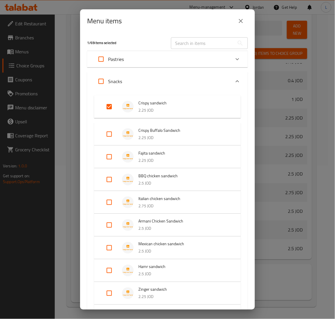
drag, startPoint x: 109, startPoint y: 128, endPoint x: 110, endPoint y: 145, distance: 16.3
click at [109, 130] on input "Expand" at bounding box center [109, 134] width 14 height 14
checkbox input "true"
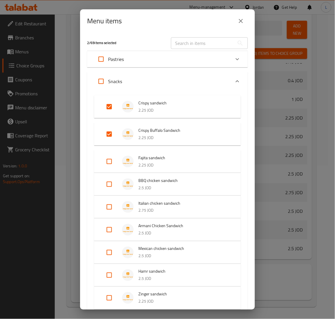
click at [111, 161] on input "Expand" at bounding box center [109, 161] width 14 height 14
checkbox input "true"
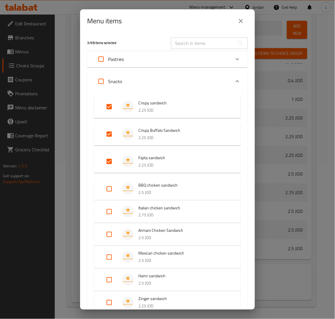
drag, startPoint x: 108, startPoint y: 185, endPoint x: 115, endPoint y: 189, distance: 7.6
click at [108, 187] on input "Expand" at bounding box center [109, 189] width 14 height 14
checkbox input "true"
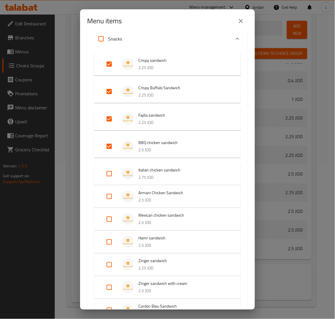
scroll to position [44, 0]
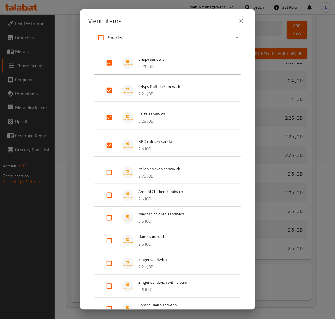
click at [107, 173] on input "Expand" at bounding box center [109, 172] width 14 height 14
checkbox input "true"
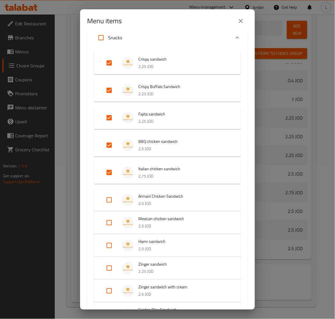
click at [110, 199] on input "Expand" at bounding box center [109, 200] width 14 height 14
checkbox input "true"
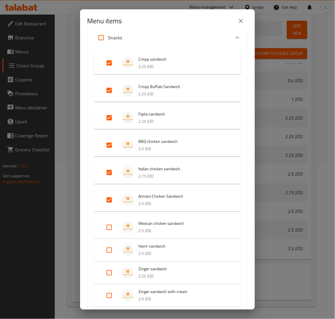
click at [108, 222] on input "Expand" at bounding box center [109, 227] width 14 height 14
checkbox input "true"
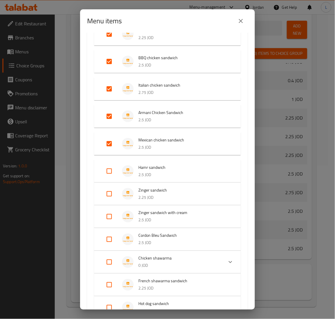
scroll to position [131, 0]
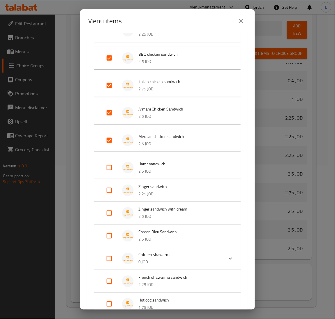
drag, startPoint x: 110, startPoint y: 170, endPoint x: 108, endPoint y: 174, distance: 5.1
click at [109, 170] on input "Expand" at bounding box center [109, 167] width 14 height 14
checkbox input "true"
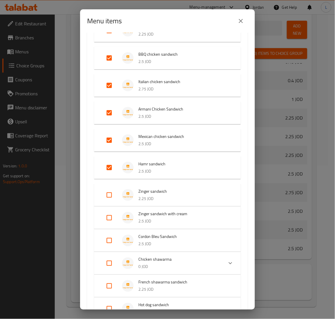
click at [109, 196] on input "Expand" at bounding box center [109, 195] width 14 height 14
checkbox input "true"
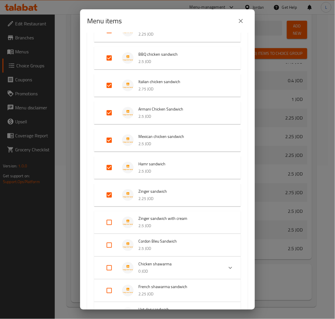
click at [107, 217] on input "Expand" at bounding box center [109, 222] width 14 height 14
checkbox input "true"
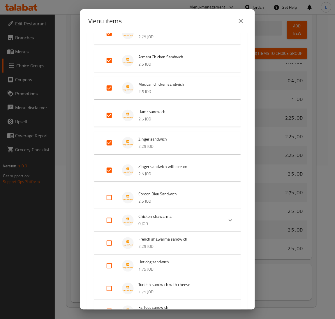
scroll to position [218, 0]
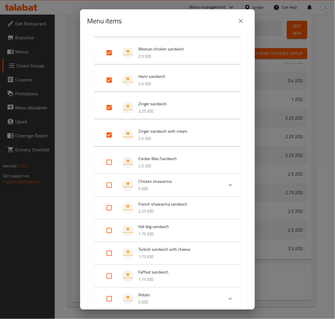
click at [109, 169] on li "Cordon Bleu Sandwich 2.5 JOD" at bounding box center [167, 162] width 133 height 20
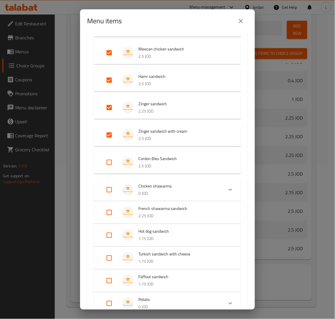
click at [105, 192] on input "Expand" at bounding box center [109, 190] width 14 height 14
checkbox input "true"
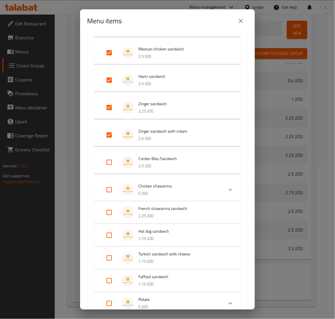
checkbox input "true"
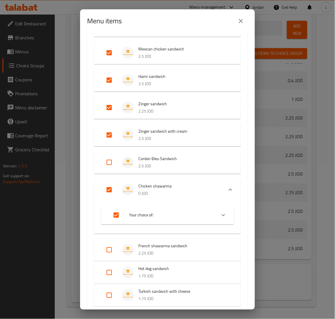
click at [110, 189] on input "Expand" at bounding box center [109, 190] width 14 height 14
checkbox input "false"
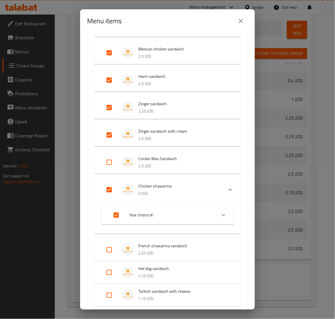
checkbox input "false"
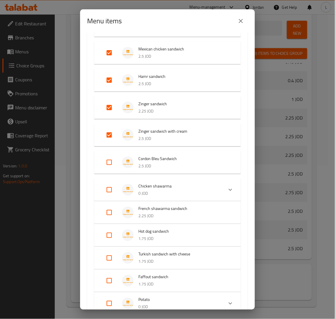
click at [109, 159] on input "Expand" at bounding box center [109, 162] width 14 height 14
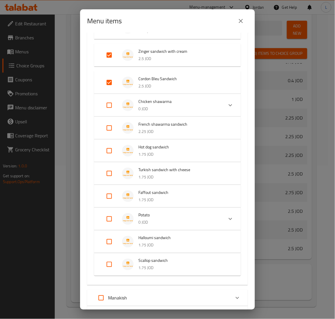
scroll to position [306, 0]
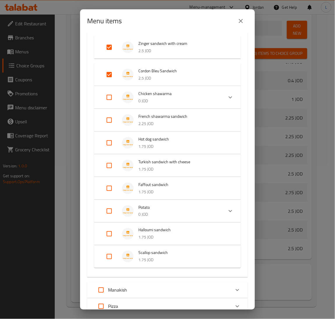
click at [111, 121] on input "Expand" at bounding box center [109, 120] width 14 height 14
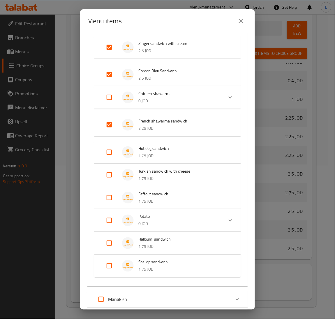
click at [109, 154] on input "Expand" at bounding box center [109, 152] width 14 height 14
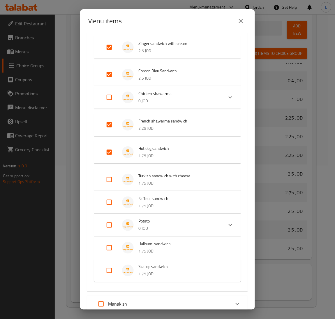
click at [113, 180] on input "Expand" at bounding box center [109, 179] width 14 height 14
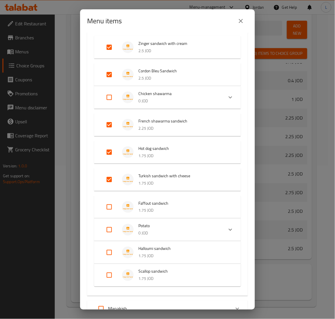
click at [113, 180] on input "Expand" at bounding box center [109, 179] width 14 height 14
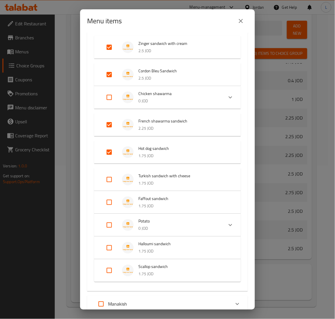
click at [108, 273] on input "Expand" at bounding box center [109, 270] width 14 height 14
click at [108, 248] on input "Expand" at bounding box center [109, 248] width 14 height 14
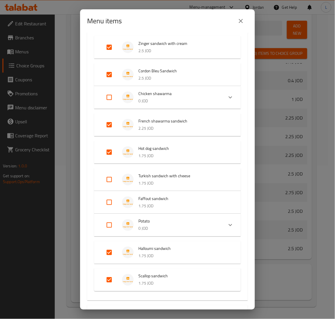
click at [113, 203] on input "Expand" at bounding box center [109, 202] width 14 height 14
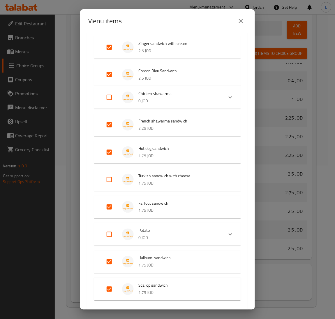
click at [110, 177] on input "Expand" at bounding box center [109, 179] width 14 height 14
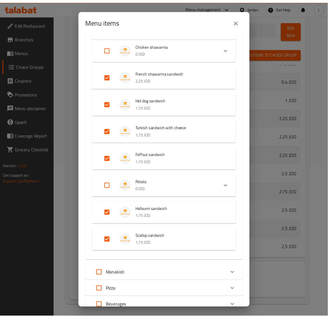
scroll to position [399, 0]
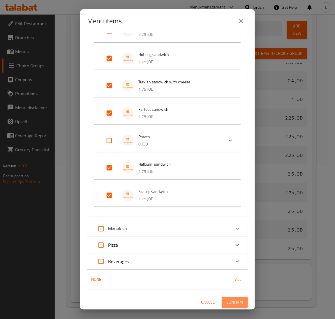
click at [230, 304] on span "Confirm" at bounding box center [235, 301] width 17 height 7
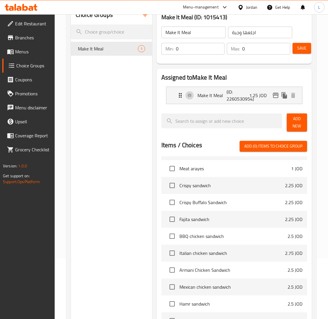
scroll to position [1, 0]
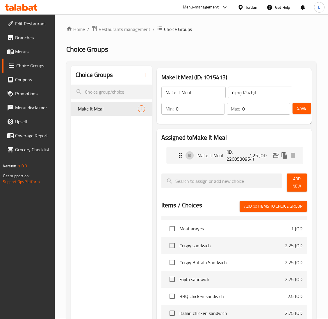
click at [22, 9] on icon at bounding box center [21, 7] width 33 height 7
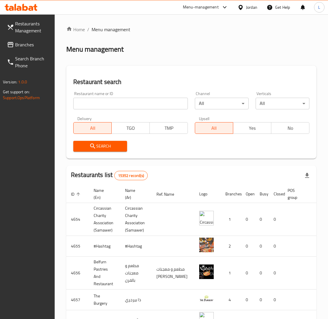
click at [23, 43] on span "Branches" at bounding box center [32, 44] width 35 height 7
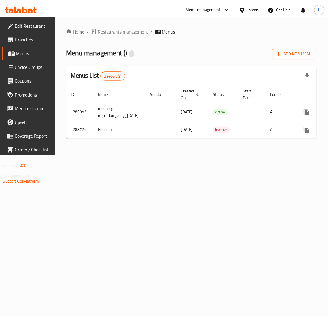
scroll to position [0, 52]
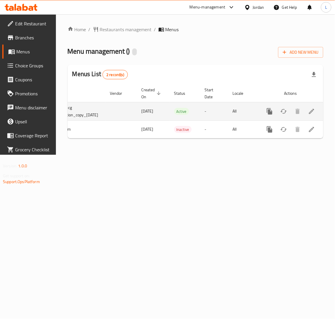
click at [305, 107] on div "enhanced table" at bounding box center [291, 111] width 56 height 14
click at [309, 109] on icon "enhanced table" at bounding box center [311, 111] width 7 height 7
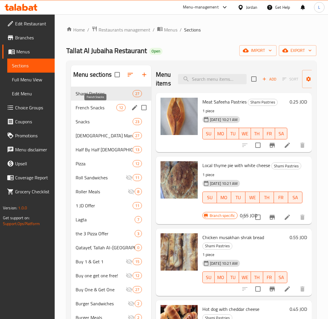
click at [97, 109] on span "French Snacks" at bounding box center [96, 107] width 41 height 7
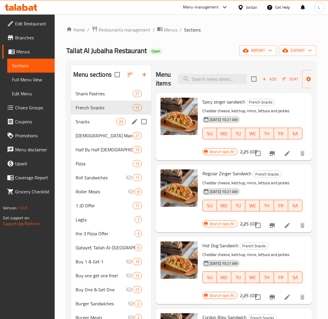
click at [99, 118] on span "Snacks" at bounding box center [96, 121] width 41 height 7
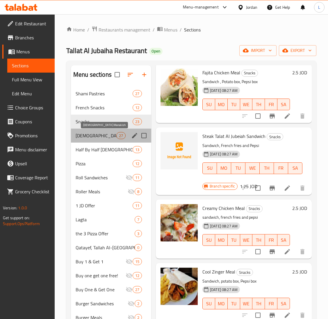
click at [104, 137] on span "[DEMOGRAPHIC_DATA] Manakish" at bounding box center [96, 135] width 41 height 7
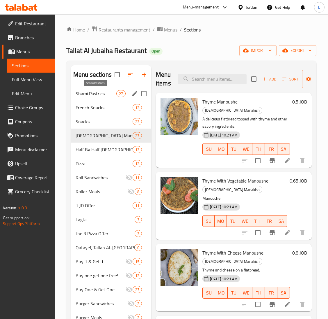
click at [104, 91] on span "Shami Pastries" at bounding box center [96, 93] width 41 height 7
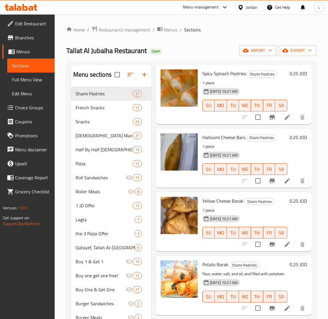
scroll to position [699, 0]
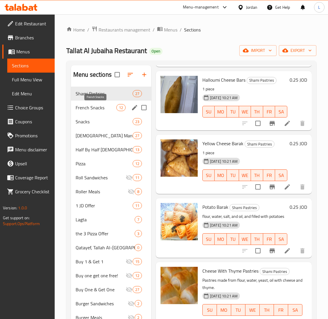
click at [105, 107] on span "French Snacks" at bounding box center [96, 107] width 41 height 7
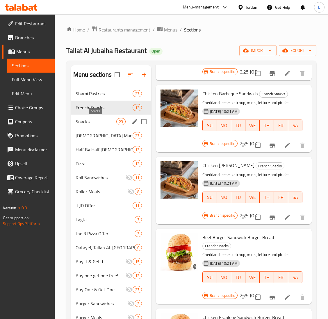
click at [95, 121] on span "Snacks" at bounding box center [96, 121] width 41 height 7
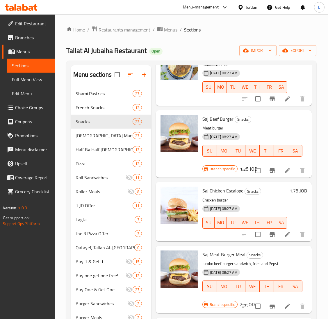
scroll to position [82, 0]
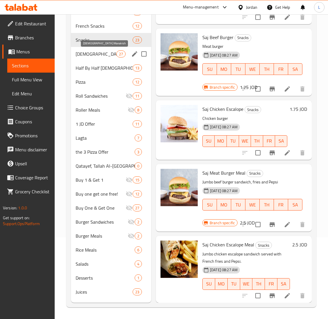
click at [90, 52] on span "[DEMOGRAPHIC_DATA] Manakish" at bounding box center [96, 53] width 41 height 7
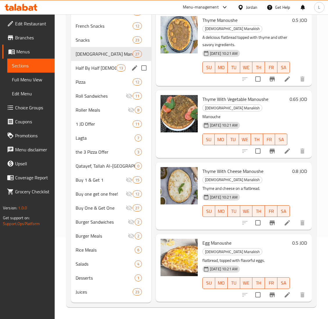
click at [95, 72] on div "Half By Half Lebanese Manakish 13" at bounding box center [111, 68] width 80 height 14
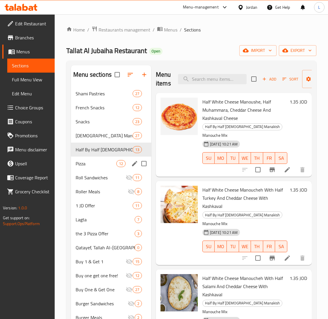
click at [101, 166] on span "Pizza" at bounding box center [96, 163] width 41 height 7
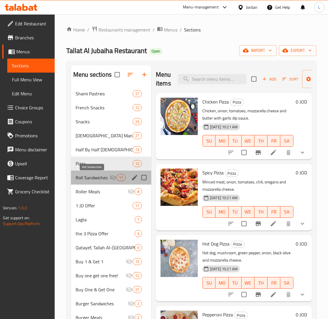
click at [93, 176] on span "Roll Sandwiches" at bounding box center [93, 177] width 34 height 7
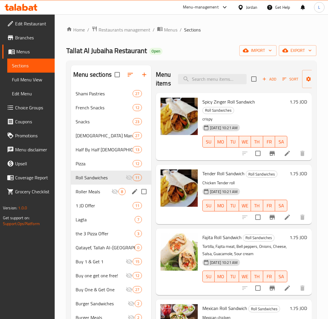
click at [93, 185] on div "Roller Meals 8" at bounding box center [111, 191] width 80 height 14
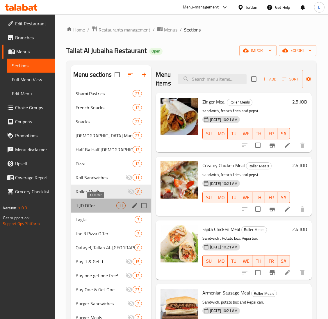
click at [92, 202] on span "1 JD Offer" at bounding box center [96, 205] width 41 height 7
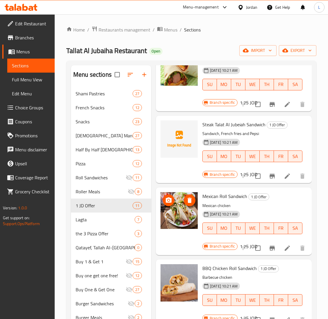
scroll to position [436, 0]
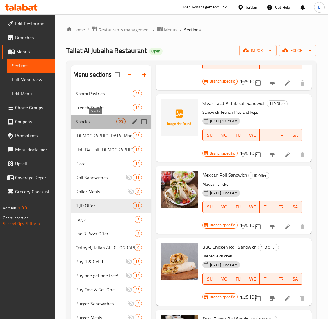
click at [88, 123] on span "Snacks" at bounding box center [96, 121] width 41 height 7
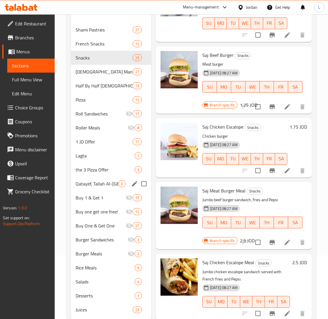
scroll to position [82, 0]
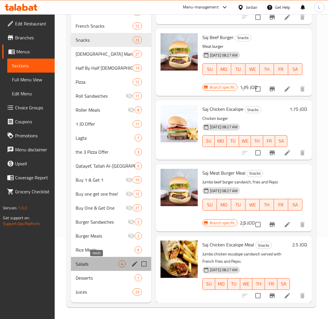
click at [92, 262] on span "Salads" at bounding box center [97, 263] width 43 height 7
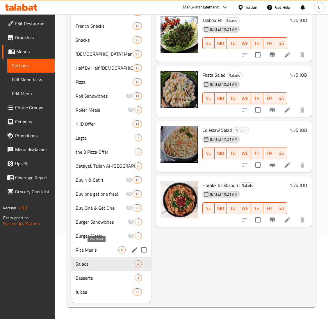
click at [94, 252] on span "Rice Meals" at bounding box center [97, 249] width 43 height 7
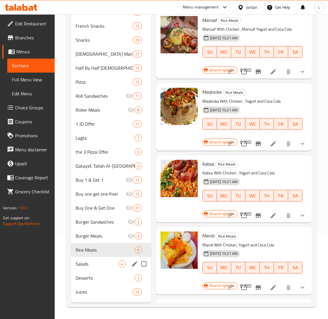
click at [93, 257] on div "Salads 4" at bounding box center [111, 264] width 80 height 14
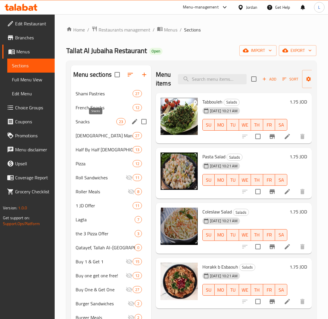
click at [92, 123] on span "Snacks" at bounding box center [96, 121] width 41 height 7
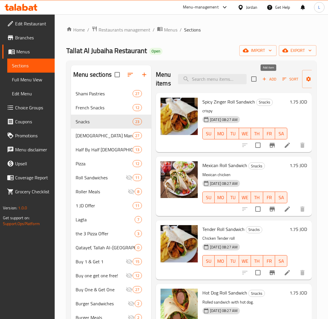
click at [269, 79] on span "Add" at bounding box center [270, 79] width 16 height 7
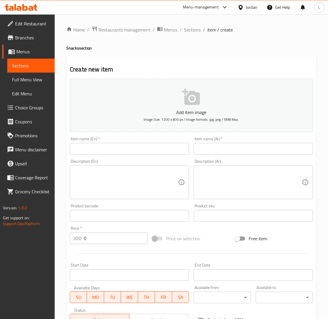
click at [157, 144] on input "text" at bounding box center [129, 149] width 119 height 12
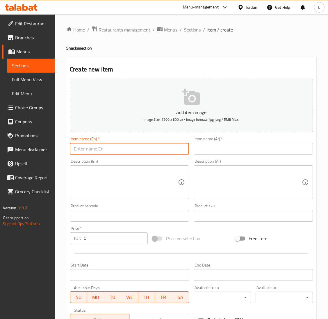
paste input "yalanji"
type input "Yalanji"
click at [229, 146] on input "text" at bounding box center [253, 149] width 119 height 12
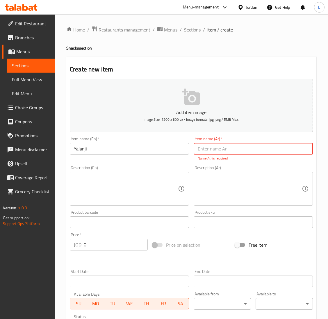
paste input "يالانجي"
type input "يالانجي"
click at [109, 240] on input "0" at bounding box center [116, 244] width 64 height 12
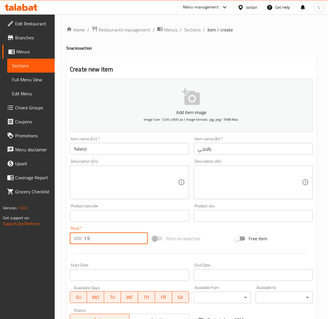
type input "1.5"
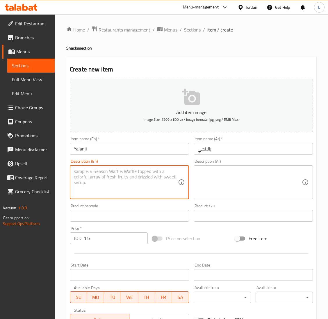
click at [112, 177] on textarea at bounding box center [126, 182] width 104 height 28
paste textarea "10 Pcs"
type textarea "10 Pcs"
drag, startPoint x: 255, startPoint y: 177, endPoint x: 244, endPoint y: 153, distance: 26.6
click at [256, 176] on textarea at bounding box center [250, 182] width 104 height 28
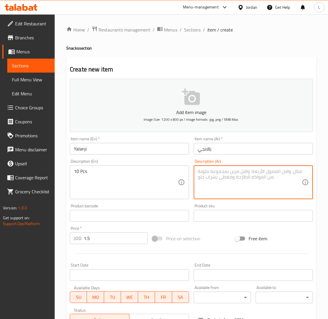
click at [213, 176] on textarea at bounding box center [250, 182] width 104 height 28
paste textarea "10 قطع"
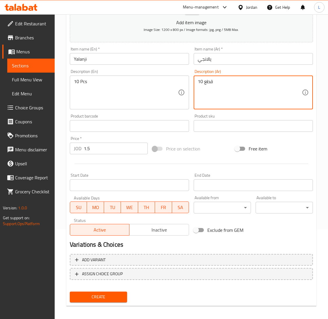
scroll to position [92, 0]
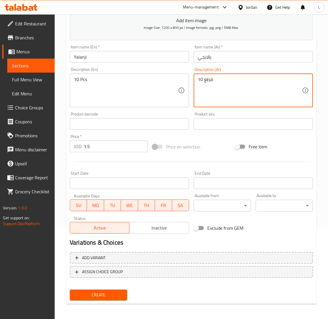
type textarea "10 قطع"
click at [103, 293] on span "Create" at bounding box center [99, 294] width 48 height 7
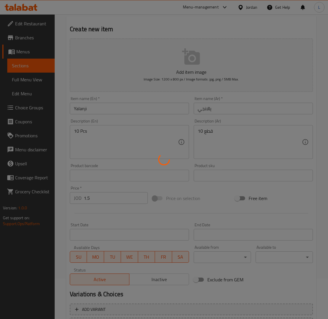
scroll to position [0, 0]
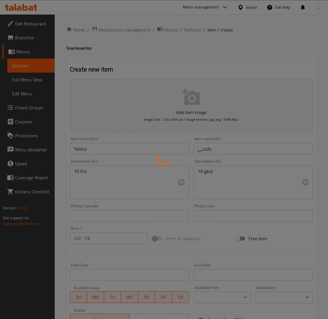
click at [192, 29] on div at bounding box center [164, 159] width 328 height 319
type input "0"
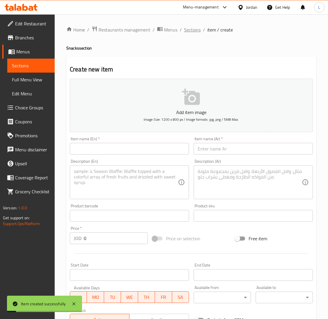
click at [196, 30] on span "Sections" at bounding box center [192, 29] width 17 height 7
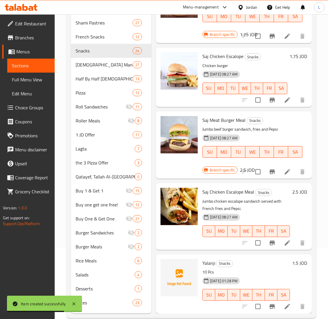
scroll to position [82, 0]
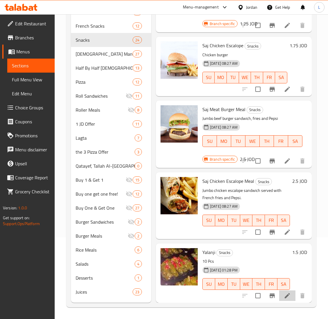
click at [280, 292] on li at bounding box center [288, 295] width 16 height 10
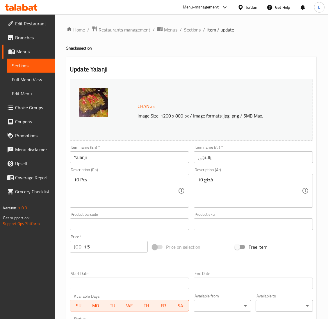
click at [119, 159] on input "Yalanji" at bounding box center [129, 157] width 119 height 12
click at [208, 159] on input "يالانجي" at bounding box center [253, 157] width 119 height 12
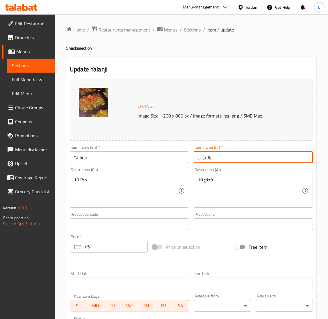
click at [208, 159] on input "يالانجي" at bounding box center [253, 157] width 119 height 12
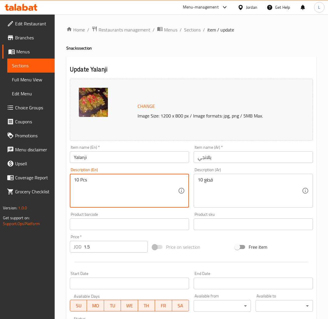
click at [116, 185] on textarea "10 Pcs" at bounding box center [126, 191] width 104 height 28
click at [118, 182] on textarea "10 Pcs" at bounding box center [126, 191] width 104 height 28
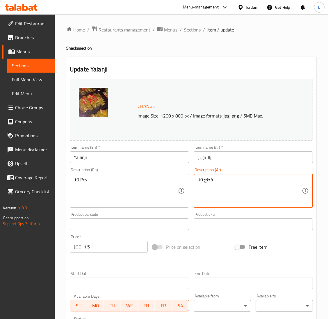
click at [203, 182] on textarea "10 قطع" at bounding box center [250, 191] width 104 height 28
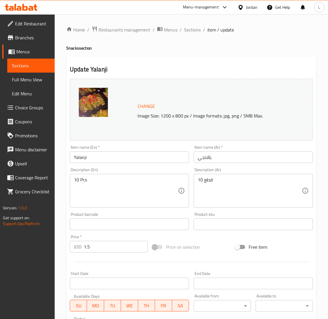
click at [99, 246] on input "1.5" at bounding box center [116, 247] width 64 height 12
paste input "0"
click at [113, 250] on input "10" at bounding box center [116, 247] width 64 height 12
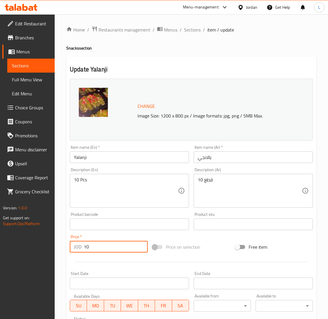
click at [113, 250] on input "10" at bounding box center [116, 247] width 64 height 12
click at [110, 250] on input "10" at bounding box center [116, 247] width 64 height 12
click at [110, 250] on input "1.5" at bounding box center [116, 247] width 64 height 12
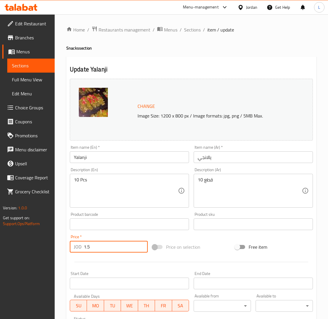
click at [110, 250] on input "1.5" at bounding box center [116, 247] width 64 height 12
type input "1.5"
click at [92, 163] on input "Yalanji" at bounding box center [129, 157] width 119 height 12
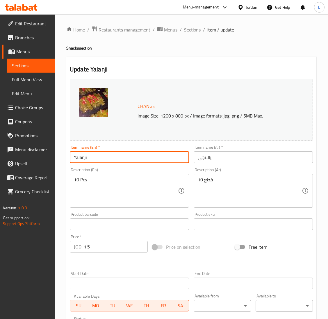
click at [92, 163] on input "Yalanji" at bounding box center [129, 157] width 119 height 12
click at [132, 158] on input "Yalanji" at bounding box center [129, 157] width 119 height 12
paste input "Yalanji"
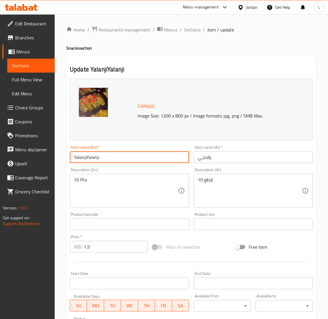
click at [116, 155] on input "YalanjiYalanji" at bounding box center [129, 157] width 119 height 12
type input "YalanjiYalanji"
click at [220, 152] on input "يالانجي" at bounding box center [253, 157] width 119 height 12
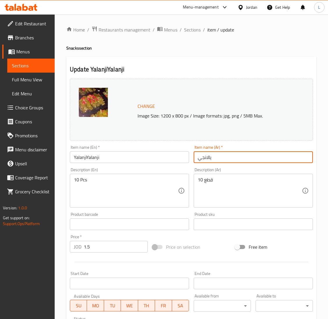
click at [218, 154] on input "يالانجي" at bounding box center [253, 157] width 119 height 12
paste input "Yalanji"
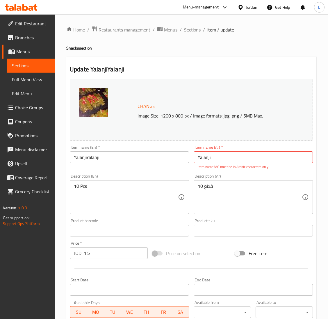
click at [220, 160] on input "Yalanji" at bounding box center [253, 157] width 119 height 12
paste input "يالانجي"
click at [210, 160] on input "يالانجي" at bounding box center [253, 157] width 119 height 12
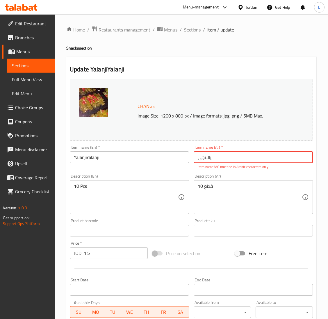
click at [210, 160] on input "يالانجي" at bounding box center [253, 157] width 119 height 12
type input "يالانجي"
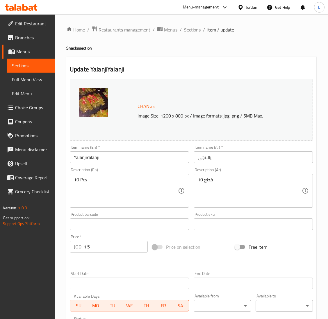
click at [167, 97] on div "Change Image Size: 1200 x 800 px / Image formats: jpg, png / 5MB Max." at bounding box center [191, 110] width 243 height 62
click at [206, 157] on input "يالانجي" at bounding box center [253, 157] width 119 height 12
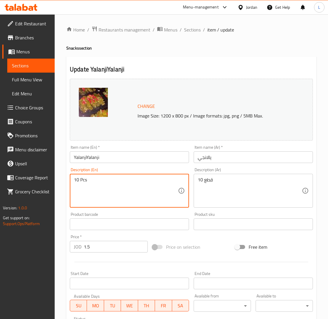
click at [125, 178] on textarea "10 Pcs" at bounding box center [126, 191] width 104 height 28
paste textarea "يالانجي"
type textarea "يالانجي"
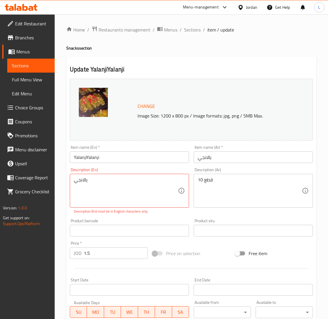
click at [100, 251] on input "1.5" at bounding box center [116, 253] width 64 height 12
click at [112, 252] on input "1.5" at bounding box center [116, 253] width 64 height 12
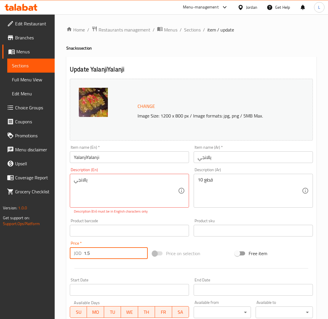
paste input "number"
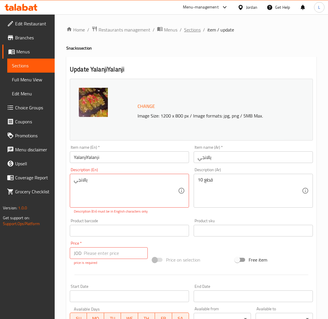
click at [190, 28] on span "Sections" at bounding box center [192, 29] width 17 height 7
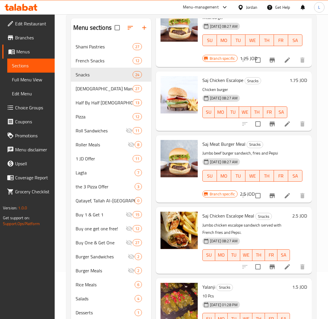
scroll to position [82, 0]
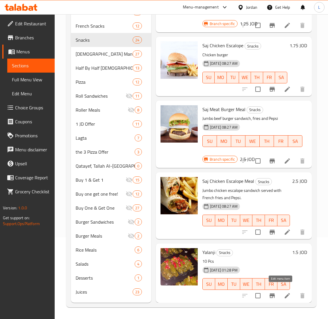
click at [284, 292] on icon at bounding box center [287, 295] width 7 height 7
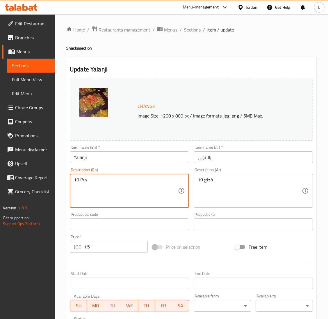
click at [80, 188] on textarea "10 Pcs" at bounding box center [126, 191] width 104 height 28
click at [85, 182] on textarea "10 Pcs" at bounding box center [126, 191] width 104 height 28
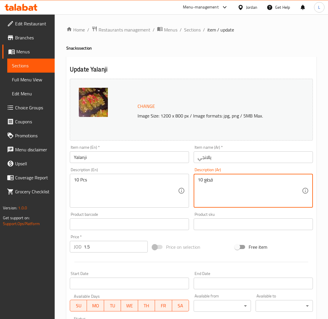
click at [224, 182] on textarea "10 قطع" at bounding box center [250, 191] width 104 height 28
paste textarea "Pcs"
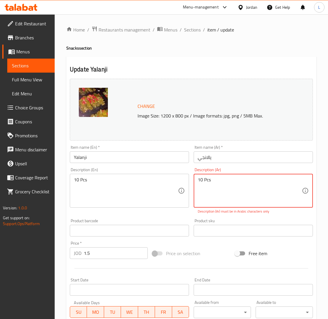
click at [222, 185] on textarea "10 Pcs" at bounding box center [250, 191] width 104 height 28
paste textarea "قطع"
type textarea "10 قطع"
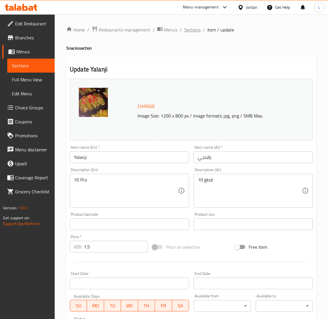
click at [183, 24] on div "Home / Restaurants management / Menus / Sections / item / update Snacks section…" at bounding box center [192, 217] width 274 height 406
drag, startPoint x: 186, startPoint y: 28, endPoint x: 189, endPoint y: 38, distance: 10.7
click at [186, 28] on span "Sections" at bounding box center [192, 29] width 17 height 7
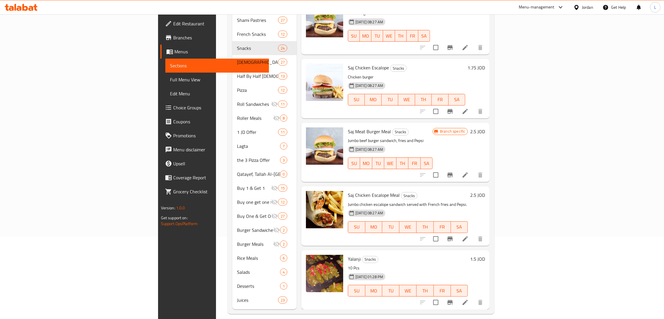
scroll to position [1222, 0]
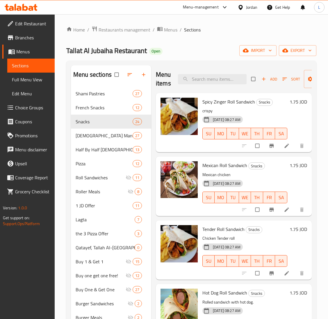
click at [21, 11] on div at bounding box center [21, 7] width 42 height 12
click at [15, 8] on icon at bounding box center [16, 7] width 2 height 7
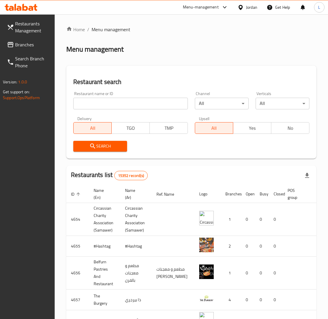
click at [139, 95] on div "Restaurant name or ID Restaurant name or ID" at bounding box center [130, 100] width 115 height 18
click at [18, 43] on span "Branches" at bounding box center [32, 44] width 35 height 7
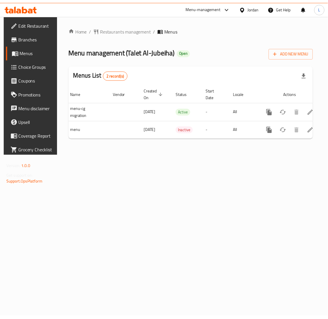
scroll to position [0, 33]
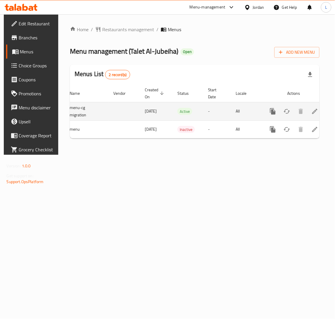
click at [312, 112] on icon "enhanced table" at bounding box center [314, 111] width 7 height 7
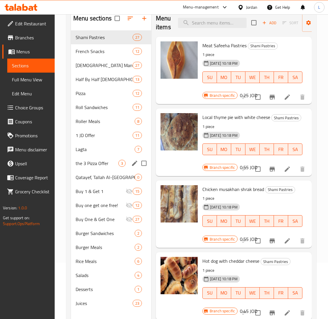
scroll to position [38, 0]
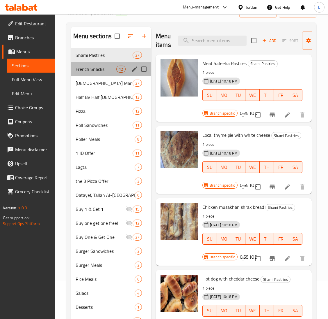
click at [97, 73] on div "French Snacks 12" at bounding box center [111, 69] width 80 height 14
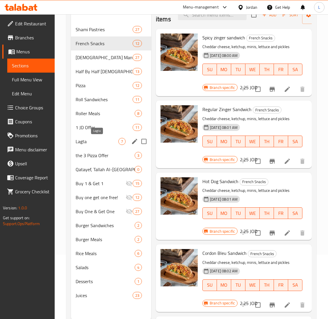
scroll to position [82, 0]
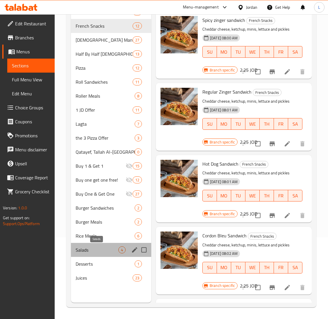
click at [99, 250] on span "Salads" at bounding box center [97, 249] width 43 height 7
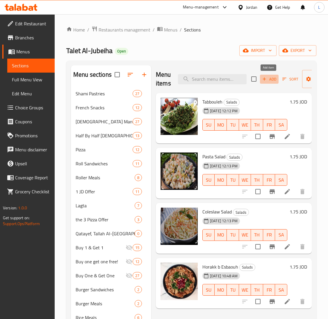
click at [273, 80] on span "Add" at bounding box center [270, 79] width 16 height 7
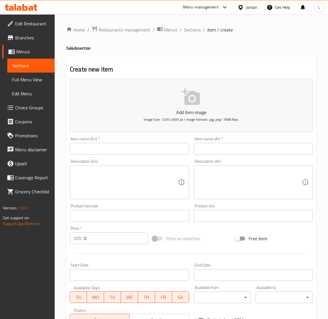
click at [88, 141] on div "Item name (En)   * Item name (En) *" at bounding box center [129, 146] width 119 height 18
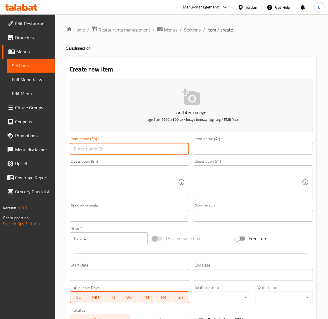
drag, startPoint x: 91, startPoint y: 153, endPoint x: 78, endPoint y: 155, distance: 12.9
click at [91, 153] on input "text" at bounding box center [129, 149] width 119 height 12
paste input "Yalanji"
type input "Yalanji"
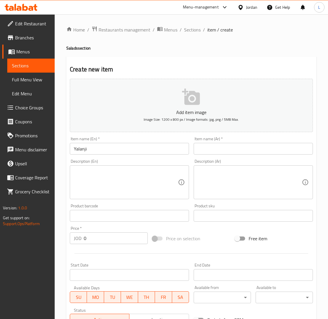
drag, startPoint x: 234, startPoint y: 143, endPoint x: 213, endPoint y: 154, distance: 23.1
click at [234, 143] on input "text" at bounding box center [253, 149] width 119 height 12
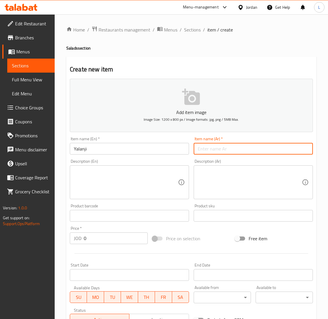
paste input "يالانجي"
type input "يالانجي"
drag, startPoint x: 130, startPoint y: 179, endPoint x: 27, endPoint y: 179, distance: 103.1
click at [130, 179] on textarea at bounding box center [126, 182] width 104 height 28
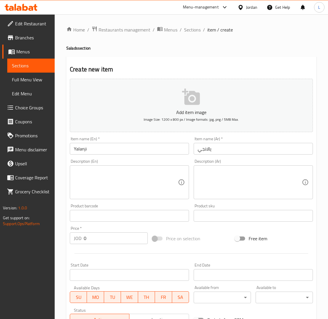
click at [112, 183] on textarea at bounding box center [126, 182] width 104 height 28
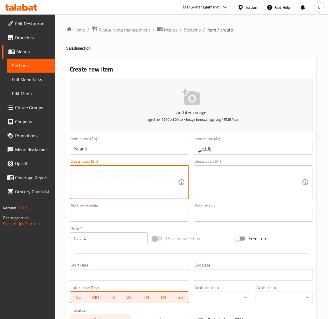
paste textarea "10 Pcs"
type textarea "10 Pcs"
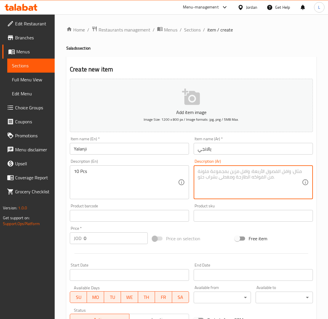
click at [219, 190] on textarea at bounding box center [250, 182] width 104 height 28
paste textarea "10 قطع"
type textarea "10 قطع"
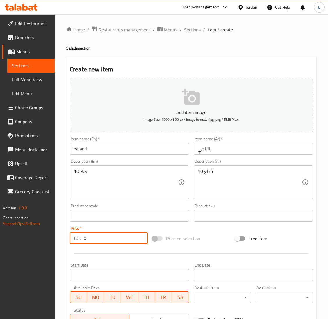
click at [111, 243] on input "0" at bounding box center [116, 238] width 64 height 12
paste input "1"
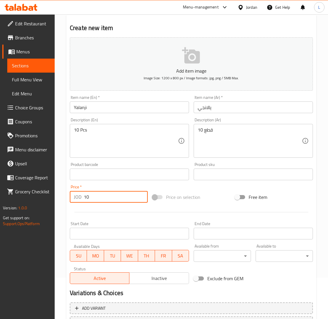
scroll to position [92, 0]
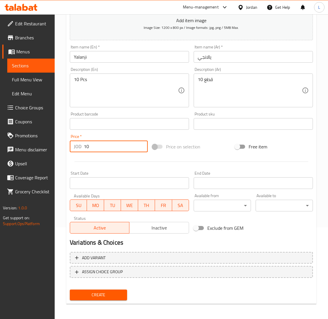
click at [100, 149] on input "10" at bounding box center [116, 146] width 64 height 12
click at [86, 144] on input "10" at bounding box center [116, 146] width 64 height 12
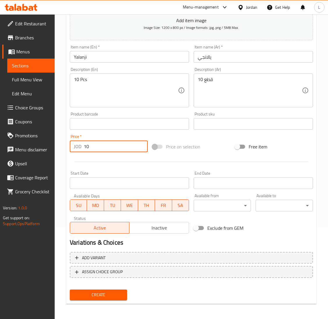
paste input ".5"
type input "1.5"
click at [99, 291] on span "Create" at bounding box center [99, 294] width 48 height 7
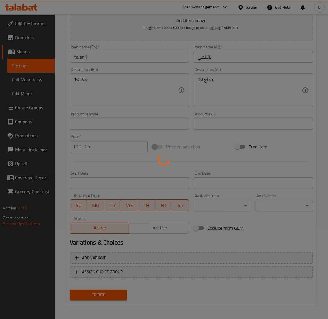
type input "0"
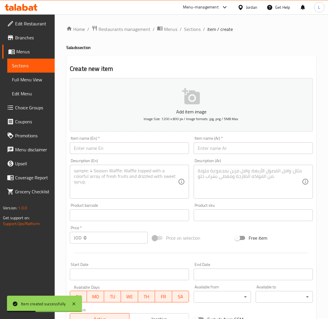
scroll to position [0, 0]
click at [22, 6] on icon at bounding box center [25, 7] width 6 height 7
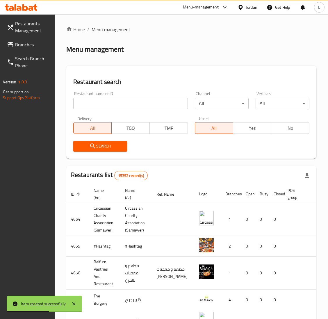
click at [89, 104] on input "search" at bounding box center [130, 104] width 115 height 12
click at [30, 46] on span "Branches" at bounding box center [32, 44] width 35 height 7
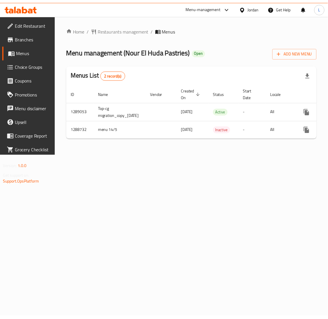
scroll to position [0, 52]
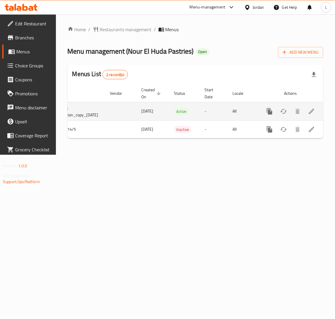
click at [308, 110] on link "enhanced table" at bounding box center [312, 111] width 14 height 14
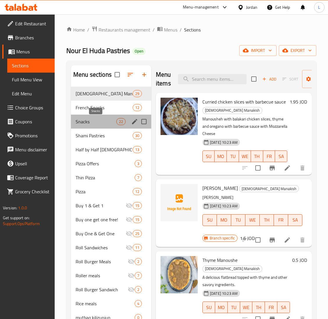
click at [98, 118] on span "Snacks" at bounding box center [96, 121] width 41 height 7
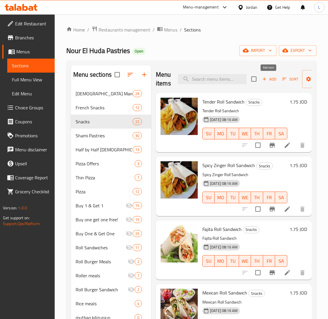
click at [267, 80] on span "Add" at bounding box center [270, 79] width 16 height 7
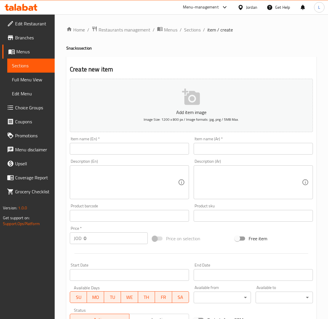
click at [88, 154] on div "Item name (En)   * Item name (En) *" at bounding box center [130, 145] width 124 height 22
click at [88, 150] on input "text" at bounding box center [129, 149] width 119 height 12
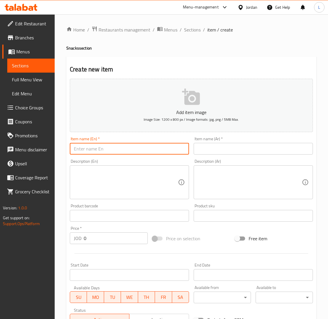
click at [107, 152] on input "text" at bounding box center [129, 149] width 119 height 12
click at [110, 151] on input "text" at bounding box center [129, 149] width 119 height 12
drag, startPoint x: 112, startPoint y: 148, endPoint x: 109, endPoint y: 152, distance: 5.8
click at [112, 148] on input "text" at bounding box center [129, 149] width 119 height 12
paste input "Yalanji"
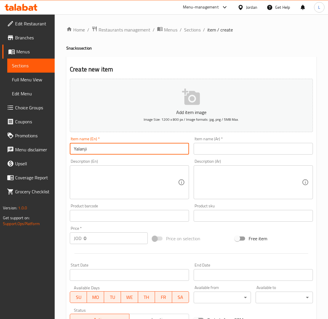
type input "Yalanji"
click at [243, 149] on input "text" at bounding box center [253, 149] width 119 height 12
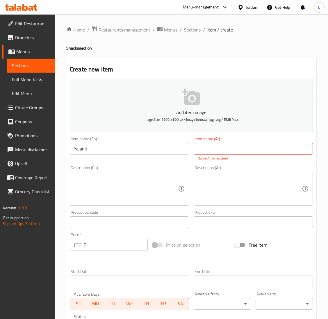
click at [250, 143] on input "text" at bounding box center [253, 149] width 119 height 12
paste input "Yalanji"
click at [216, 150] on input "Yalanji" at bounding box center [253, 149] width 119 height 12
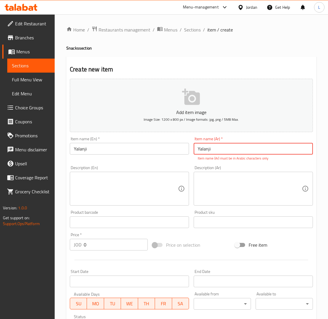
paste input "يالانجي"
type input "يالانجي"
click at [126, 205] on div "Add item image Image Size: 1200 x 800 px / Image formats: jpg, png / 5MB Max. I…" at bounding box center [192, 204] width 248 height 257
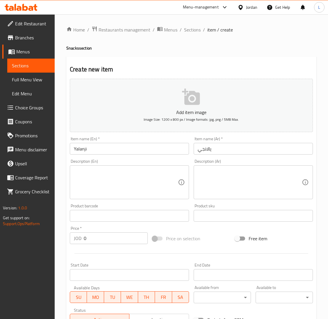
click at [97, 180] on textarea at bounding box center [126, 182] width 104 height 28
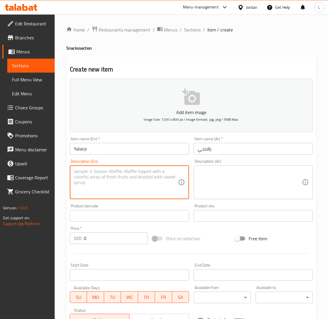
click at [105, 191] on textarea at bounding box center [126, 182] width 104 height 28
paste textarea "يالانجي"
type textarea "يالانجي"
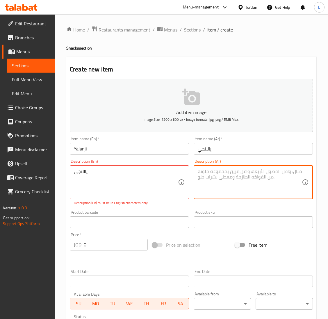
click at [241, 178] on textarea at bounding box center [250, 182] width 104 height 28
paste textarea "يالانجي"
type textarea "يالانجي"
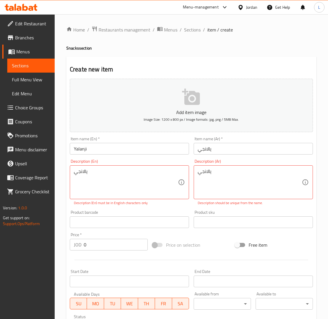
click at [91, 244] on input "0" at bounding box center [116, 244] width 64 height 12
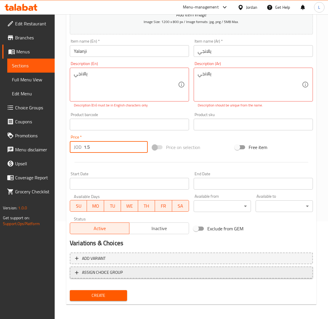
scroll to position [98, 0]
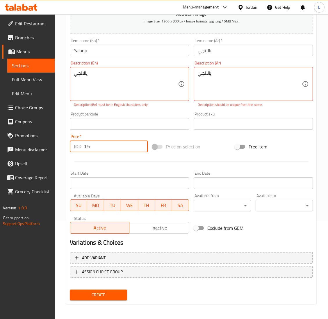
type input "1.5"
click at [111, 294] on span "Create" at bounding box center [99, 294] width 48 height 7
click at [94, 67] on div "يالانجي Description (En)" at bounding box center [129, 84] width 119 height 34
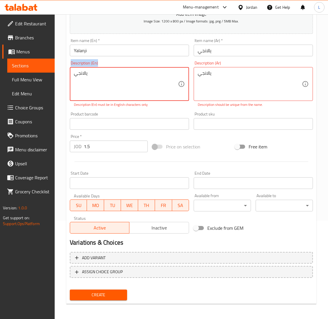
click at [94, 67] on div "يالانجي Description (En)" at bounding box center [129, 84] width 119 height 34
click at [92, 77] on textarea "يالانجي" at bounding box center [126, 84] width 104 height 28
paste textarea "10 Pcs"
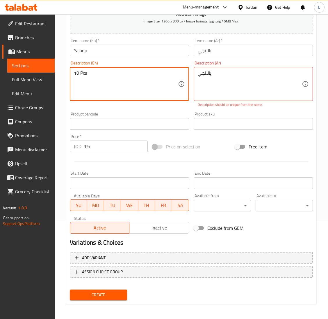
type textarea "10 Pcs"
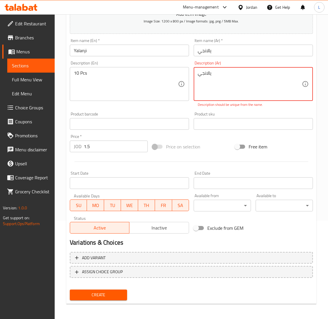
click at [229, 72] on textarea "يالانجي" at bounding box center [250, 84] width 104 height 28
paste textarea "10 Pcs"
click at [272, 88] on textarea "10 Pcs" at bounding box center [250, 84] width 104 height 28
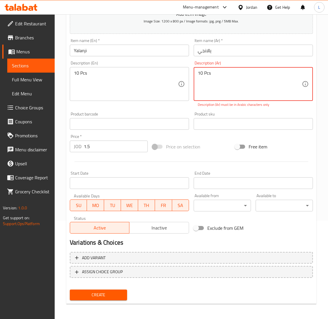
click at [272, 88] on textarea "10 Pcs" at bounding box center [250, 84] width 104 height 28
paste textarea "قطع"
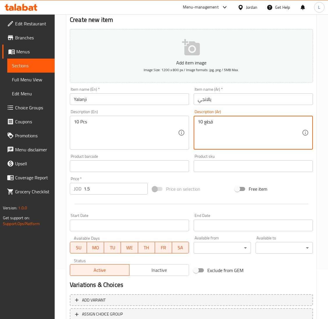
scroll to position [92, 0]
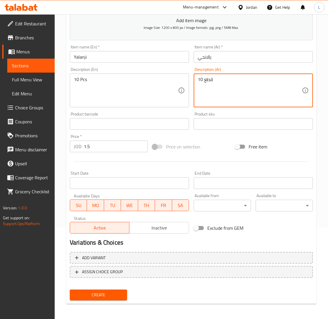
type textarea "10 قطع"
drag, startPoint x: 105, startPoint y: 293, endPoint x: 116, endPoint y: 292, distance: 11.4
click at [105, 294] on span "Create" at bounding box center [99, 294] width 48 height 7
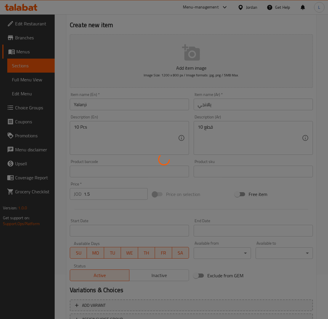
scroll to position [0, 0]
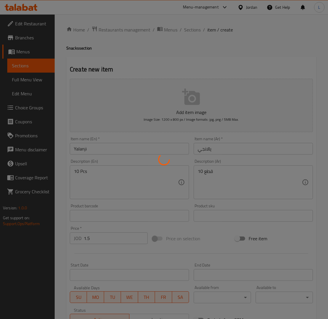
type input "0"
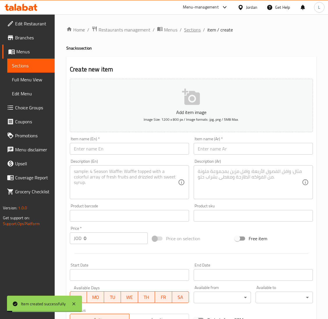
click at [196, 33] on span "Sections" at bounding box center [192, 29] width 17 height 7
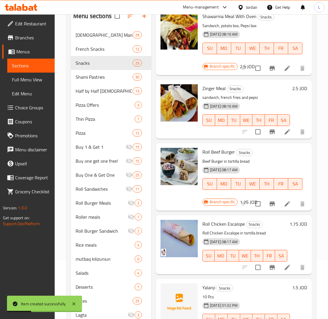
scroll to position [94, 0]
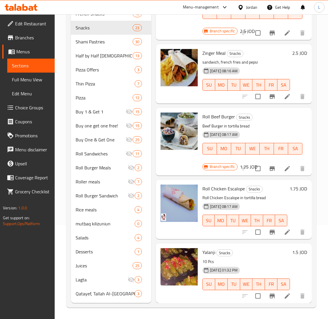
click at [7, 5] on icon at bounding box center [7, 7] width 4 height 7
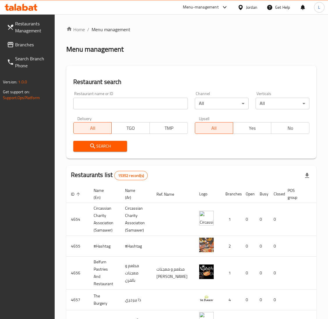
click at [29, 47] on span "Branches" at bounding box center [32, 44] width 35 height 7
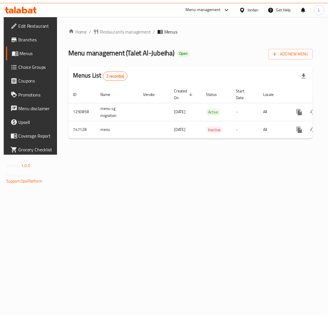
scroll to position [0, 33]
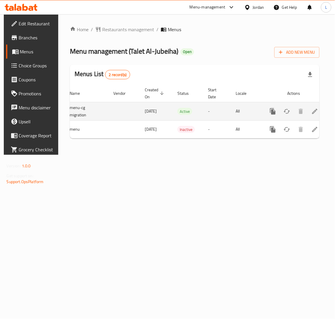
click at [310, 103] on td "enhanced table" at bounding box center [293, 111] width 65 height 18
click at [311, 109] on icon "enhanced table" at bounding box center [314, 111] width 7 height 7
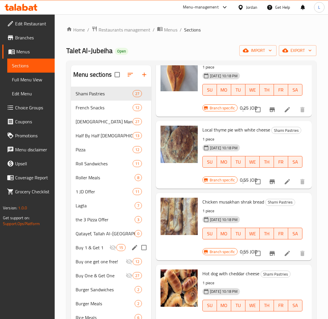
scroll to position [82, 0]
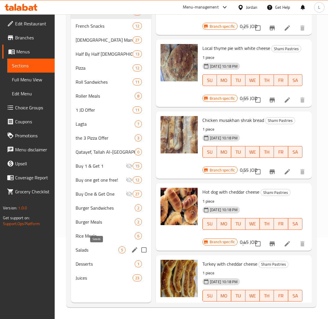
click at [87, 250] on span "Salads" at bounding box center [97, 249] width 43 height 7
